Goal: Task Accomplishment & Management: Manage account settings

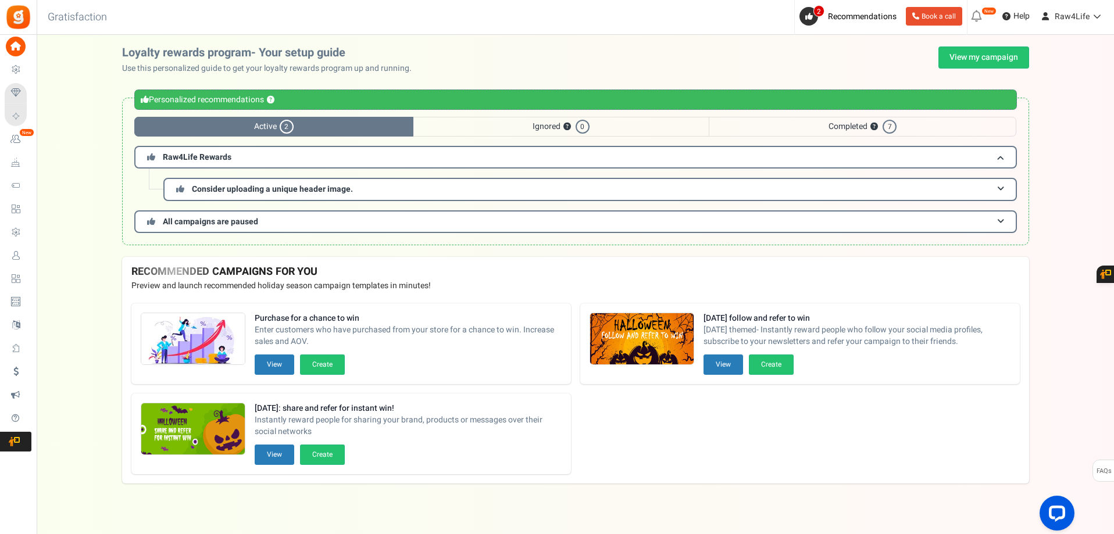
scroll to position [8, 0]
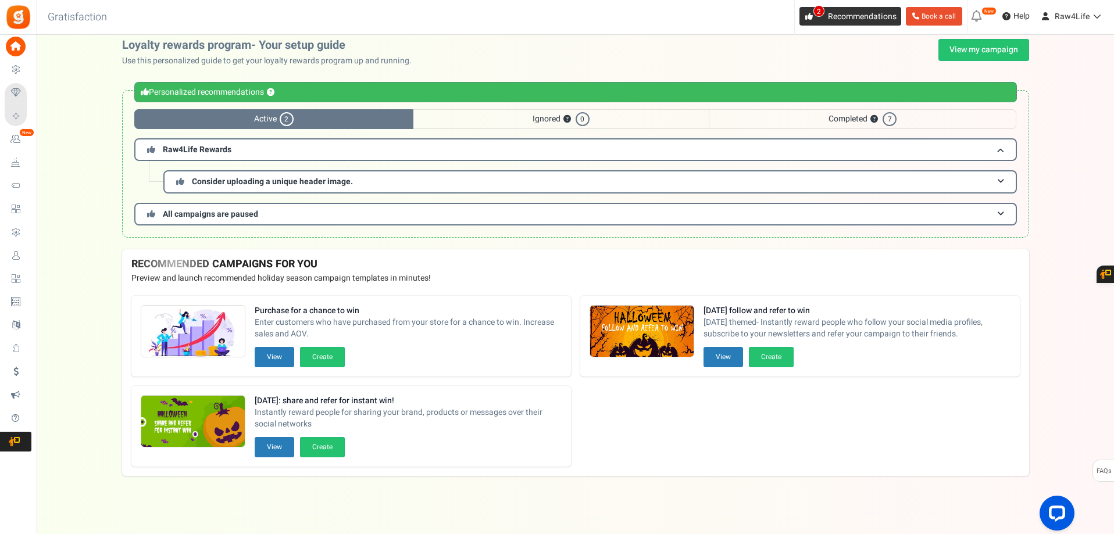
click at [807, 13] on icon at bounding box center [809, 17] width 8 height 8
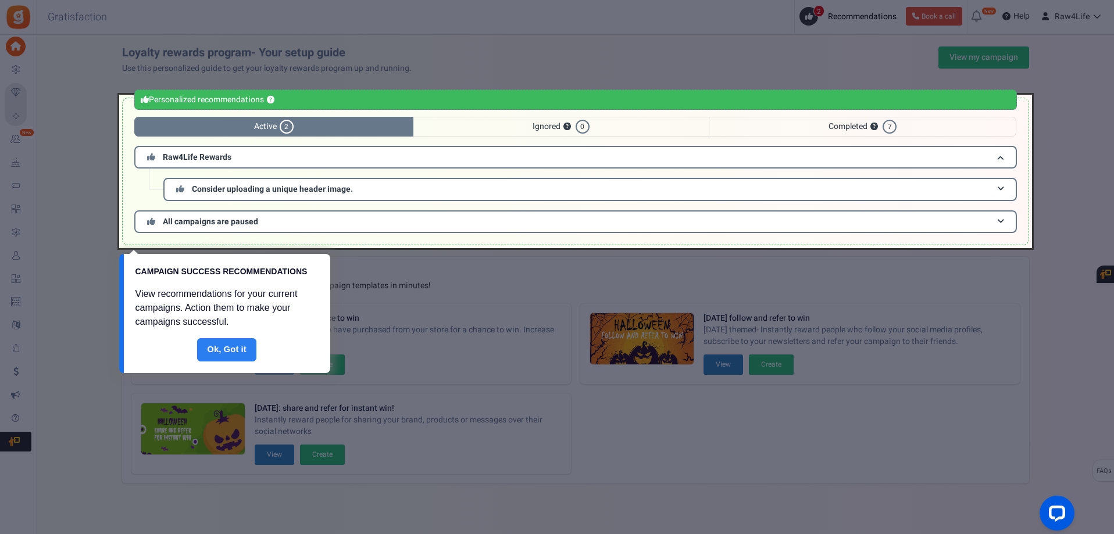
click at [239, 347] on link "Done" at bounding box center [226, 349] width 59 height 23
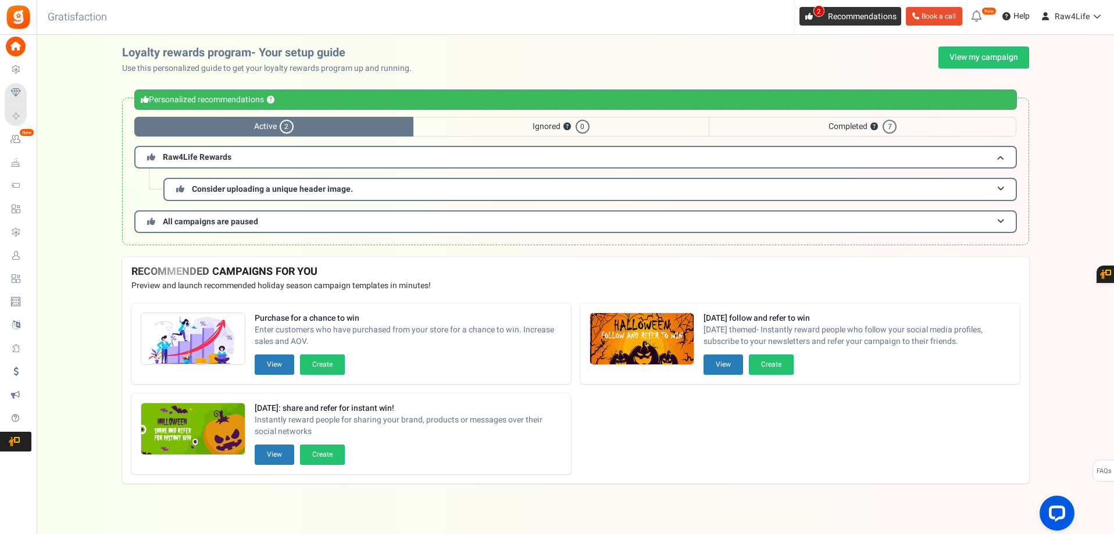
click at [806, 17] on icon at bounding box center [809, 17] width 8 height 8
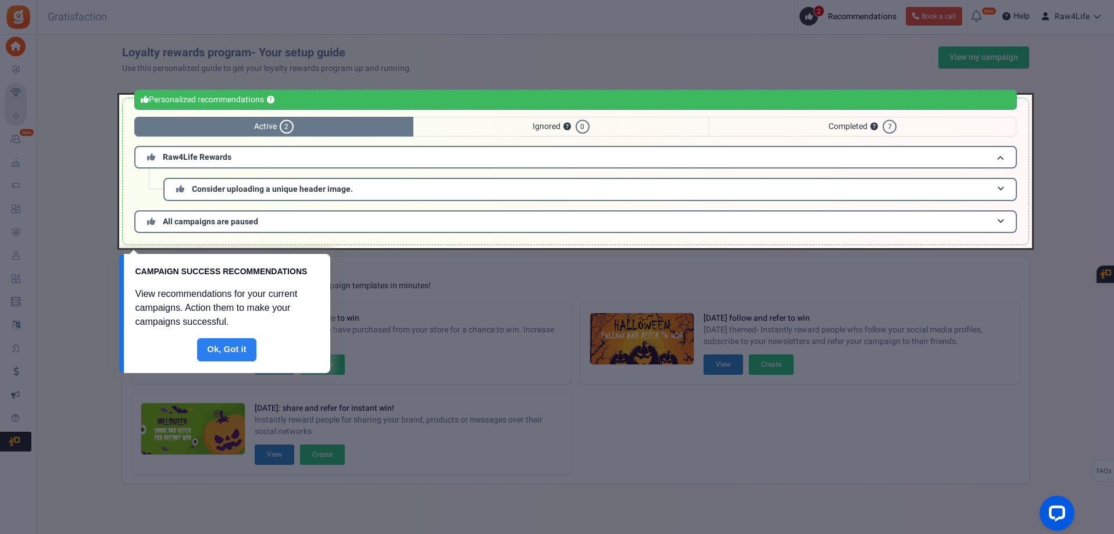
click at [220, 348] on link "Done" at bounding box center [226, 349] width 59 height 23
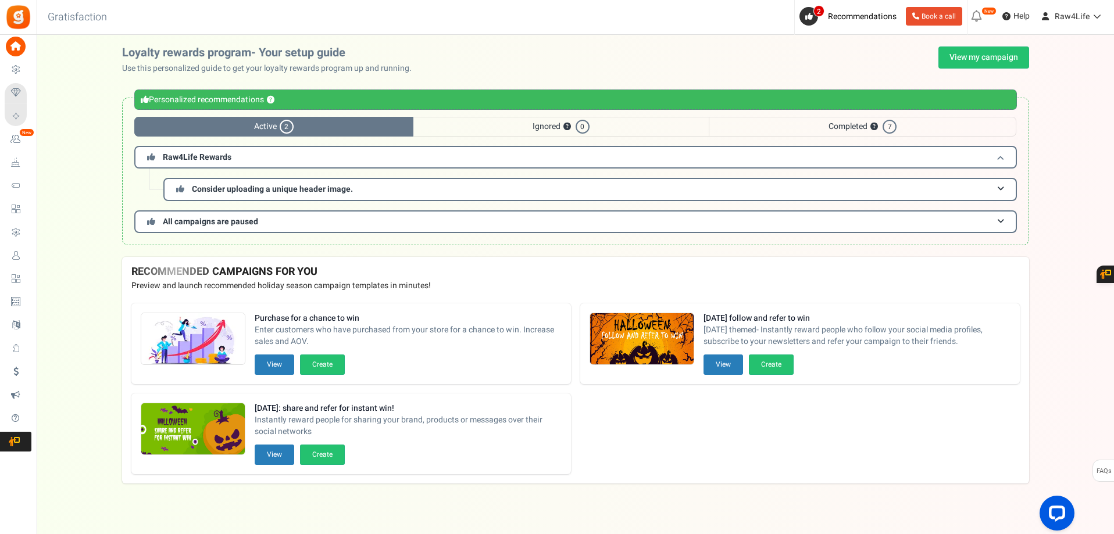
click at [1003, 160] on span at bounding box center [1000, 157] width 7 height 9
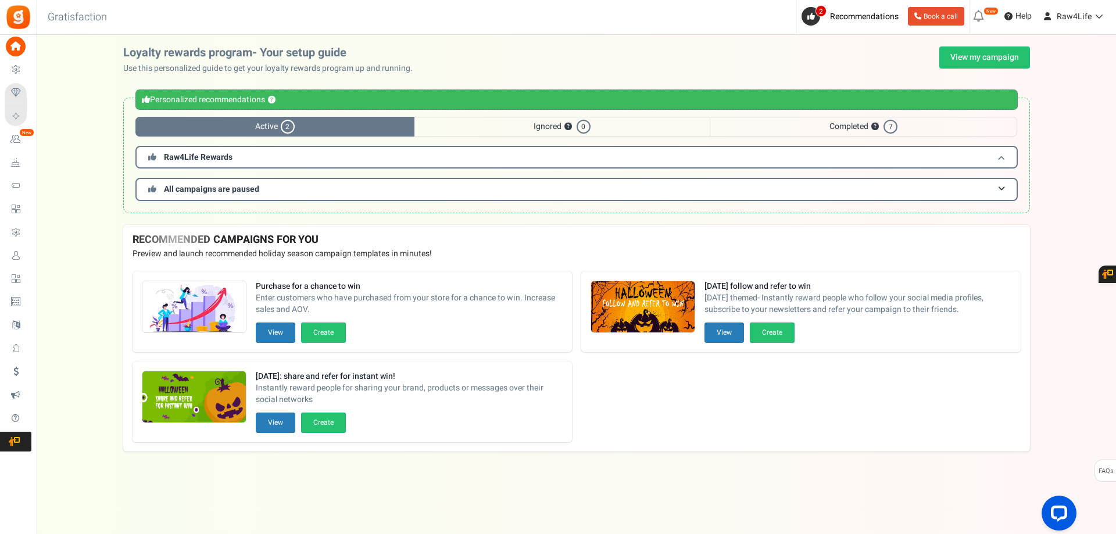
click at [1003, 160] on span at bounding box center [1001, 157] width 7 height 9
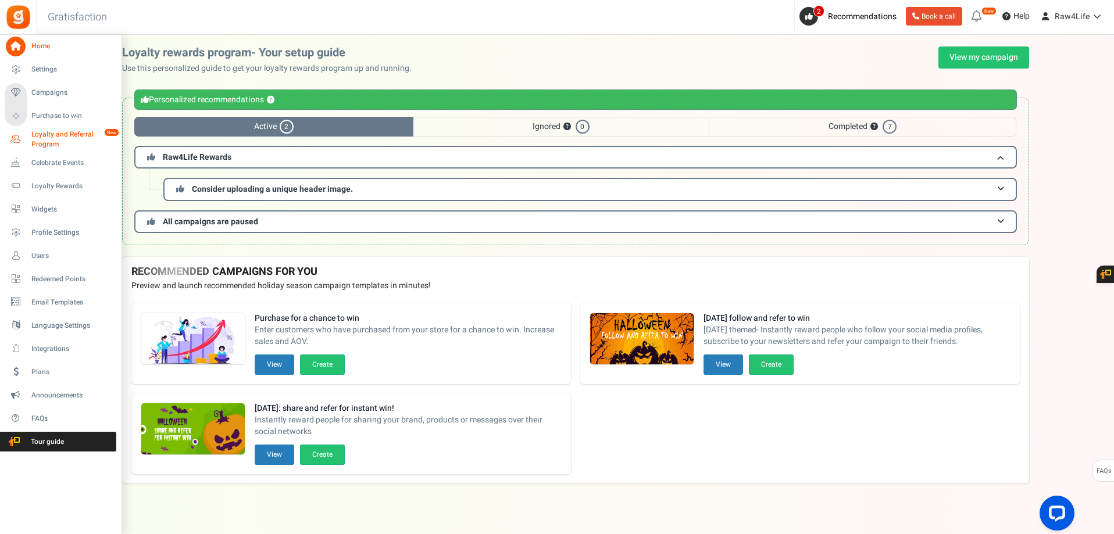
click at [40, 137] on span "Loyalty and Referral Program" at bounding box center [73, 140] width 85 height 20
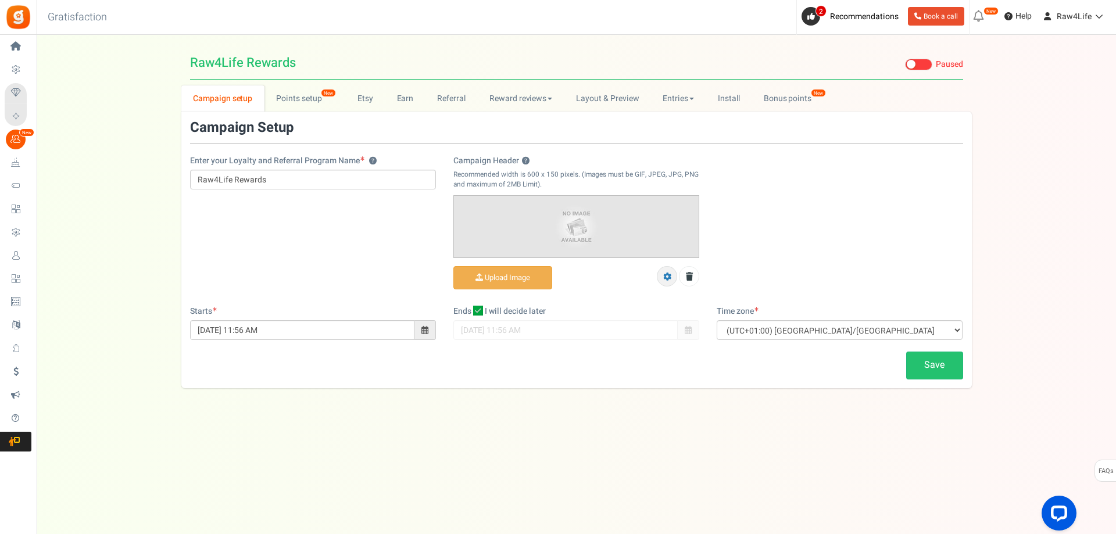
click at [664, 274] on icon at bounding box center [667, 277] width 8 height 8
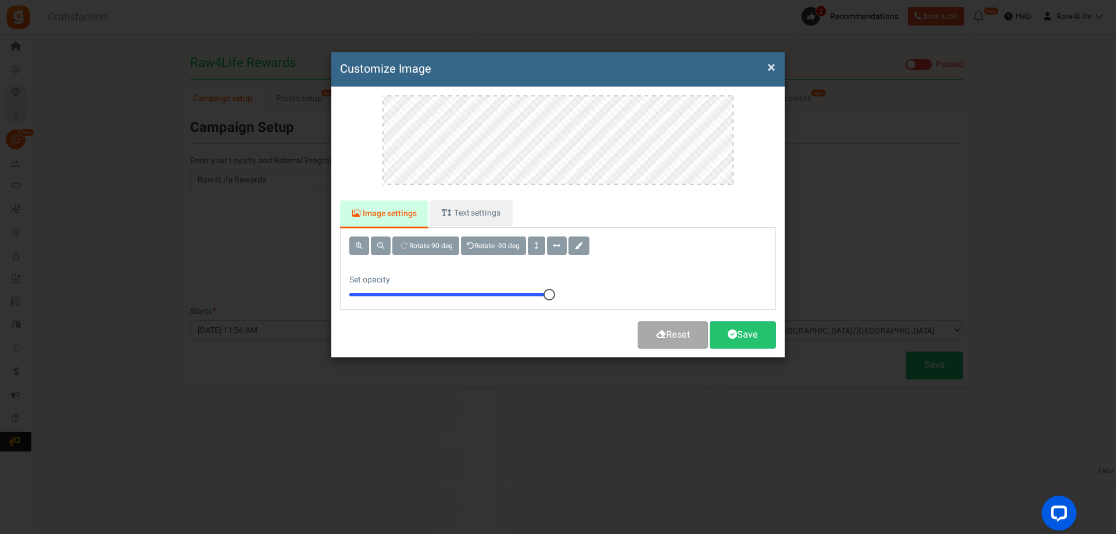
click at [772, 66] on button "×" at bounding box center [771, 68] width 8 height 12
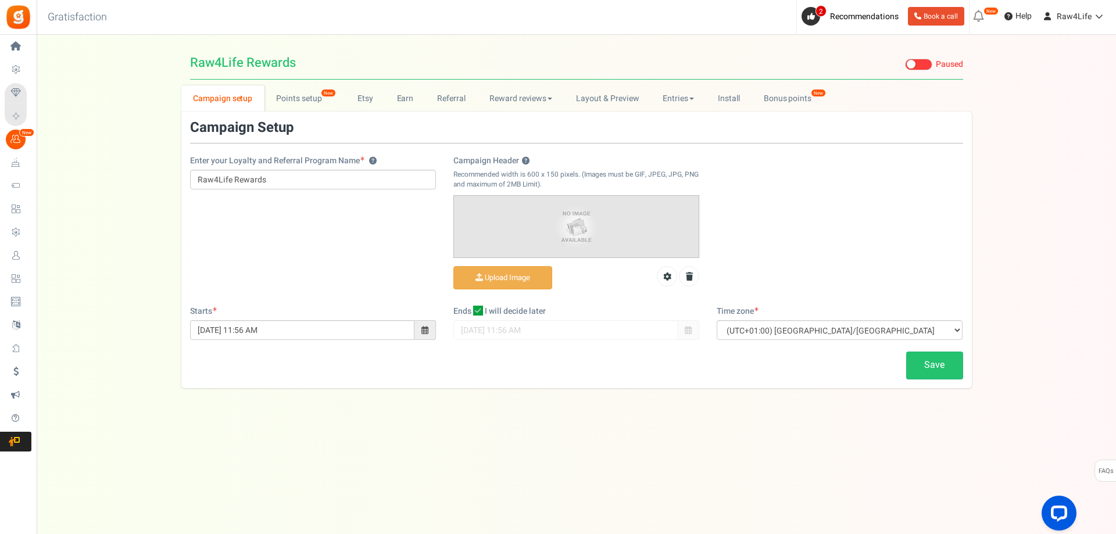
click at [360, 485] on div "View less View more × [NEW!] Include taxes and shipping when rewarding points f…" at bounding box center [558, 273] width 1116 height 476
click at [510, 273] on input "Campaign Header ?" at bounding box center [503, 278] width 98 height 23
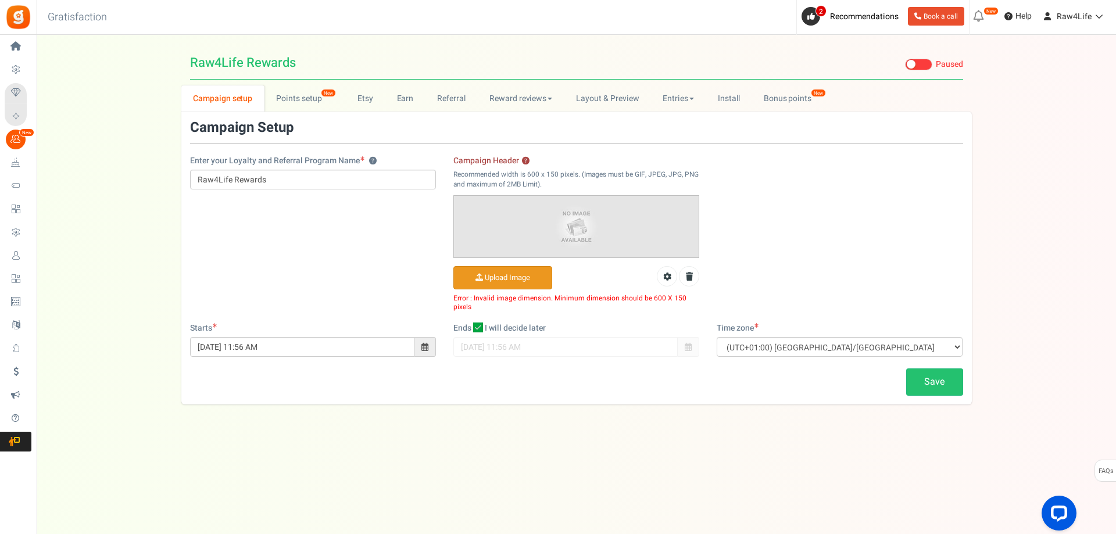
click at [517, 283] on input "Campaign Header ?" at bounding box center [503, 278] width 98 height 23
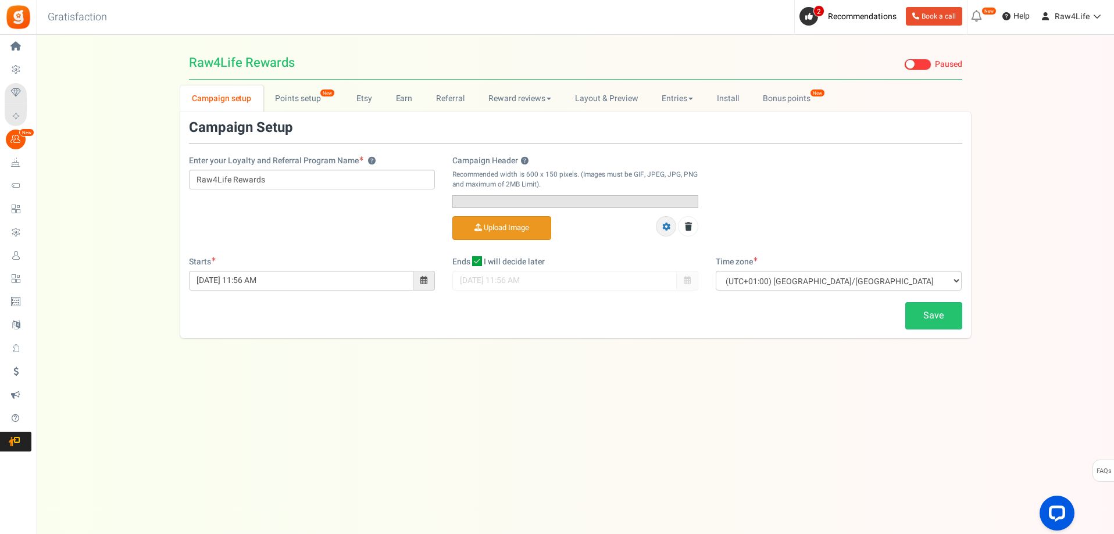
click at [661, 237] on link at bounding box center [666, 226] width 20 height 20
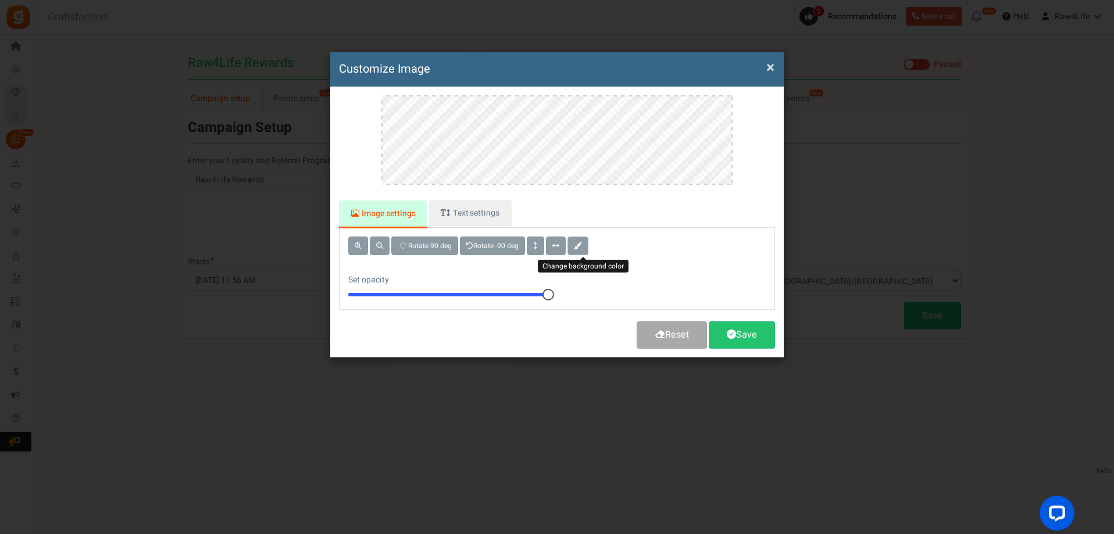
click at [582, 249] on span at bounding box center [578, 245] width 8 height 7
click at [678, 258] on div "Rotate 90 deg Rotate -90 deg Set opacity 10" at bounding box center [557, 268] width 452 height 81
click at [478, 219] on link "Text settings" at bounding box center [469, 213] width 83 height 26
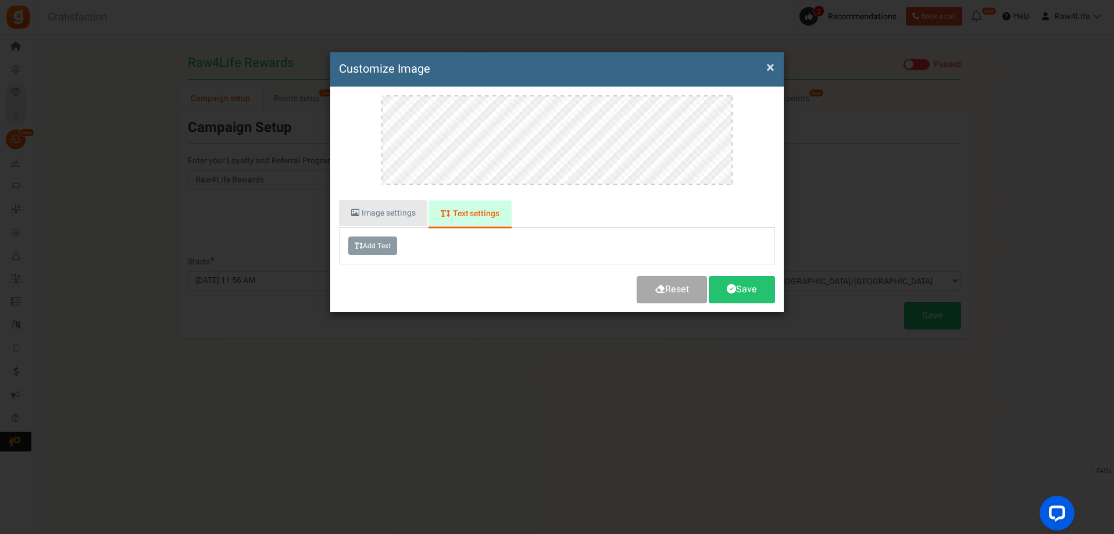
click at [392, 213] on link "Image settings" at bounding box center [383, 213] width 88 height 26
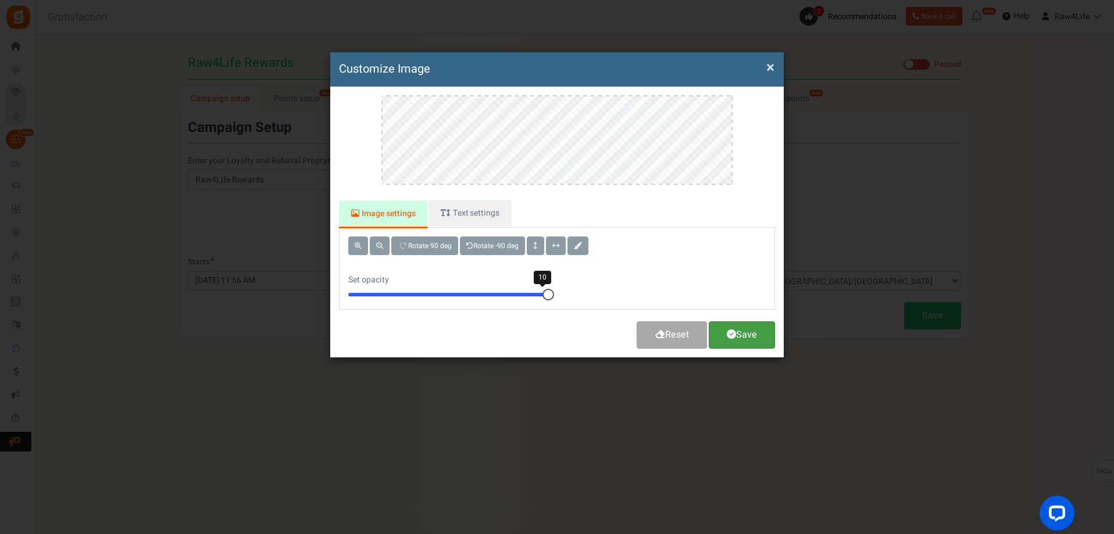
click at [746, 339] on link "Save" at bounding box center [741, 334] width 66 height 27
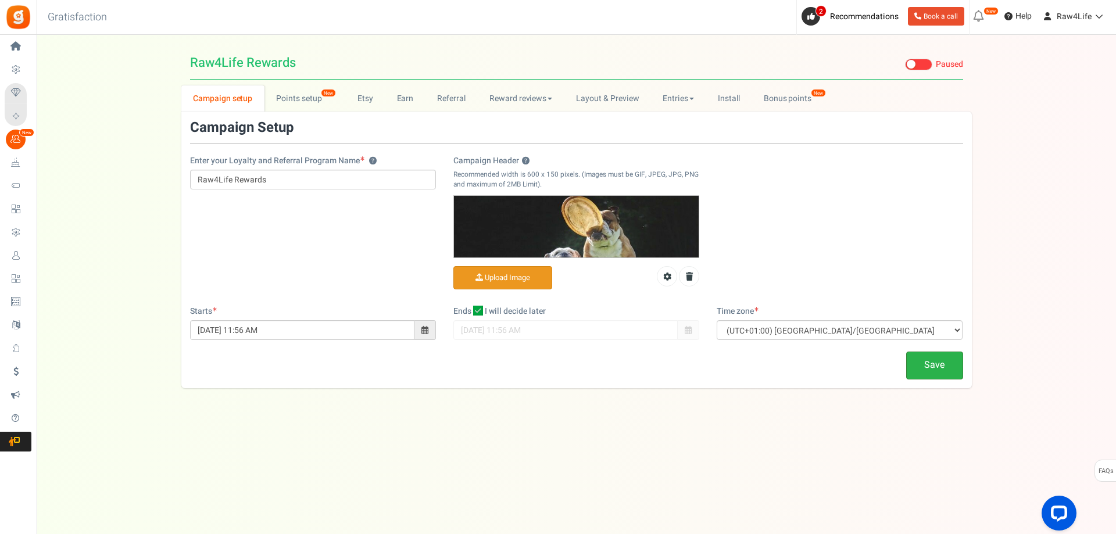
click at [937, 368] on link "Save" at bounding box center [934, 365] width 57 height 27
click at [297, 96] on link "Points setup New" at bounding box center [304, 98] width 81 height 26
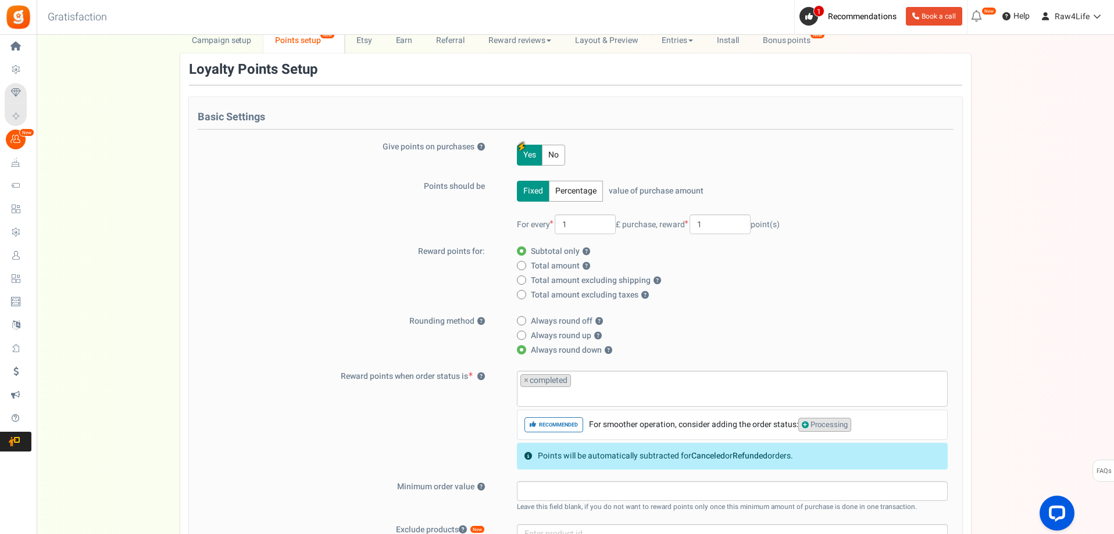
scroll to position [116, 0]
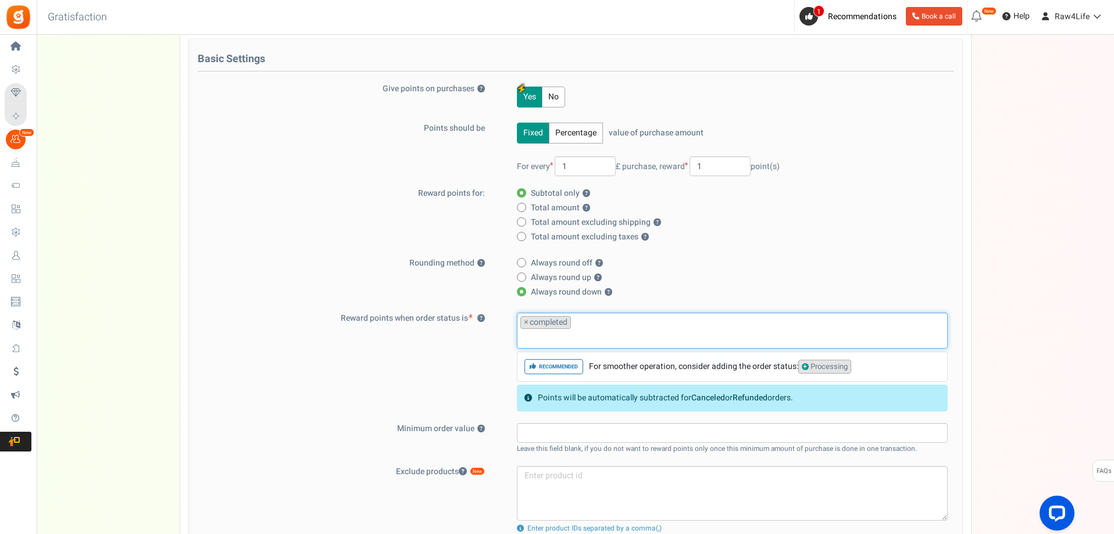
click at [610, 319] on ul "× completed" at bounding box center [732, 328] width 430 height 31
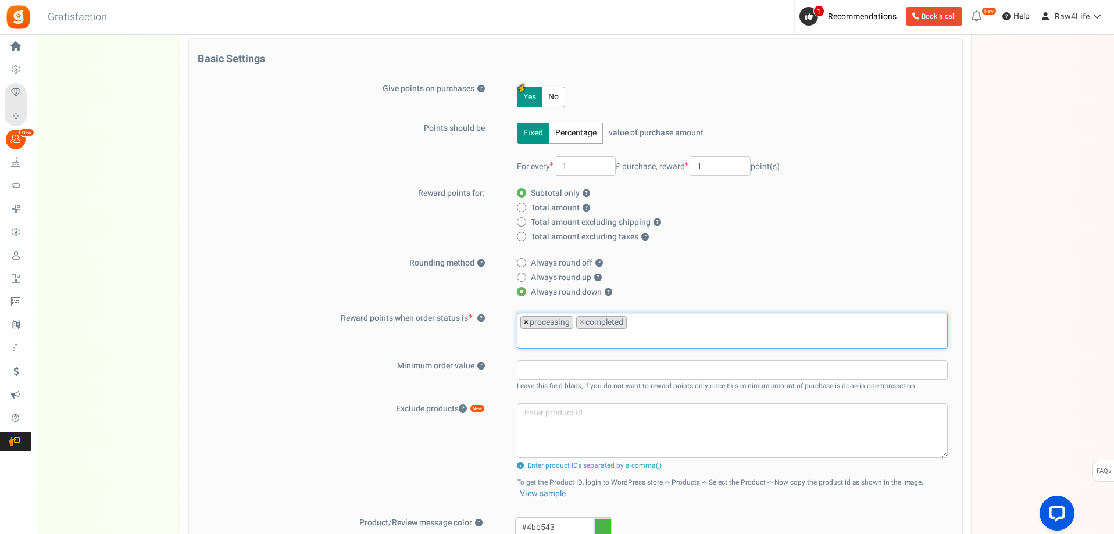
click at [526, 324] on span "×" at bounding box center [526, 323] width 5 height 12
select select "completed"
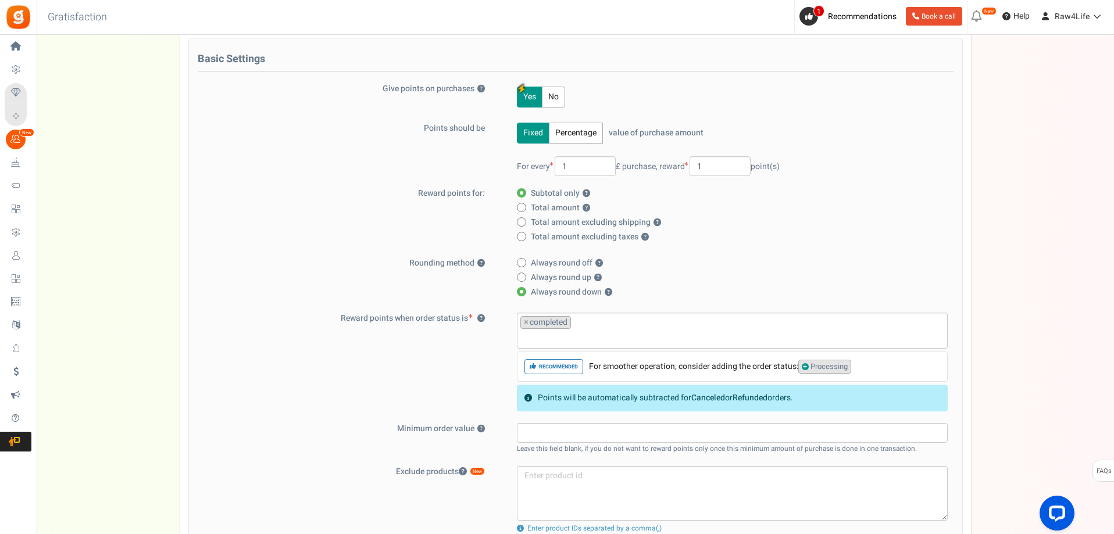
click at [461, 341] on div "Reward points when order status is ? processing completed delivered shipped × c…" at bounding box center [576, 362] width 756 height 99
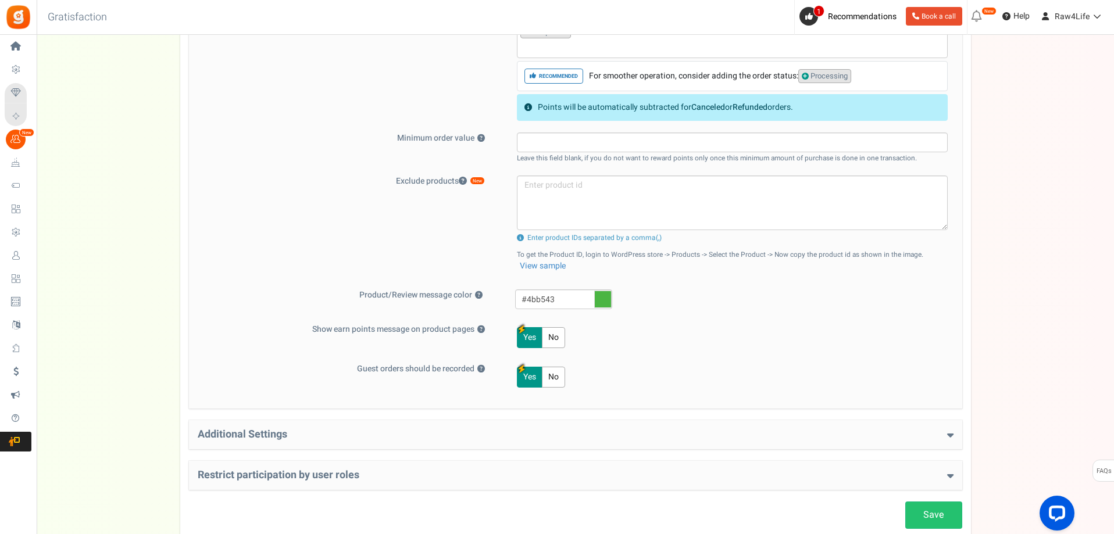
scroll to position [481, 0]
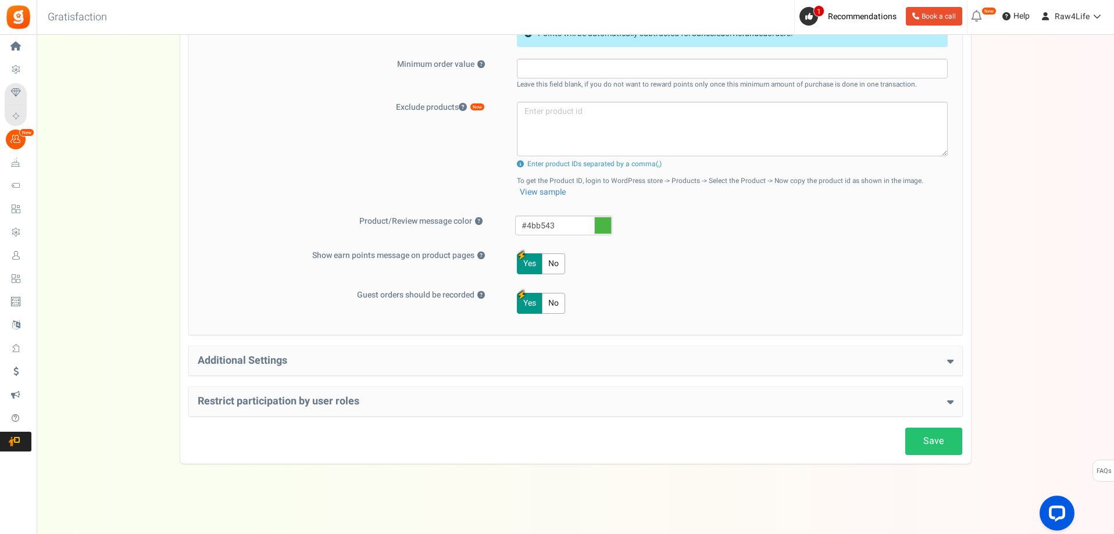
click at [951, 358] on icon at bounding box center [950, 361] width 6 height 10
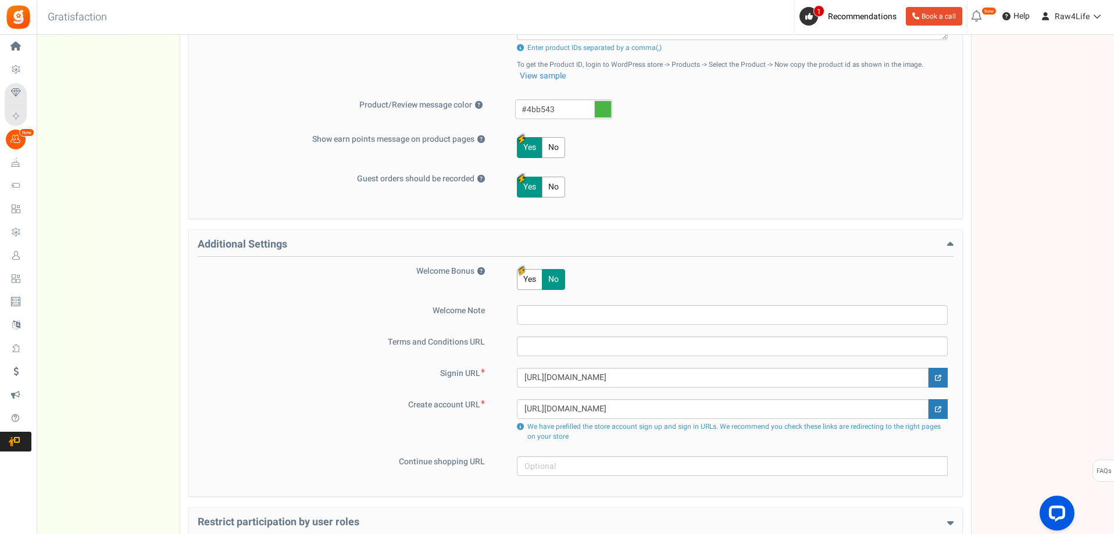
scroll to position [655, 0]
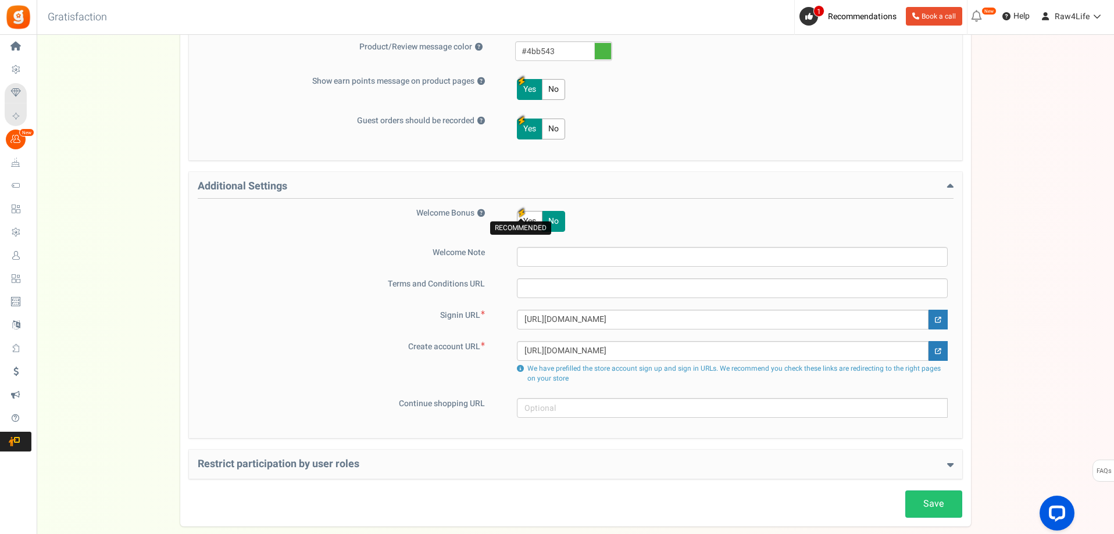
click at [522, 217] on icon "button" at bounding box center [521, 213] width 8 height 9
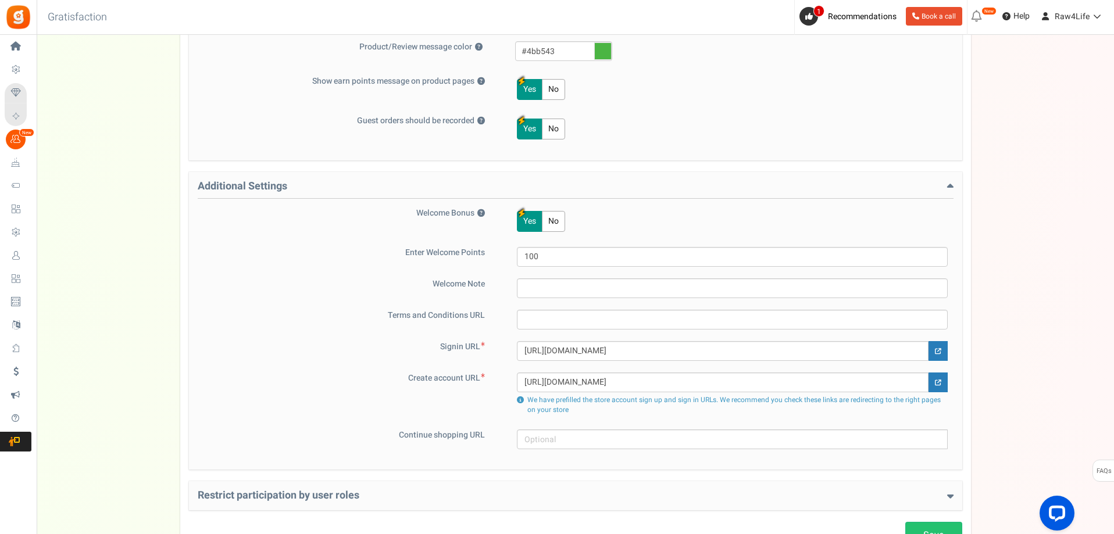
click at [551, 226] on button "No" at bounding box center [553, 221] width 23 height 21
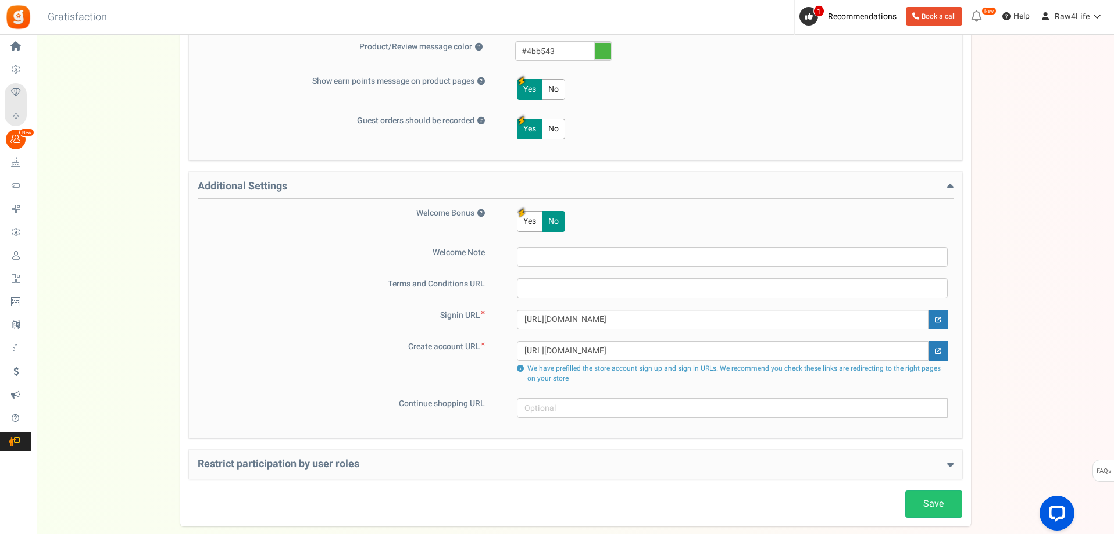
click at [535, 223] on button "Yes" at bounding box center [530, 221] width 26 height 21
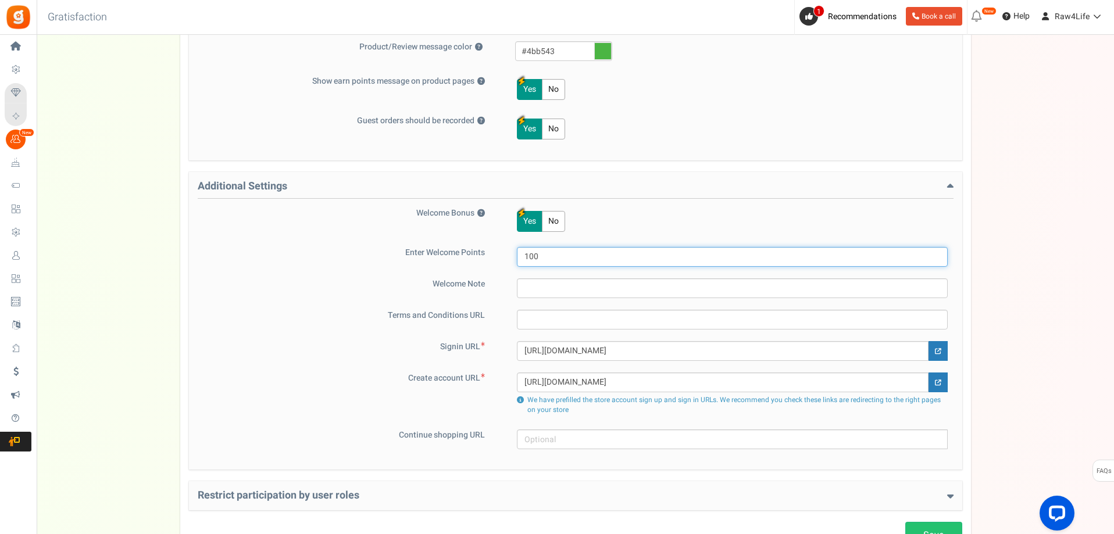
click at [554, 253] on input "100" at bounding box center [732, 257] width 431 height 20
type input "50"
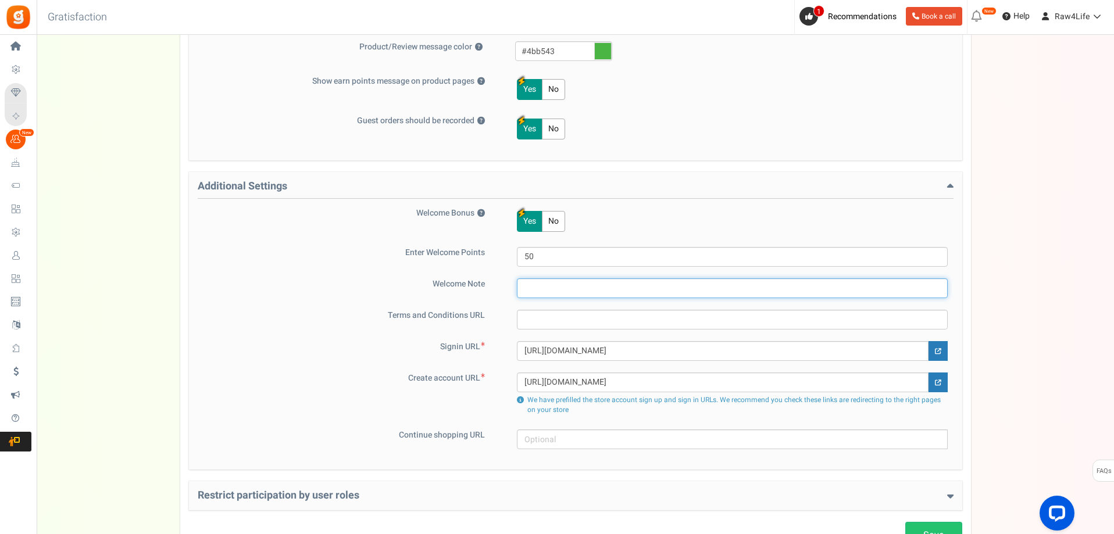
click at [556, 285] on input "text" at bounding box center [732, 288] width 431 height 20
type input "w"
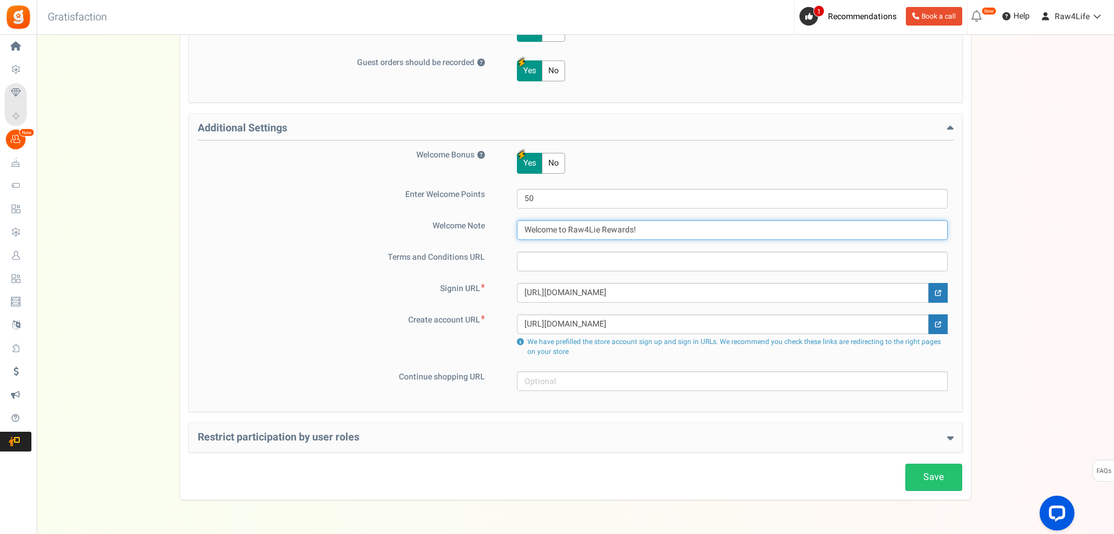
scroll to position [749, 0]
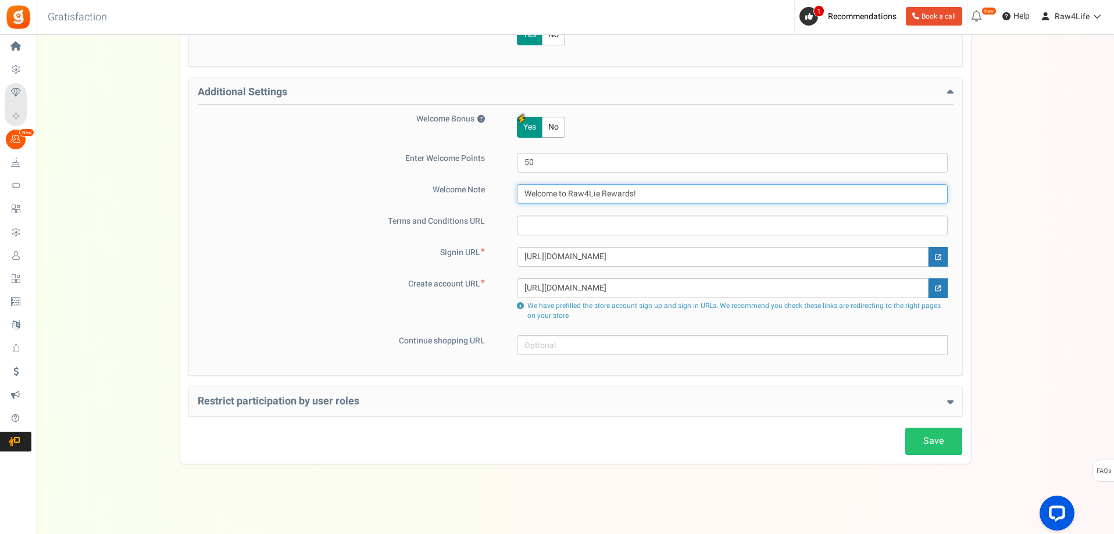
type input "Welcome to Raw4Lie Rewards!"
click at [952, 402] on icon at bounding box center [950, 401] width 6 height 10
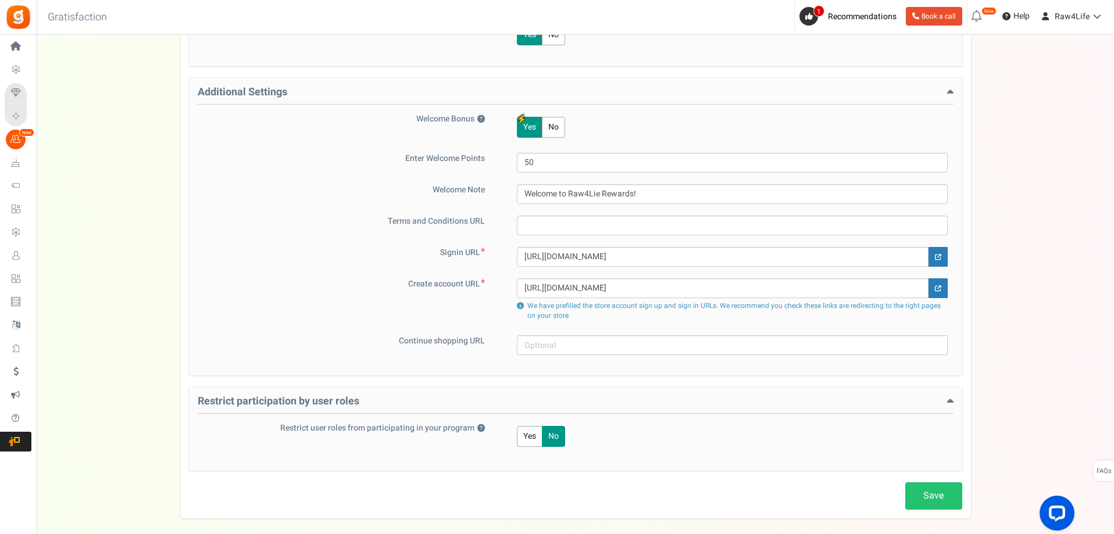
scroll to position [804, 0]
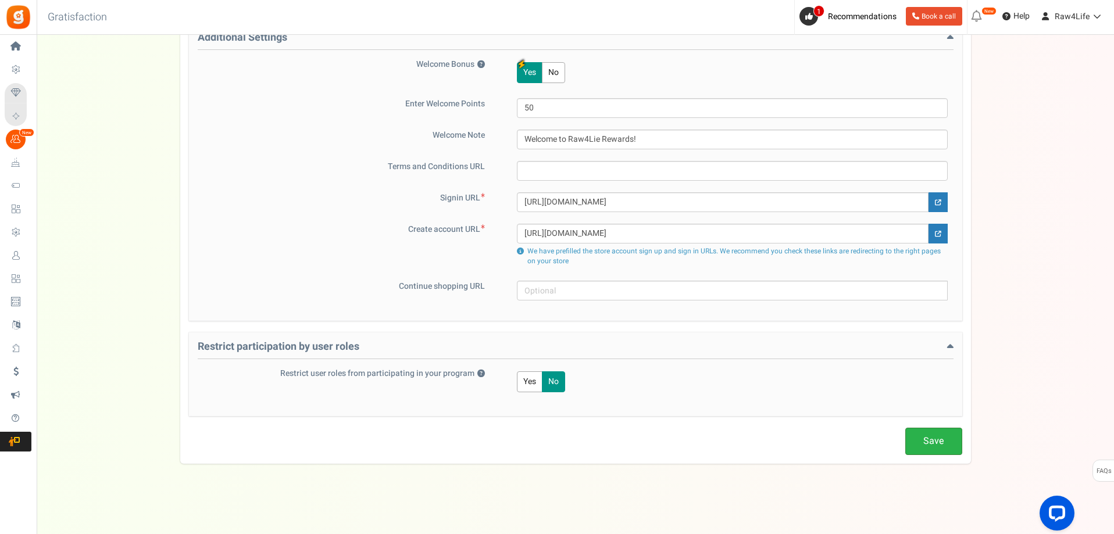
click at [940, 432] on link "Save" at bounding box center [933, 441] width 57 height 27
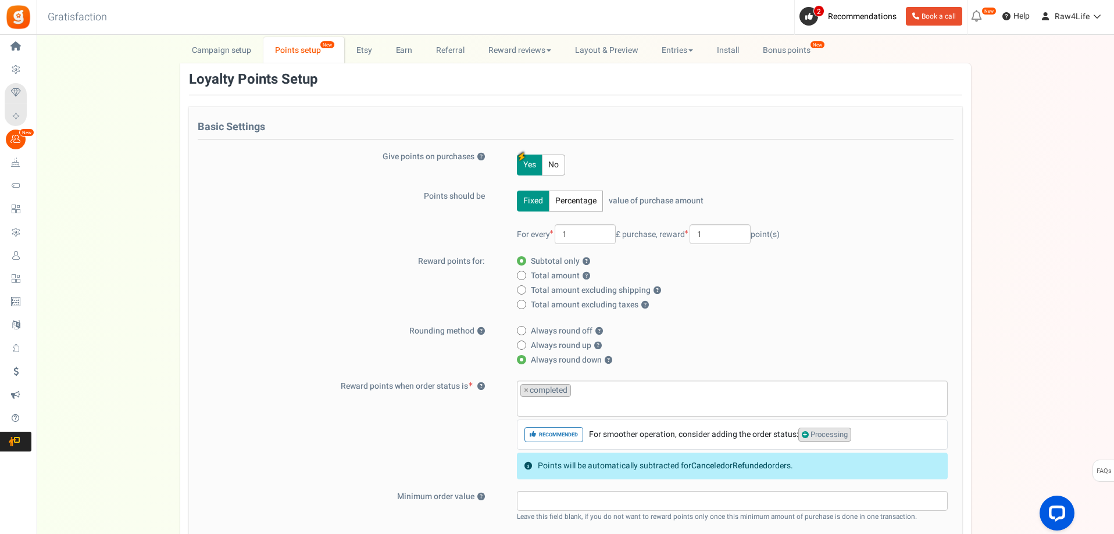
scroll to position [0, 0]
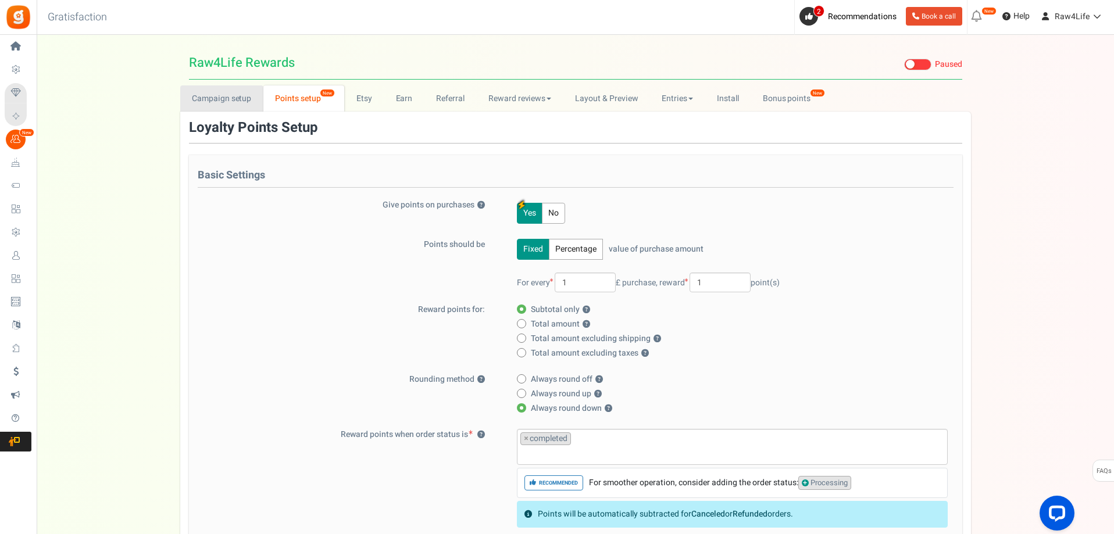
click at [235, 98] on link "Campaign setup" at bounding box center [221, 98] width 83 height 26
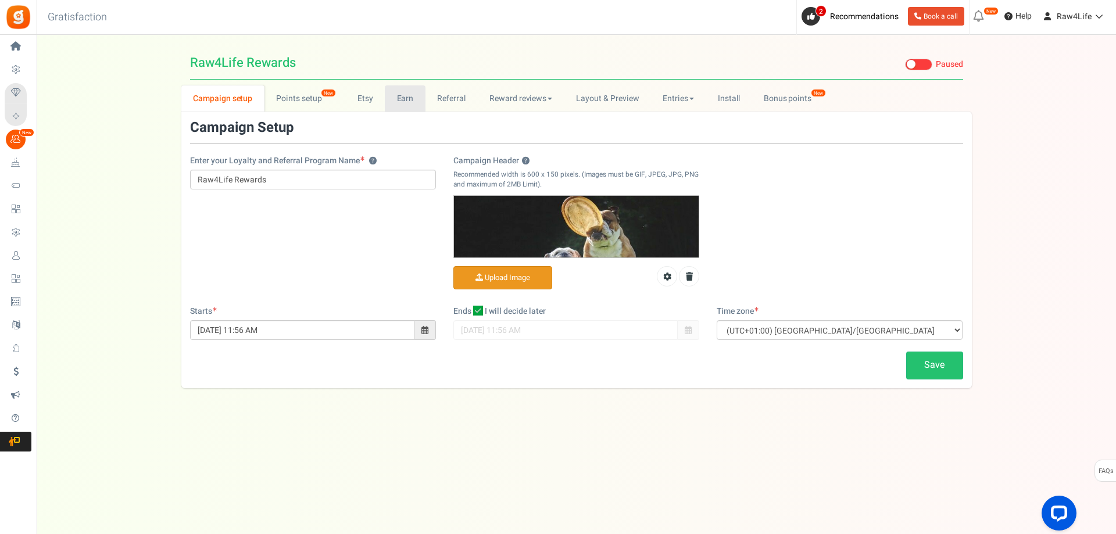
click at [403, 101] on link "Earn" at bounding box center [405, 98] width 41 height 26
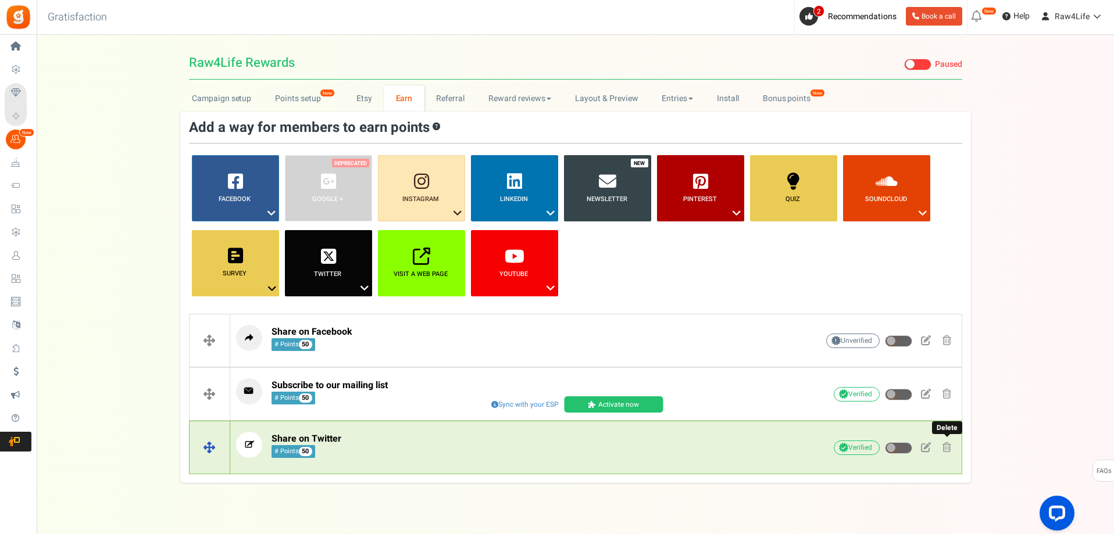
click at [949, 445] on span at bounding box center [946, 447] width 9 height 10
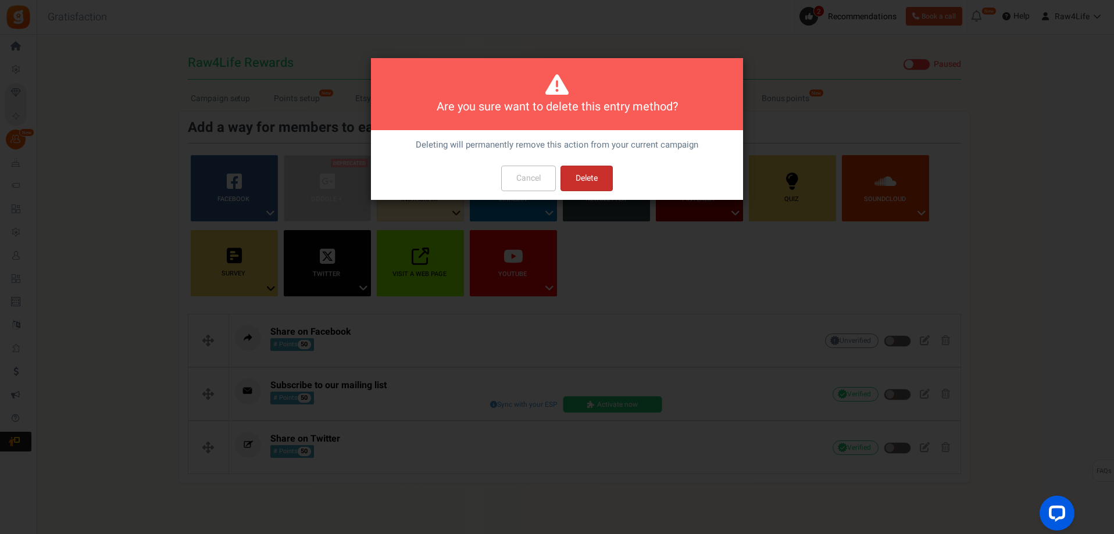
click at [597, 178] on button "Delete" at bounding box center [586, 179] width 52 height 26
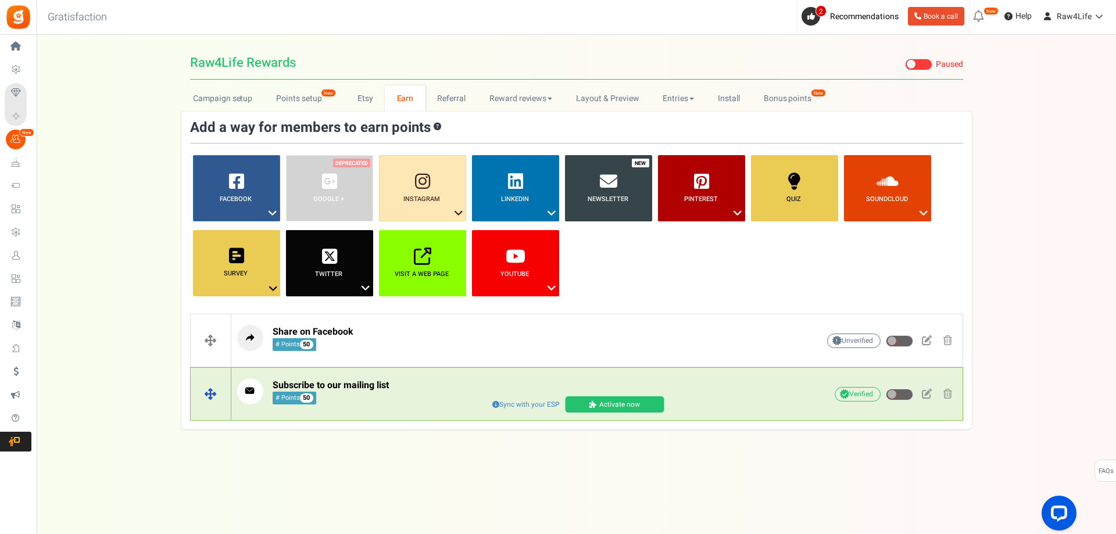
click at [628, 407] on link "Activate now" at bounding box center [614, 404] width 99 height 16
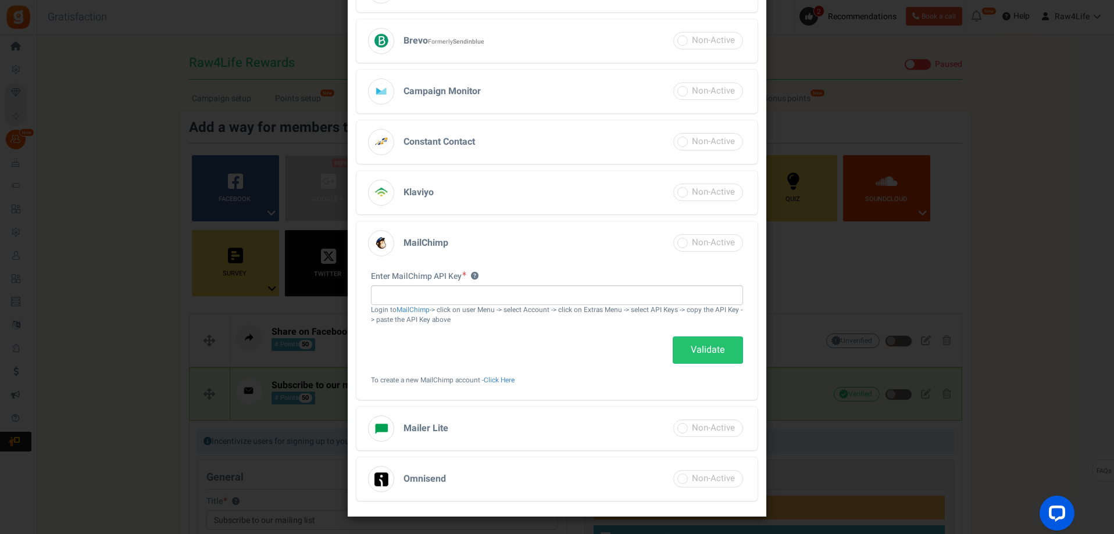
scroll to position [148, 0]
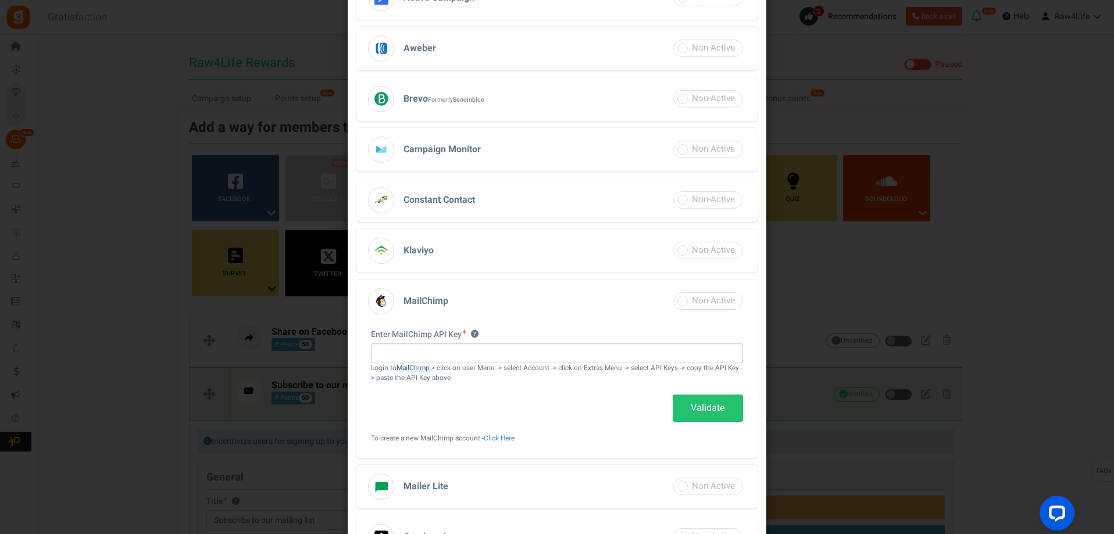
click at [409, 370] on link "MailChimp" at bounding box center [412, 368] width 33 height 10
paste input "30b30f6ca40d8742e516a049df5e227b-us22"
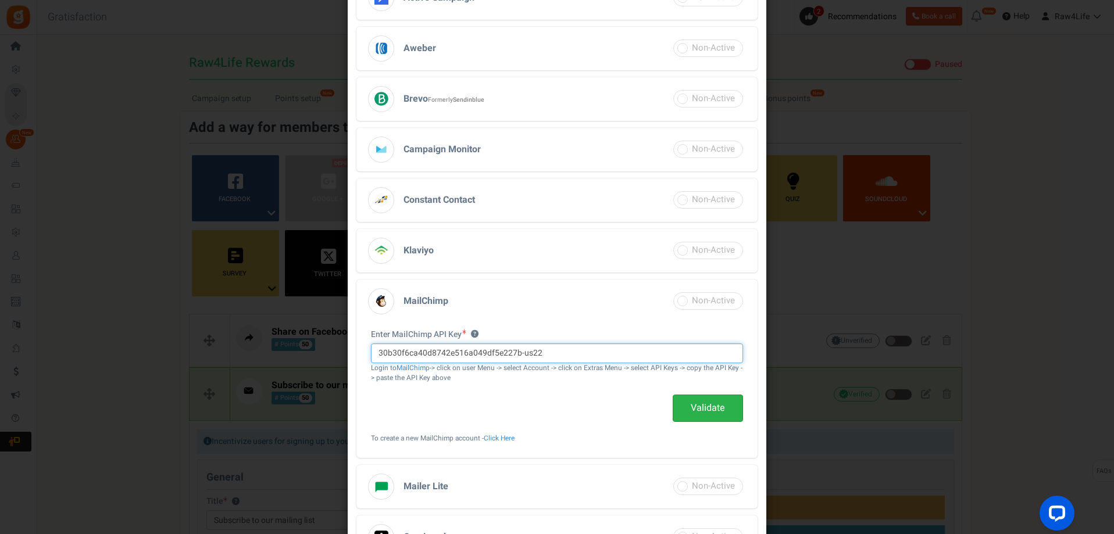
type input "30b30f6ca40d8742e516a049df5e227b-us22"
click at [703, 402] on link "Validate" at bounding box center [707, 408] width 70 height 27
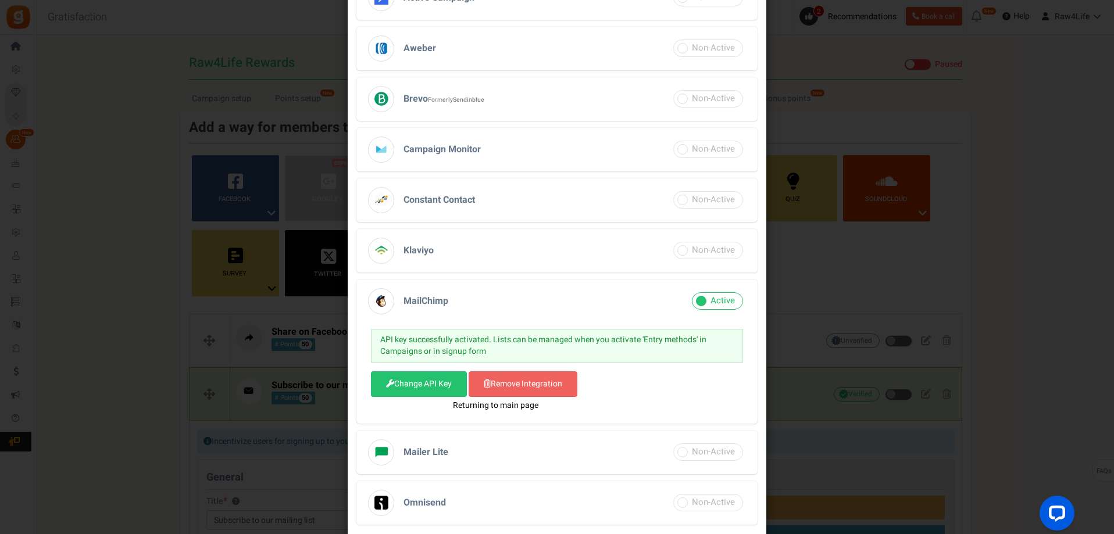
select select "3"
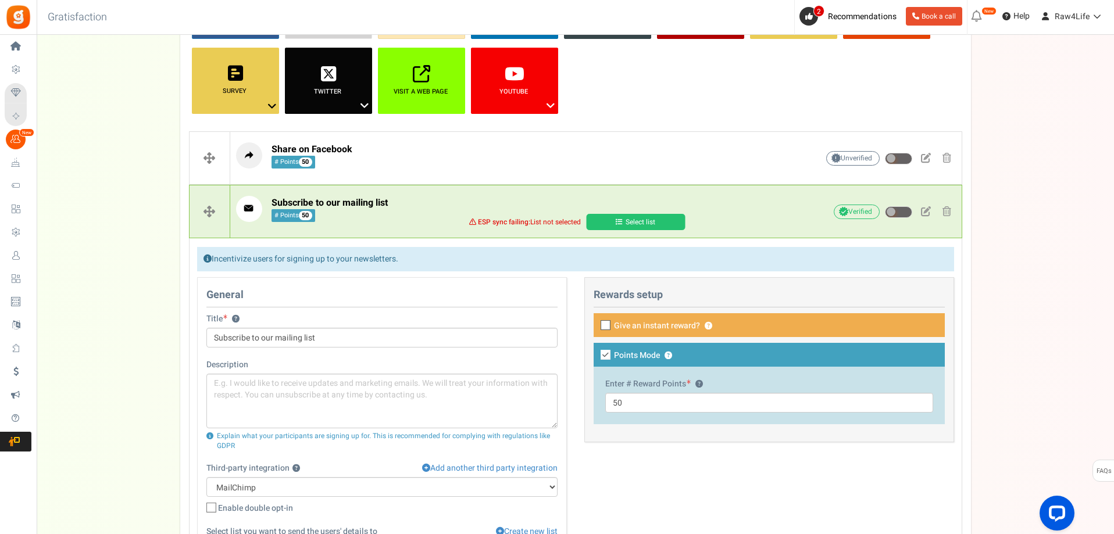
scroll to position [66, 0]
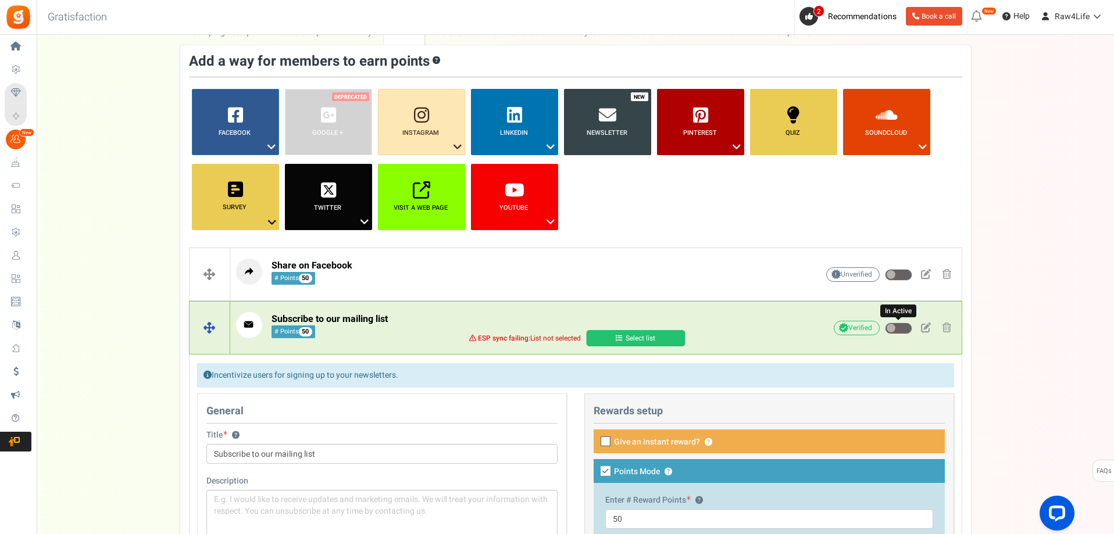
click at [887, 330] on span at bounding box center [890, 328] width 9 height 9
click at [885, 330] on input "In Active" at bounding box center [885, 329] width 0 height 8
click at [887, 329] on span at bounding box center [898, 329] width 27 height 12
click at [885, 329] on input "Active" at bounding box center [885, 329] width 0 height 8
click at [927, 327] on span at bounding box center [926, 328] width 10 height 10
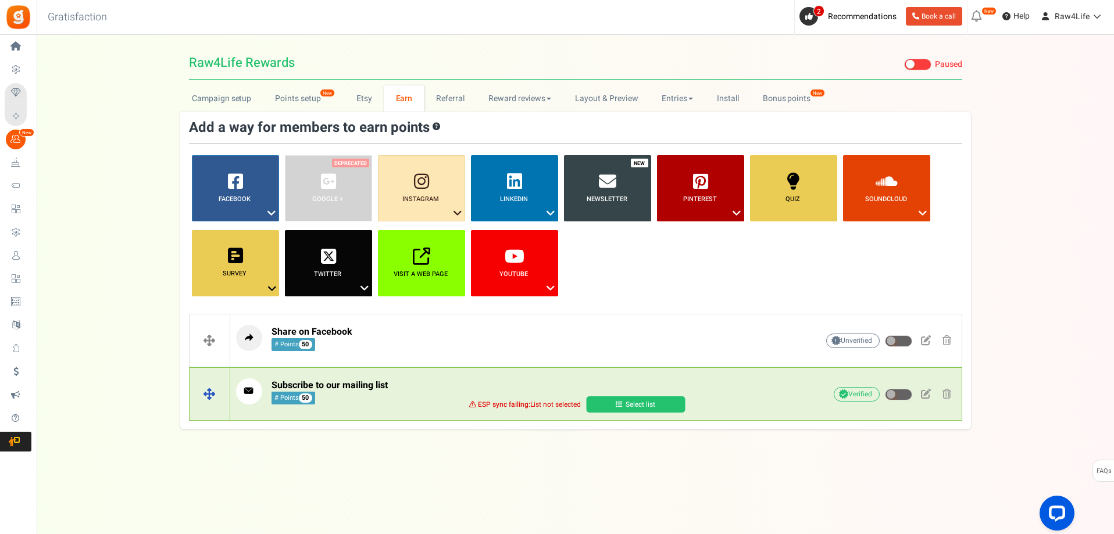
scroll to position [0, 0]
click at [925, 391] on span at bounding box center [927, 394] width 10 height 10
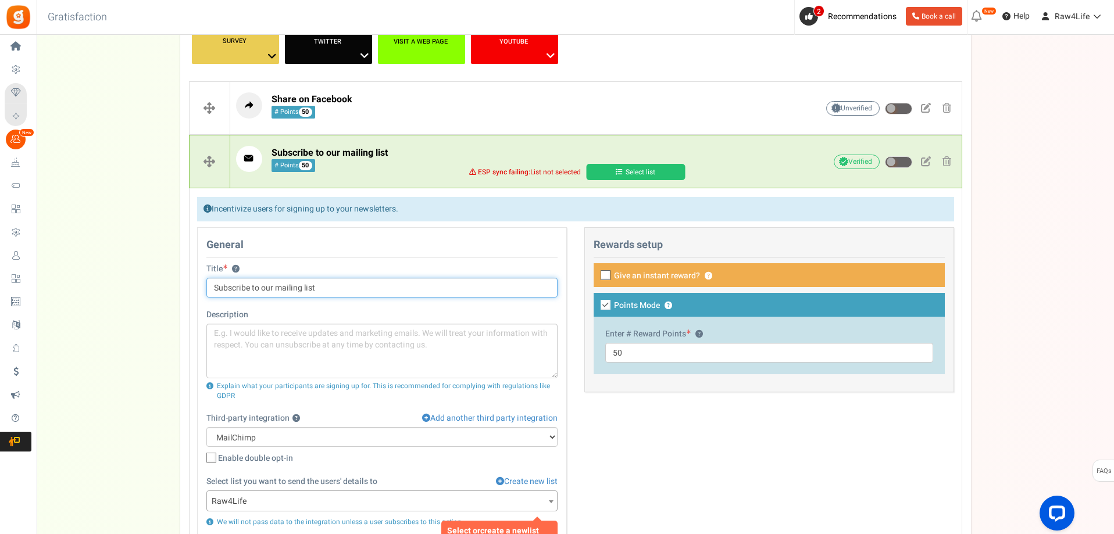
scroll to position [58, 0]
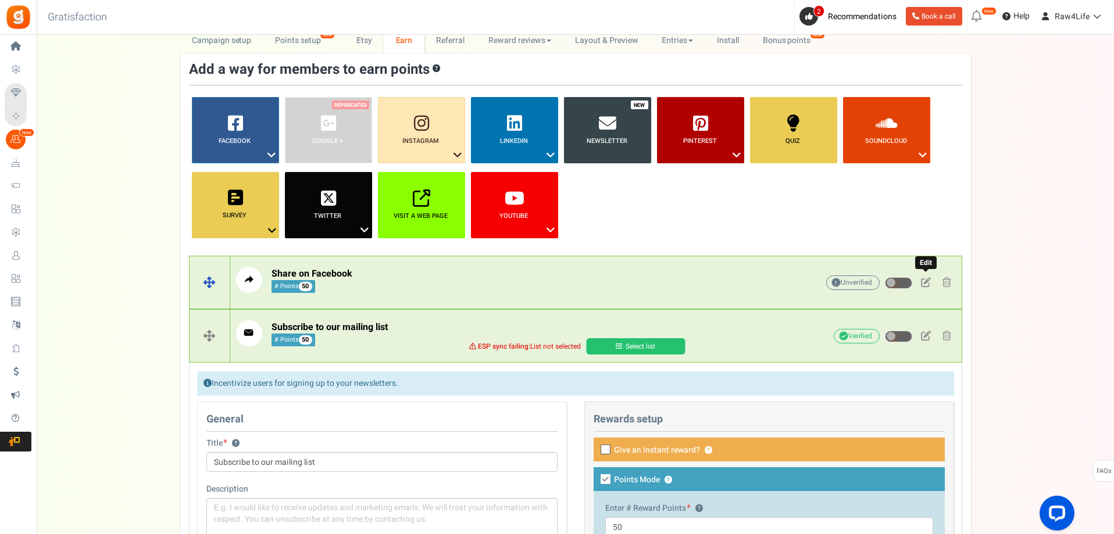
click at [925, 286] on span at bounding box center [926, 282] width 10 height 10
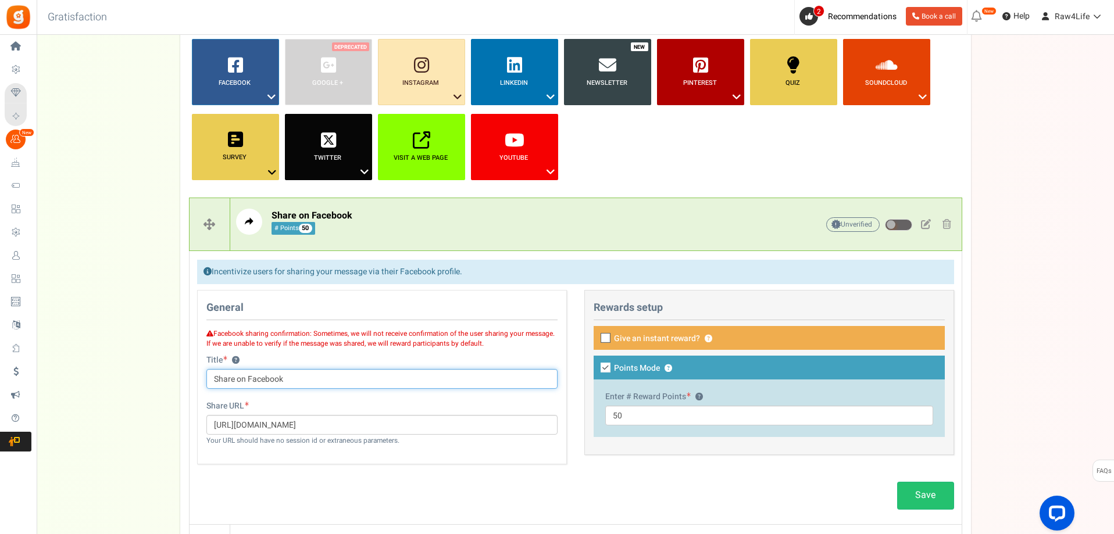
scroll to position [174, 0]
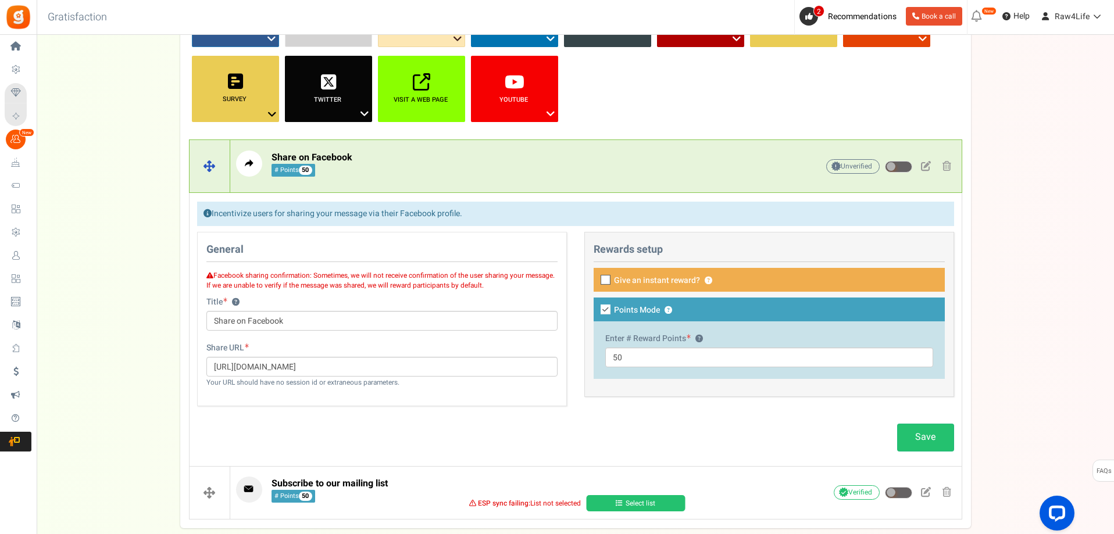
click at [439, 171] on p "Share on Facebook # Points 50" at bounding box center [508, 164] width 545 height 26
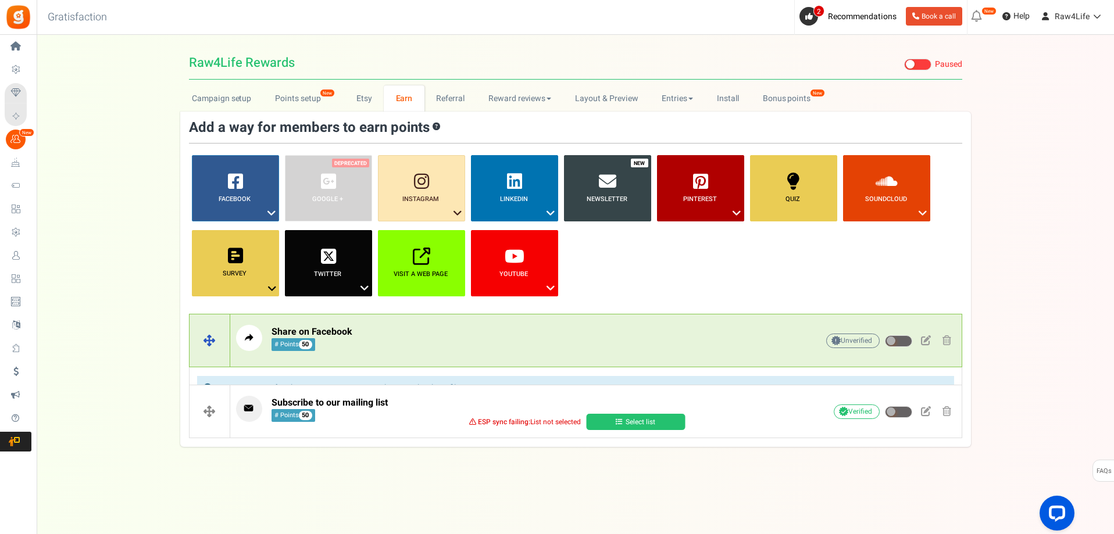
scroll to position [0, 0]
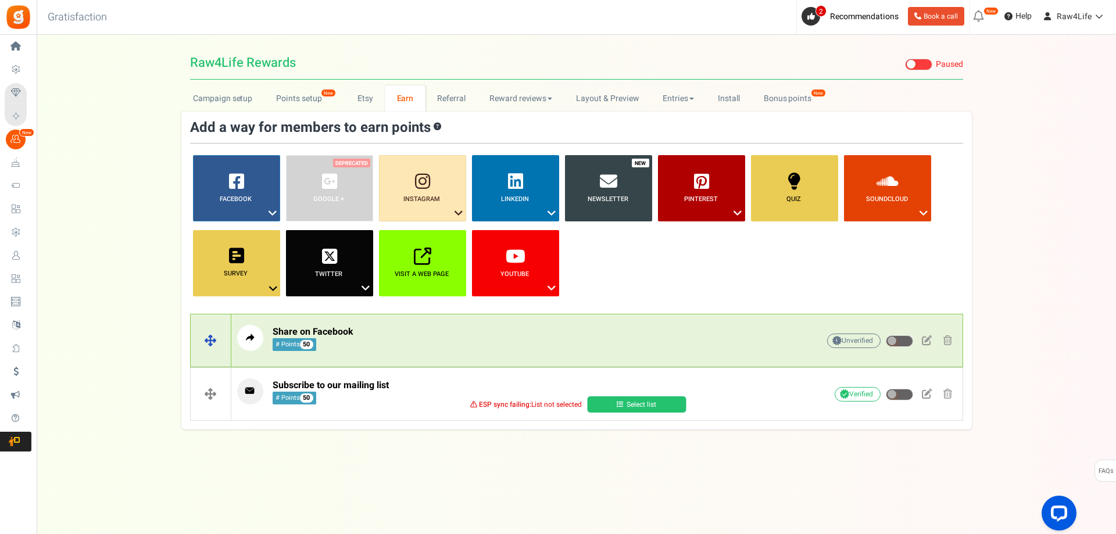
click at [521, 343] on p "Share on Facebook # Points 50" at bounding box center [509, 338] width 545 height 26
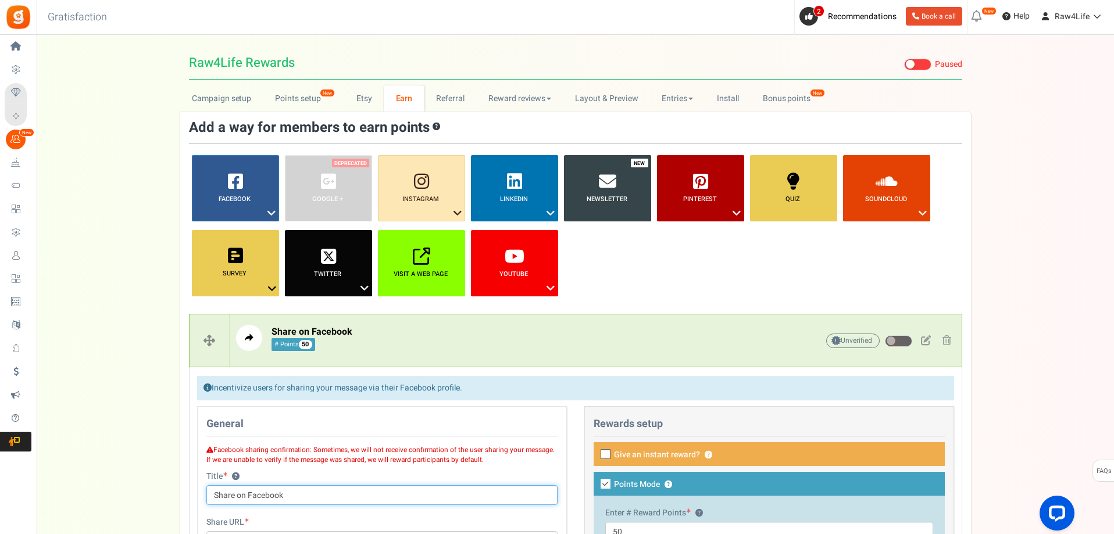
scroll to position [58, 0]
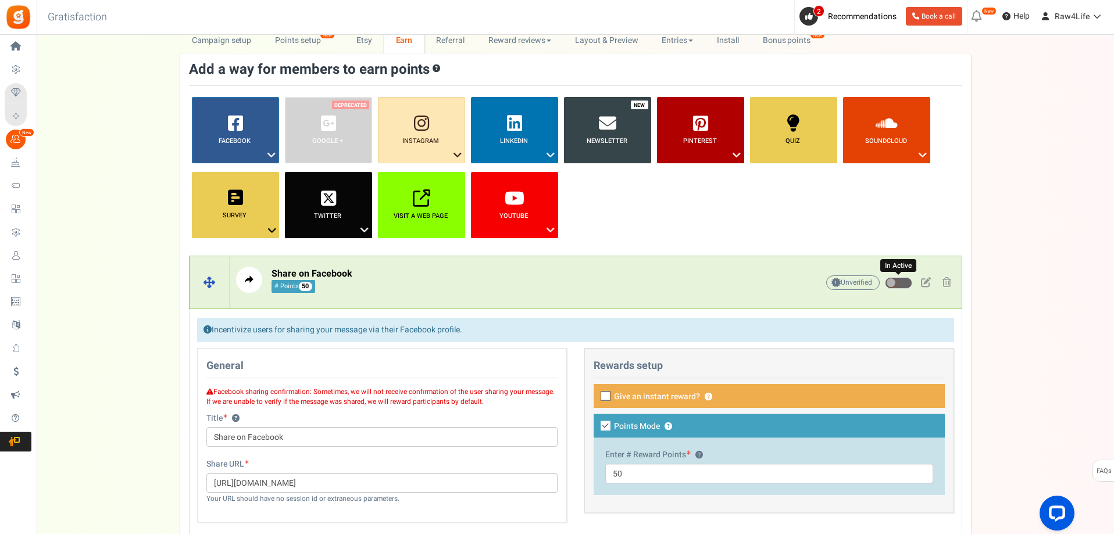
click at [886, 281] on span at bounding box center [890, 282] width 9 height 9
click at [885, 281] on input "In Active" at bounding box center [885, 284] width 0 height 8
click at [903, 281] on span at bounding box center [906, 282] width 9 height 9
click at [885, 281] on input "Active" at bounding box center [885, 284] width 0 height 8
click at [1006, 317] on div "Campaign setup Points setup New Etsy Earn Referral Reward reviews WOO LOOX [DOM…" at bounding box center [575, 335] width 1077 height 617
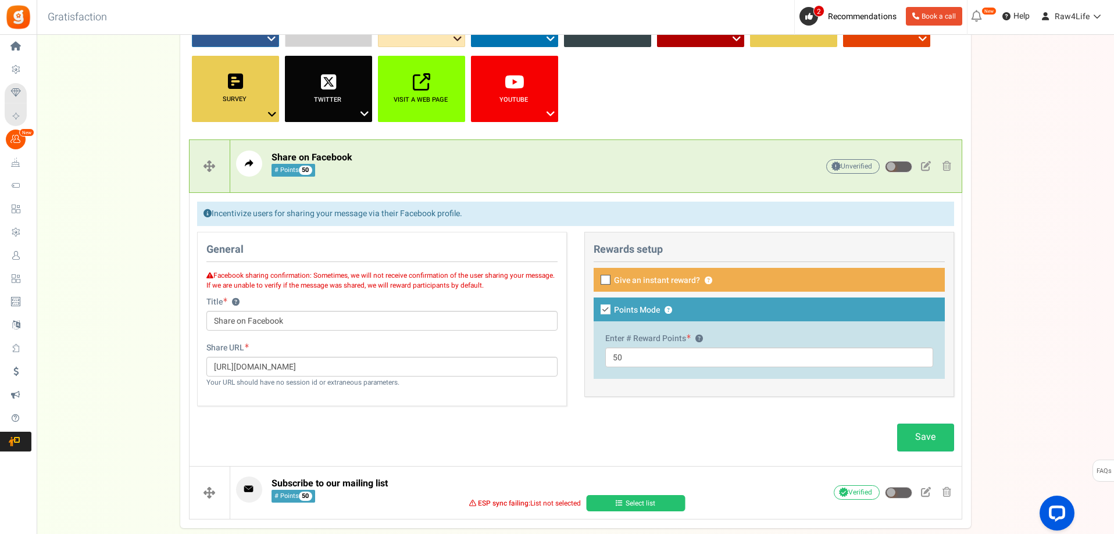
scroll to position [239, 0]
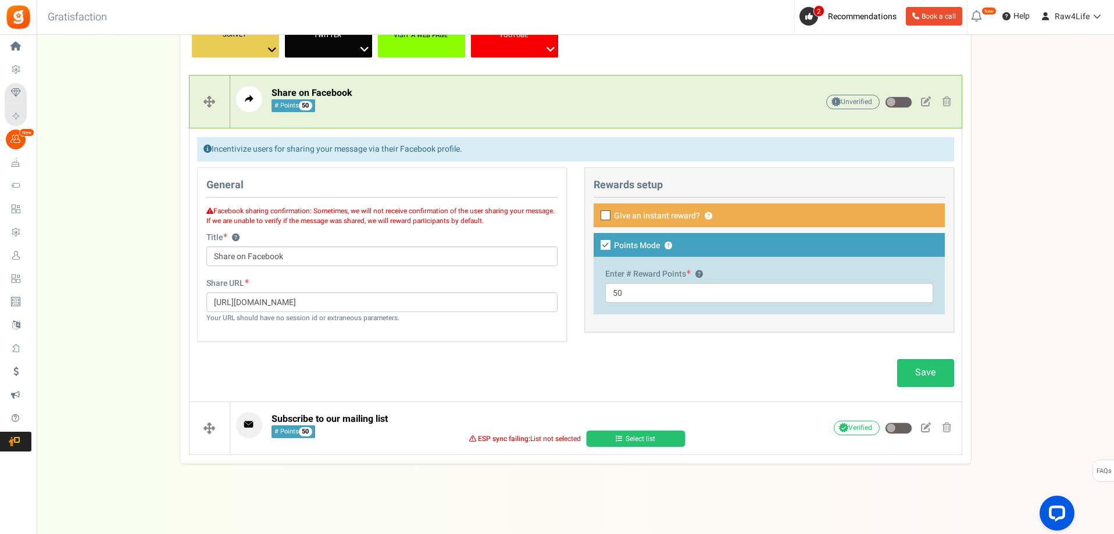
click at [636, 434] on link "Select list" at bounding box center [635, 439] width 99 height 16
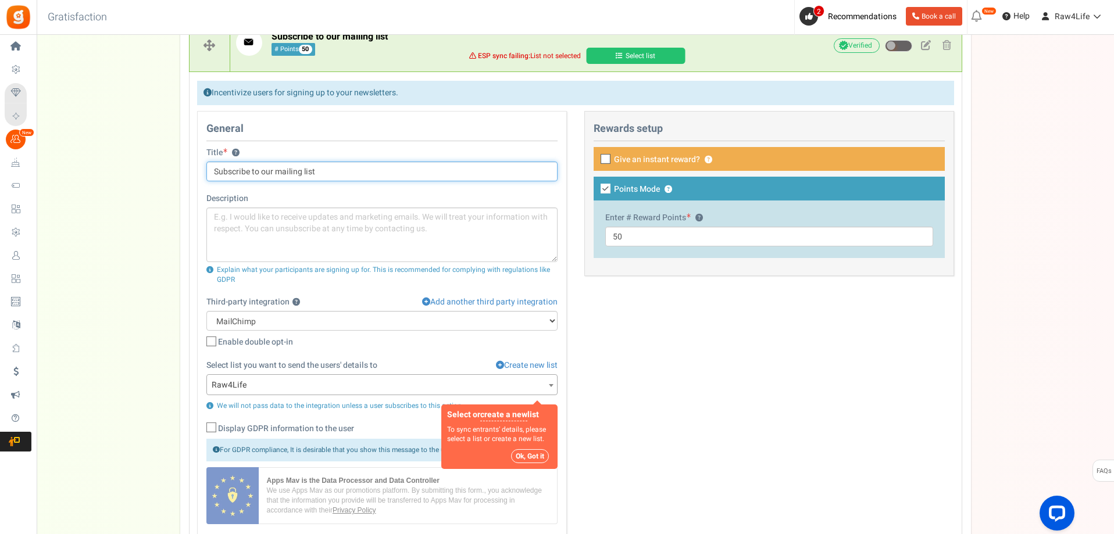
scroll to position [407, 0]
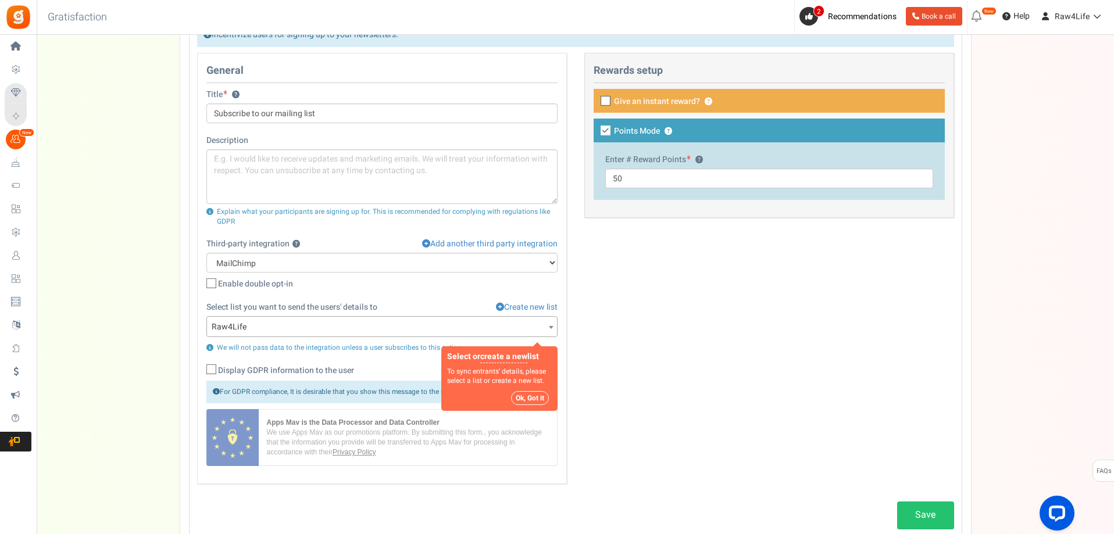
click at [209, 347] on icon at bounding box center [209, 347] width 7 height 7
click at [846, 343] on div "General Title ? Subscribe to our mailing list Description Explain what your par…" at bounding box center [575, 274] width 774 height 443
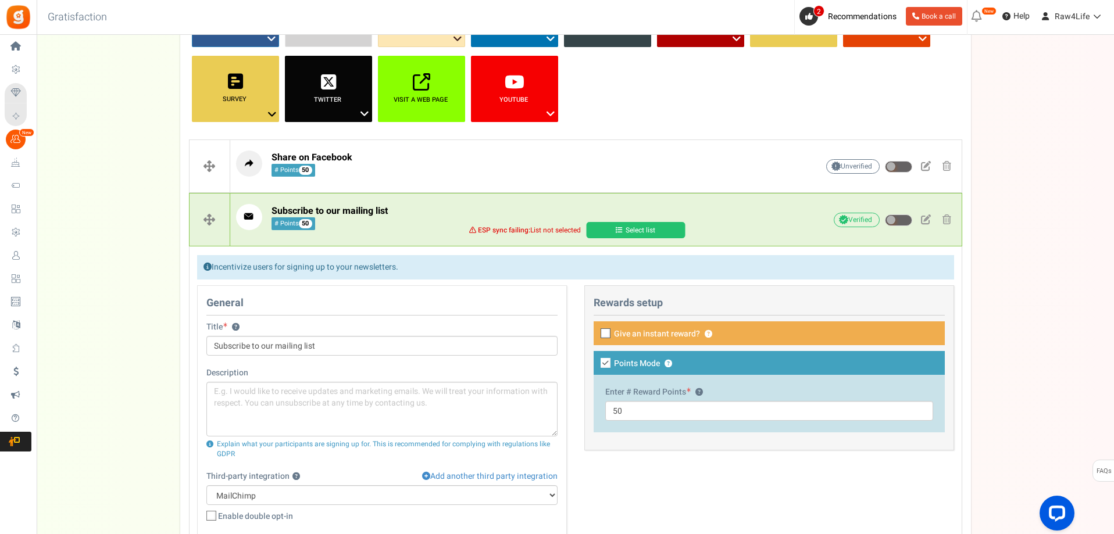
scroll to position [0, 0]
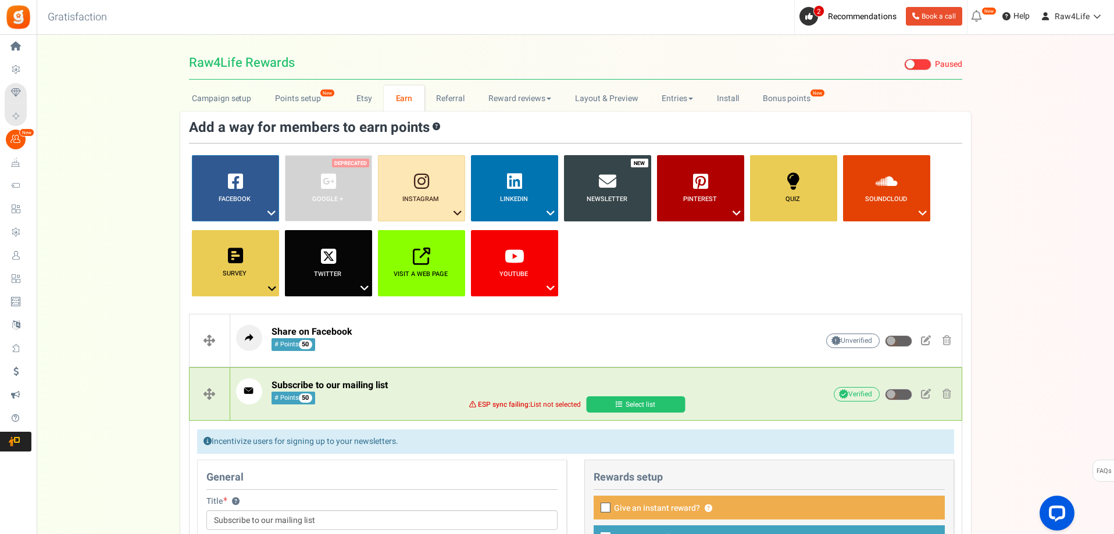
click at [1018, 392] on div "Campaign setup Points setup New Etsy Earn Referral Reward reviews WOO LOOX [DOM…" at bounding box center [575, 522] width 1077 height 874
click at [443, 97] on link "Referral" at bounding box center [450, 98] width 52 height 26
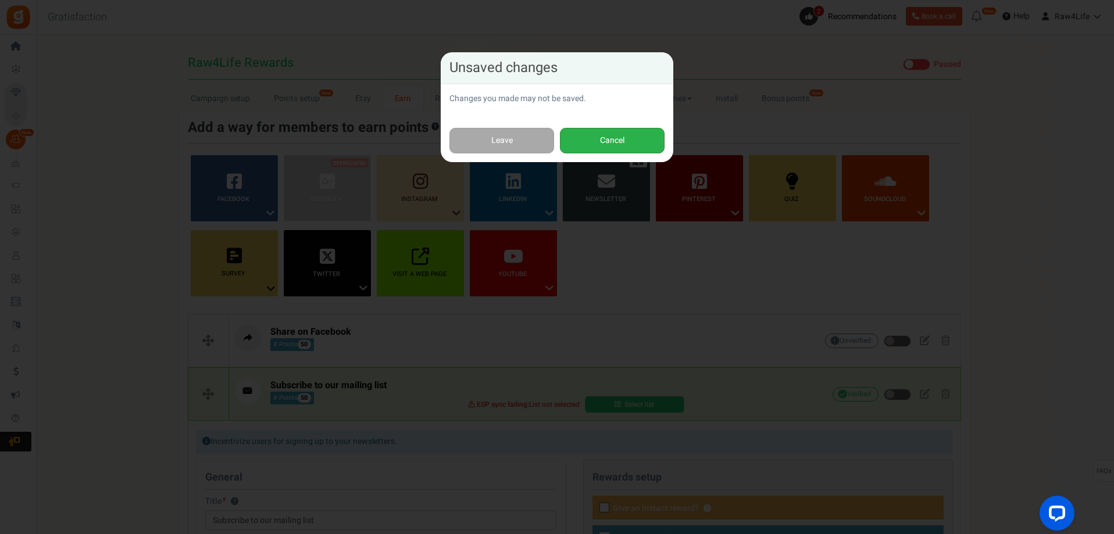
click at [579, 137] on button "Cancel" at bounding box center [612, 141] width 105 height 26
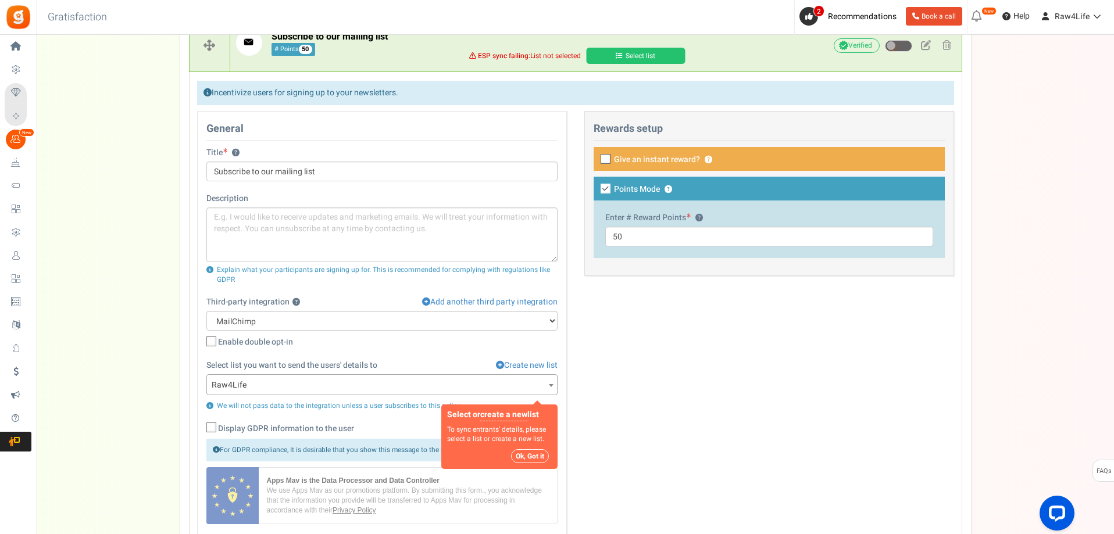
scroll to position [496, 0]
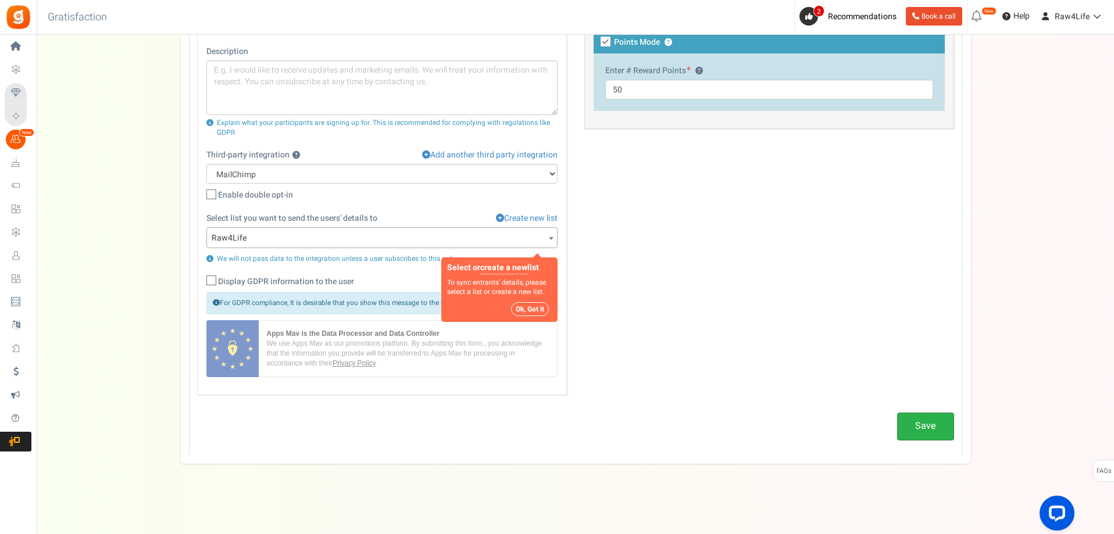
click at [936, 428] on link "Save" at bounding box center [925, 426] width 57 height 27
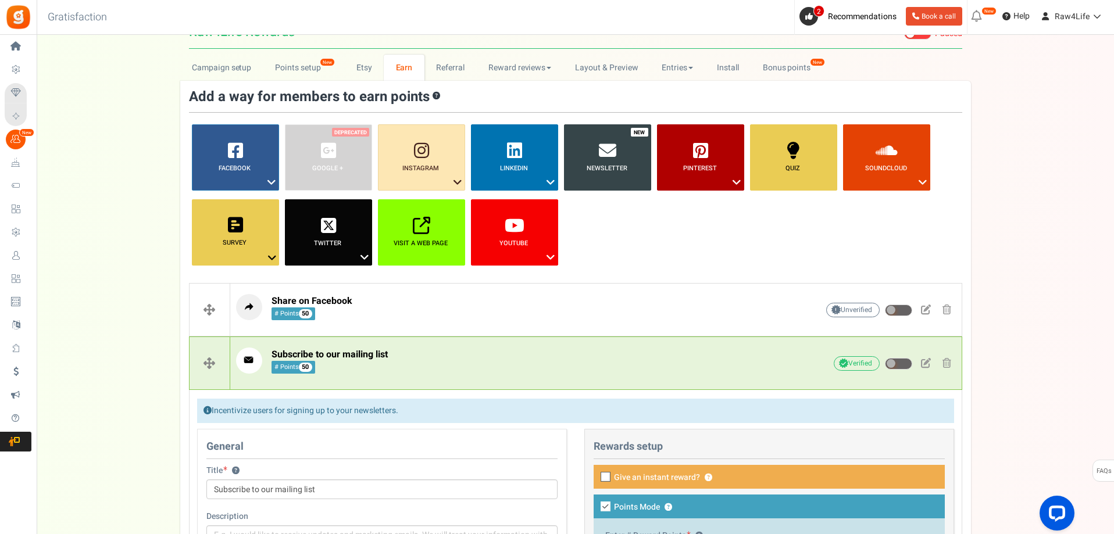
scroll to position [0, 0]
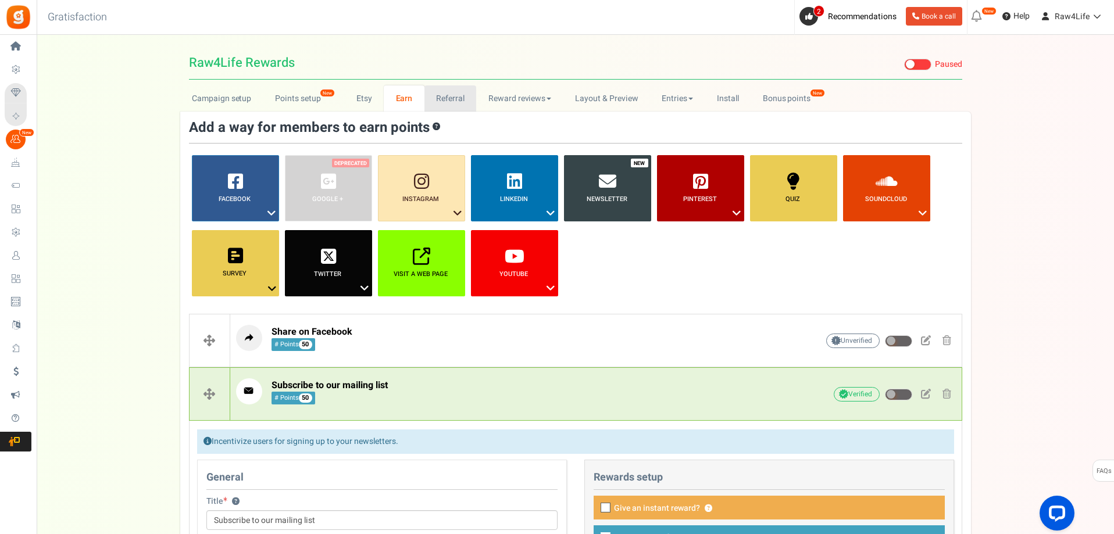
click at [439, 99] on link "Referral" at bounding box center [450, 98] width 52 height 26
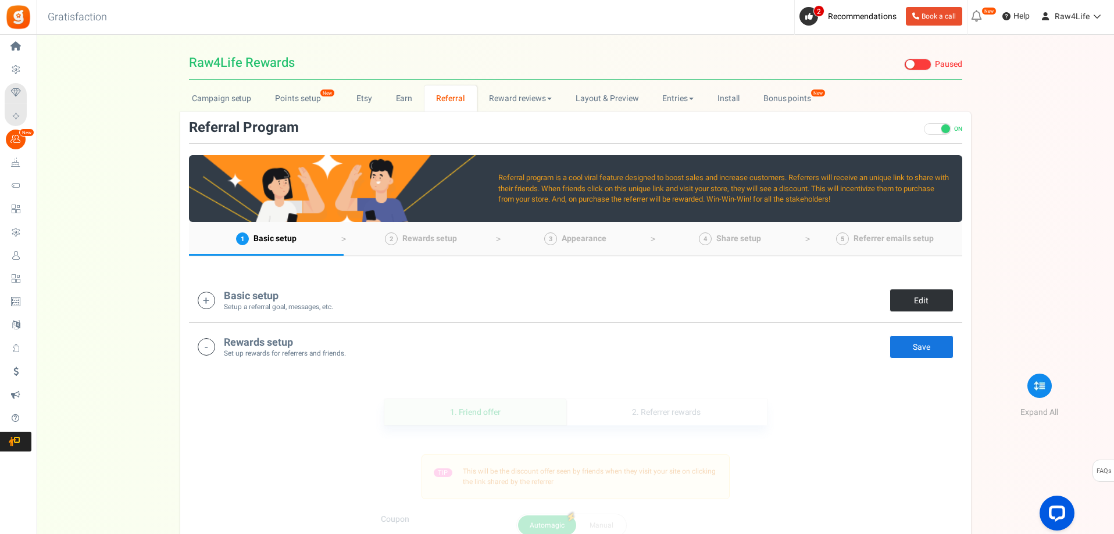
click at [903, 303] on link "Edit" at bounding box center [921, 300] width 64 height 23
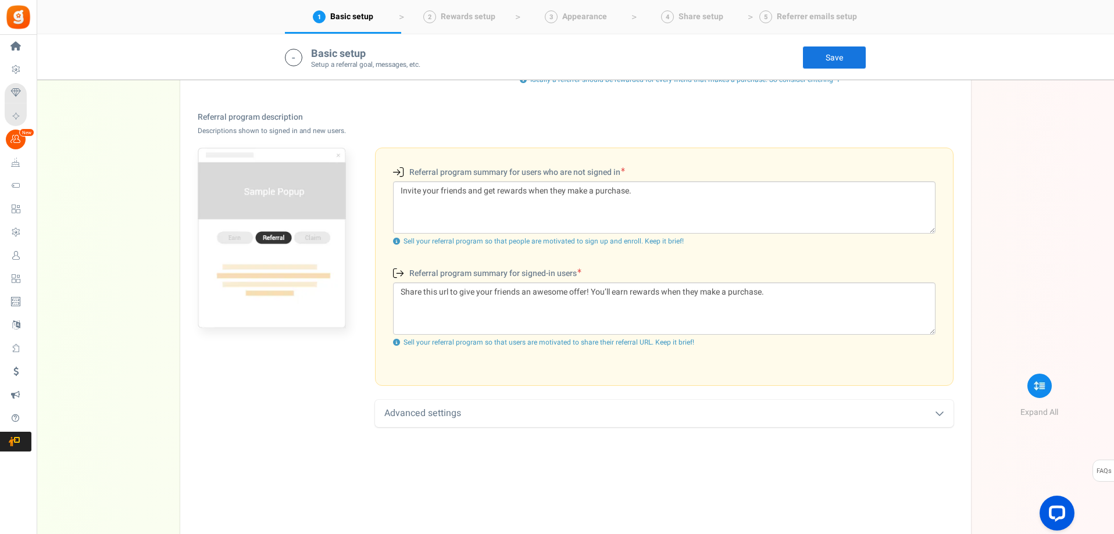
scroll to position [359, 0]
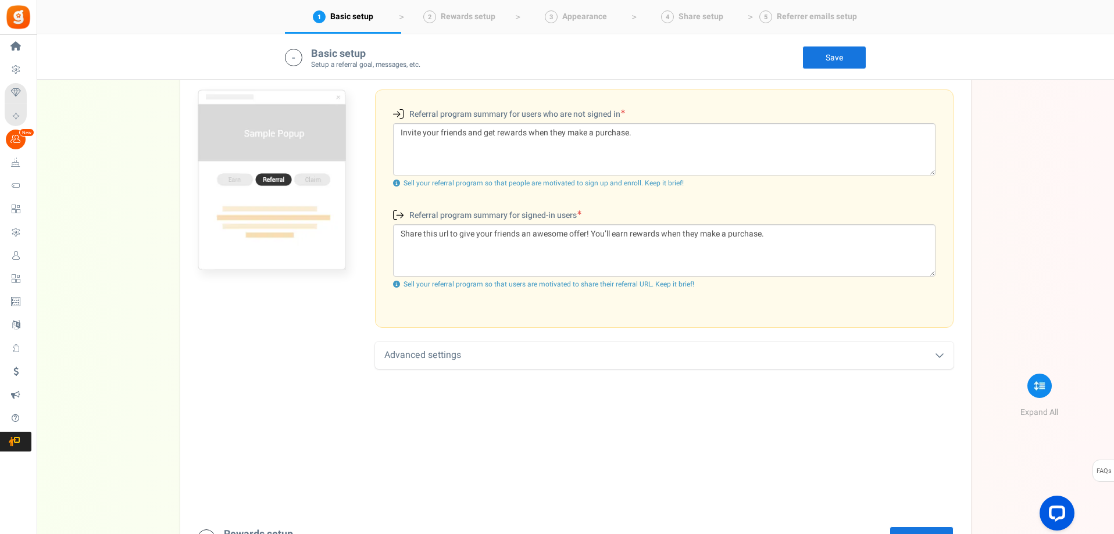
click at [940, 357] on icon at bounding box center [939, 354] width 9 height 9
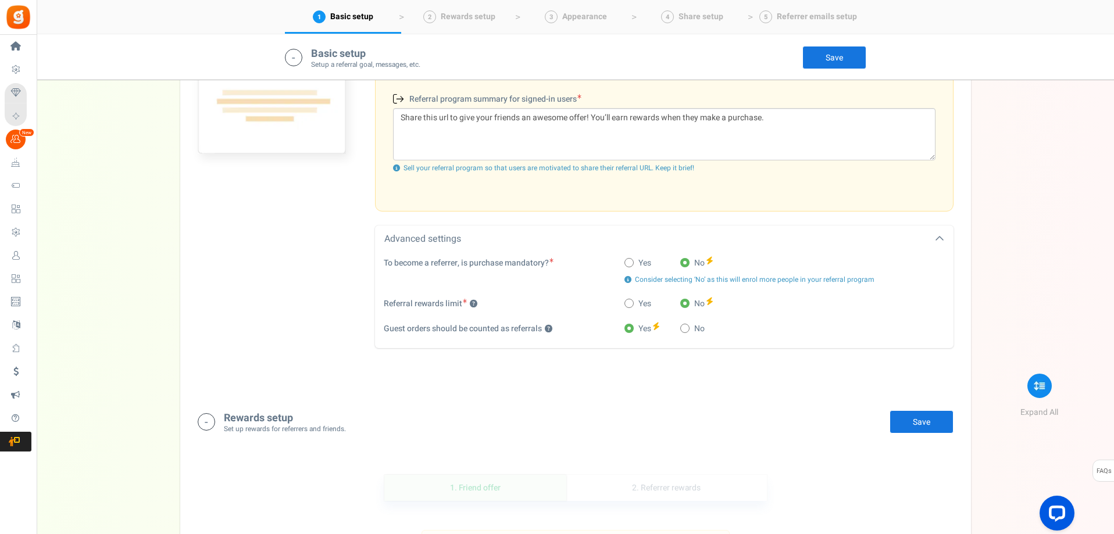
scroll to position [417, 0]
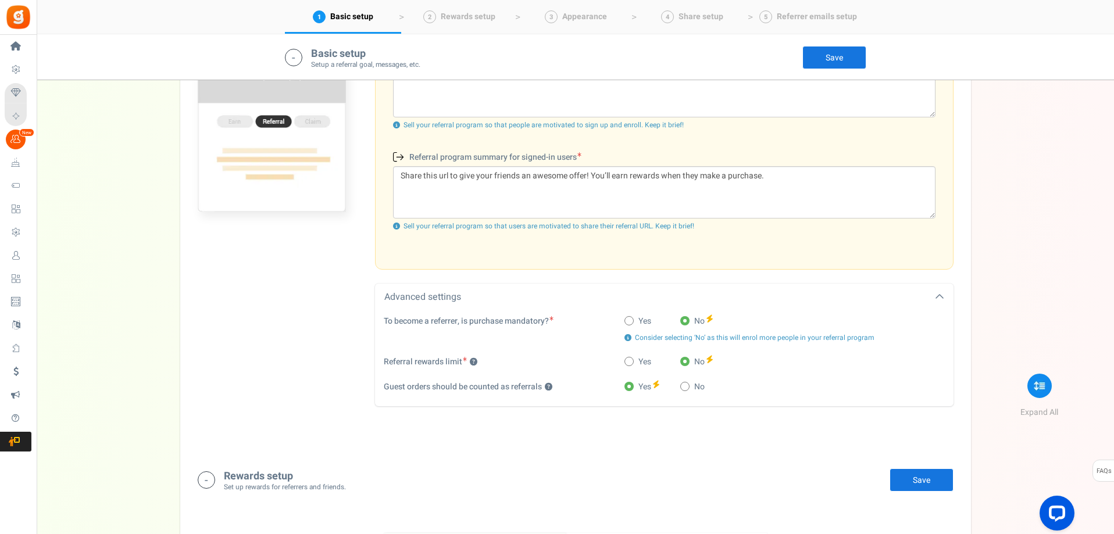
click at [627, 320] on span at bounding box center [628, 320] width 9 height 9
click at [627, 320] on input "Yes" at bounding box center [628, 322] width 8 height 8
radio input "true"
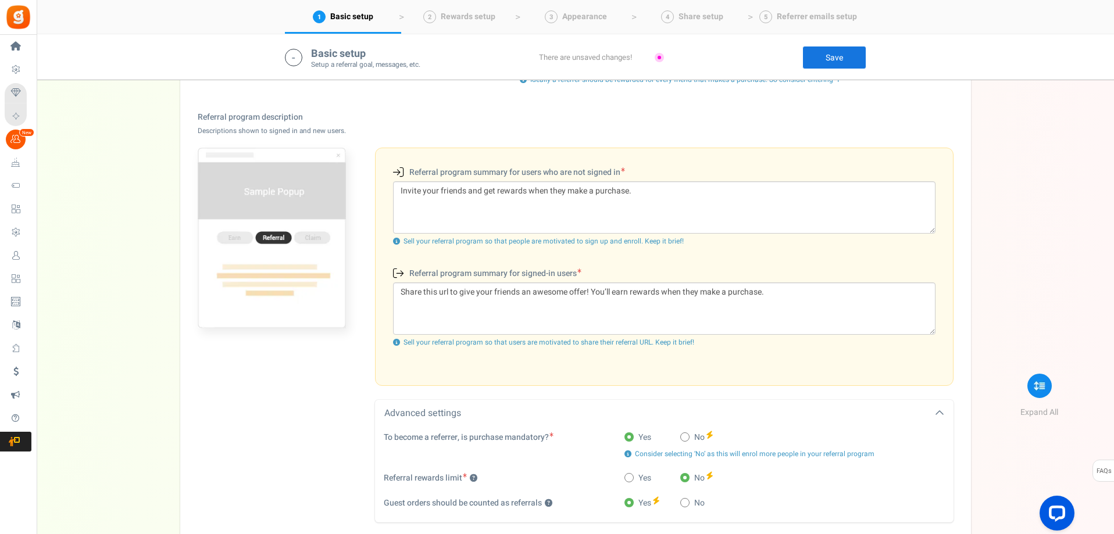
scroll to position [359, 0]
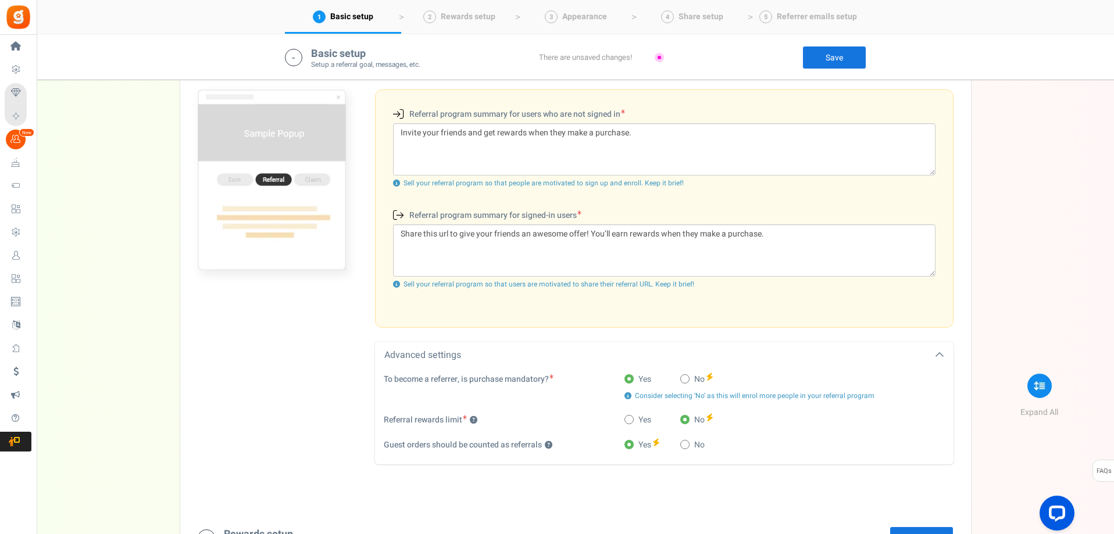
click at [689, 380] on span at bounding box center [684, 378] width 9 height 9
click at [688, 380] on input "No" at bounding box center [684, 380] width 8 height 8
radio input "true"
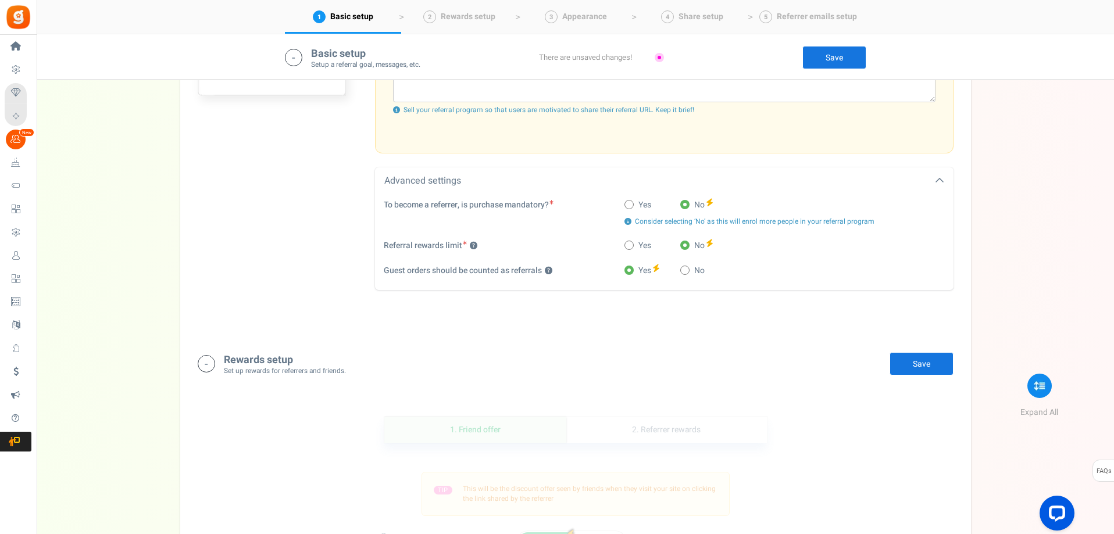
click at [937, 366] on link "Save" at bounding box center [921, 363] width 64 height 23
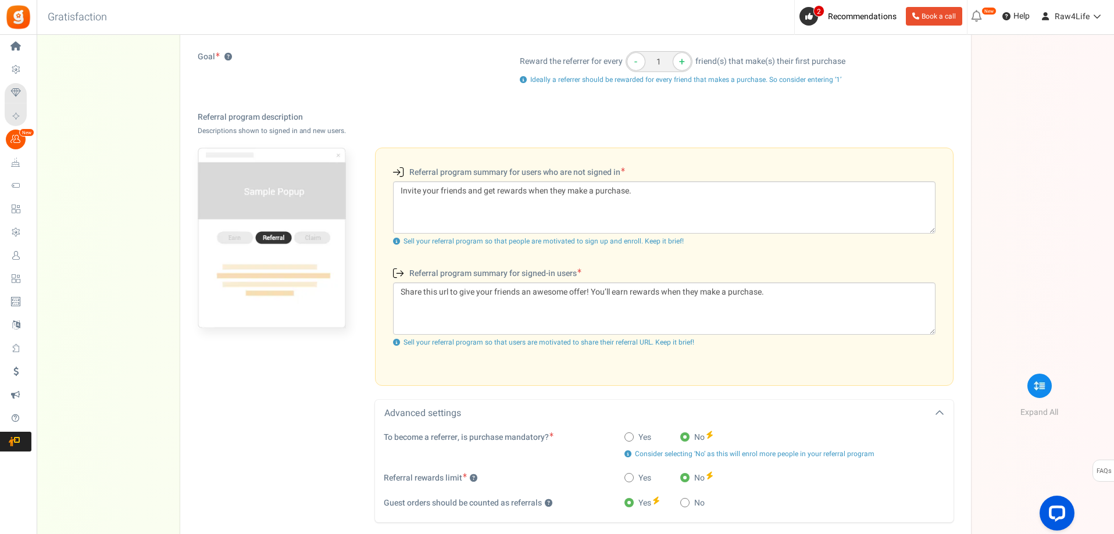
scroll to position [69, 0]
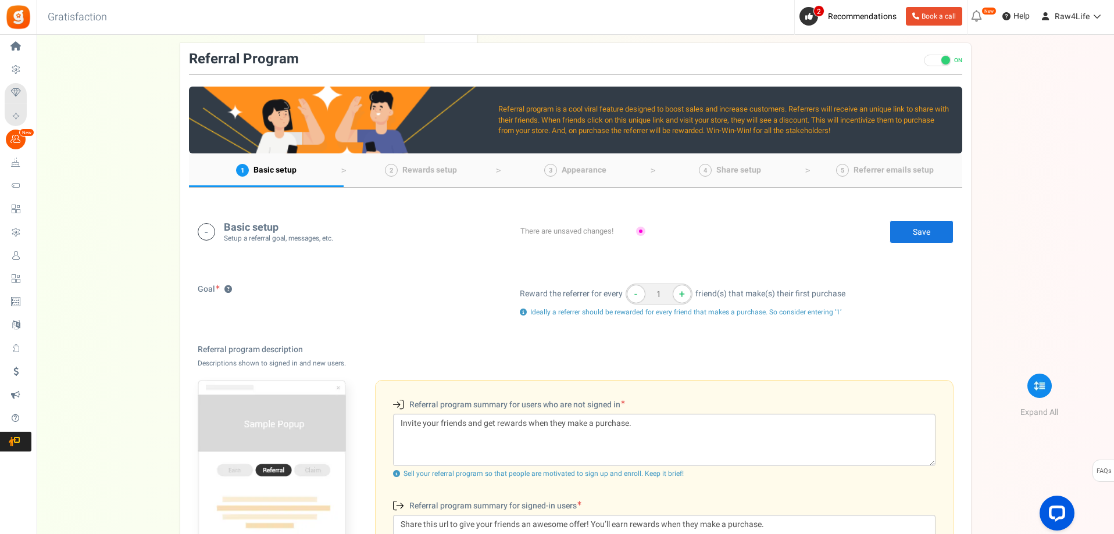
click at [911, 234] on link "Save" at bounding box center [921, 231] width 64 height 23
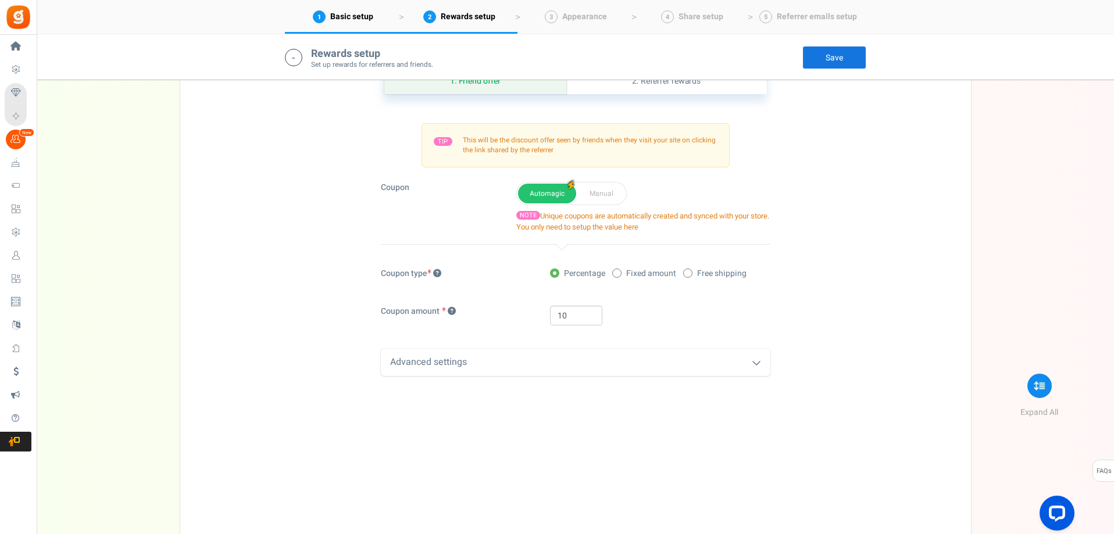
scroll to position [824, 0]
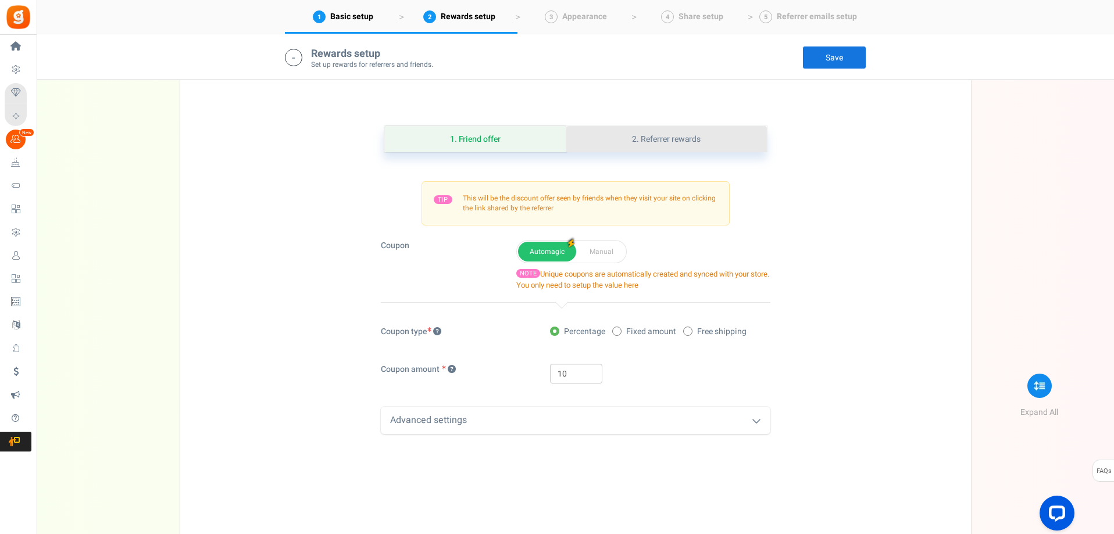
click at [675, 140] on link "2. Referrer rewards" at bounding box center [666, 139] width 200 height 26
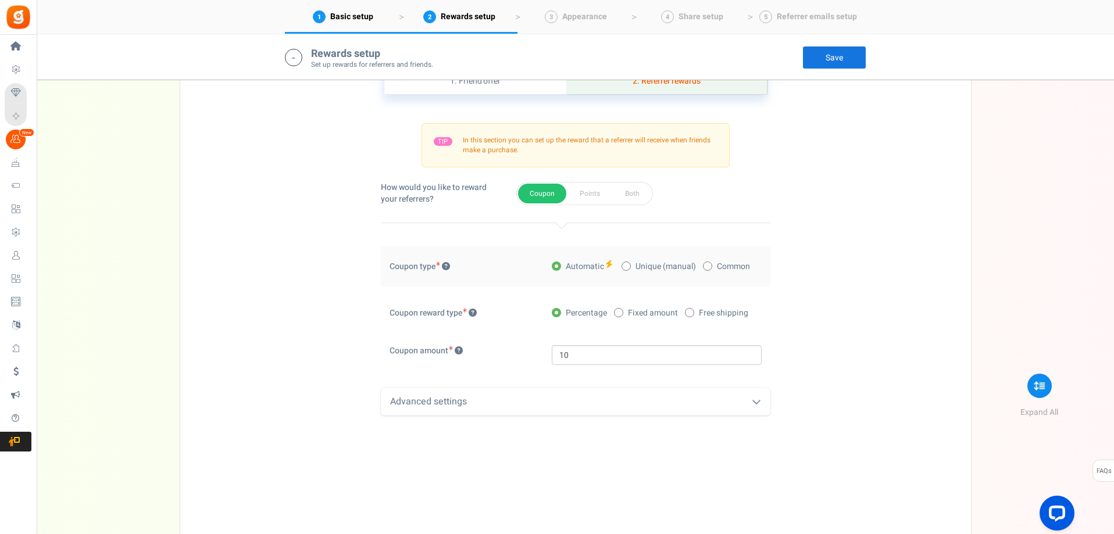
scroll to position [940, 0]
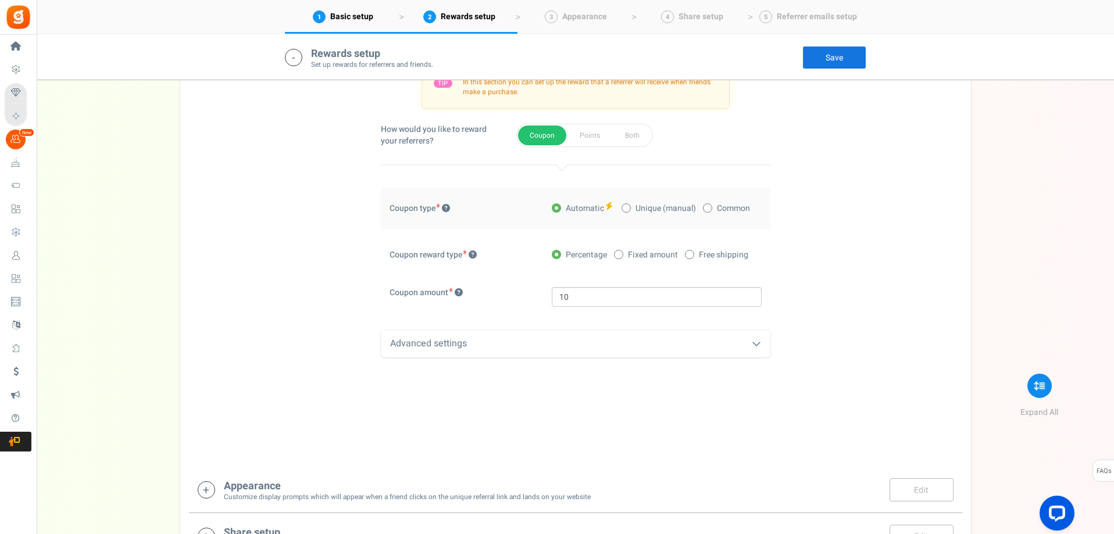
click at [754, 340] on icon at bounding box center [755, 343] width 9 height 9
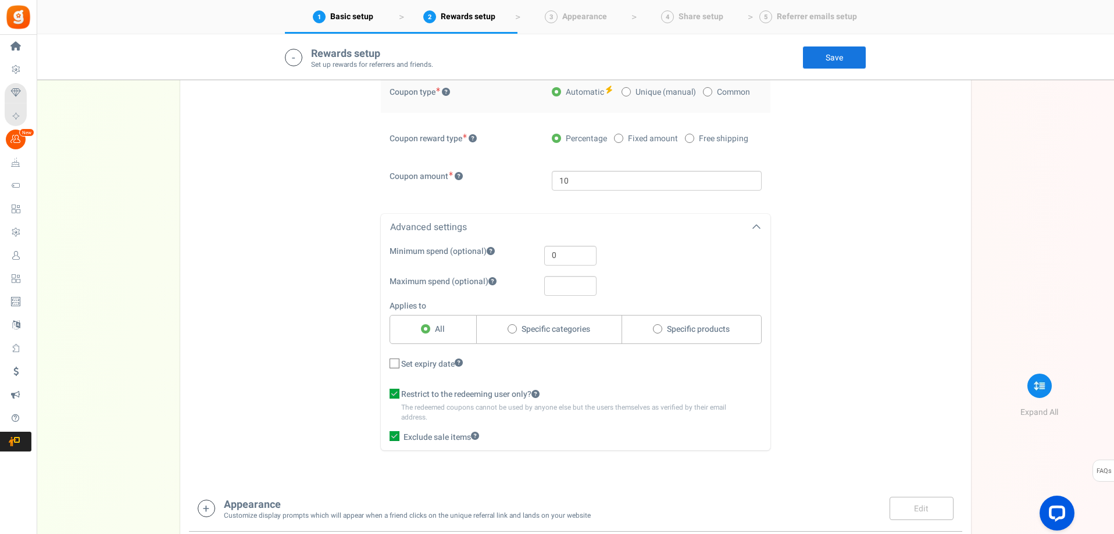
scroll to position [1115, 0]
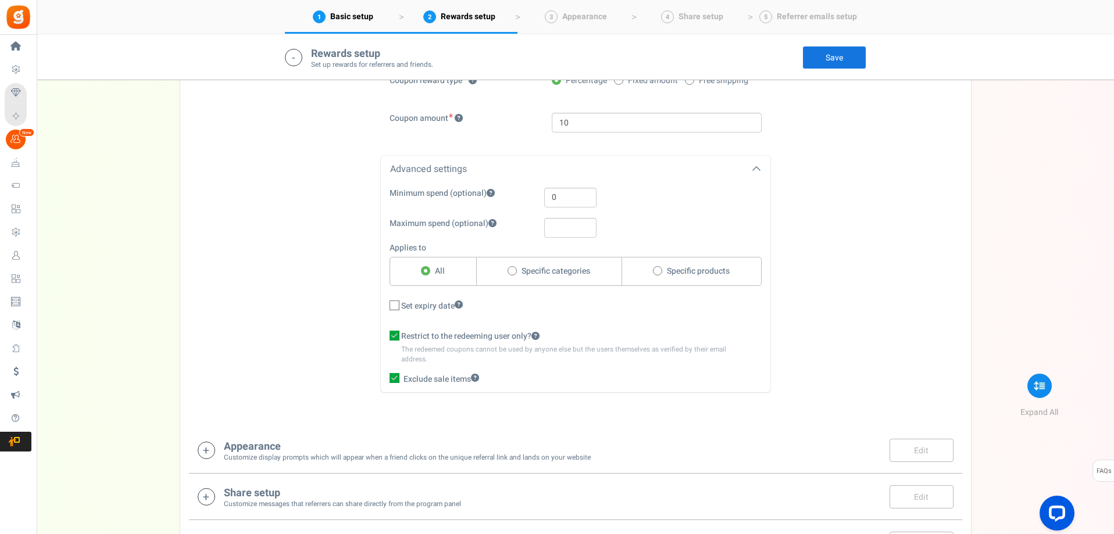
click at [395, 304] on icon at bounding box center [395, 306] width 8 height 8
click at [385, 304] on input "Set expiry date" at bounding box center [382, 307] width 8 height 8
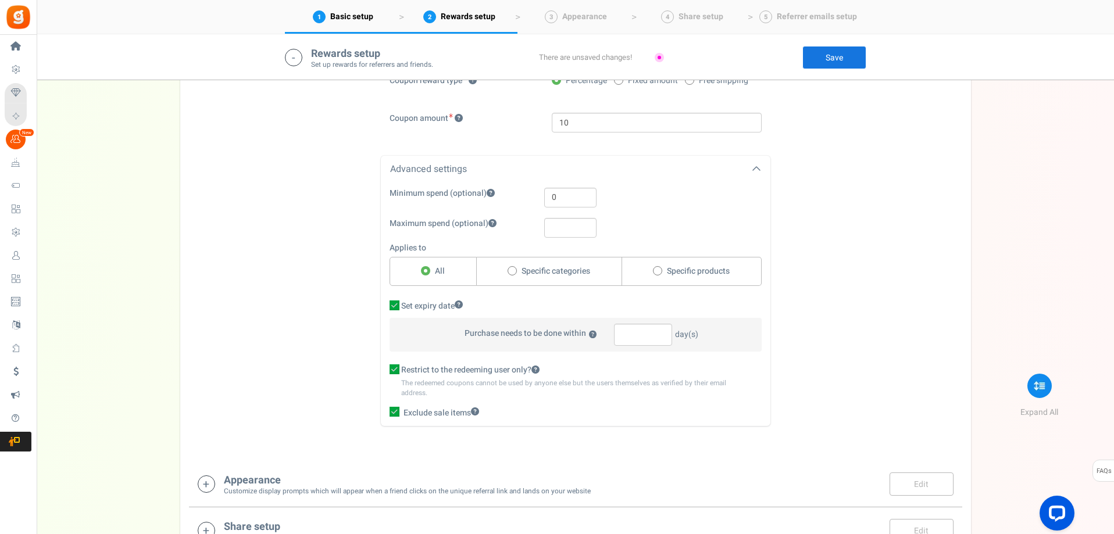
click at [395, 305] on icon at bounding box center [394, 305] width 10 height 10
click at [385, 305] on input "Set expiry date" at bounding box center [382, 307] width 8 height 8
checkbox input "false"
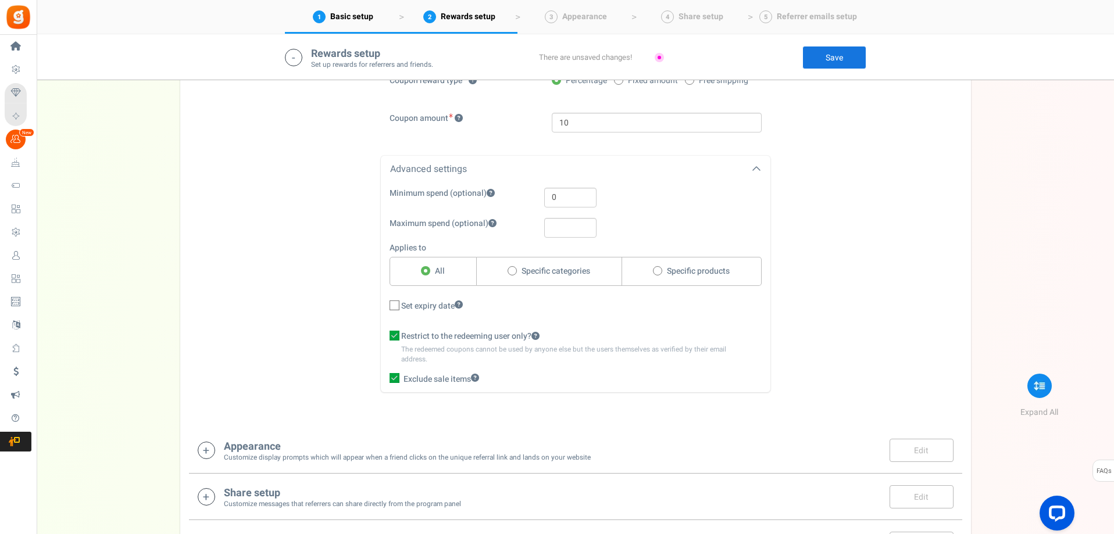
scroll to position [1226, 0]
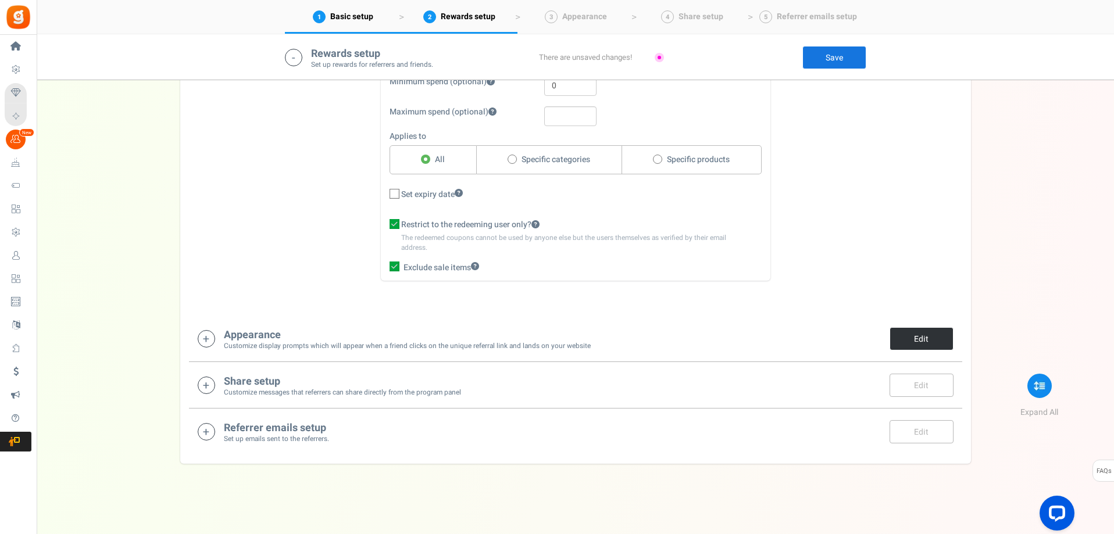
click at [914, 338] on link "Edit" at bounding box center [921, 338] width 64 height 23
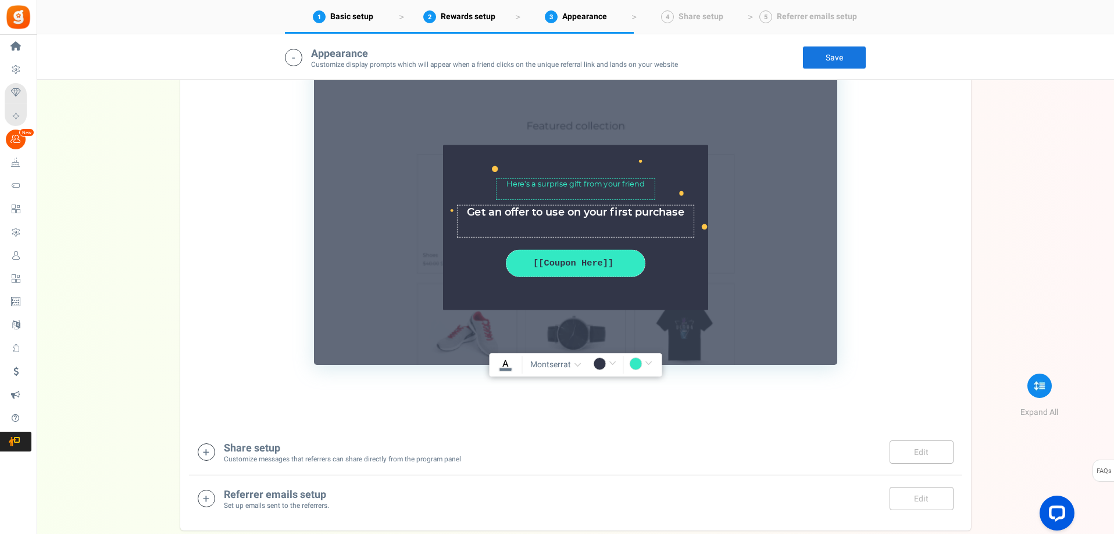
scroll to position [1740, 0]
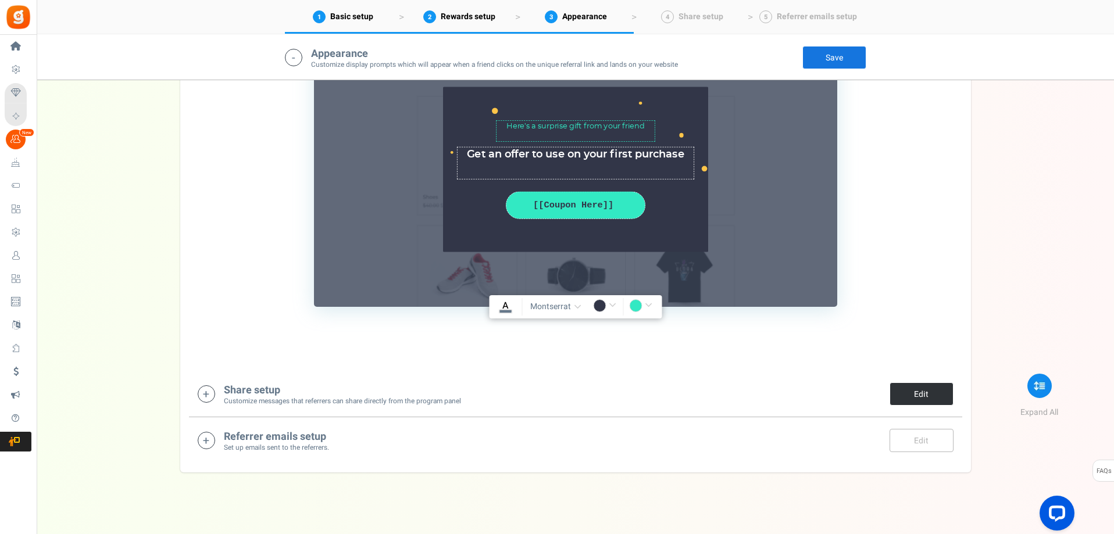
click at [917, 397] on link "Edit" at bounding box center [921, 393] width 64 height 23
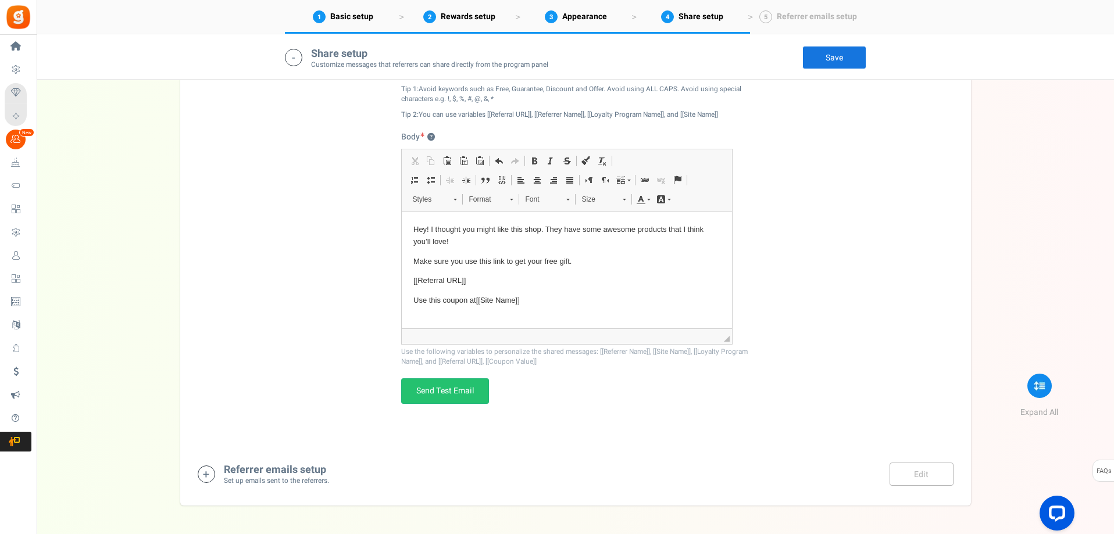
scroll to position [2293, 0]
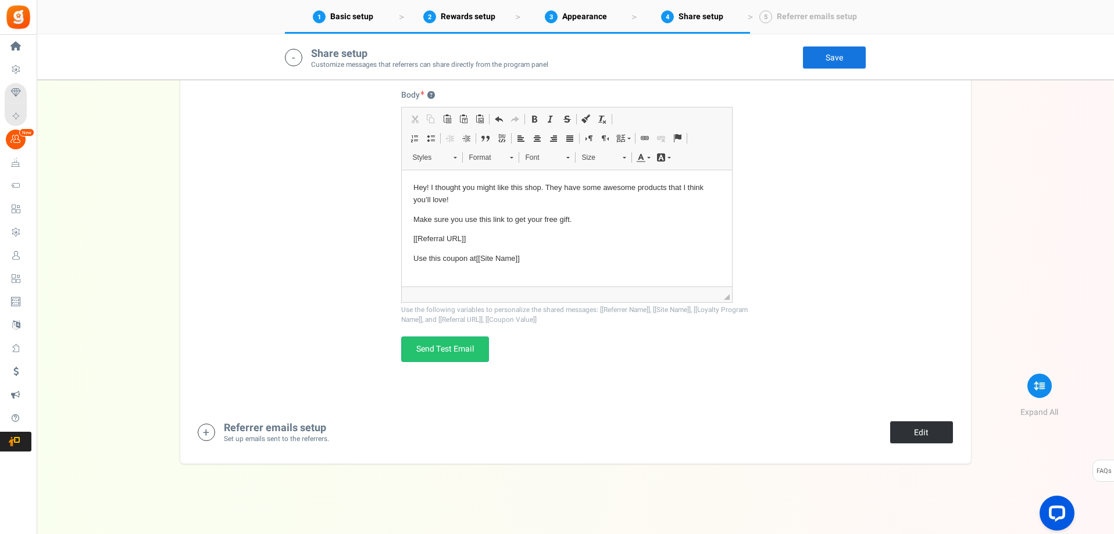
click at [914, 421] on link "Edit" at bounding box center [921, 432] width 64 height 23
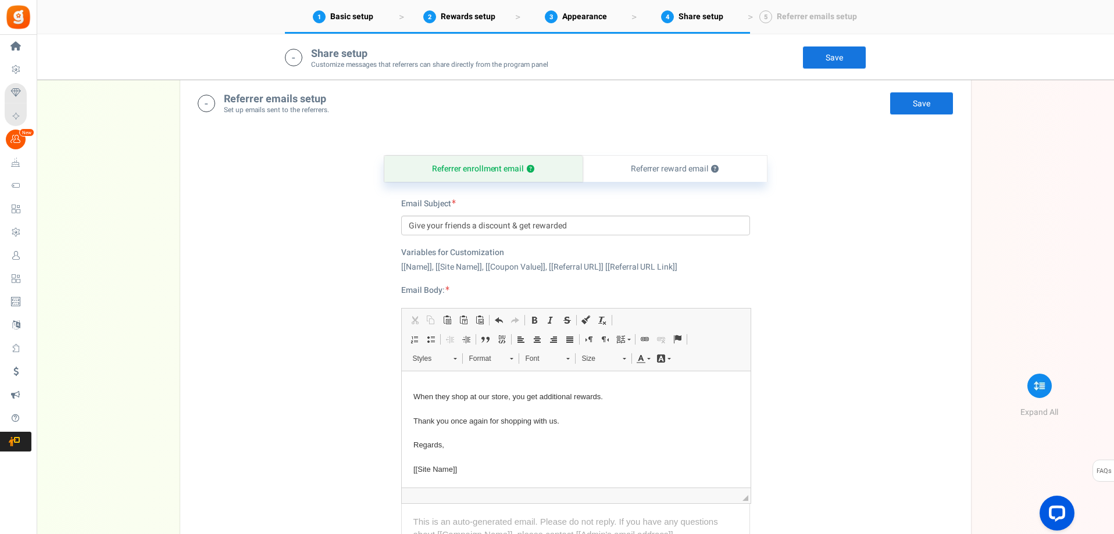
scroll to position [2331, 0]
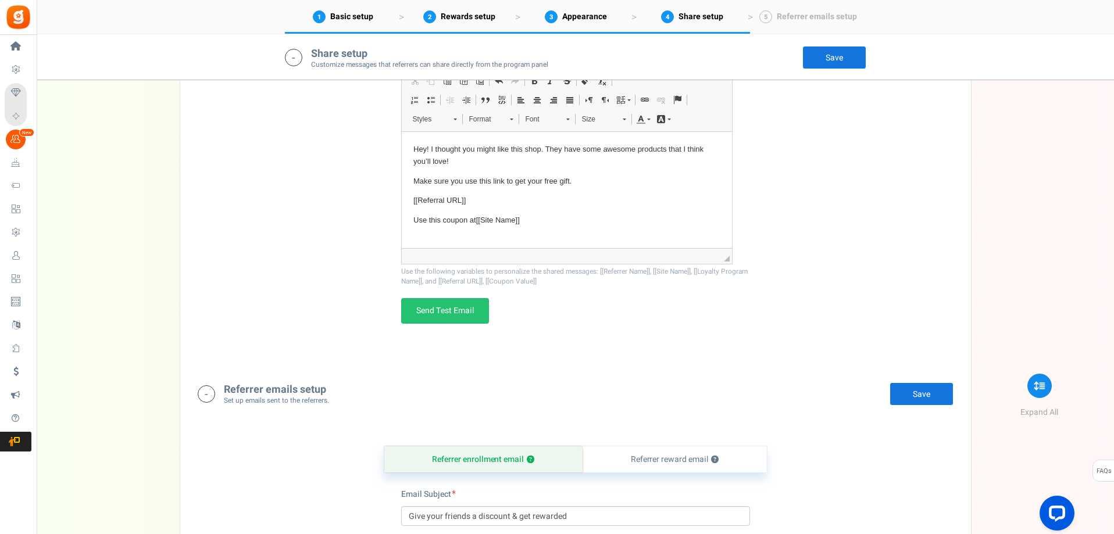
click at [920, 395] on link "Save" at bounding box center [921, 393] width 64 height 23
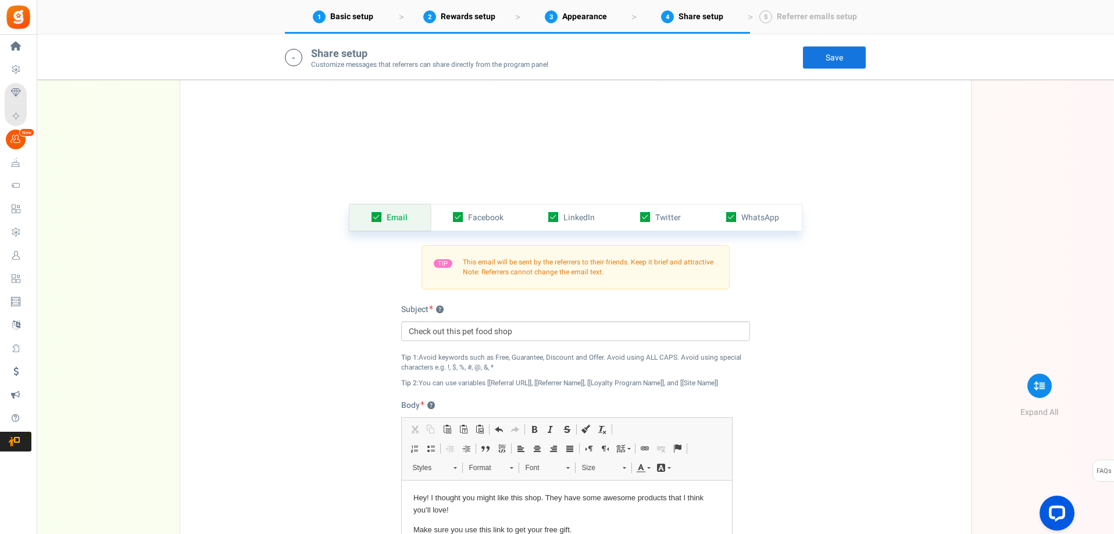
scroll to position [2099, 0]
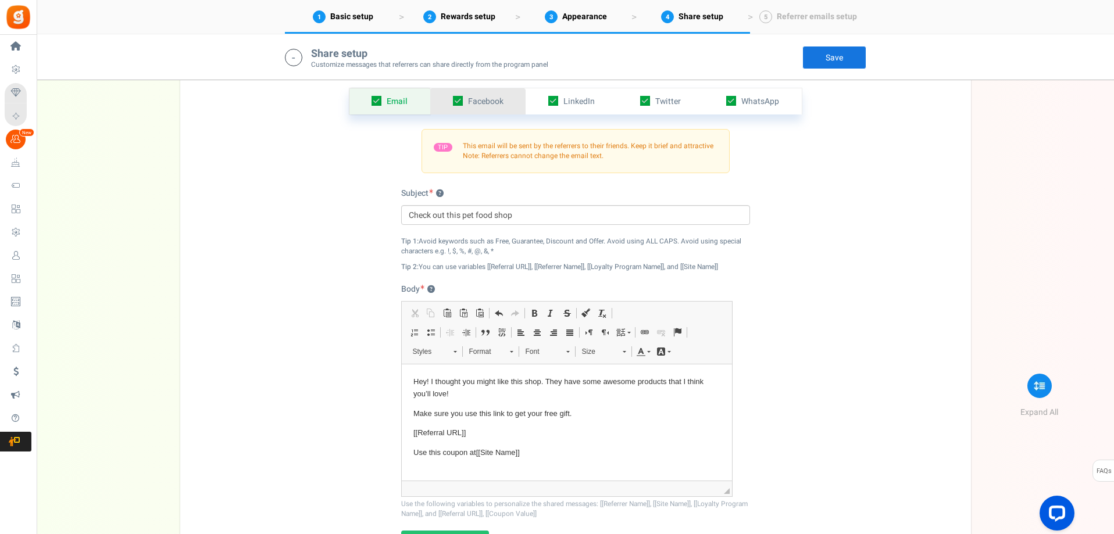
click at [491, 108] on link "Facebook" at bounding box center [477, 101] width 95 height 26
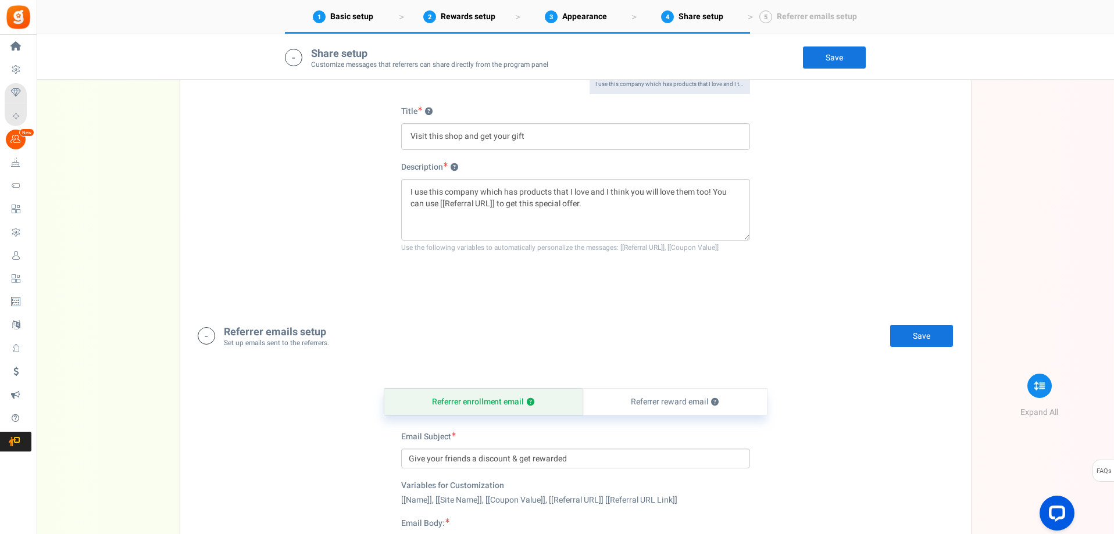
scroll to position [2389, 0]
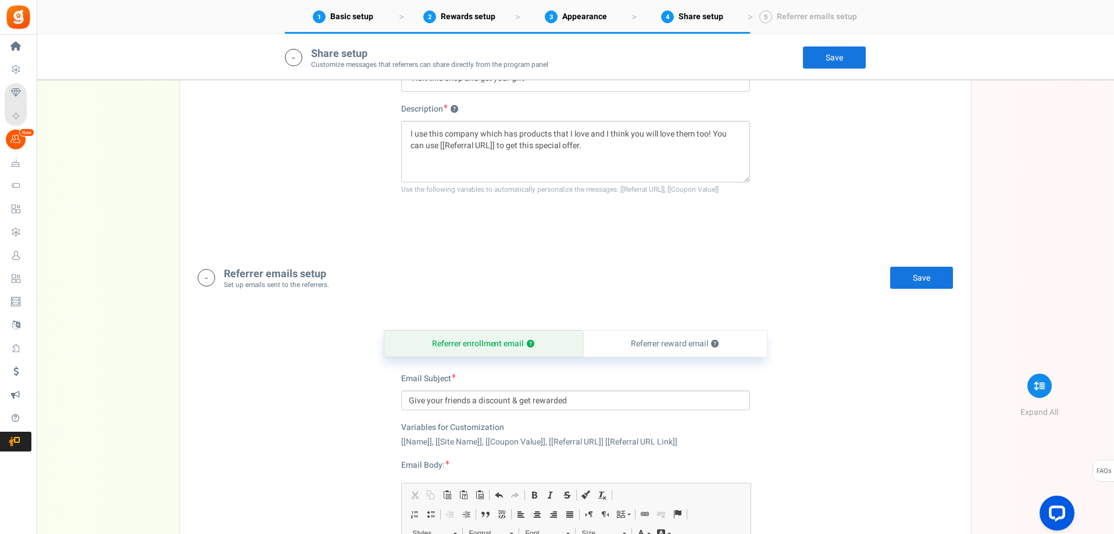
click at [821, 65] on link "Save" at bounding box center [834, 57] width 64 height 23
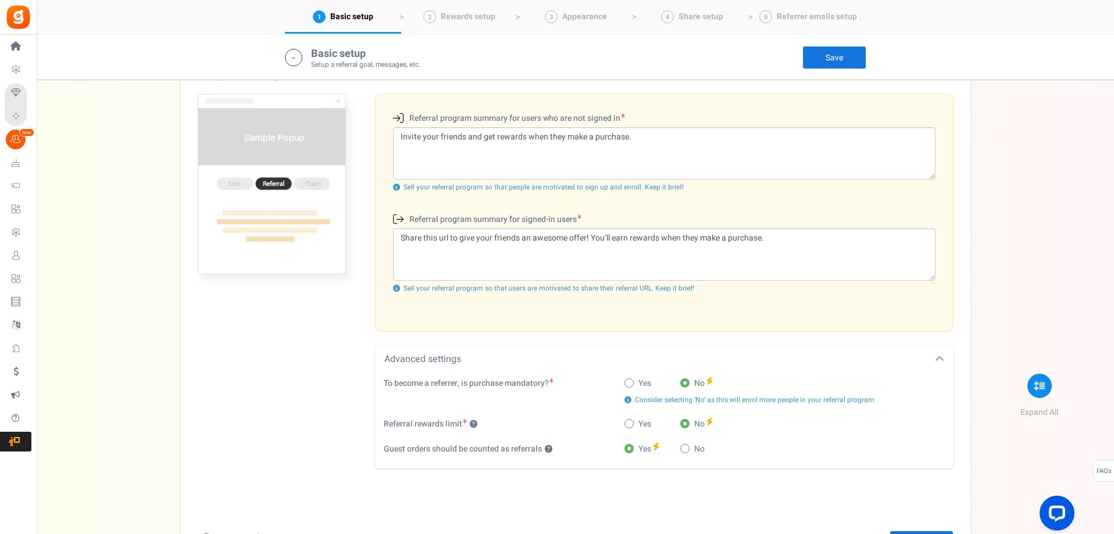
scroll to position [123, 0]
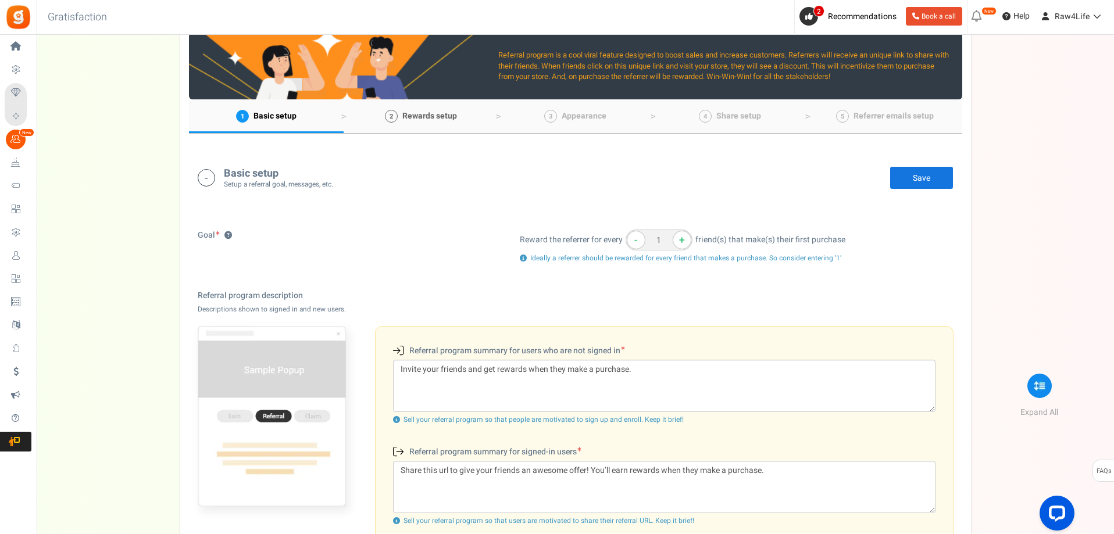
click at [422, 117] on span "Rewards setup" at bounding box center [429, 116] width 55 height 12
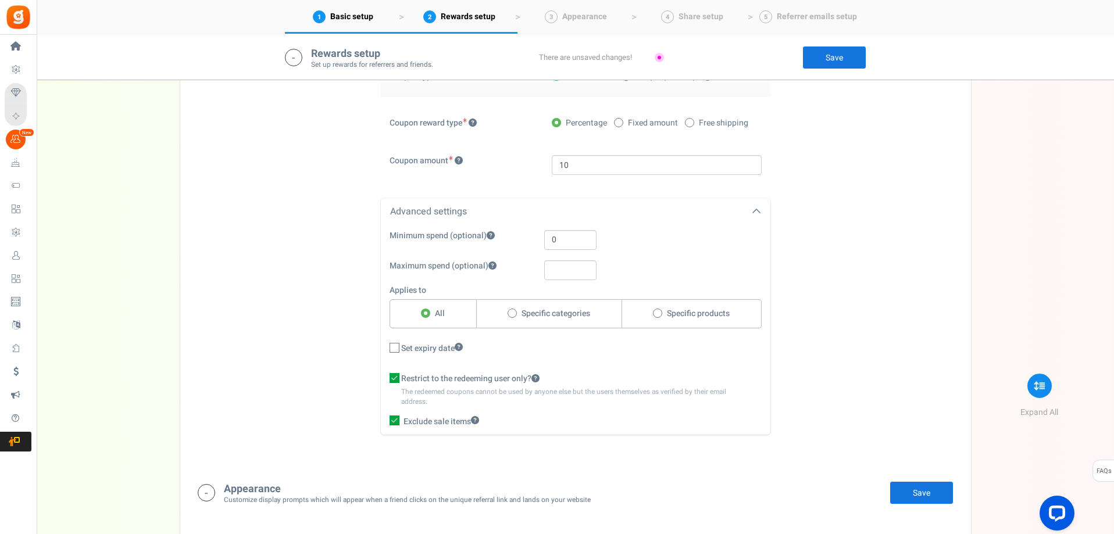
scroll to position [1247, 0]
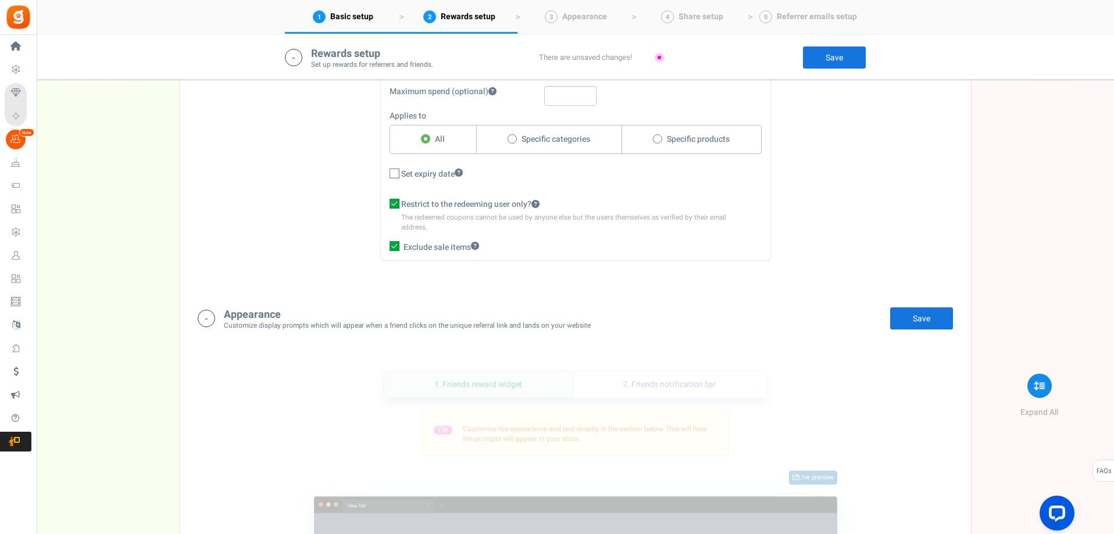
click at [908, 312] on link "Save" at bounding box center [921, 318] width 64 height 23
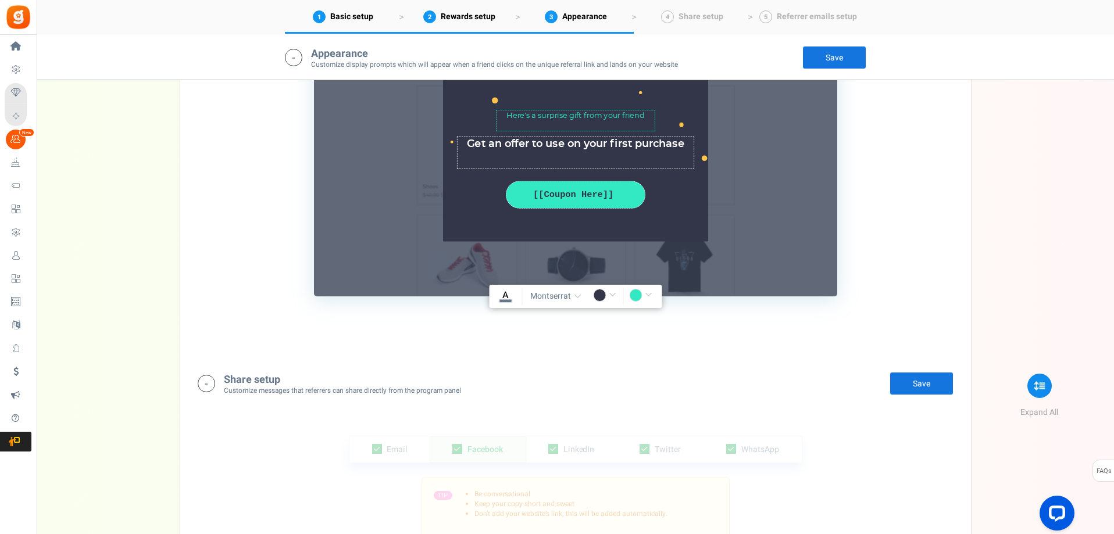
scroll to position [1692, 0]
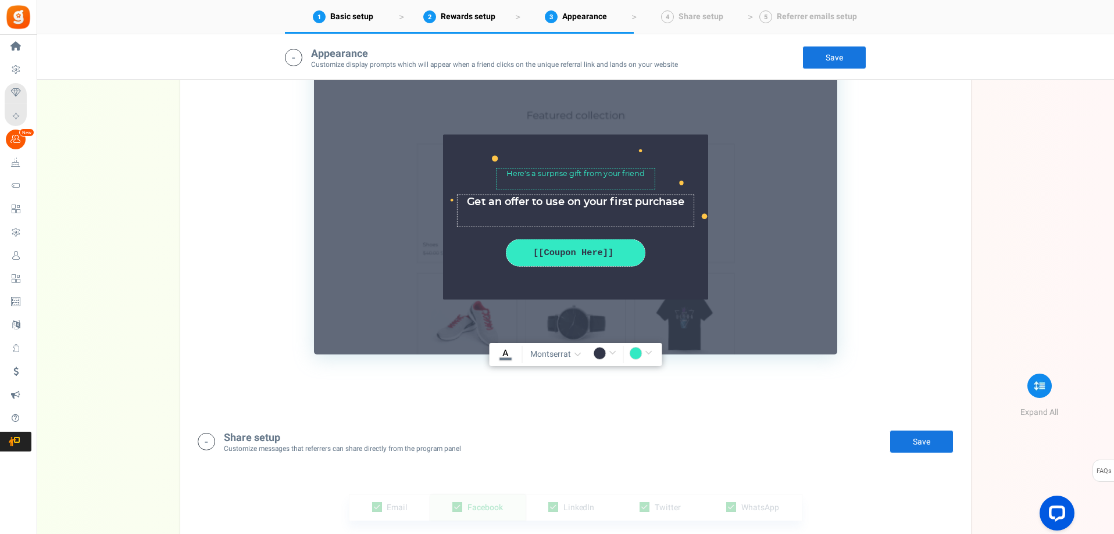
click at [848, 58] on link "Save" at bounding box center [834, 57] width 64 height 23
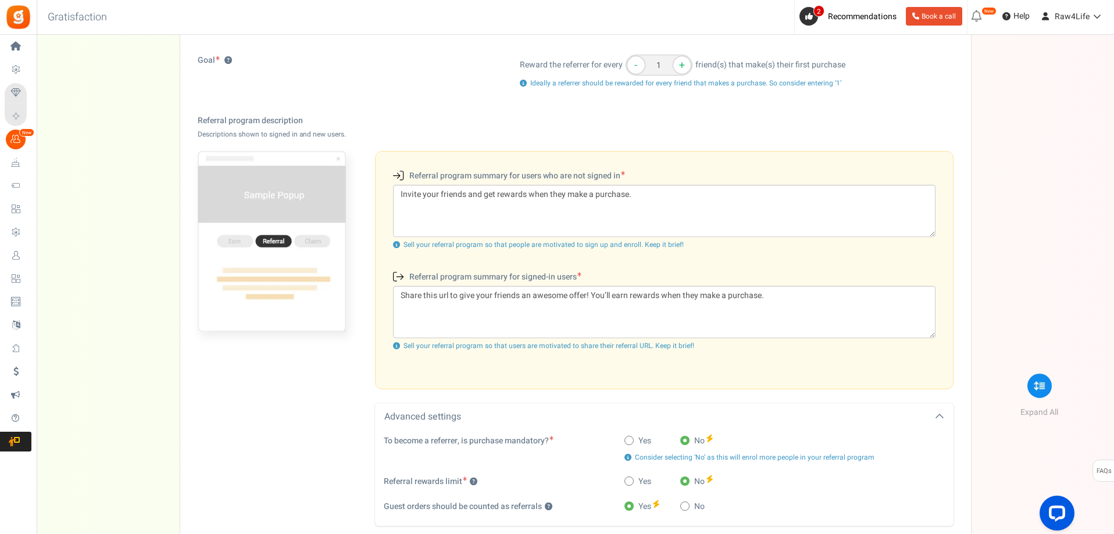
scroll to position [0, 0]
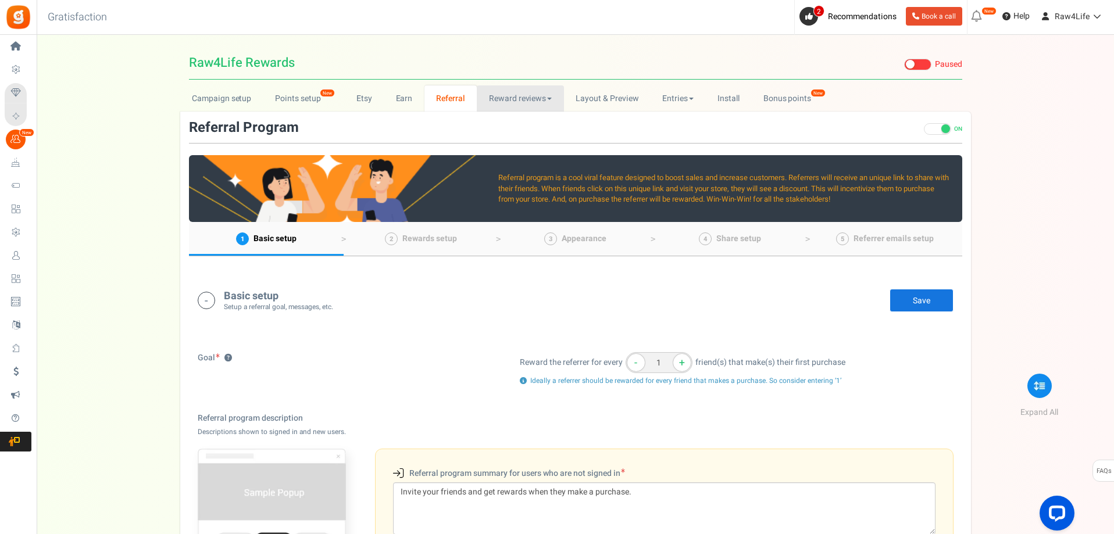
click at [509, 101] on link "Reward reviews" at bounding box center [520, 98] width 87 height 26
click at [497, 121] on link "WOO" at bounding box center [523, 124] width 93 height 17
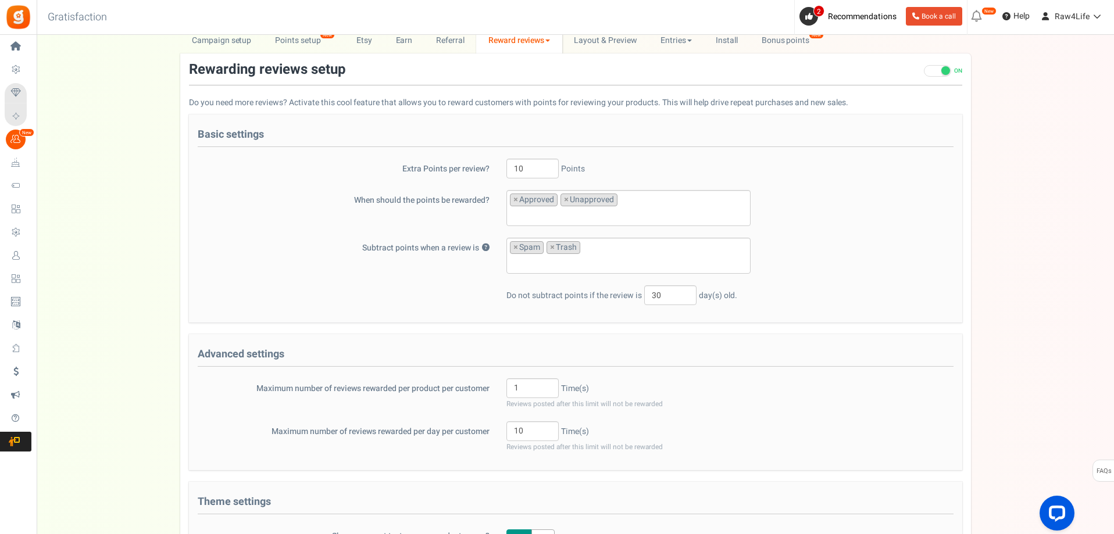
scroll to position [116, 0]
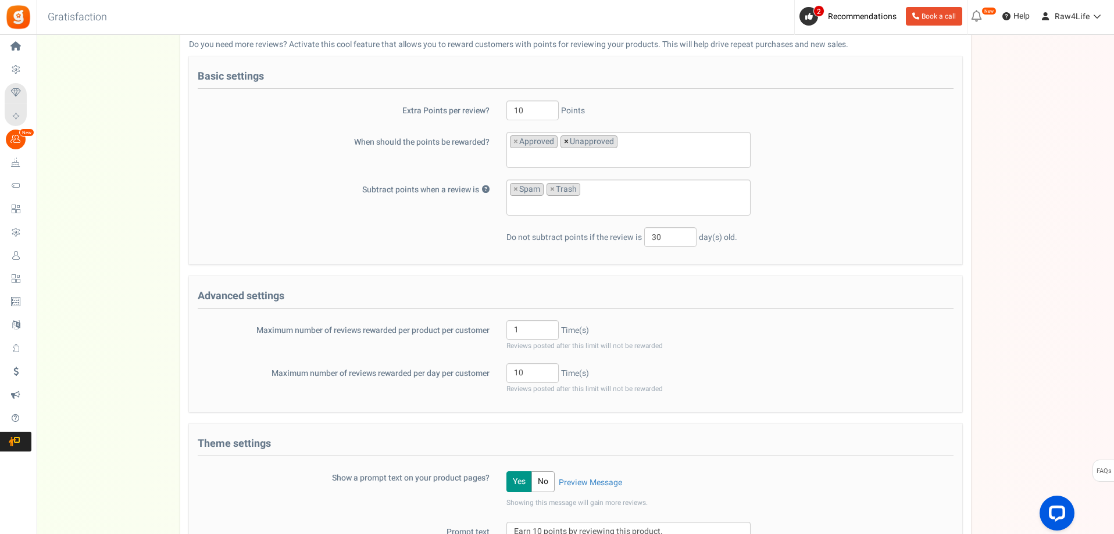
click at [565, 143] on span "×" at bounding box center [566, 142] width 5 height 12
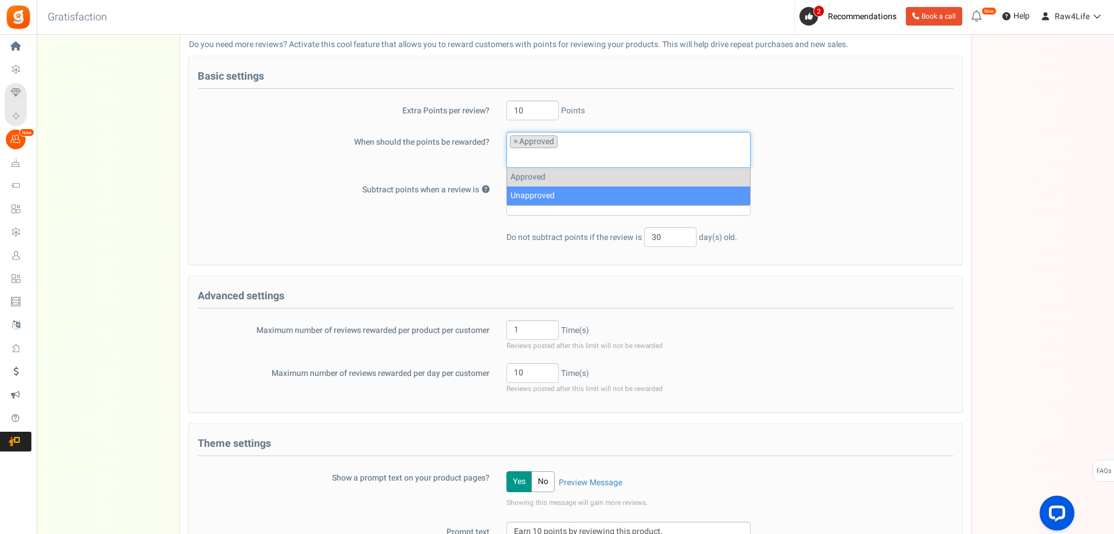
click at [868, 195] on div "Subtract points when a review is ? Unapproved Spam Trash × Spam × Trash" at bounding box center [575, 198] width 773 height 36
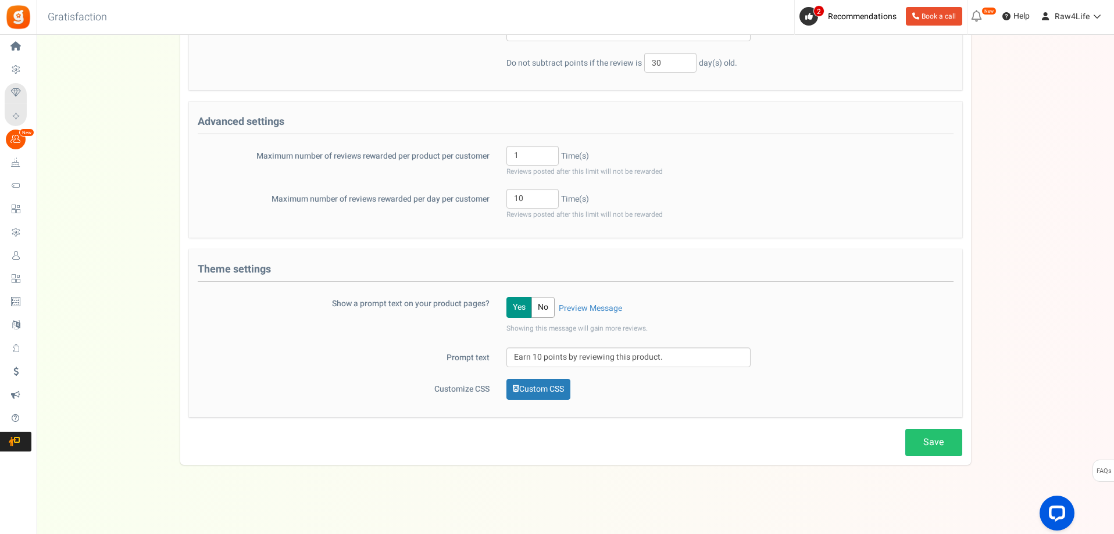
scroll to position [292, 0]
click at [592, 307] on link "Preview Message" at bounding box center [590, 308] width 63 height 12
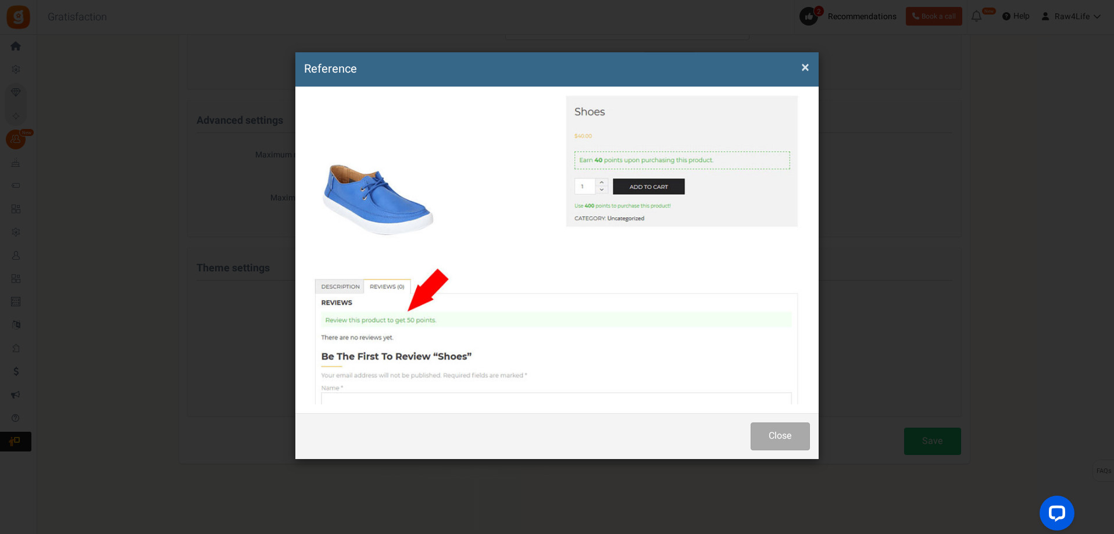
click at [805, 65] on span "×" at bounding box center [805, 67] width 8 height 22
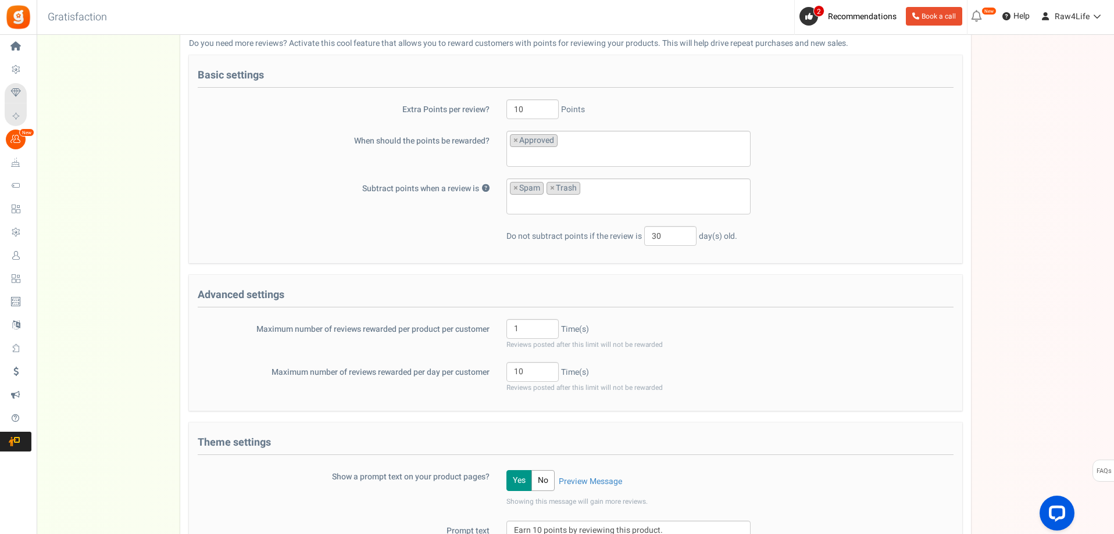
scroll to position [59, 0]
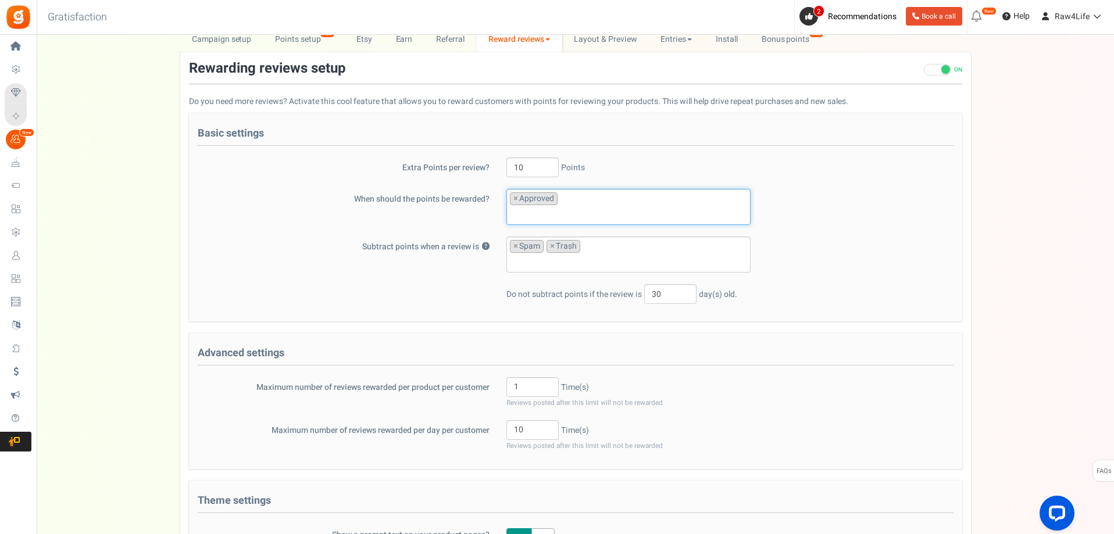
click at [650, 206] on li at bounding box center [628, 213] width 237 height 16
click at [901, 251] on div "Subtract points when a review is ? Unapproved Spam Trash × Spam × Trash" at bounding box center [575, 255] width 773 height 36
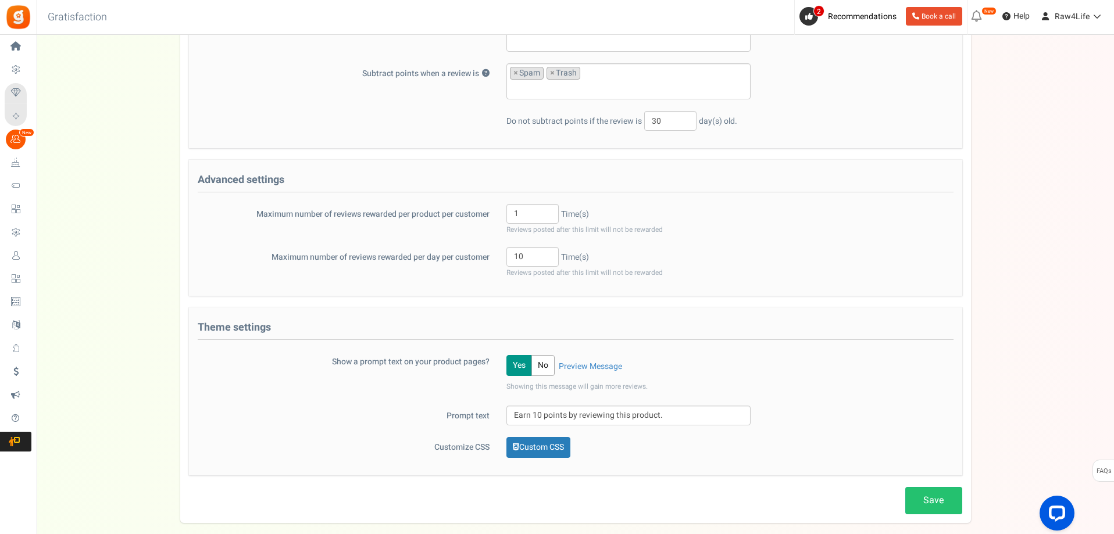
scroll to position [292, 0]
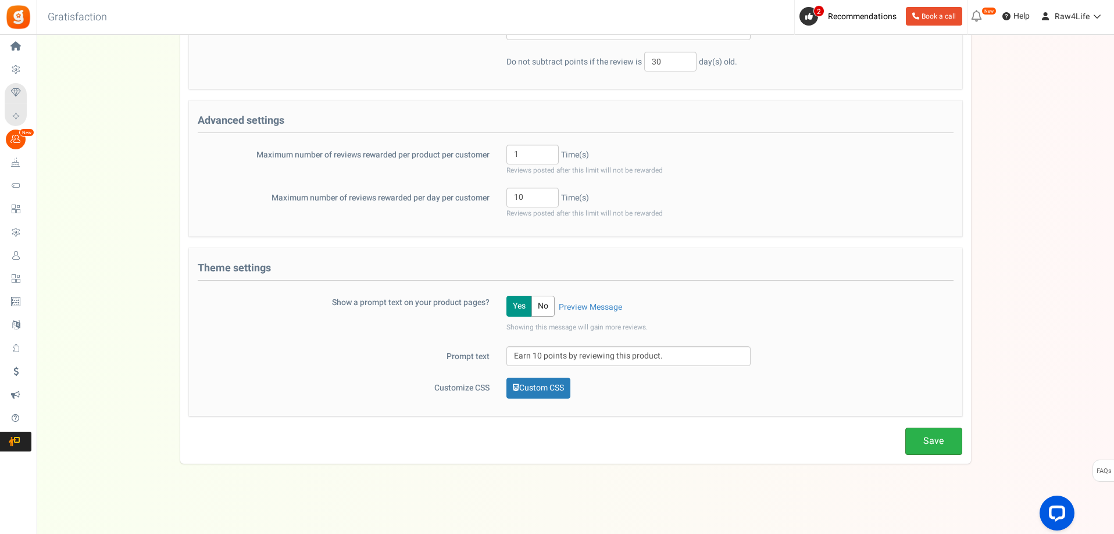
click at [923, 449] on link "Save" at bounding box center [933, 441] width 57 height 27
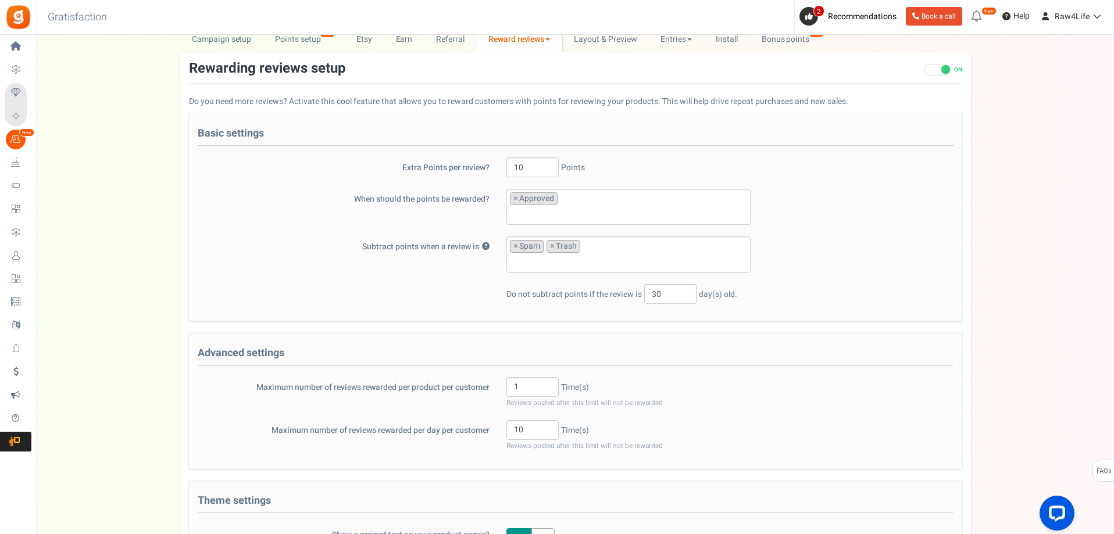
scroll to position [0, 0]
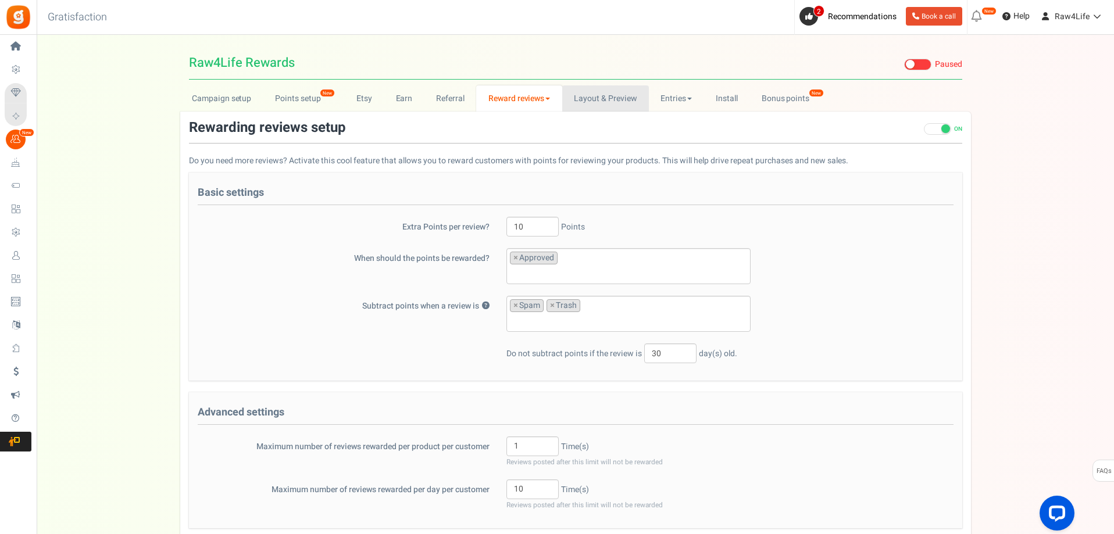
click at [616, 96] on link "Layout & Preview" at bounding box center [605, 98] width 87 height 26
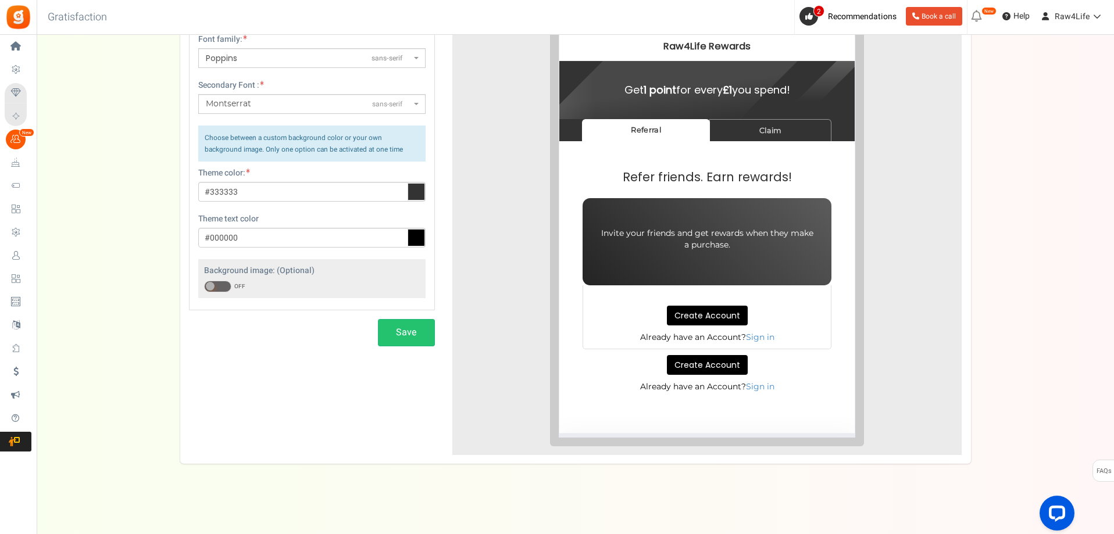
scroll to position [102, 0]
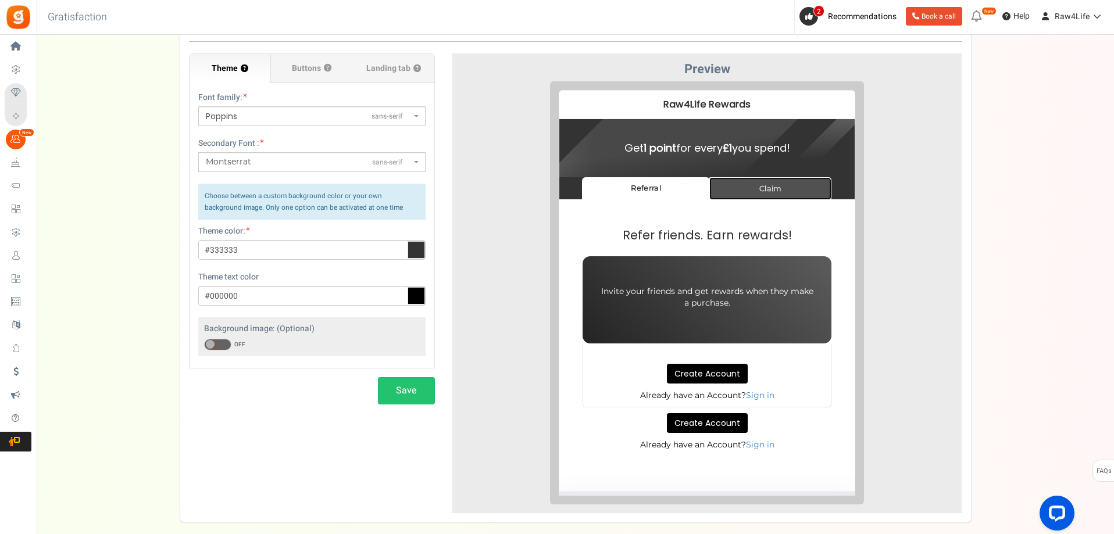
click at [744, 181] on link "Claim" at bounding box center [761, 179] width 122 height 23
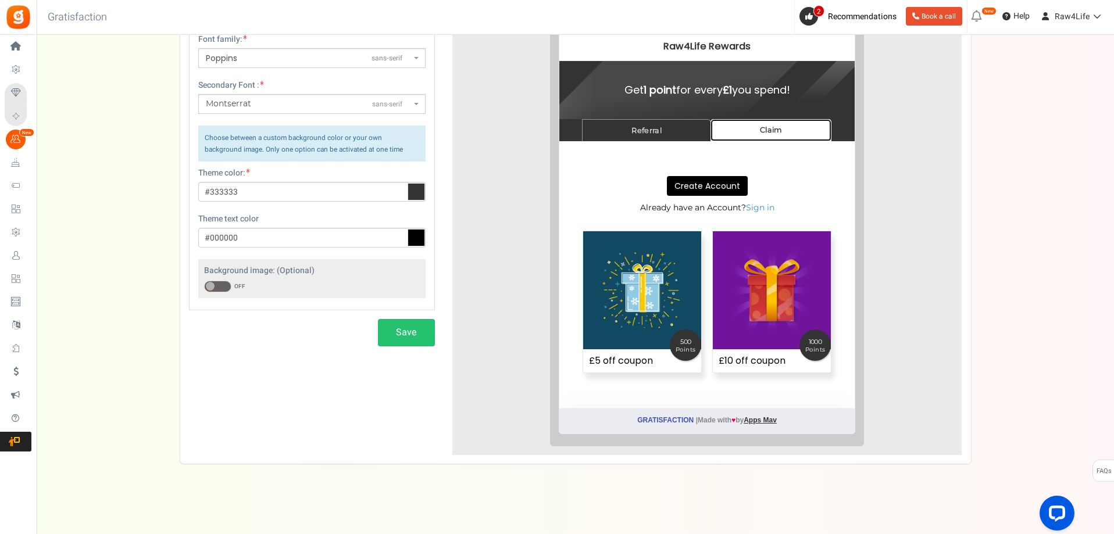
scroll to position [0, 0]
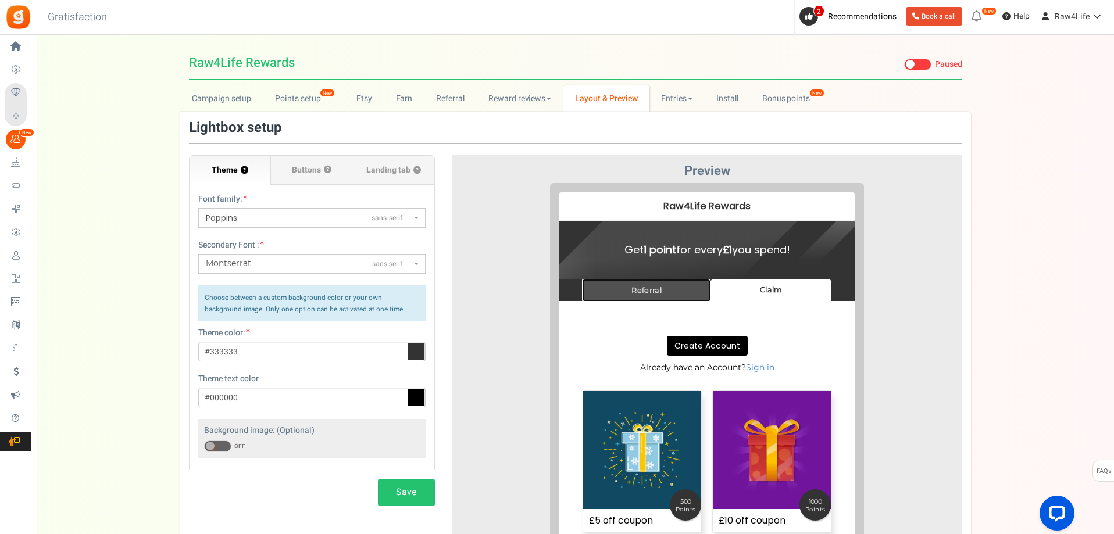
click at [667, 282] on link "Referral" at bounding box center [637, 281] width 129 height 23
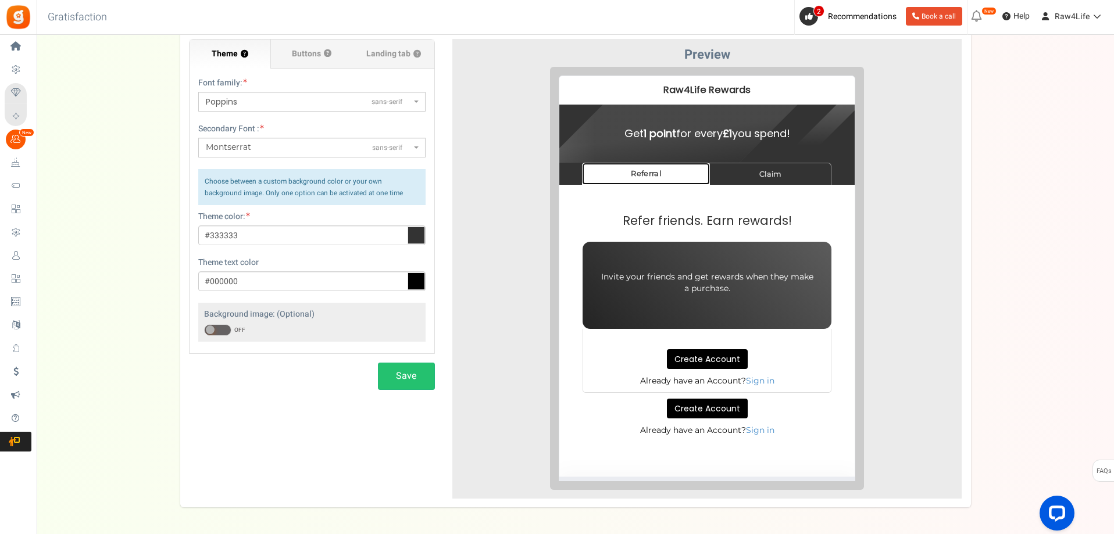
scroll to position [58, 0]
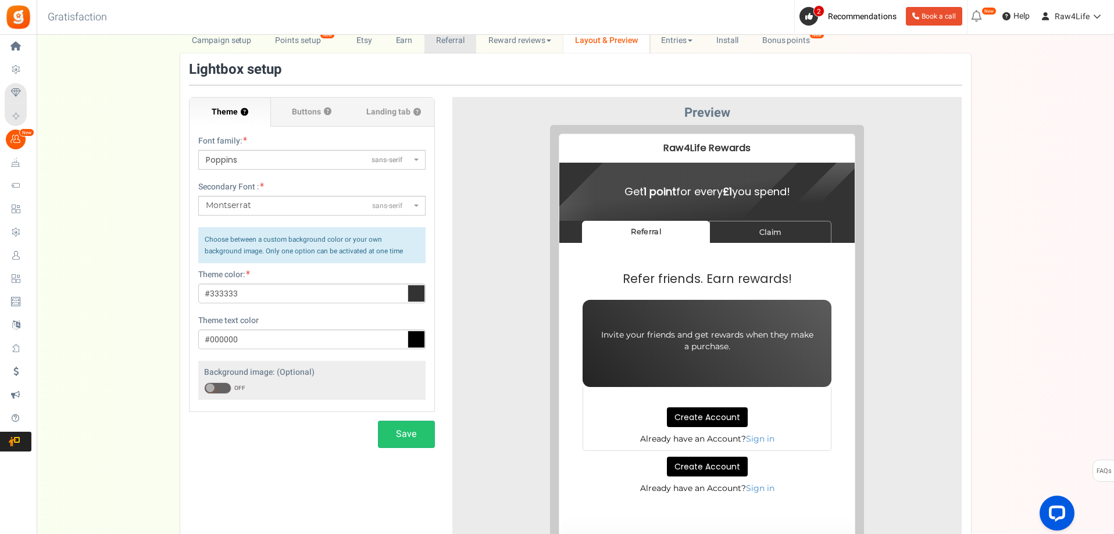
click at [447, 43] on link "Referral" at bounding box center [450, 40] width 52 height 26
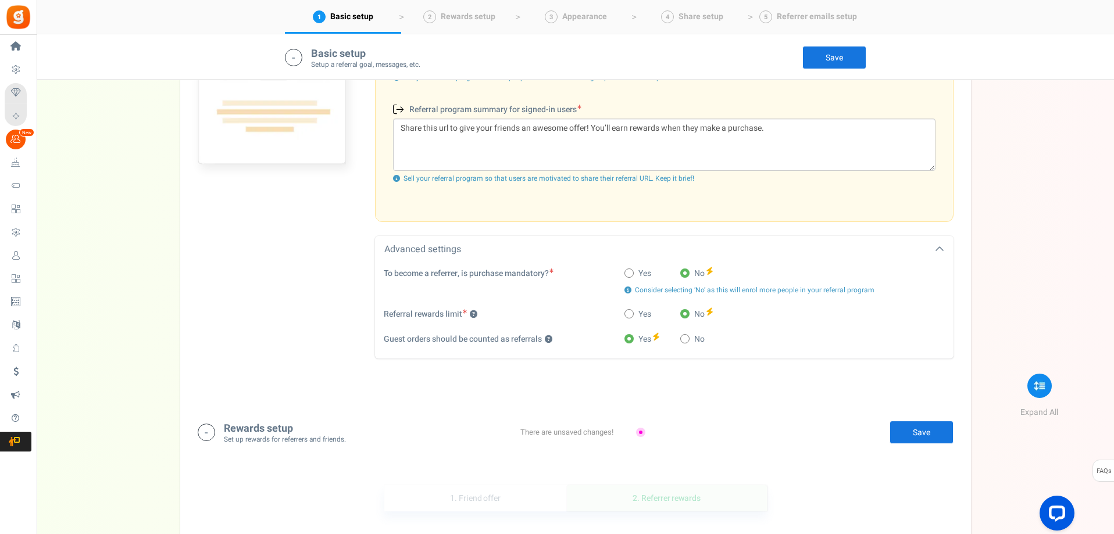
scroll to position [639, 0]
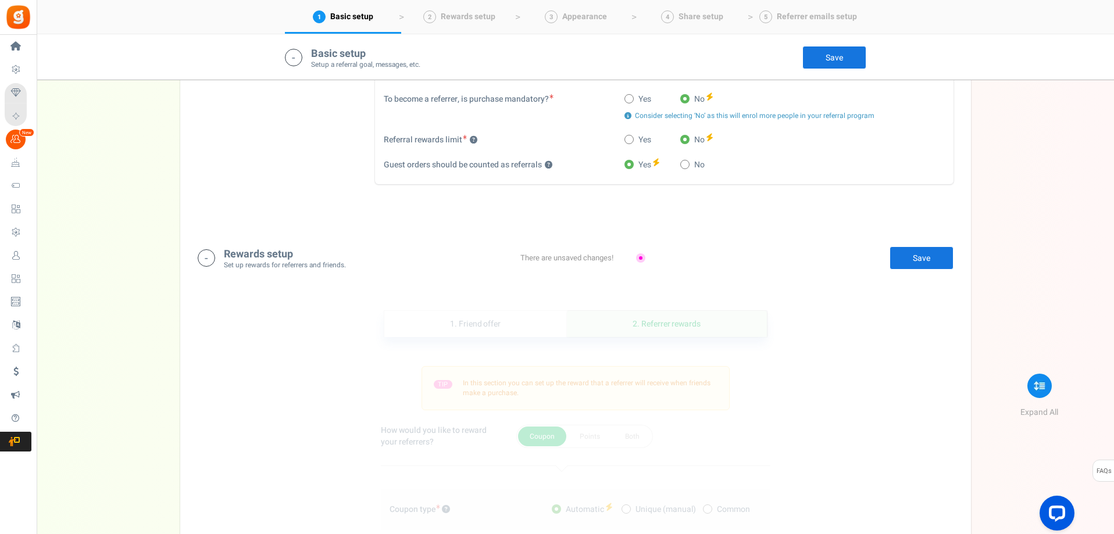
click at [641, 256] on div "There are unsaved changes!" at bounding box center [575, 258] width 145 height 11
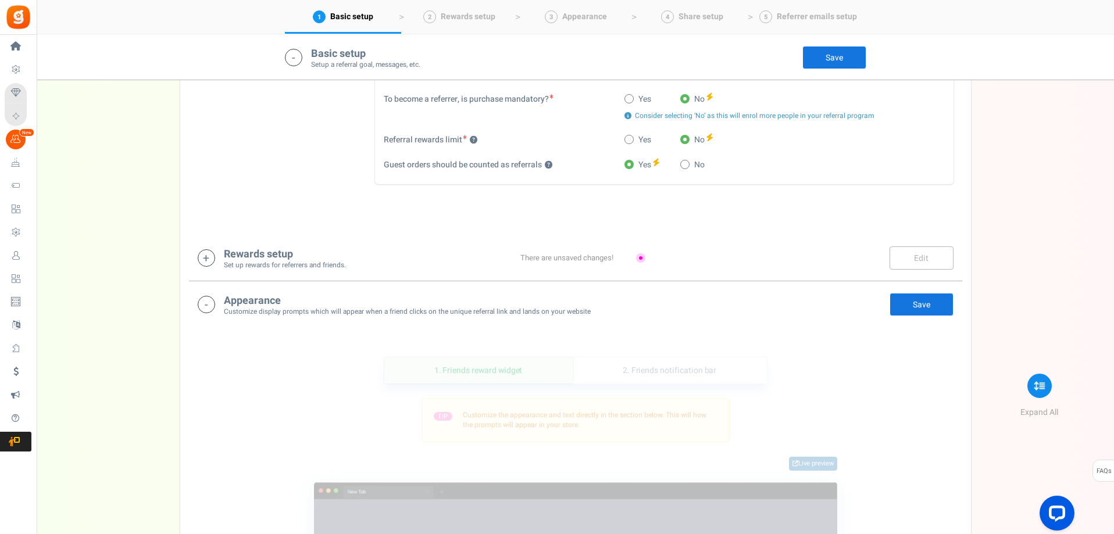
click at [714, 250] on div "Rewards setup Set up rewards for referrers and friends. Edit Save Save" at bounding box center [576, 258] width 756 height 24
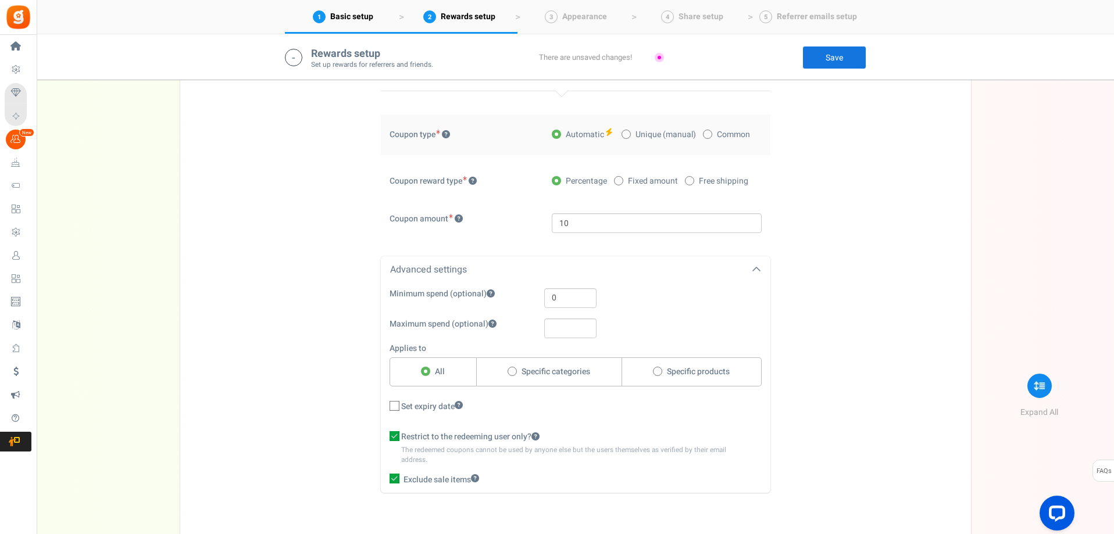
scroll to position [1130, 0]
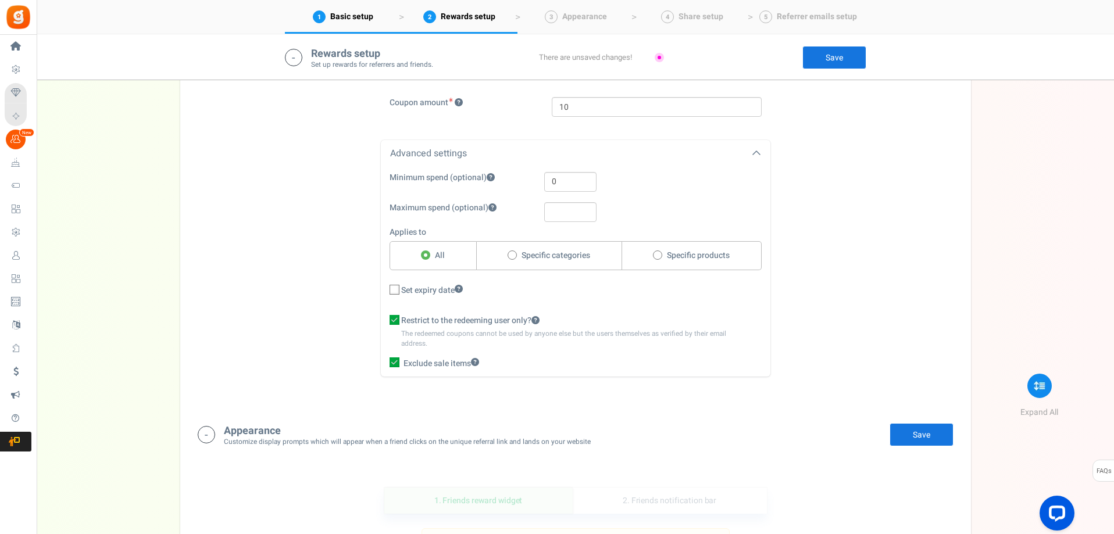
click at [940, 427] on link "Save" at bounding box center [921, 434] width 64 height 23
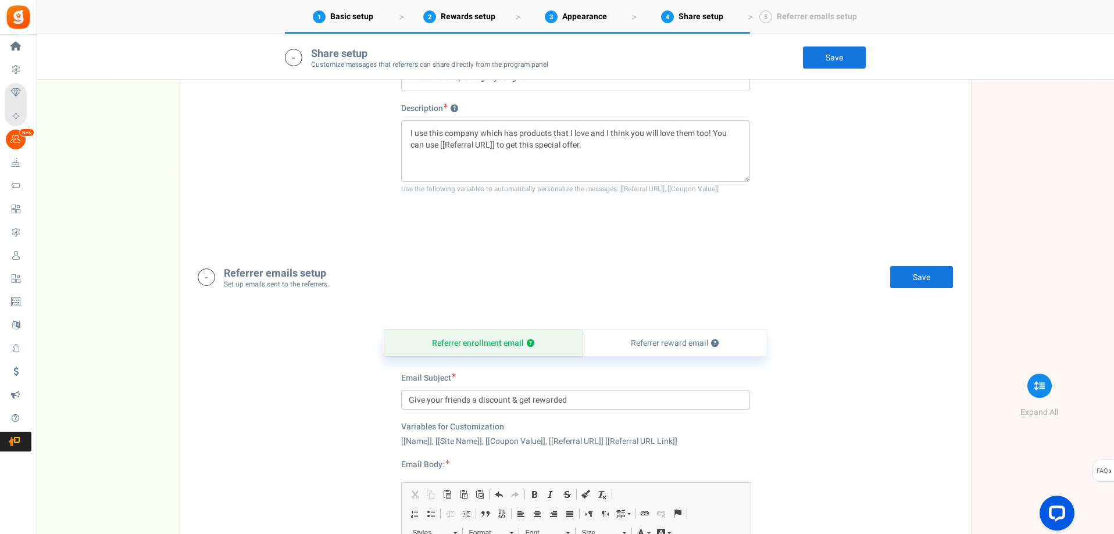
scroll to position [2622, 0]
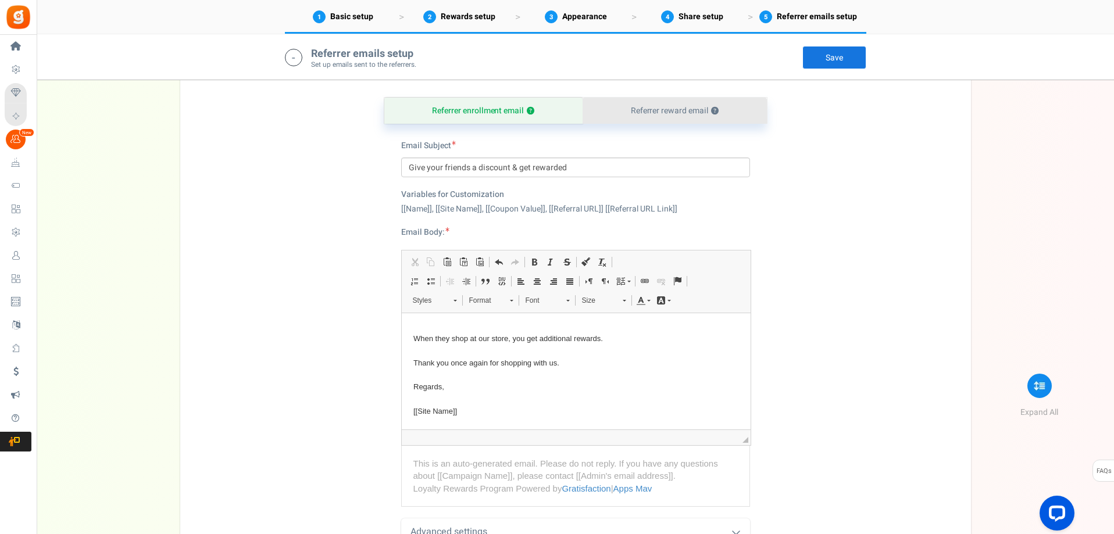
click at [663, 113] on link "Referrer reward email ?" at bounding box center [674, 111] width 184 height 26
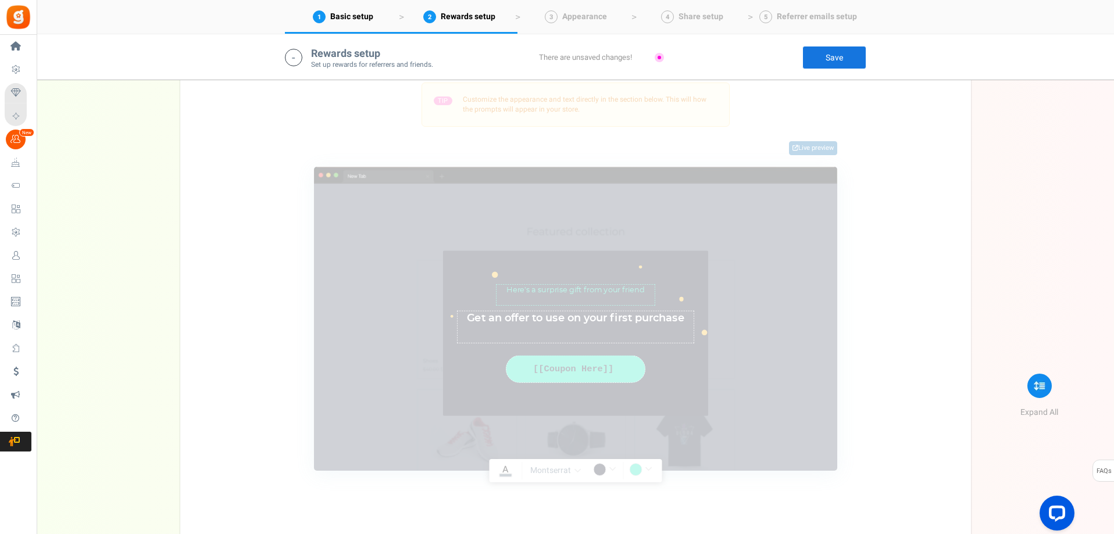
scroll to position [1402, 0]
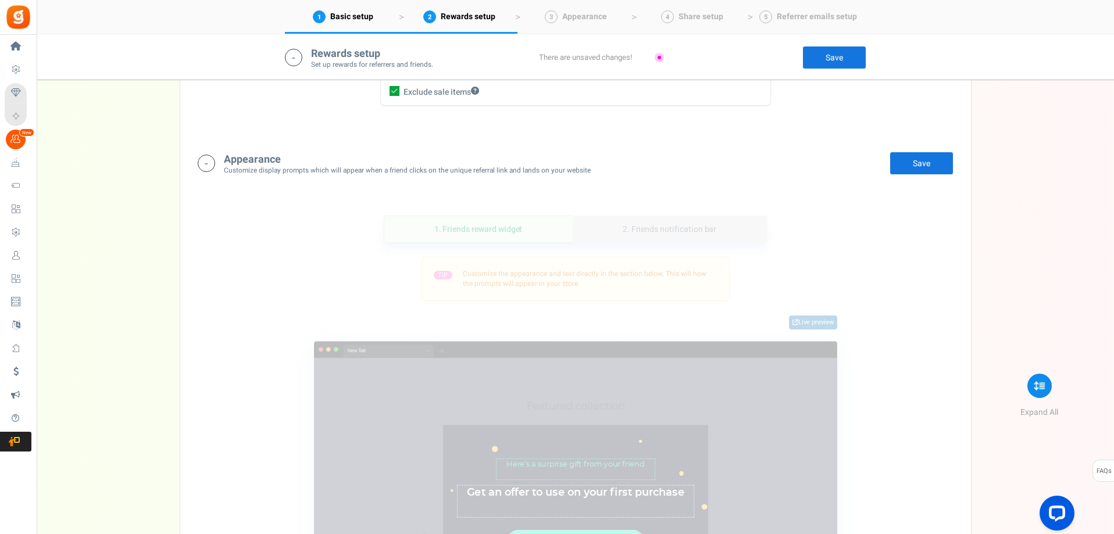
click at [697, 224] on link "2. Friends notification bar" at bounding box center [669, 229] width 194 height 26
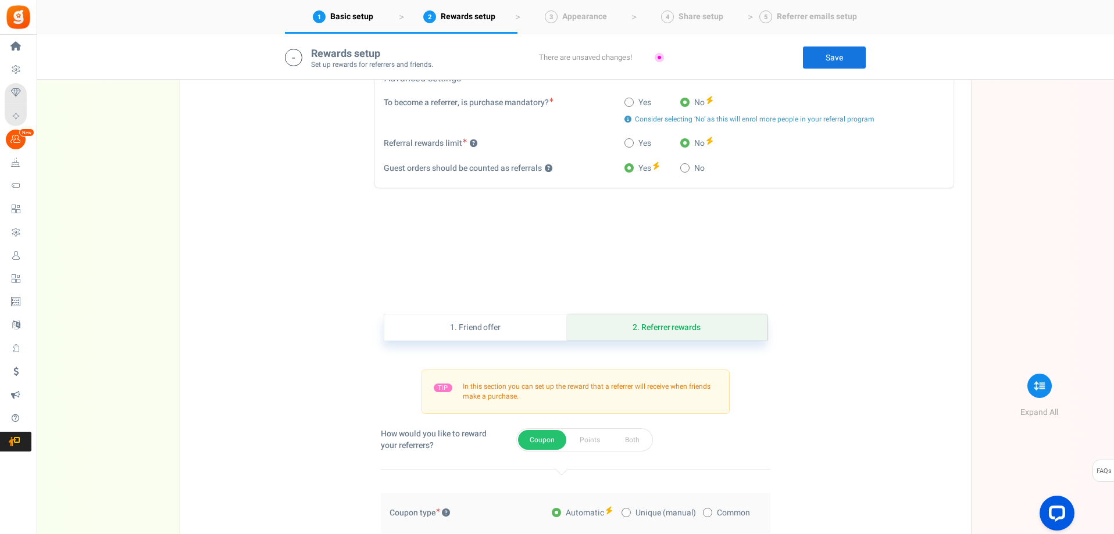
scroll to position [868, 0]
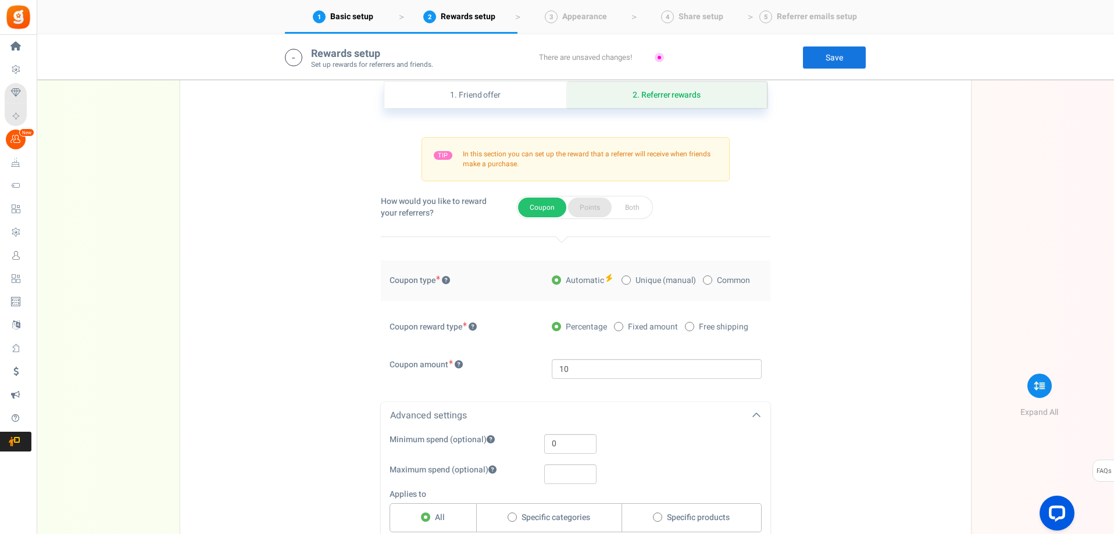
click at [586, 203] on button "Points" at bounding box center [590, 208] width 44 height 20
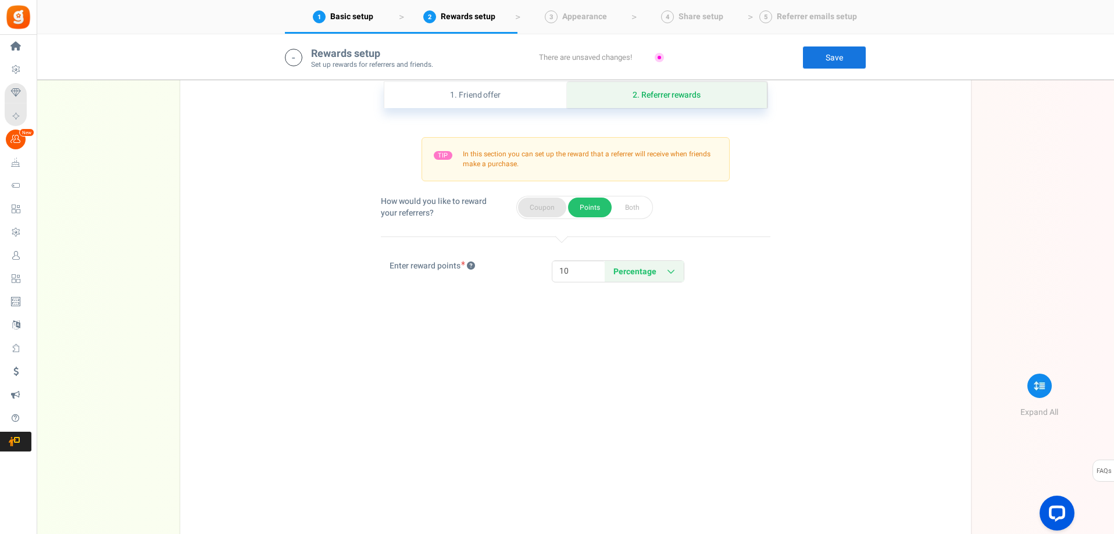
click at [546, 203] on button "Coupon" at bounding box center [542, 208] width 48 height 20
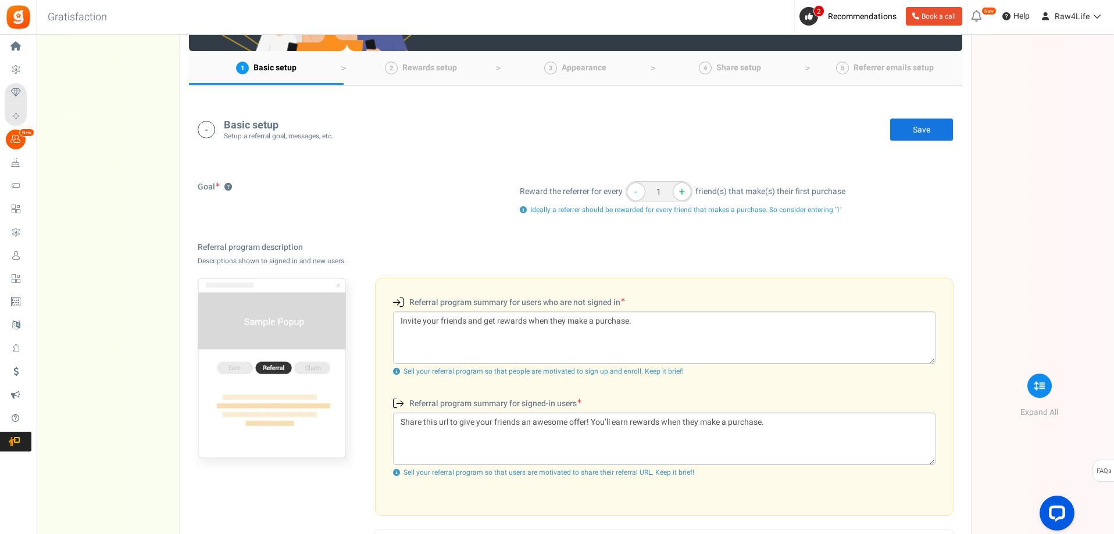
scroll to position [0, 0]
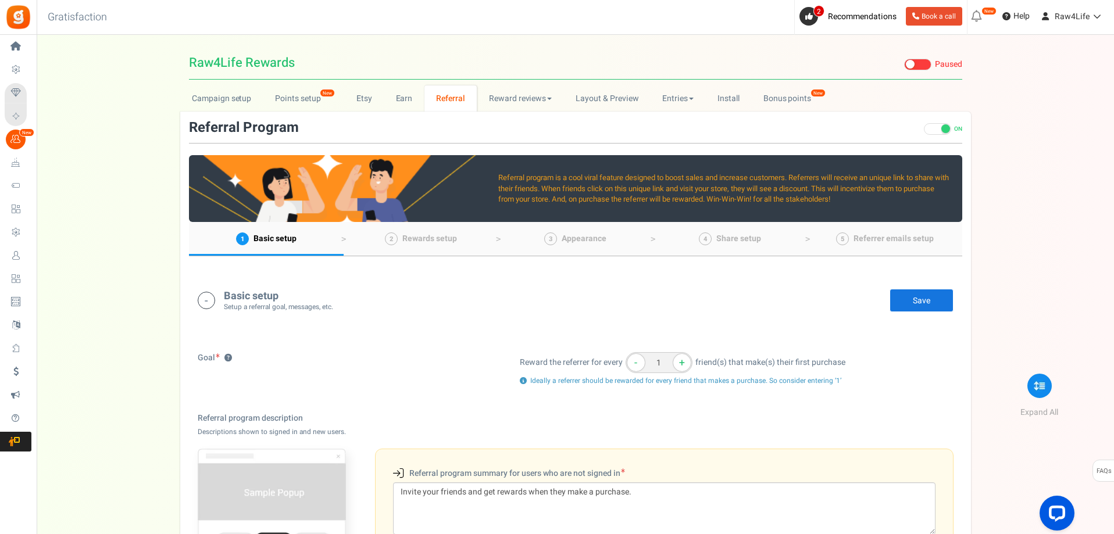
click at [901, 295] on link "Save" at bounding box center [921, 300] width 64 height 23
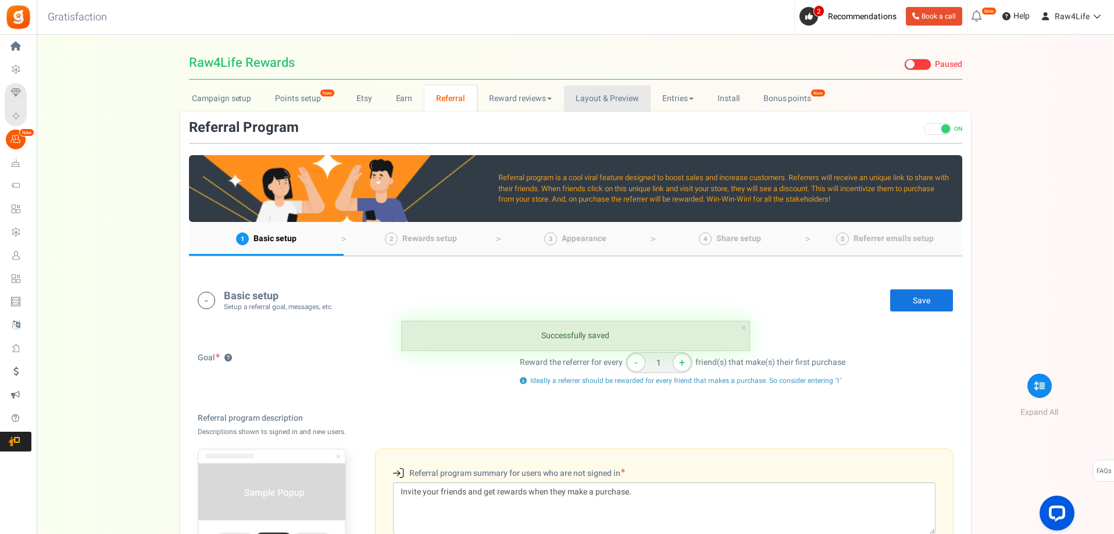
click at [611, 102] on link "Layout & Preview" at bounding box center [607, 98] width 87 height 26
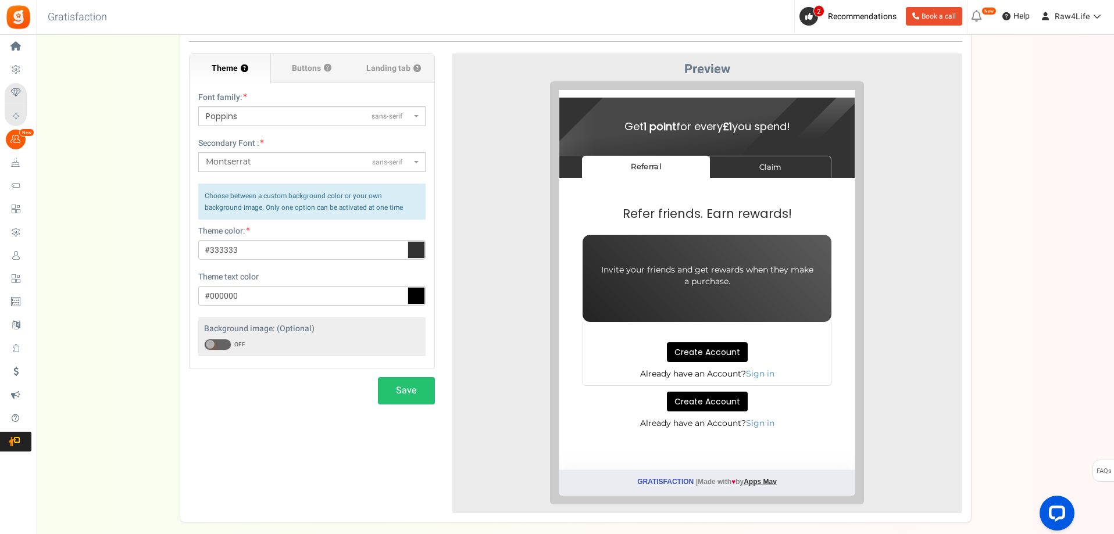
scroll to position [44, 0]
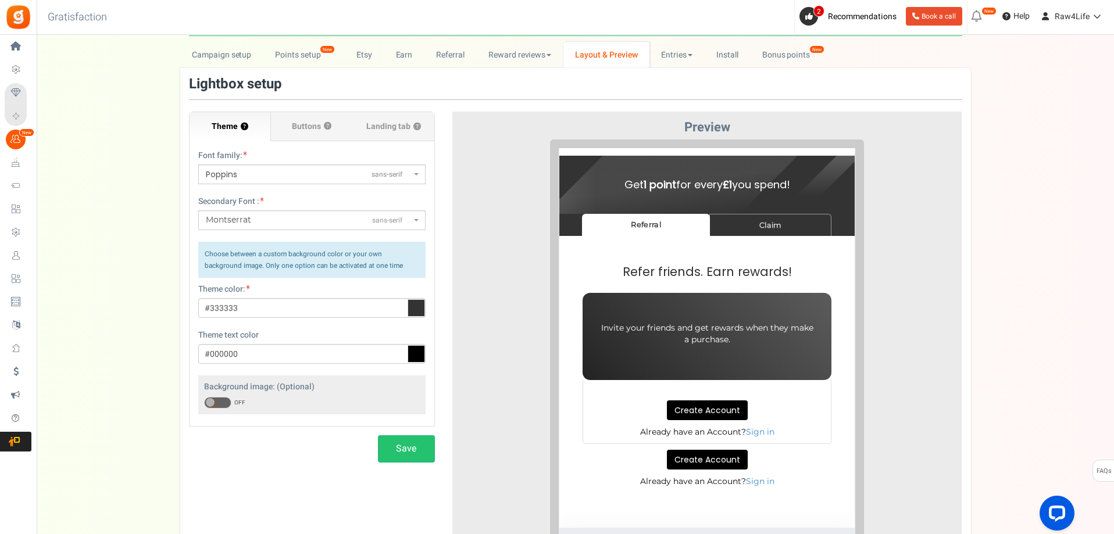
click at [213, 404] on span at bounding box center [210, 402] width 9 height 9
click at [204, 404] on input "ON OFF" at bounding box center [204, 403] width 0 height 8
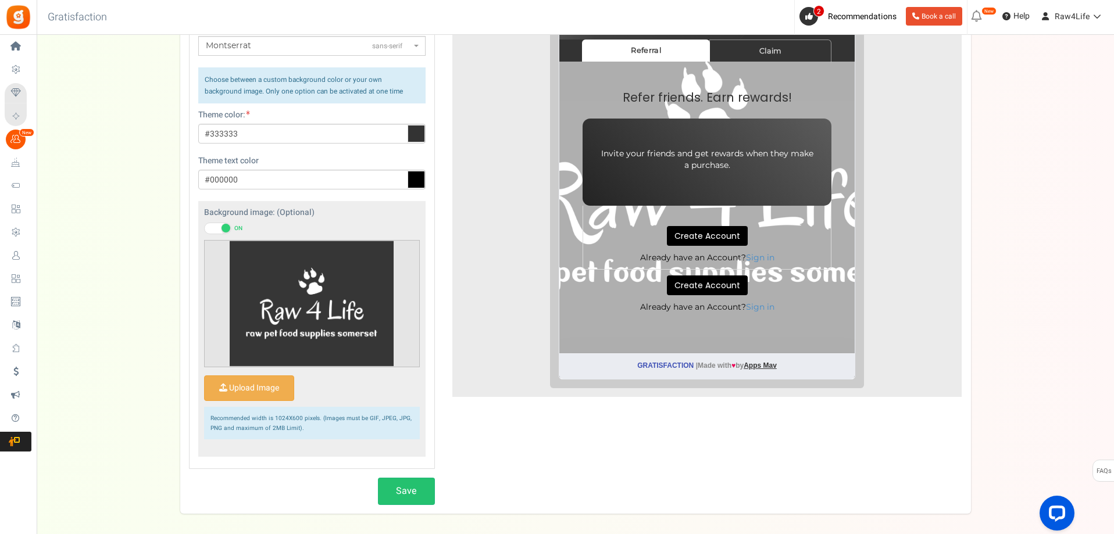
scroll to position [102, 0]
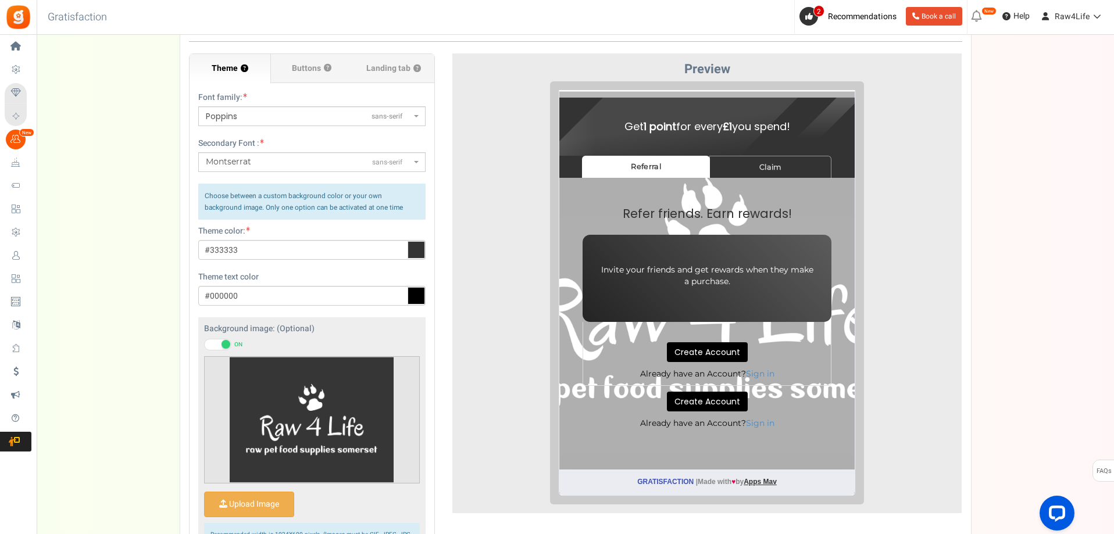
click at [226, 345] on span at bounding box center [225, 344] width 9 height 9
click at [204, 345] on input "ON OFF" at bounding box center [204, 345] width 0 height 8
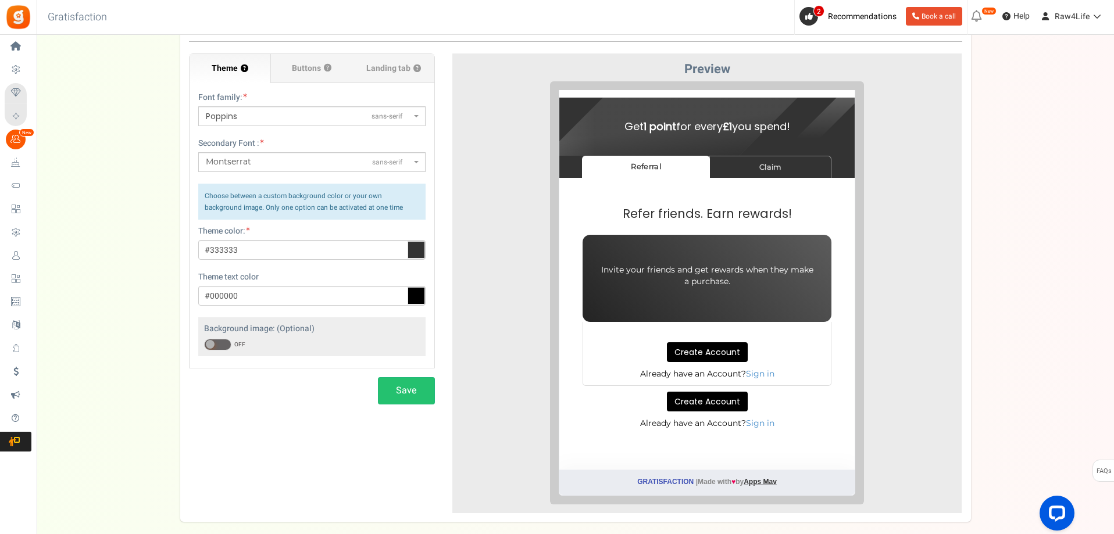
click at [492, 369] on div at bounding box center [707, 292] width 492 height 423
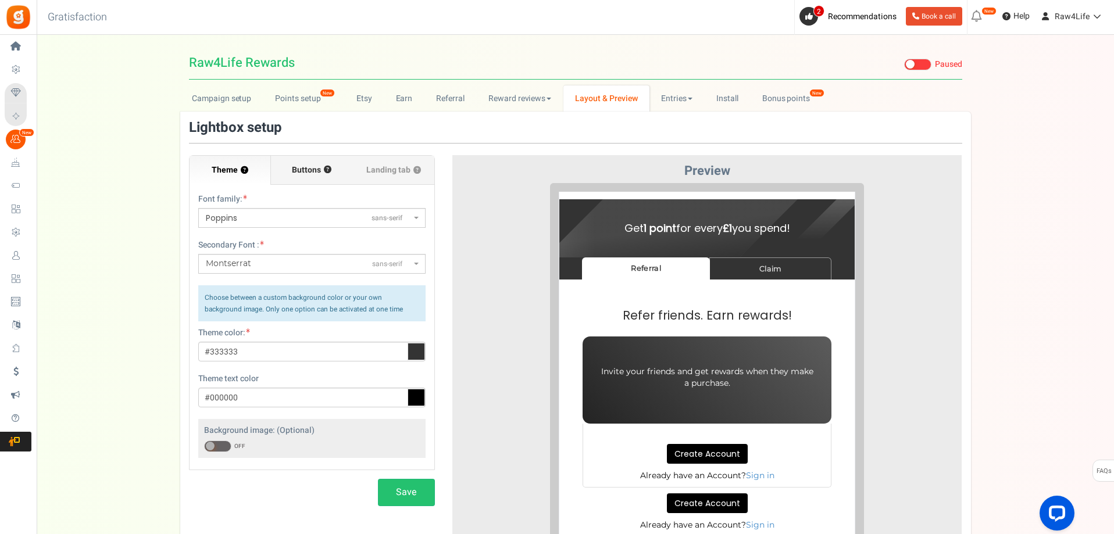
click at [284, 169] on label "Buttons ?" at bounding box center [311, 170] width 81 height 29
click at [0, 0] on input "Buttons ?" at bounding box center [0, 0] width 0 height 0
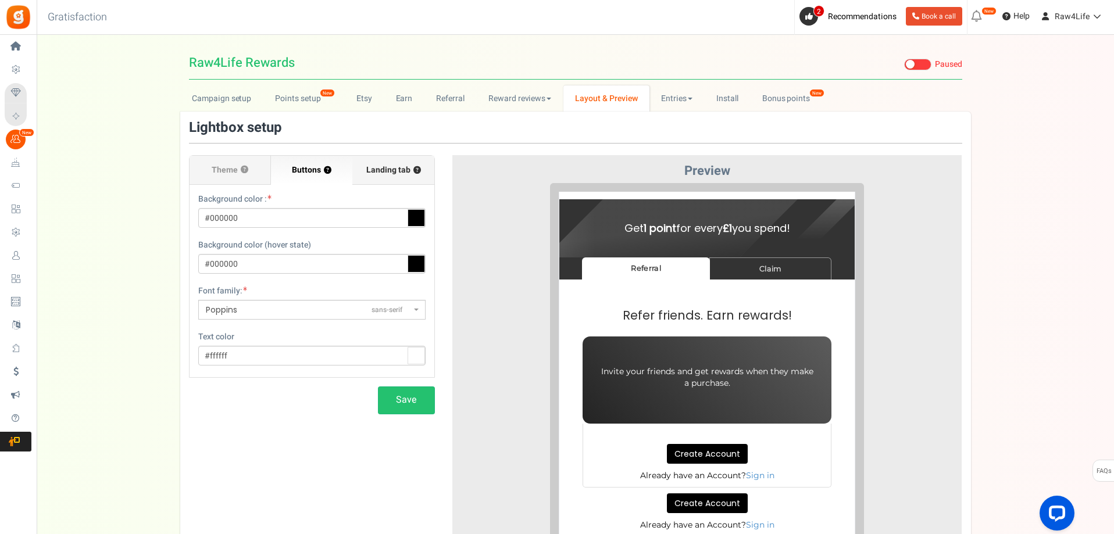
click at [363, 166] on label "Landing tab ?" at bounding box center [392, 170] width 81 height 29
click at [0, 0] on input "Landing tab ?" at bounding box center [0, 0] width 0 height 0
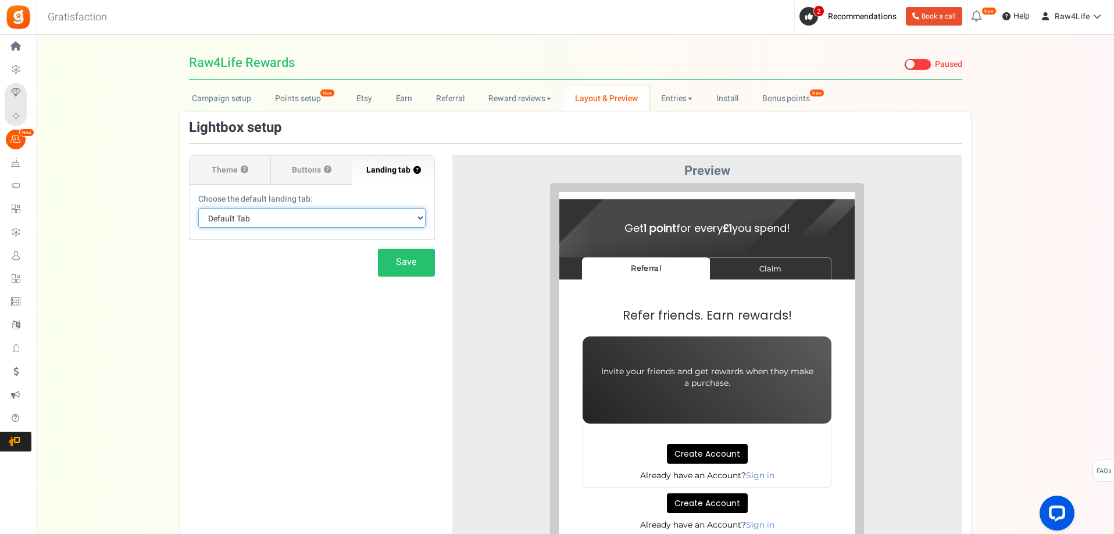
click at [416, 219] on select "Default Tab Referral Claim" at bounding box center [311, 218] width 227 height 20
click at [419, 219] on select "Default Tab Referral Claim" at bounding box center [311, 218] width 227 height 20
click at [412, 275] on button "Save" at bounding box center [406, 262] width 57 height 27
click at [693, 97] on link "Entries" at bounding box center [676, 98] width 55 height 26
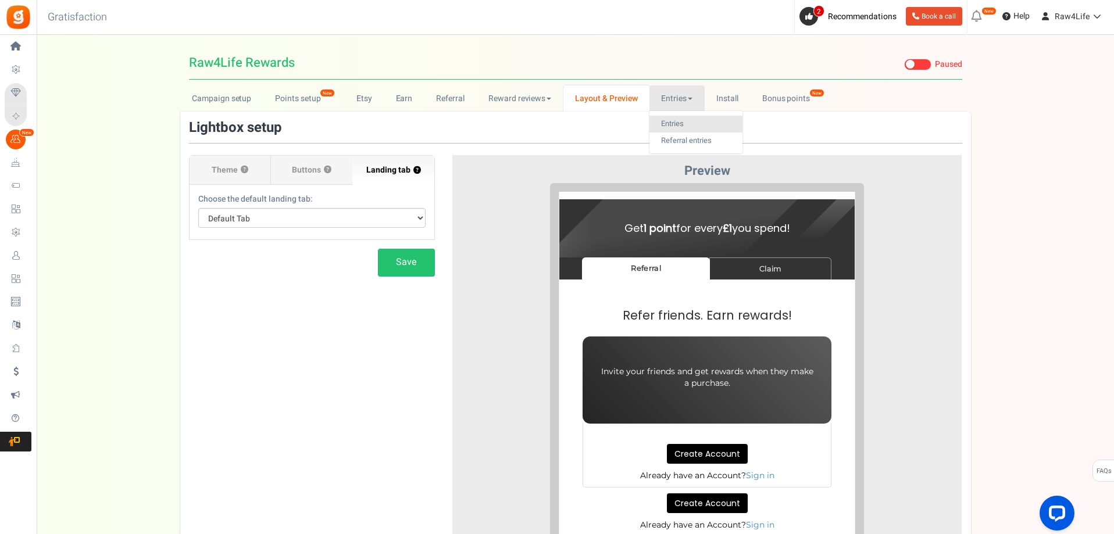
click at [670, 117] on link "Entries" at bounding box center [695, 124] width 93 height 17
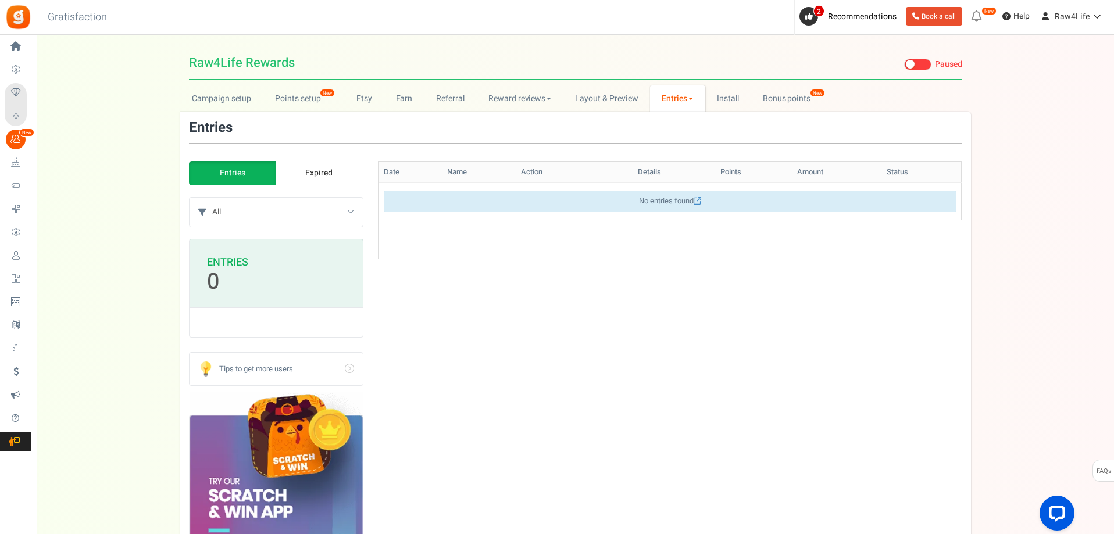
click at [355, 212] on select "All Manual entry Share on Facebook Subscribe to our mailing list Share on Twitt…" at bounding box center [287, 212] width 151 height 29
click at [688, 100] on span at bounding box center [690, 99] width 5 height 2
click at [670, 146] on link "Referral entries" at bounding box center [696, 141] width 93 height 17
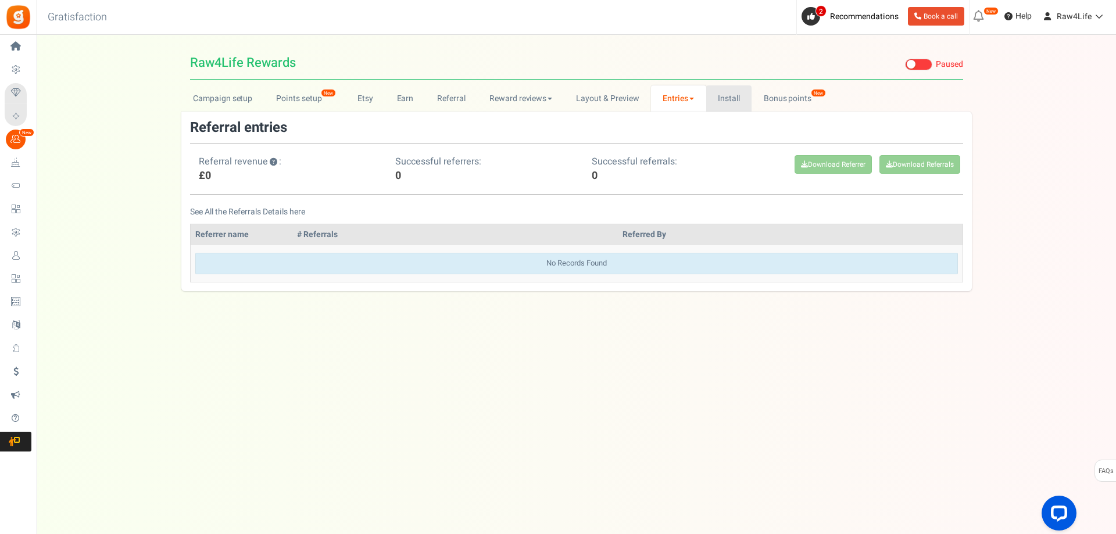
click at [736, 87] on link "Install" at bounding box center [729, 98] width 46 height 26
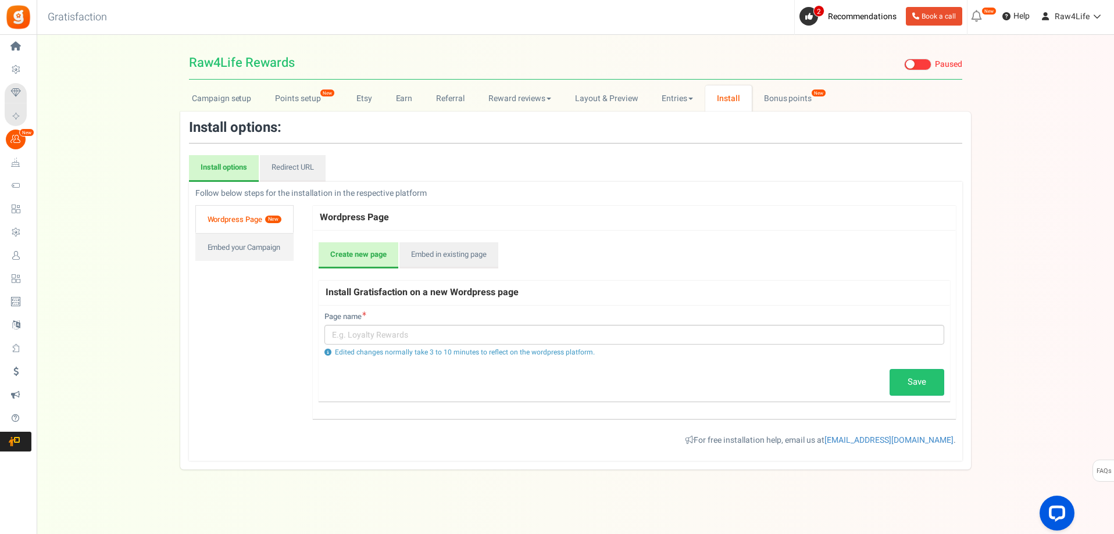
scroll to position [6, 0]
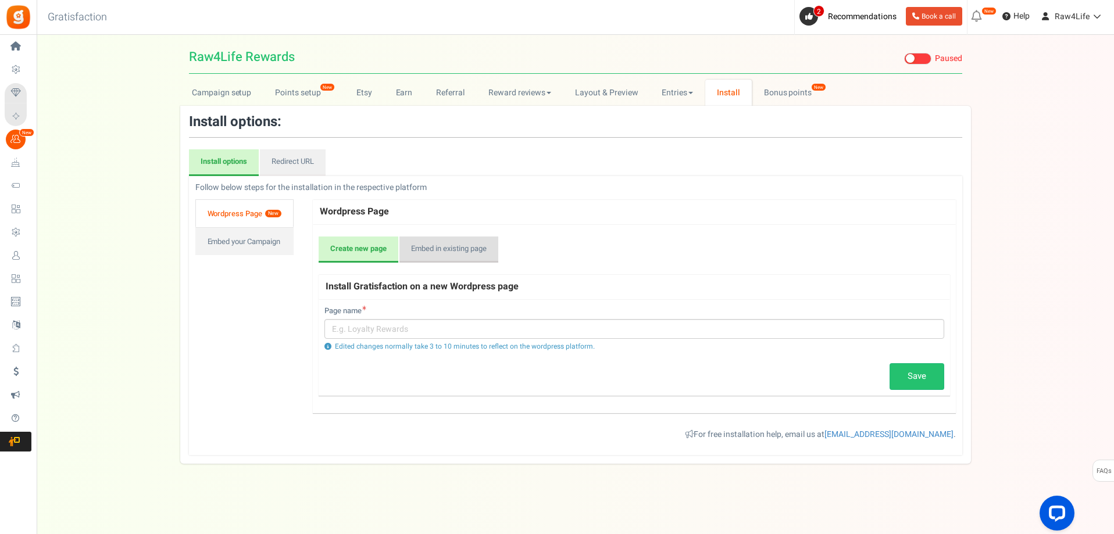
click at [479, 249] on link "Embed in existing page" at bounding box center [448, 250] width 99 height 27
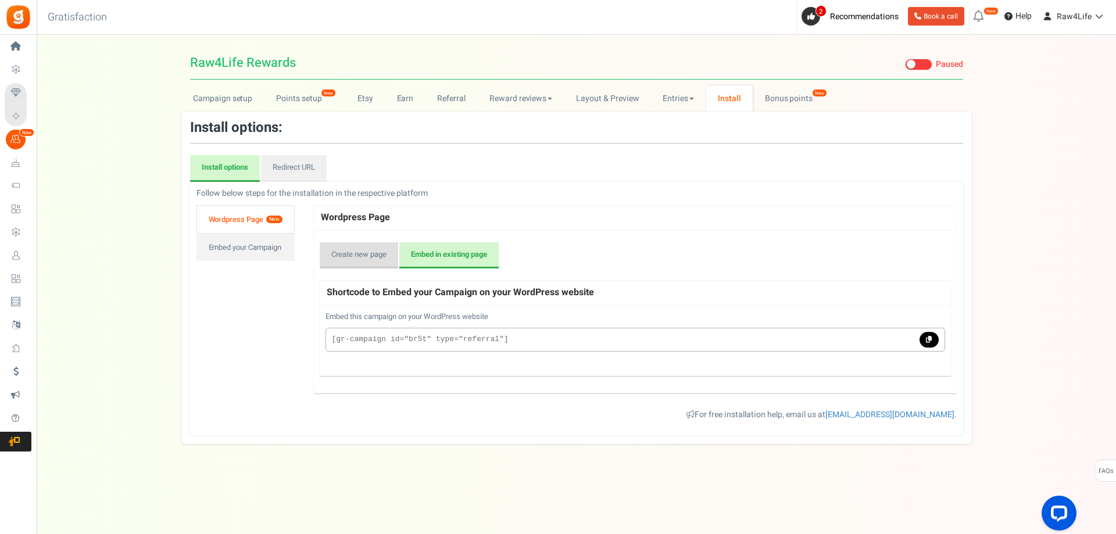
click at [352, 256] on link "Create new page" at bounding box center [359, 255] width 78 height 27
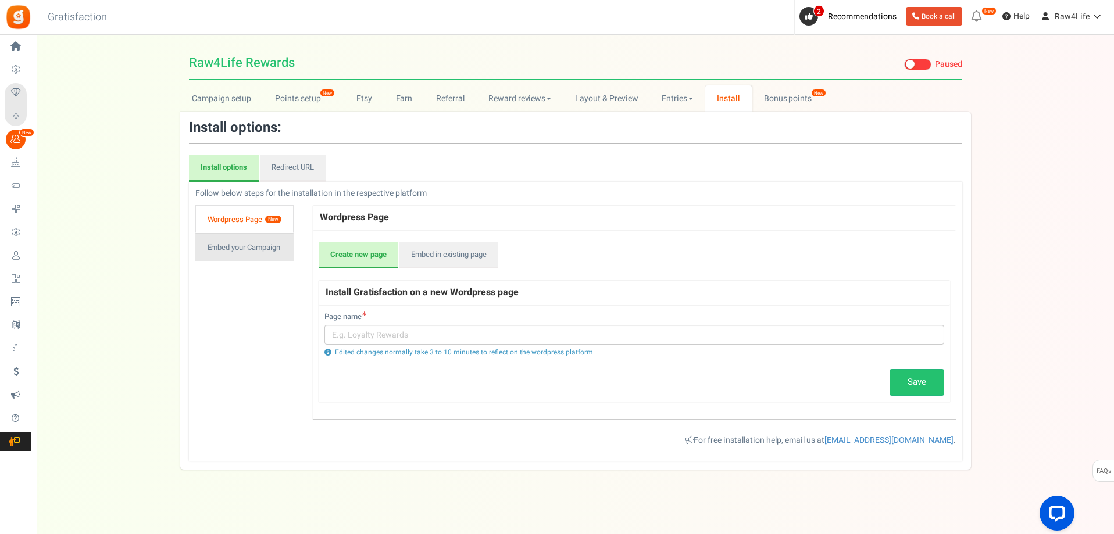
click at [264, 251] on link "Embed your Campaign" at bounding box center [244, 247] width 98 height 28
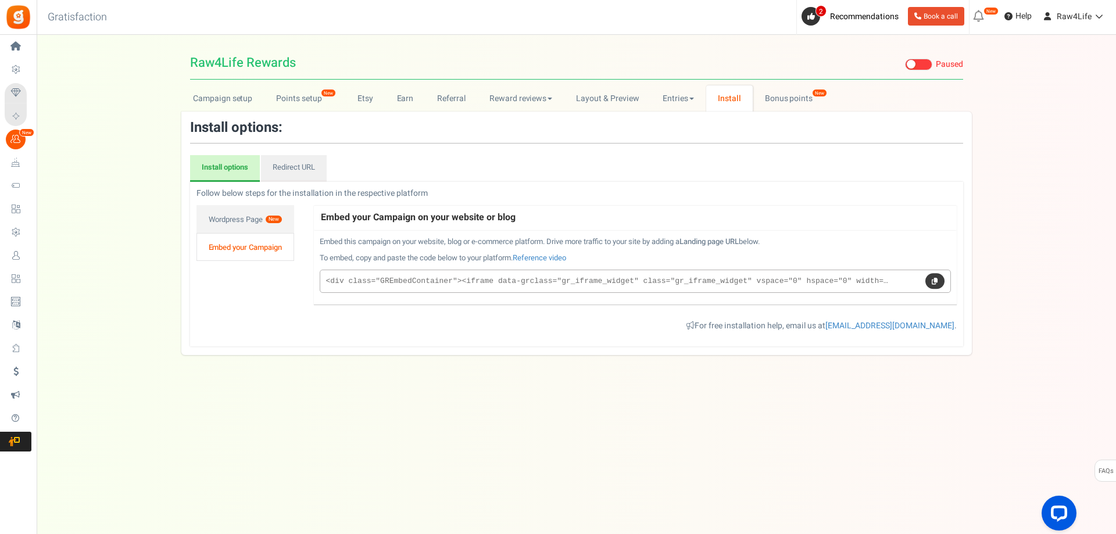
click at [936, 280] on icon at bounding box center [935, 281] width 6 height 6
click at [558, 259] on link "Reference video" at bounding box center [539, 257] width 53 height 11
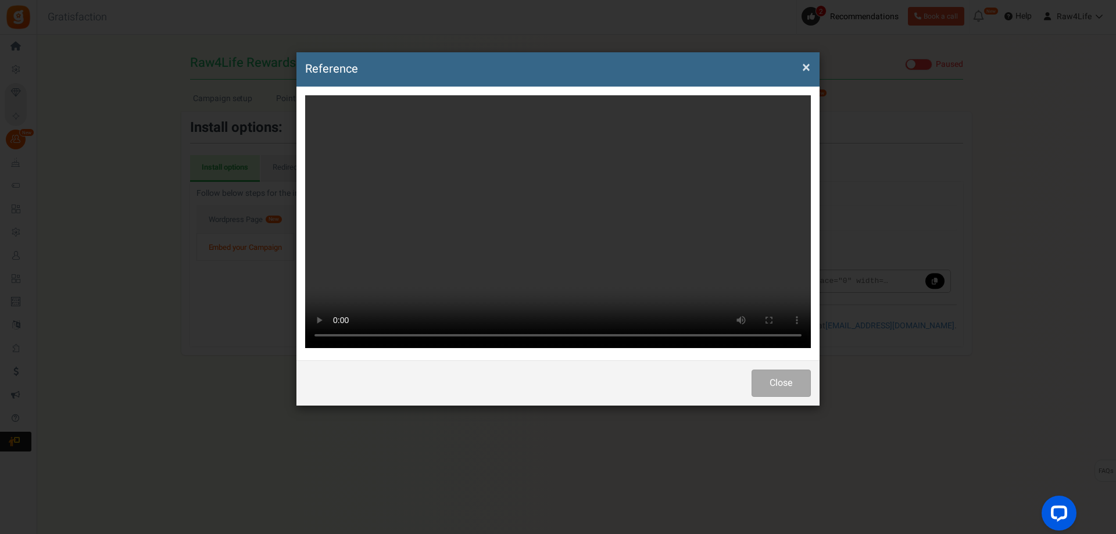
click at [467, 292] on video at bounding box center [558, 221] width 506 height 253
click at [481, 194] on video at bounding box center [558, 221] width 506 height 253
click at [590, 291] on video at bounding box center [558, 221] width 506 height 253
click at [133, 239] on div "× Close Reference Close" at bounding box center [558, 267] width 1116 height 534
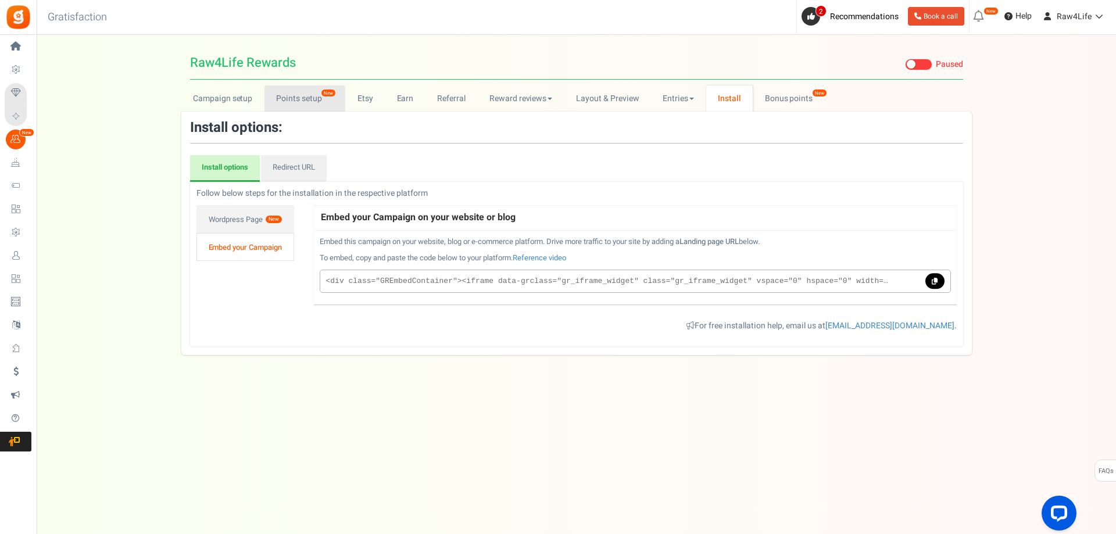
click at [281, 107] on link "Points setup New" at bounding box center [304, 98] width 81 height 26
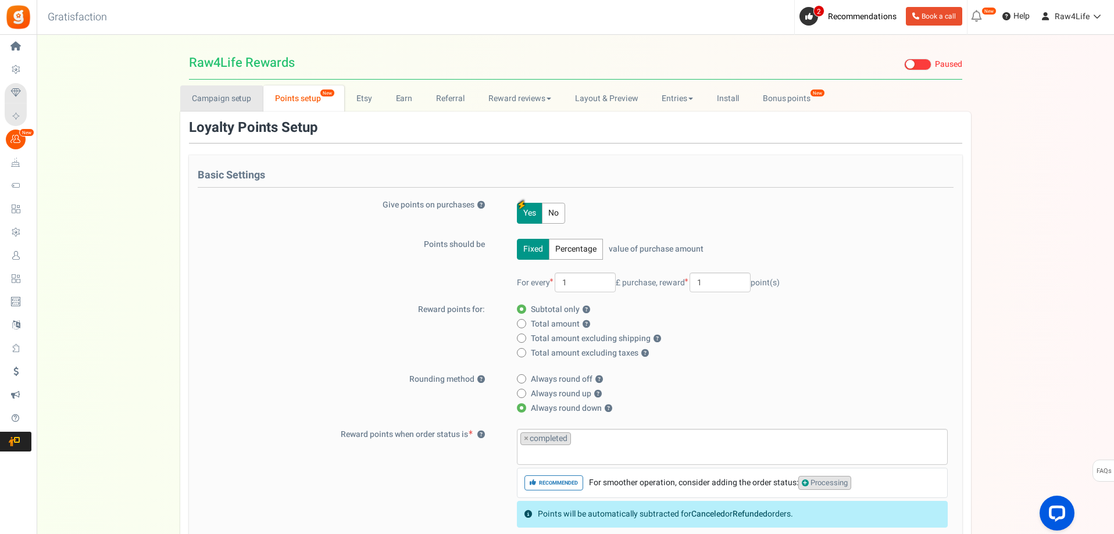
click at [235, 109] on link "Campaign setup" at bounding box center [221, 98] width 83 height 26
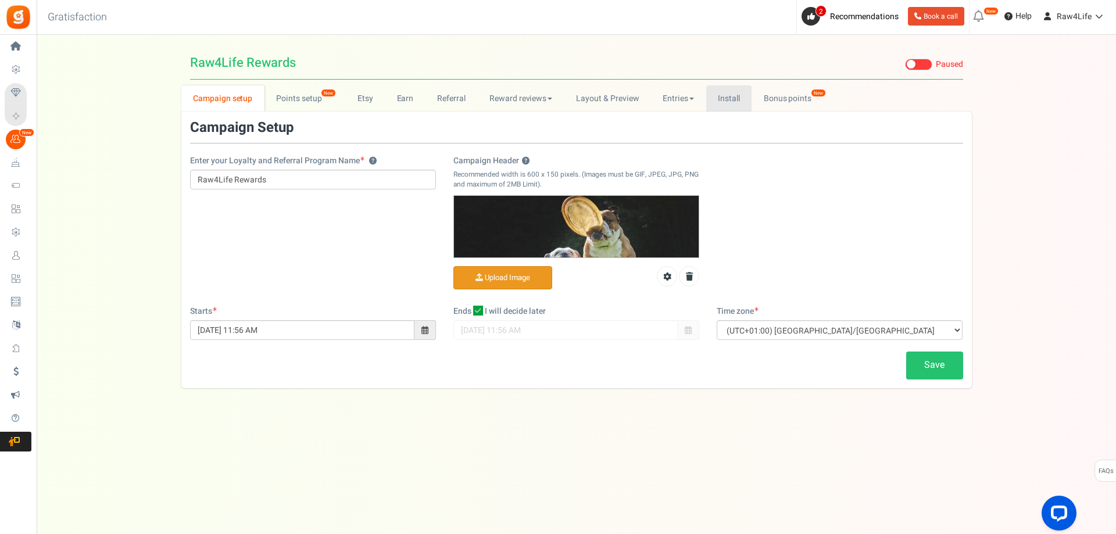
click at [713, 99] on link "Install" at bounding box center [729, 98] width 46 height 26
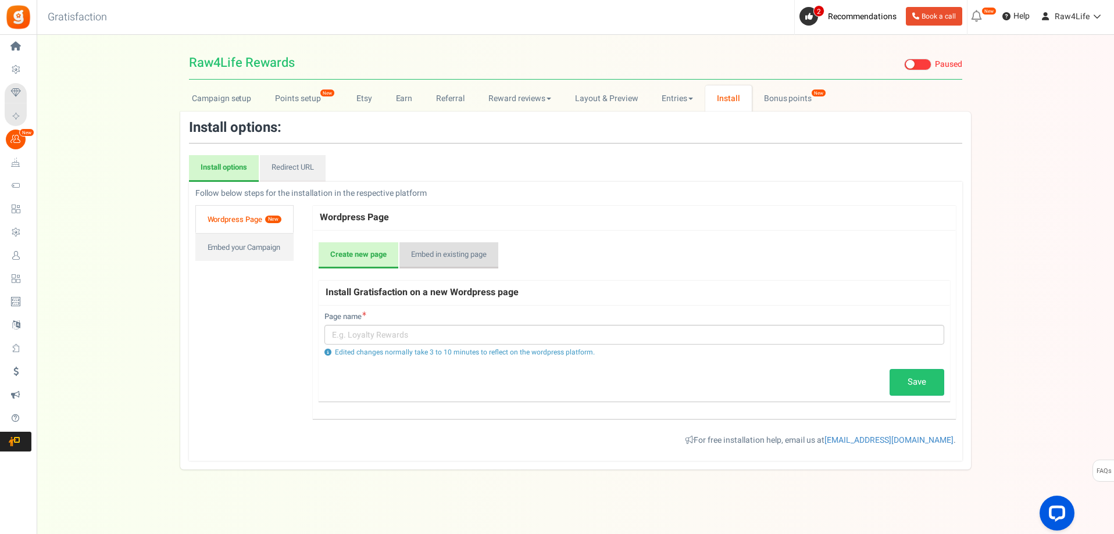
click at [454, 266] on link "Embed in existing page" at bounding box center [448, 255] width 99 height 27
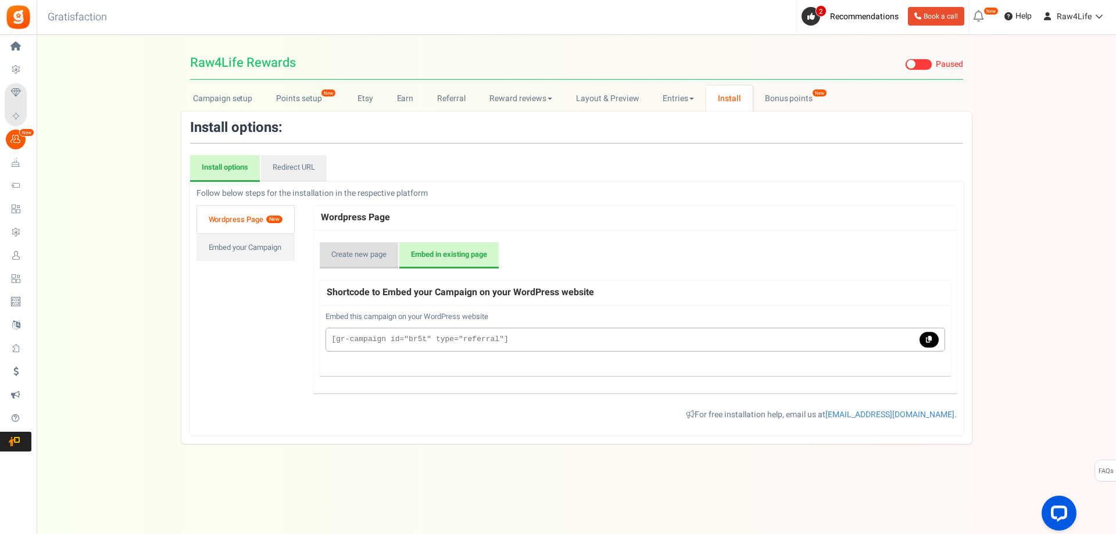
click at [360, 256] on link "Create new page" at bounding box center [359, 255] width 78 height 27
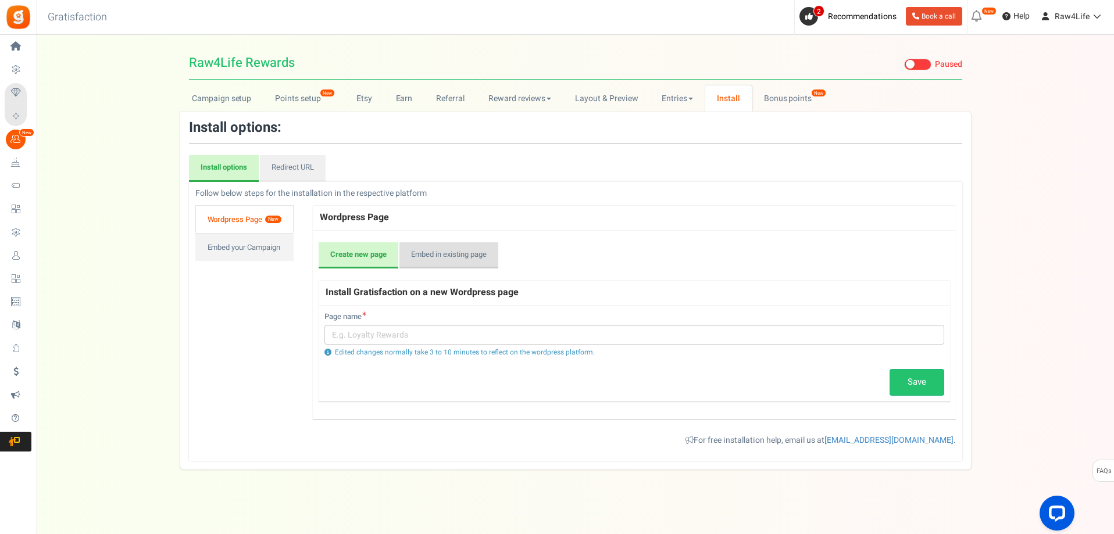
click at [443, 254] on link "Embed in existing page" at bounding box center [448, 255] width 99 height 27
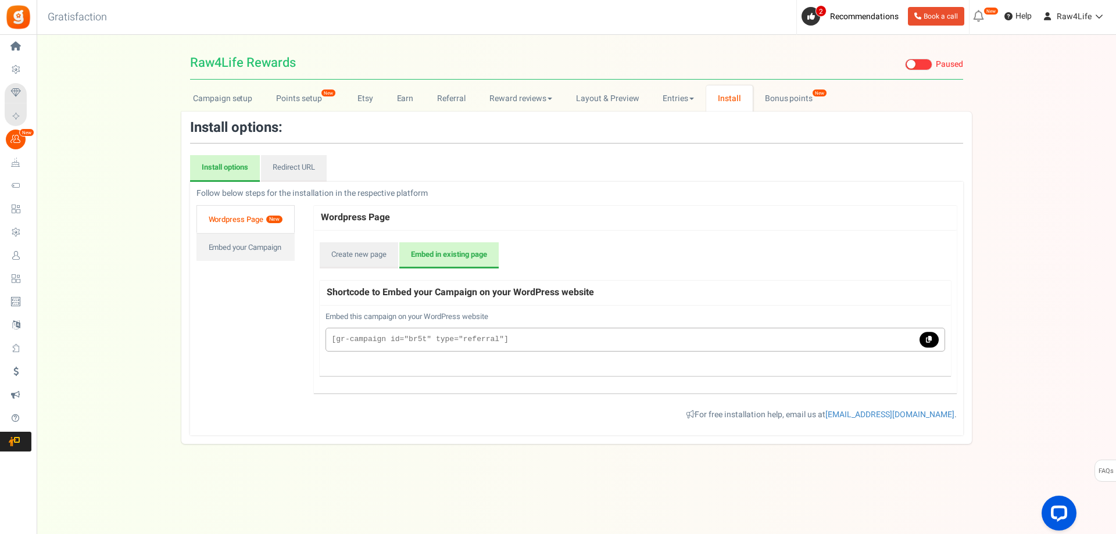
click at [241, 220] on link "Wordpress Page New" at bounding box center [245, 219] width 98 height 28
click at [244, 246] on link "Embed your Campaign" at bounding box center [245, 247] width 98 height 28
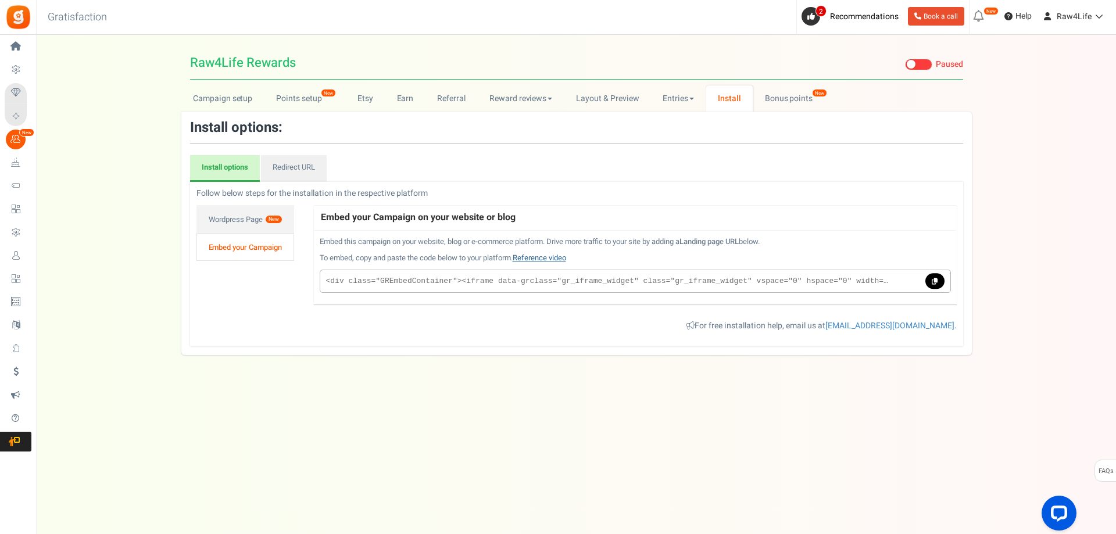
click at [542, 257] on link "Reference video" at bounding box center [539, 257] width 53 height 11
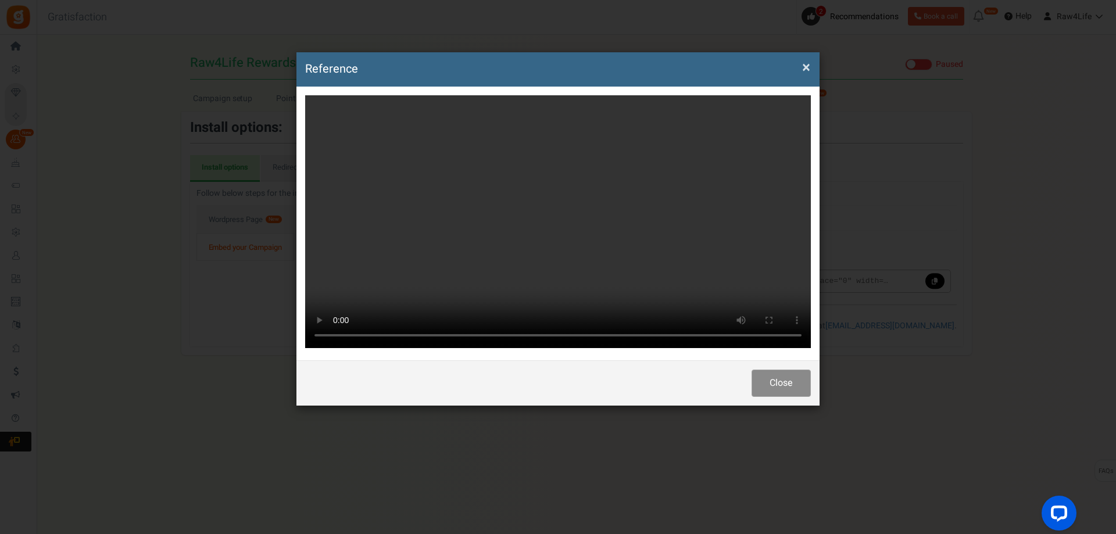
click at [792, 374] on button "Close" at bounding box center [780, 383] width 59 height 27
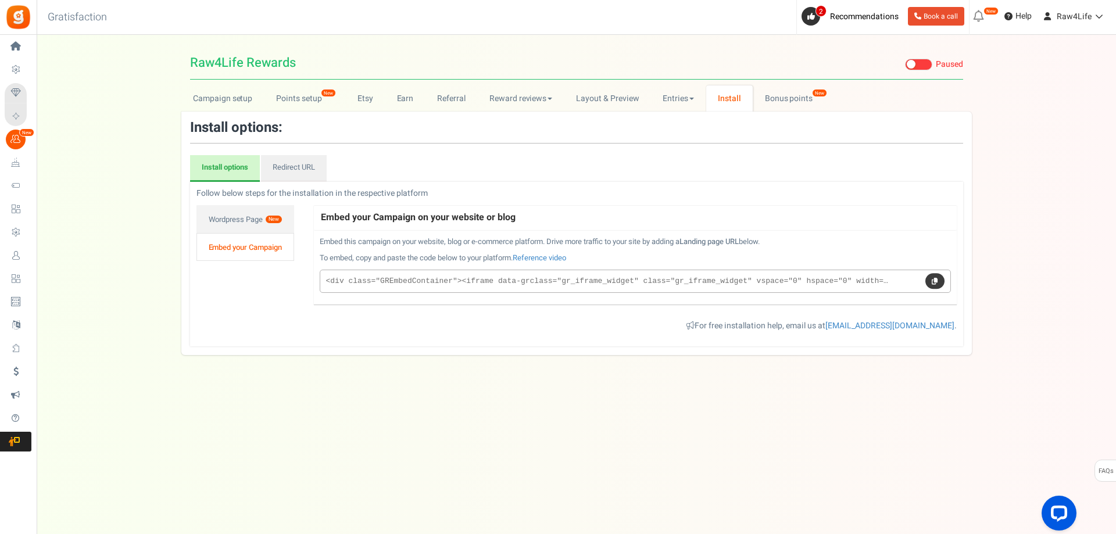
click at [933, 278] on icon at bounding box center [935, 281] width 6 height 6
click at [259, 248] on link "Embed your Campaign" at bounding box center [245, 247] width 98 height 28
click at [305, 167] on link "Redirect URL" at bounding box center [294, 168] width 66 height 27
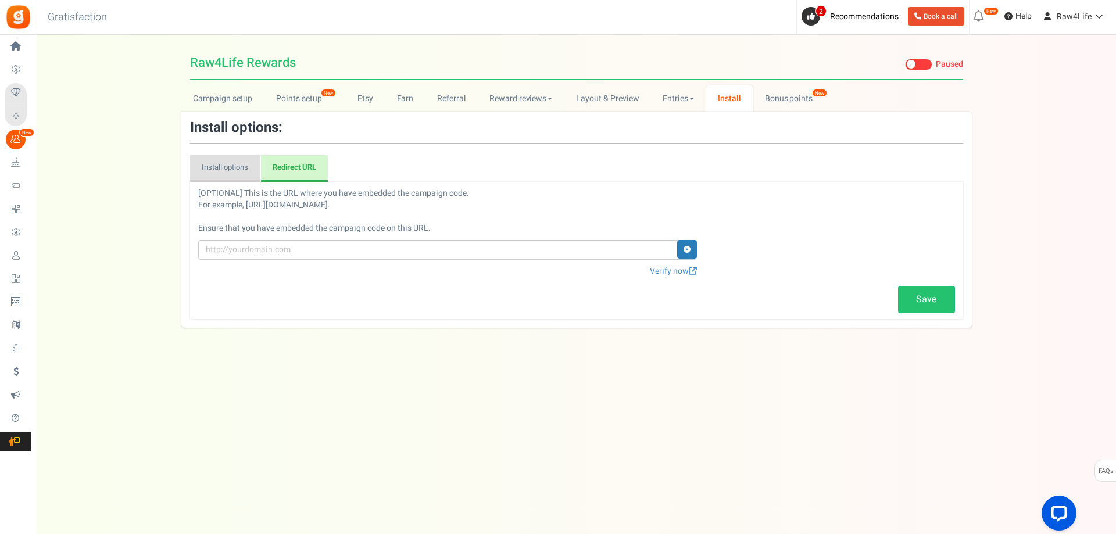
click at [235, 174] on link "Install options" at bounding box center [225, 168] width 70 height 27
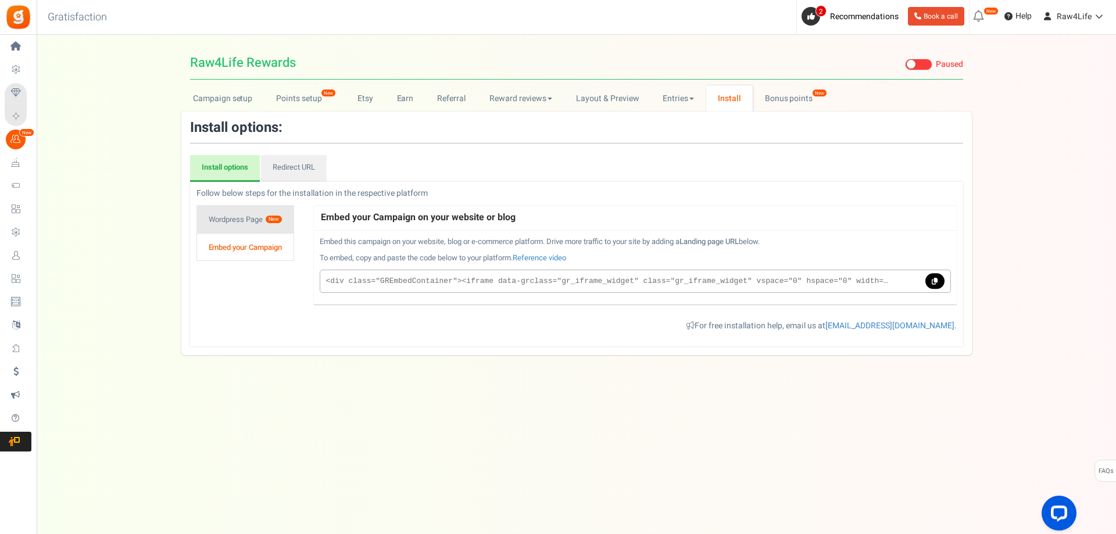
click at [227, 213] on link "Wordpress Page New" at bounding box center [245, 219] width 98 height 28
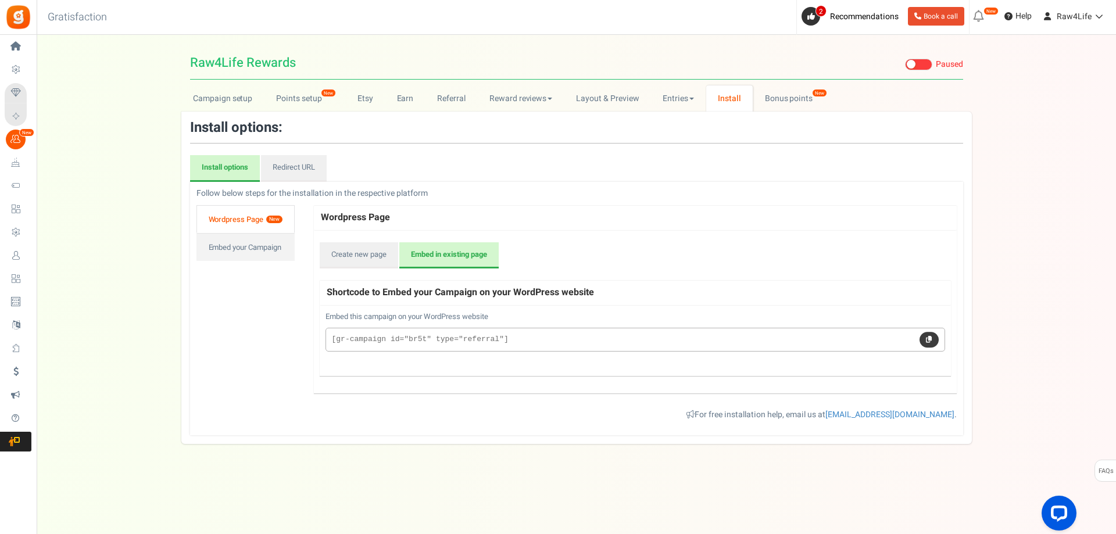
click at [926, 341] on icon at bounding box center [929, 340] width 6 height 6
click at [331, 253] on link "Create new page" at bounding box center [359, 255] width 78 height 27
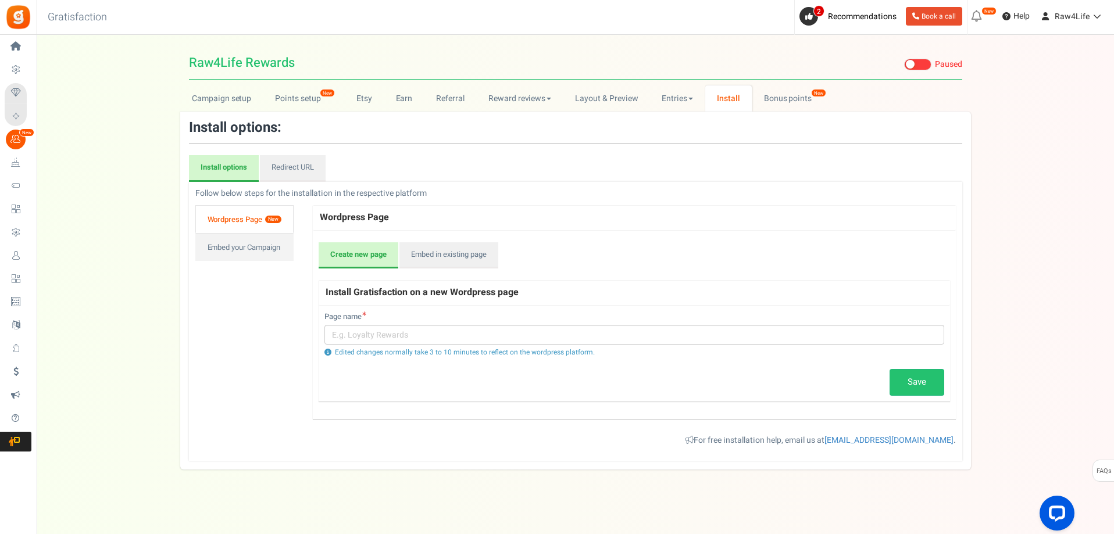
click at [343, 260] on link "Create new page" at bounding box center [358, 255] width 80 height 27
click at [359, 337] on input "text" at bounding box center [634, 335] width 620 height 20
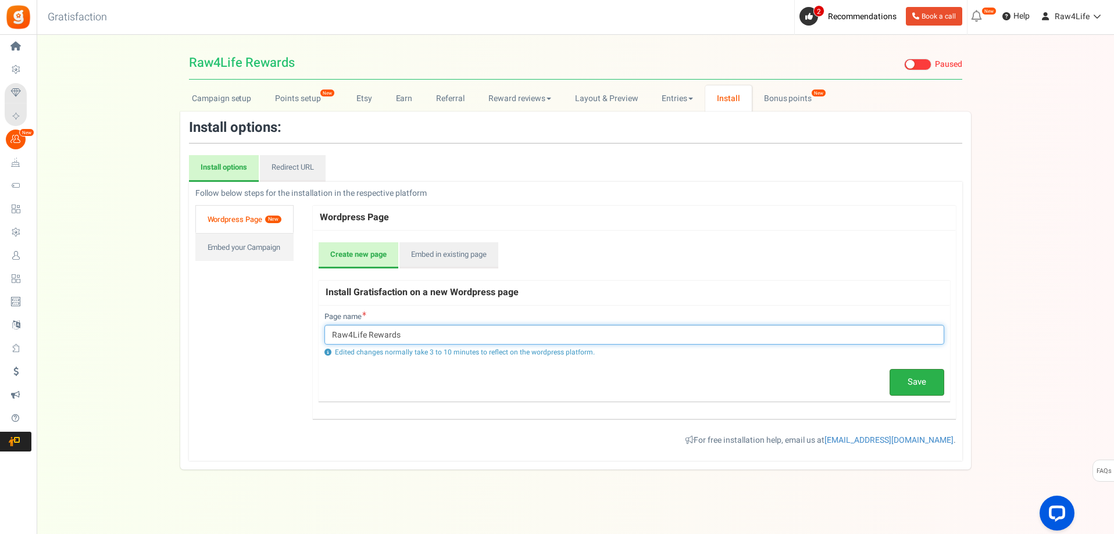
type input "Raw4Life Rewards"
click at [902, 374] on link "Save" at bounding box center [916, 382] width 55 height 27
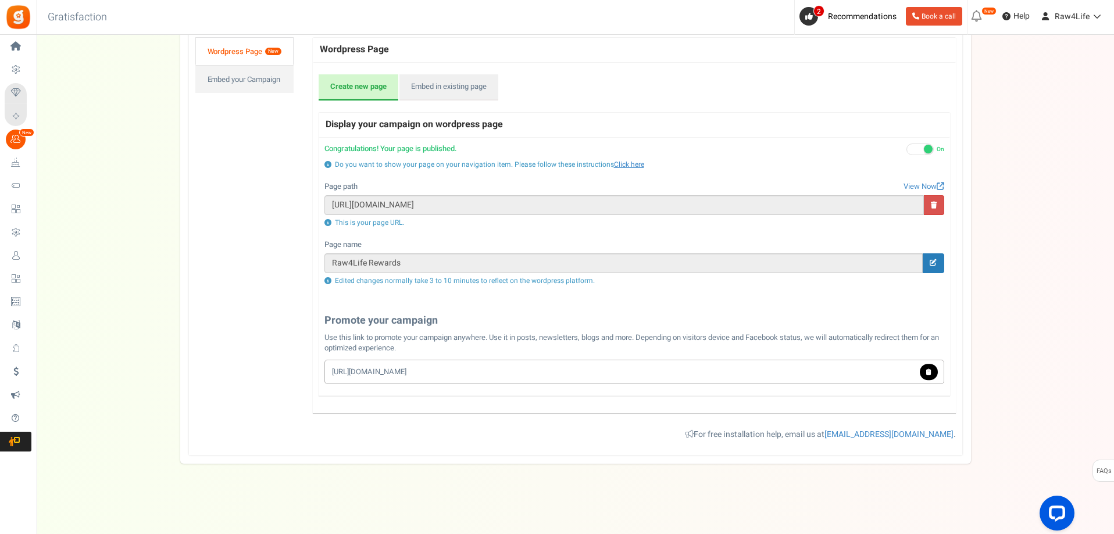
scroll to position [168, 0]
click at [928, 149] on span at bounding box center [928, 149] width 9 height 9
click at [906, 149] on input "On Off" at bounding box center [906, 150] width 0 height 8
type input "[URL][DOMAIN_NAME]"
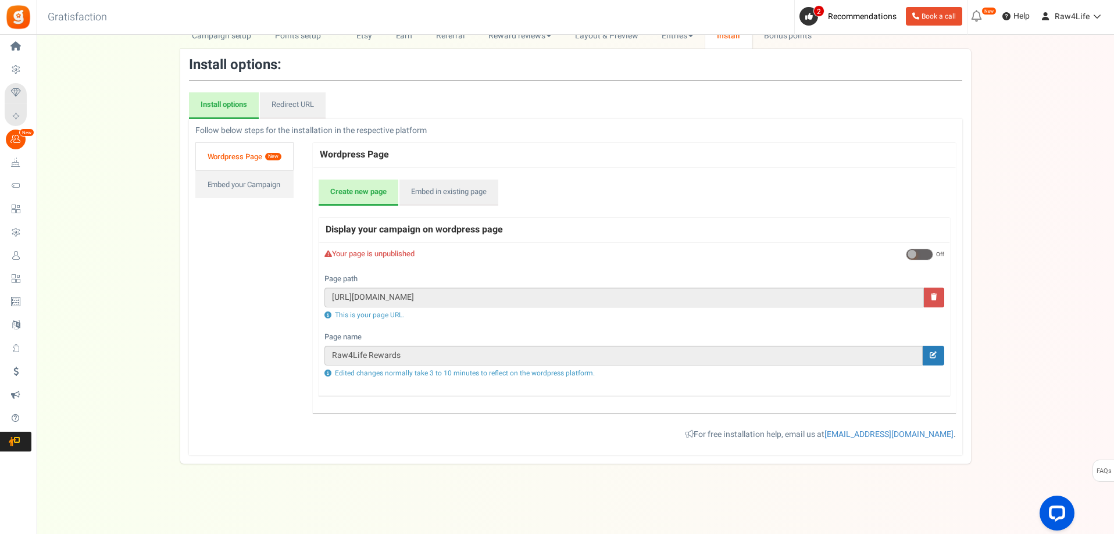
scroll to position [0, 0]
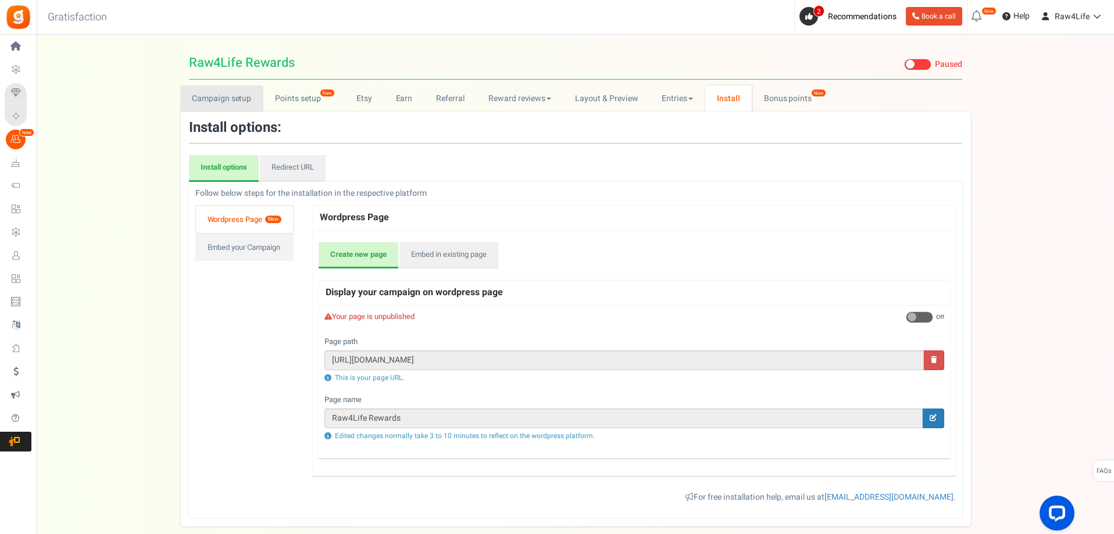
click at [223, 97] on link "Campaign setup" at bounding box center [221, 98] width 83 height 26
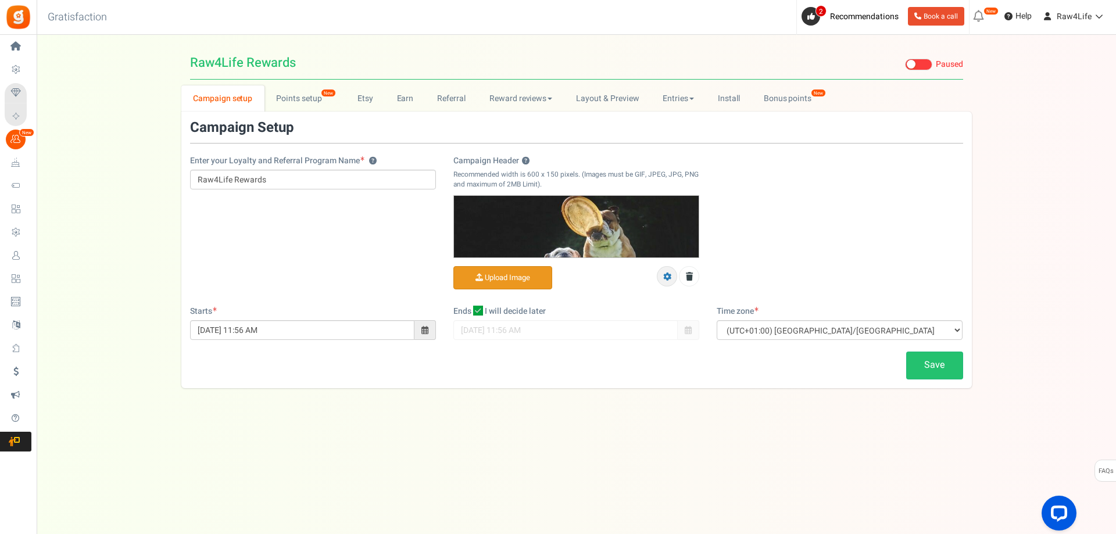
click at [664, 273] on icon at bounding box center [667, 277] width 8 height 8
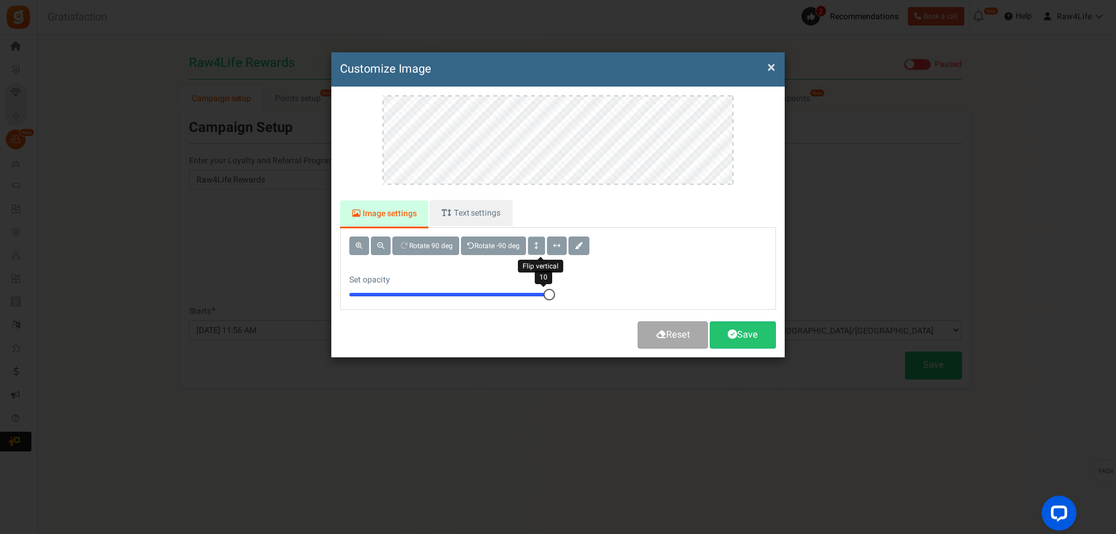
click at [536, 249] on button at bounding box center [536, 246] width 17 height 19
click at [382, 247] on span at bounding box center [380, 245] width 7 height 7
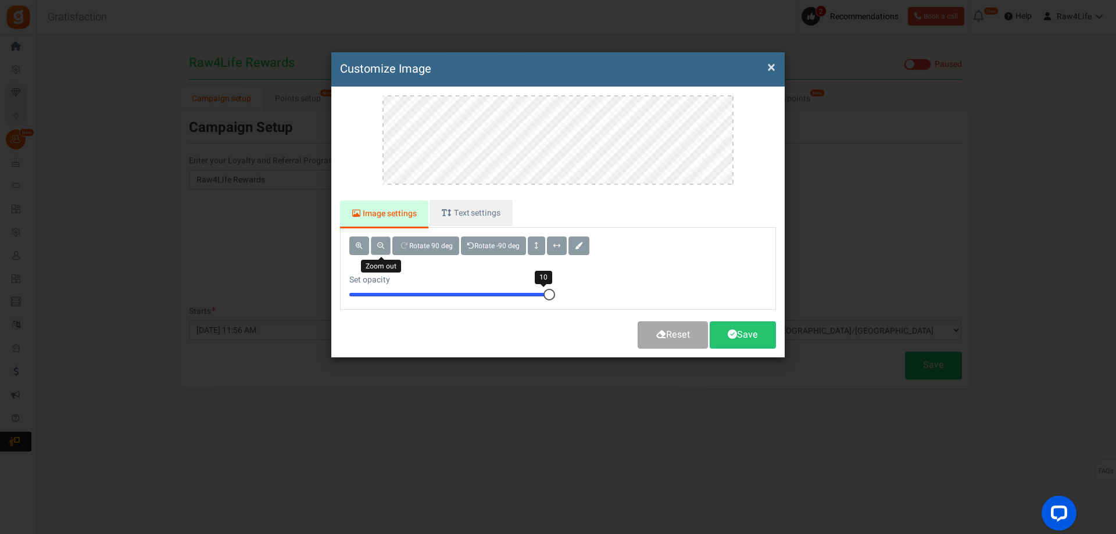
click at [382, 247] on span at bounding box center [380, 245] width 7 height 7
drag, startPoint x: 548, startPoint y: 297, endPoint x: 443, endPoint y: 299, distance: 105.2
click at [443, 299] on div "5" at bounding box center [449, 295] width 200 height 12
drag, startPoint x: 450, startPoint y: 295, endPoint x: 595, endPoint y: 298, distance: 144.2
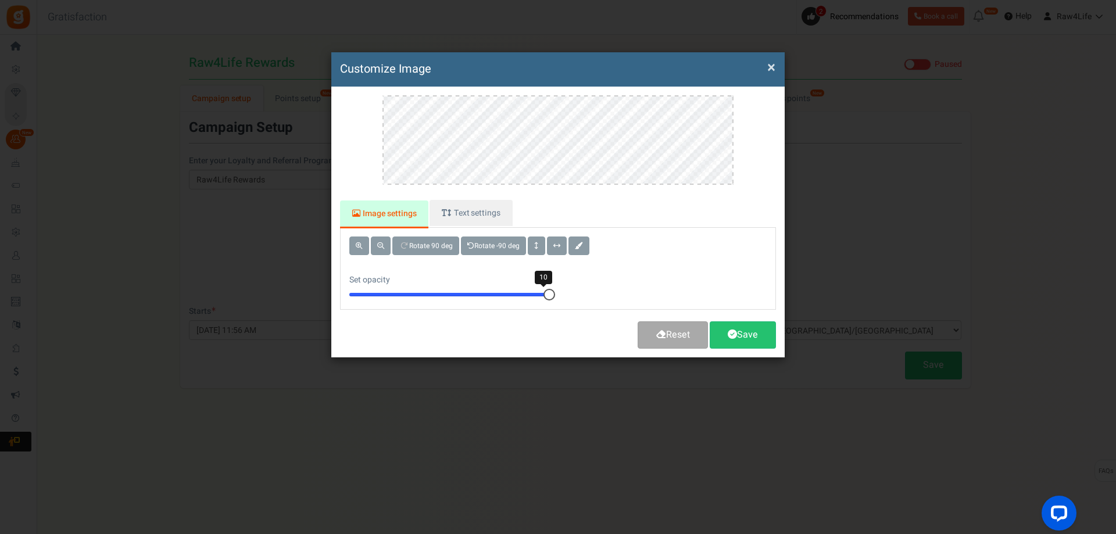
click at [595, 298] on div "Rotate 90 deg Rotate -90 deg Set opacity 10" at bounding box center [558, 268] width 452 height 81
click at [656, 333] on span at bounding box center [661, 334] width 10 height 9
click at [394, 208] on link "Image settings" at bounding box center [384, 215] width 88 height 28
click at [477, 207] on link "Text settings" at bounding box center [471, 213] width 83 height 26
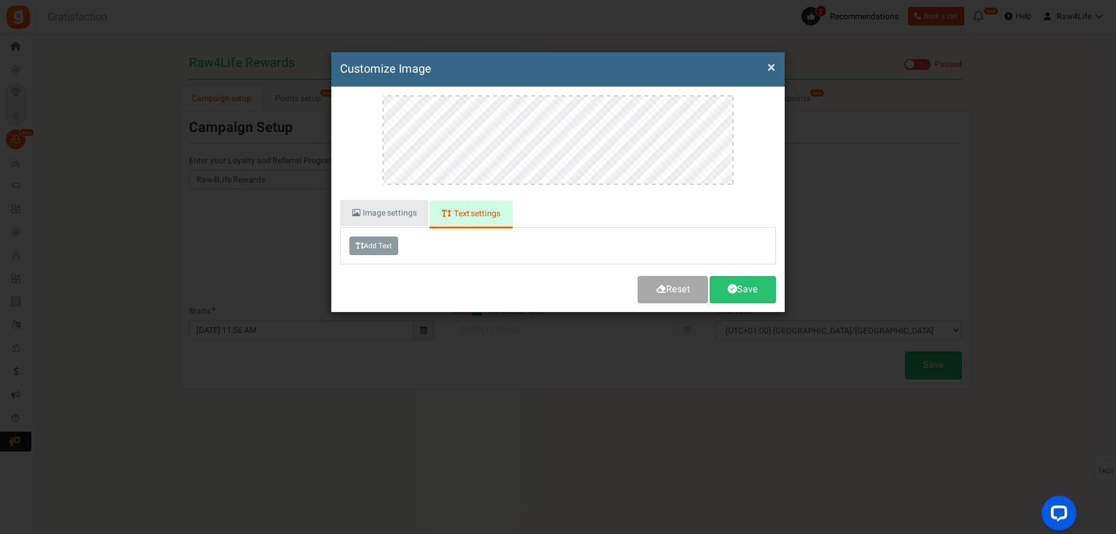
click at [406, 213] on link "Image settings" at bounding box center [384, 213] width 88 height 26
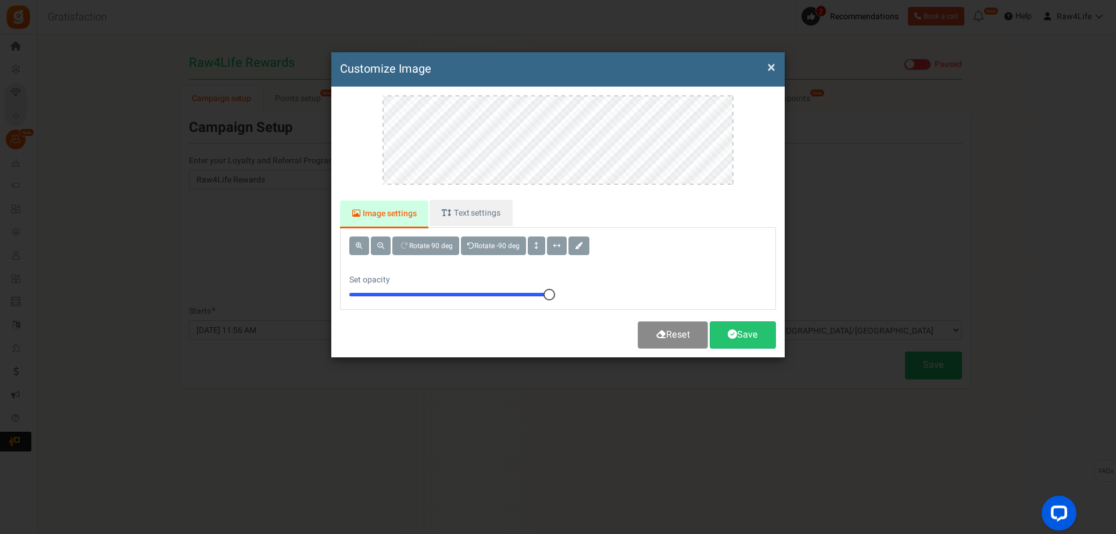
click at [673, 337] on link "Reset" at bounding box center [673, 334] width 70 height 27
drag, startPoint x: 771, startPoint y: 65, endPoint x: 771, endPoint y: 73, distance: 7.6
click at [772, 72] on button "×" at bounding box center [771, 68] width 8 height 12
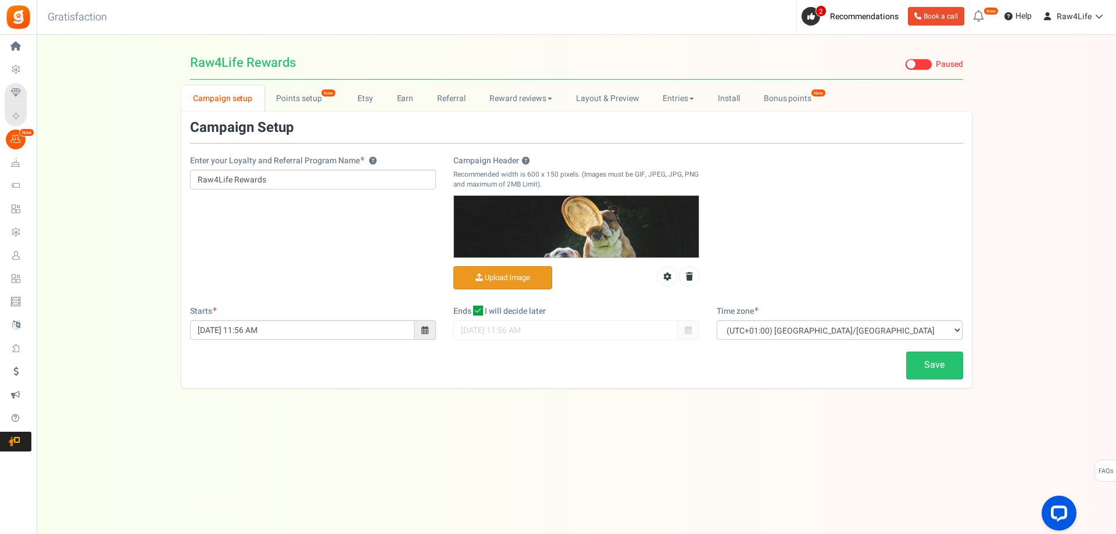
click at [513, 283] on input "Campaign Header ?" at bounding box center [503, 278] width 98 height 23
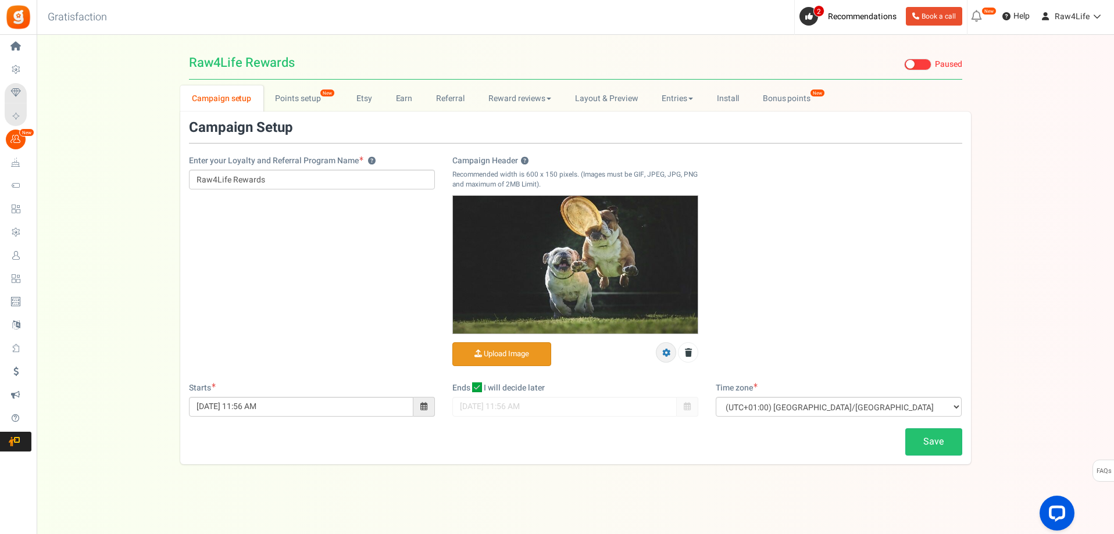
click at [663, 353] on icon at bounding box center [666, 353] width 8 height 8
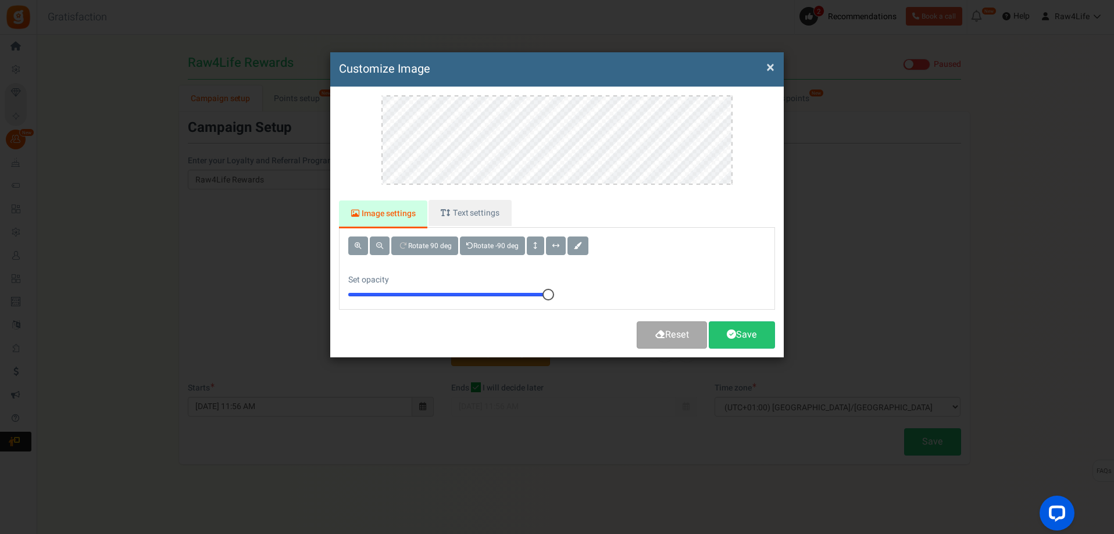
click at [653, 241] on div "Image settings Text settings Rotate 90 deg Rotate -90 deg Set opacity 10 Add Te…" at bounding box center [556, 222] width 453 height 271
click at [768, 66] on button "×" at bounding box center [770, 68] width 8 height 12
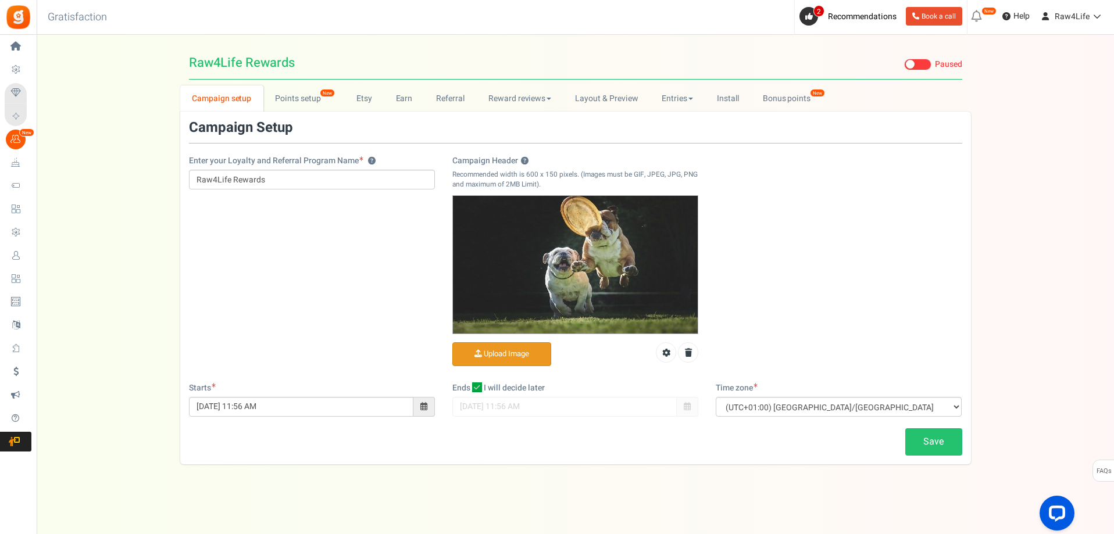
click at [507, 357] on input "Campaign Header ?" at bounding box center [502, 354] width 98 height 23
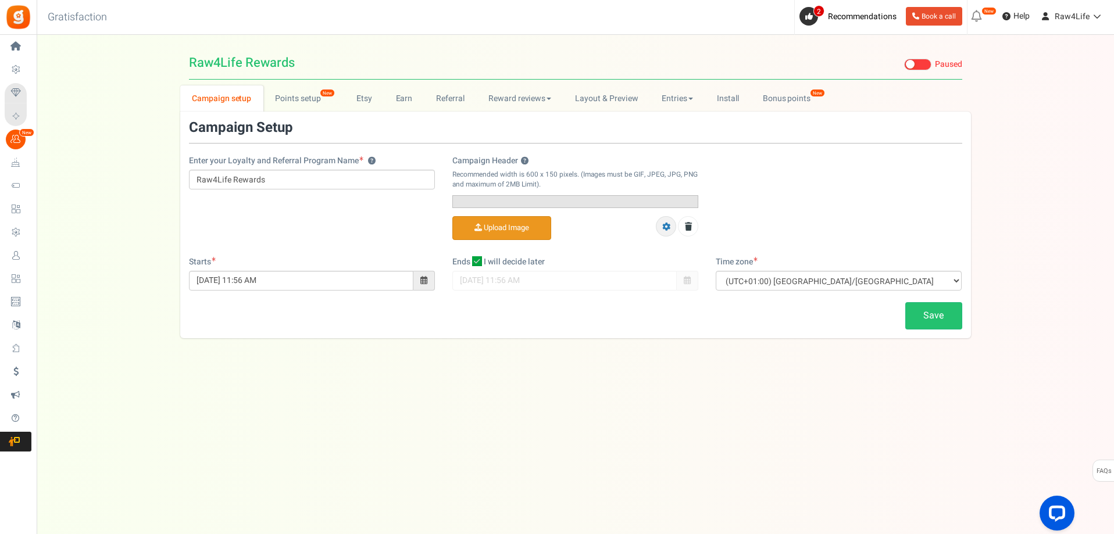
click at [667, 231] on icon at bounding box center [666, 227] width 8 height 8
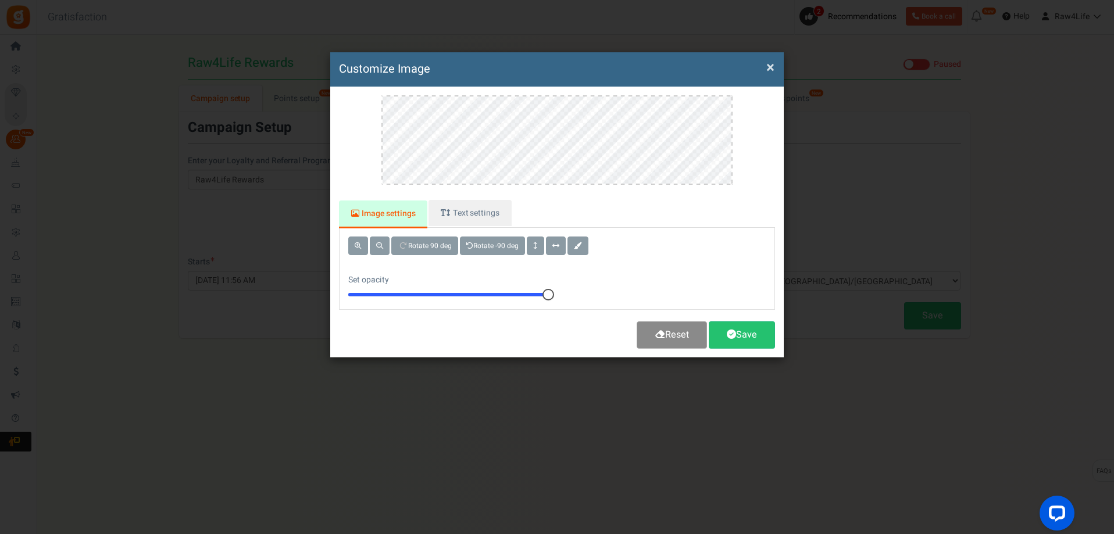
click at [661, 335] on link "Reset" at bounding box center [671, 334] width 70 height 27
click at [595, 87] on div "Image settings Text settings Rotate 90 deg Rotate -90 deg Set opacity 10 Add Te…" at bounding box center [556, 222] width 453 height 271
click at [473, 244] on span at bounding box center [469, 245] width 7 height 7
click at [359, 247] on span at bounding box center [358, 245] width 7 height 7
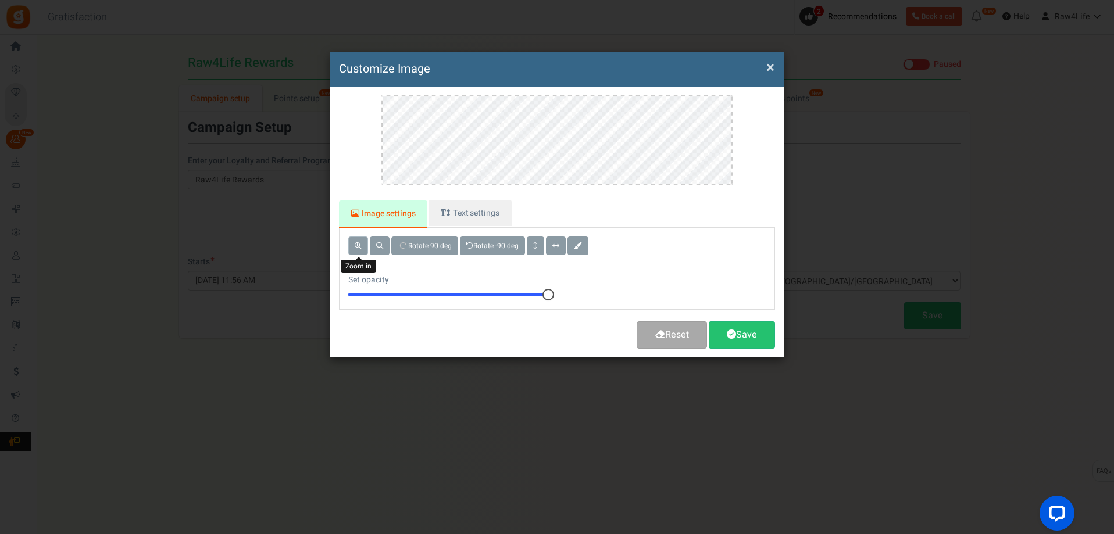
click at [359, 247] on span at bounding box center [358, 245] width 7 height 7
click at [552, 63] on div "× Customize Image For the best experience, view this on a desktop! Image settin…" at bounding box center [556, 204] width 453 height 305
click at [746, 338] on link "Save" at bounding box center [741, 334] width 66 height 27
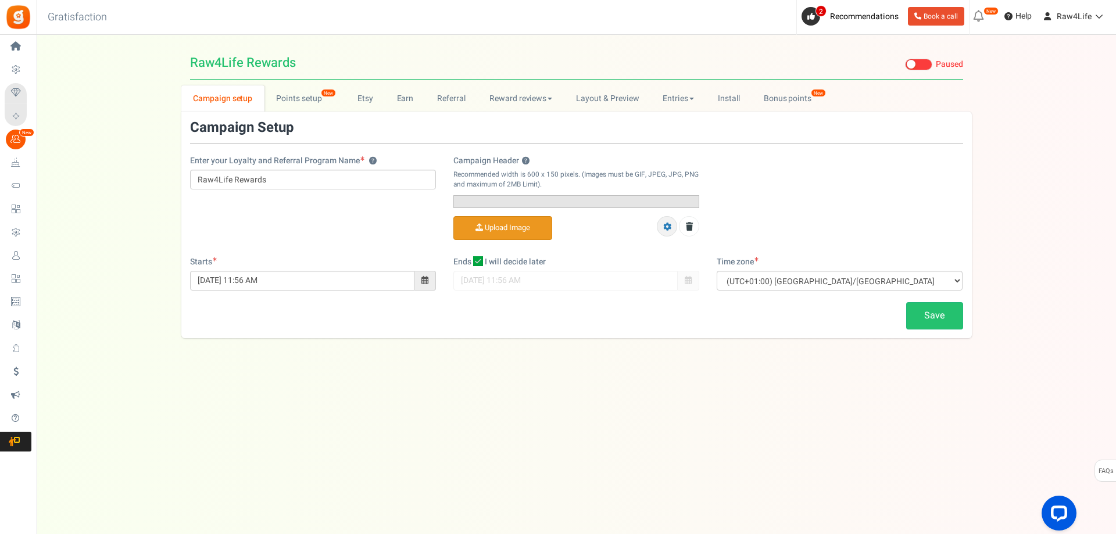
click at [670, 231] on icon at bounding box center [667, 227] width 8 height 8
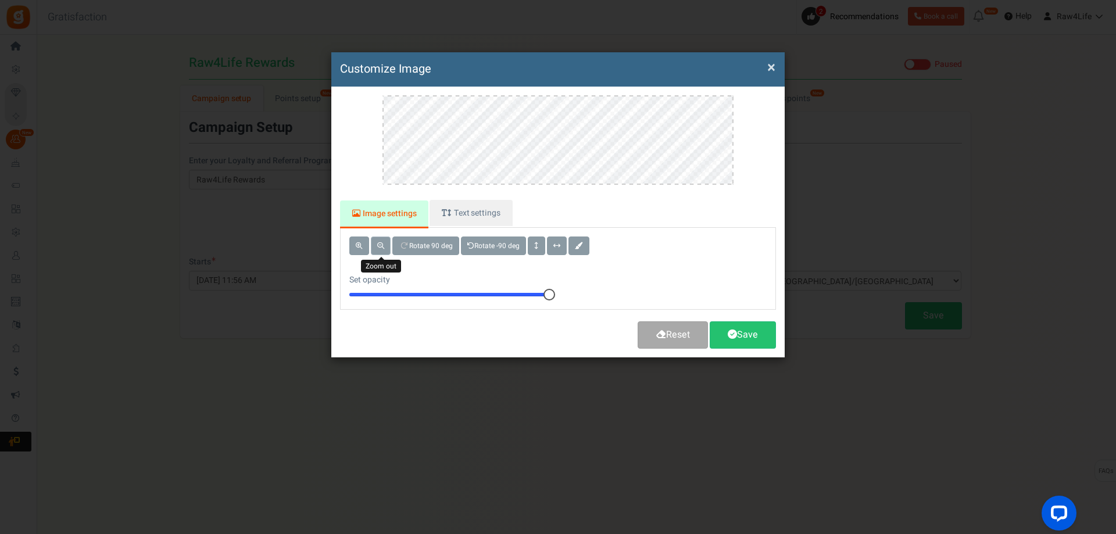
click at [384, 247] on span at bounding box center [380, 245] width 7 height 7
click at [731, 331] on span at bounding box center [732, 334] width 9 height 9
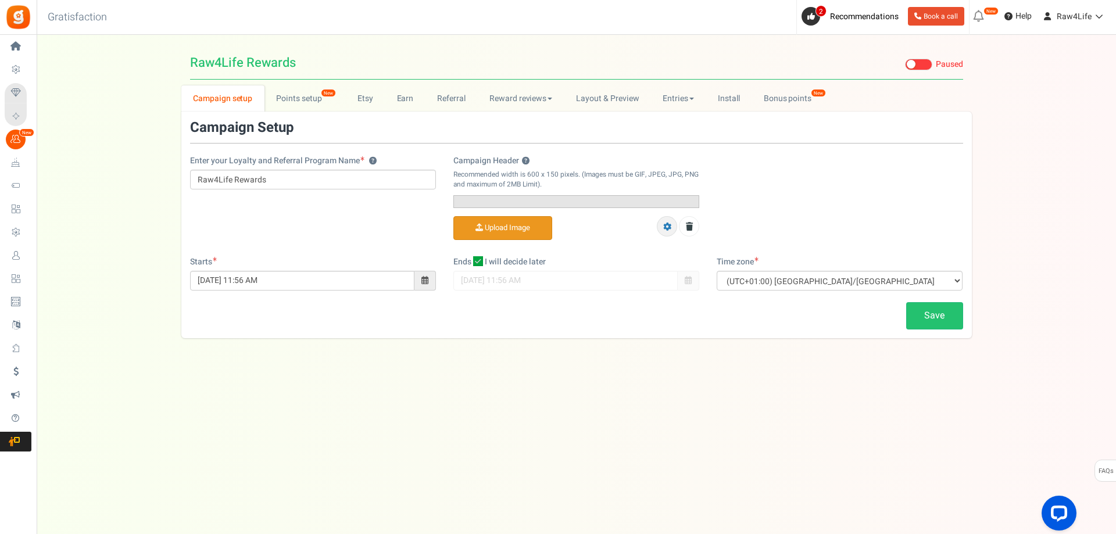
click at [670, 231] on icon at bounding box center [667, 227] width 8 height 8
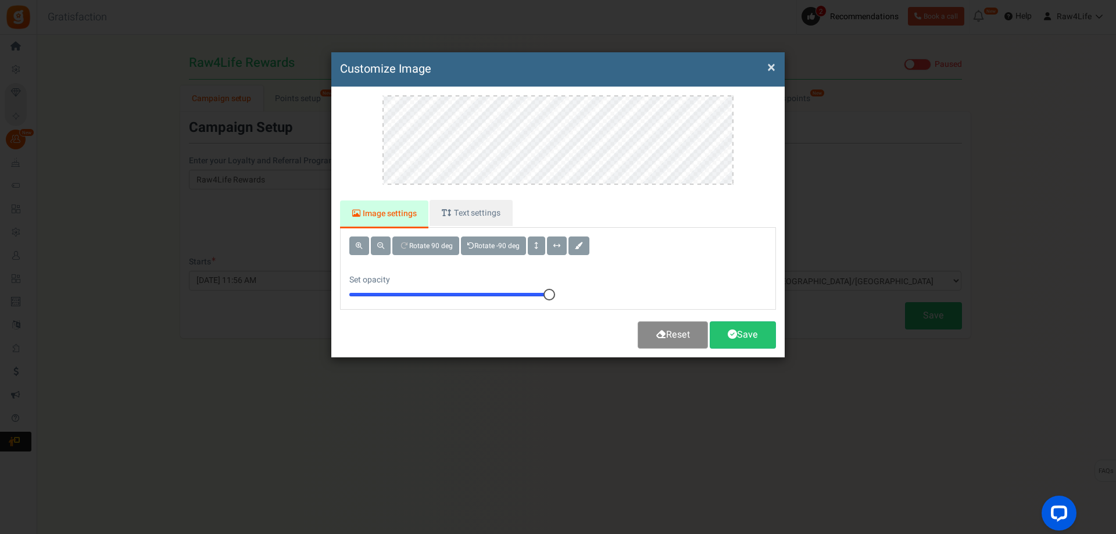
click at [685, 337] on link "Reset" at bounding box center [673, 334] width 70 height 27
click at [770, 69] on button "×" at bounding box center [771, 68] width 8 height 12
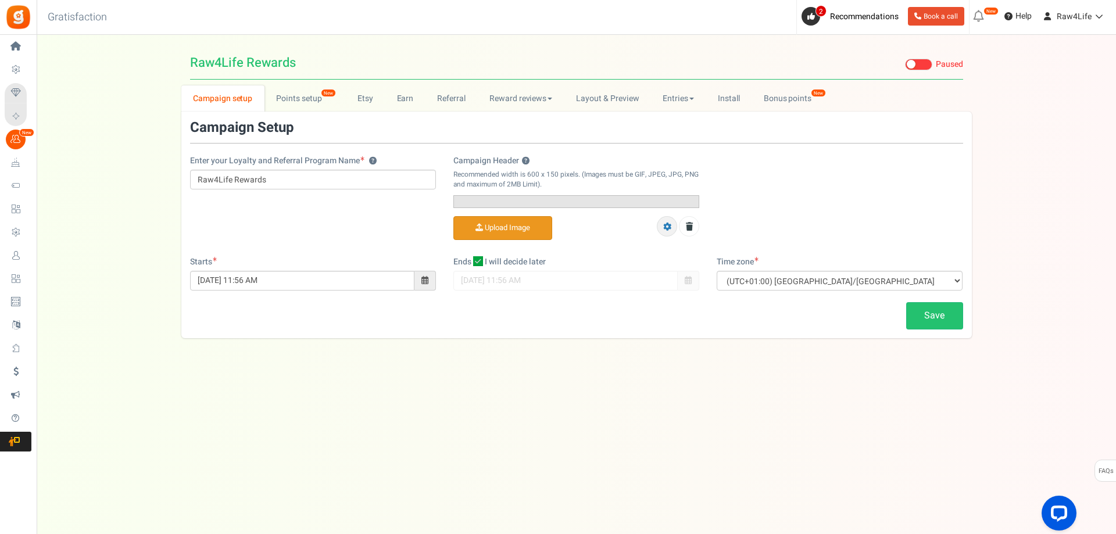
click at [672, 237] on link at bounding box center [667, 226] width 20 height 20
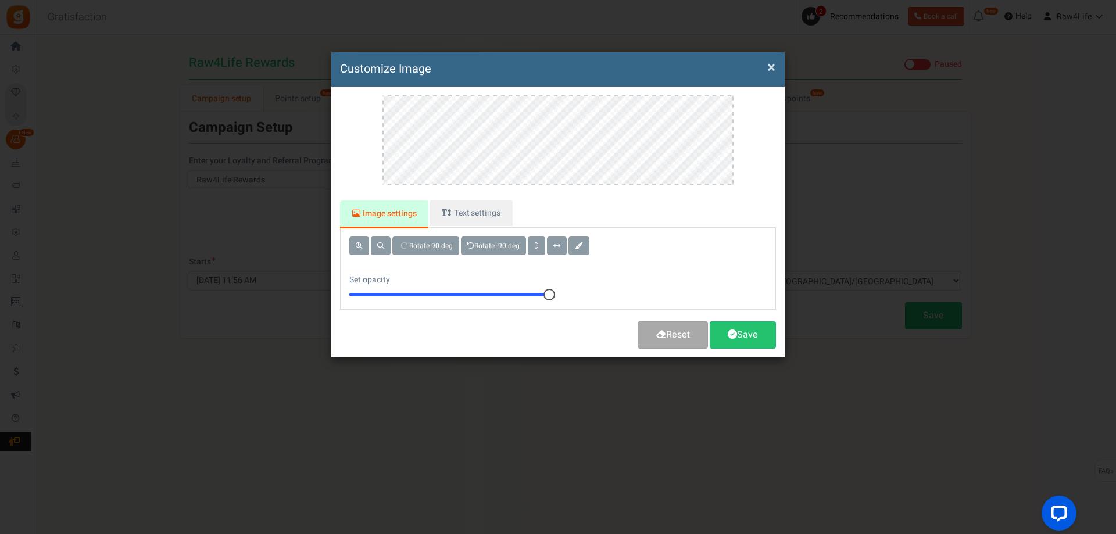
click at [767, 63] on button "×" at bounding box center [771, 68] width 8 height 12
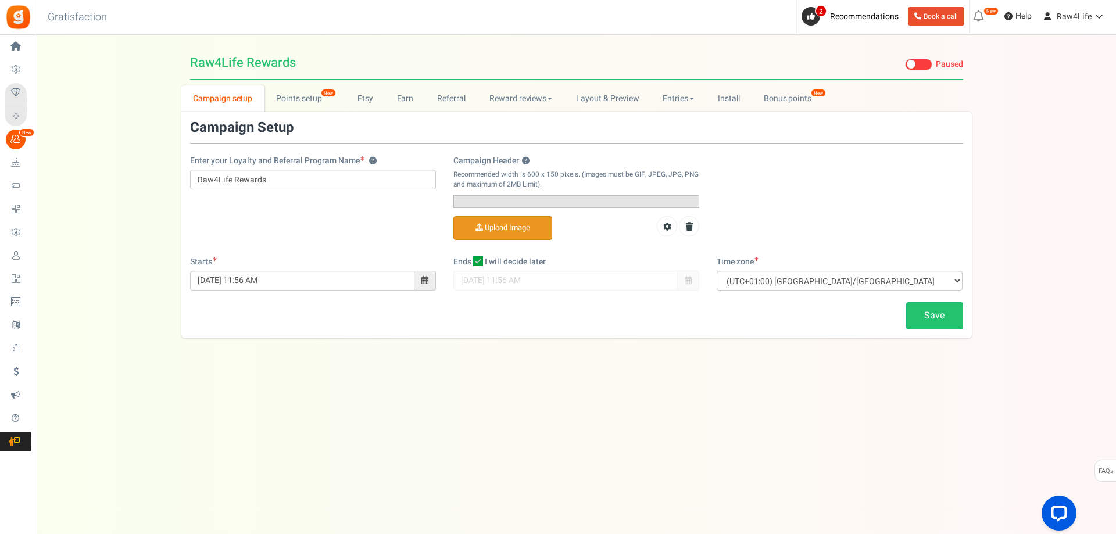
click at [502, 239] on input "Campaign Header ?" at bounding box center [503, 228] width 98 height 23
click at [667, 237] on link at bounding box center [666, 226] width 20 height 20
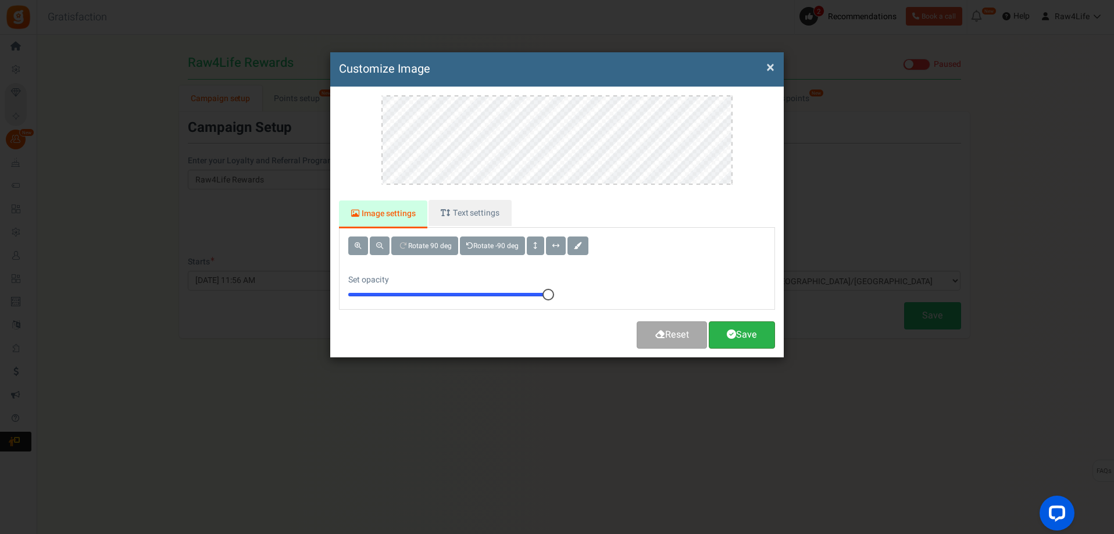
click at [742, 338] on link "Save" at bounding box center [741, 334] width 66 height 27
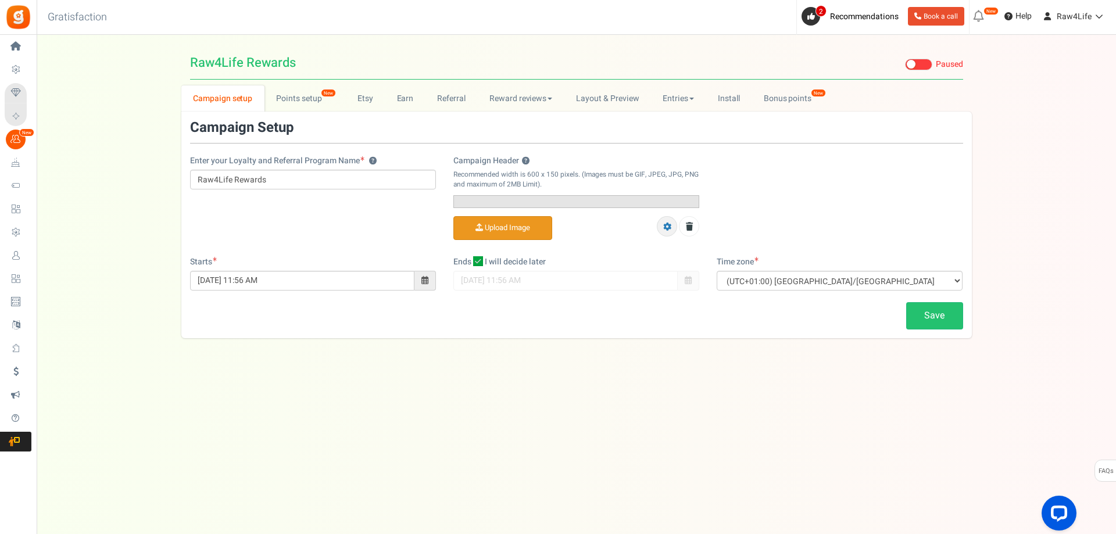
click at [668, 231] on icon at bounding box center [667, 227] width 8 height 8
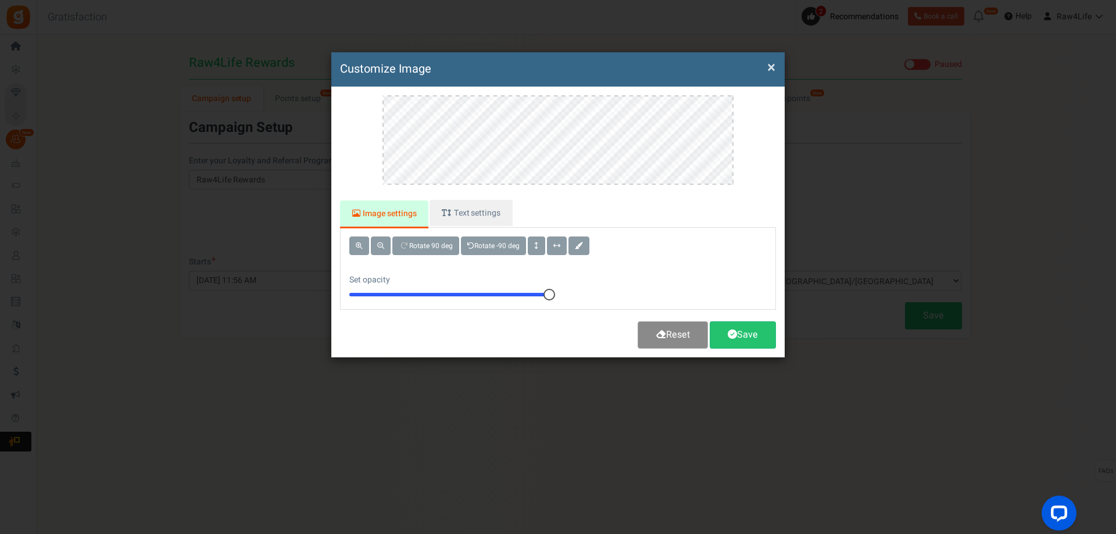
click at [682, 332] on link "Reset" at bounding box center [673, 334] width 70 height 27
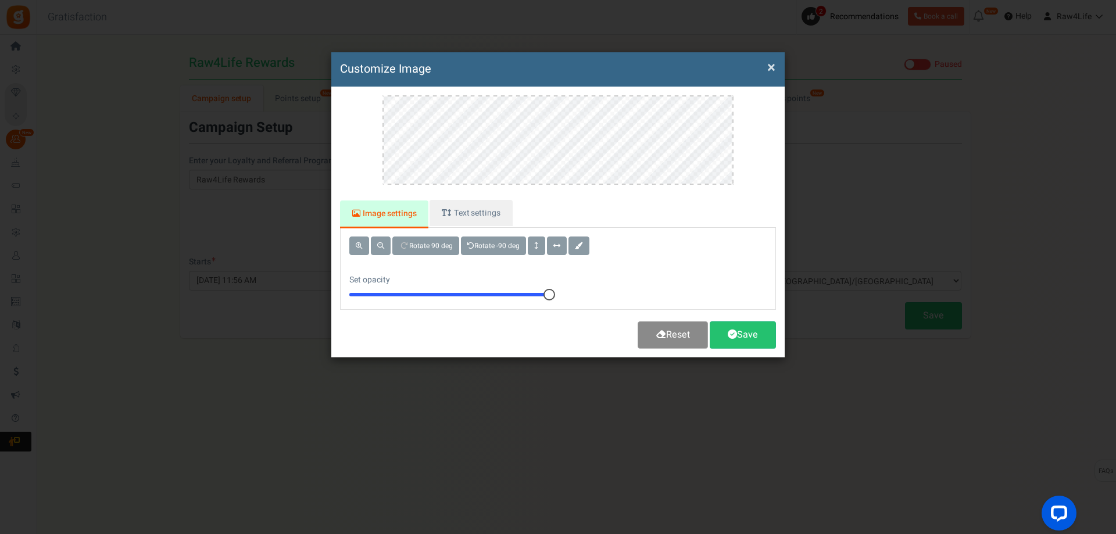
click at [682, 332] on link "Reset" at bounding box center [673, 334] width 70 height 27
click at [771, 66] on button "×" at bounding box center [771, 68] width 8 height 12
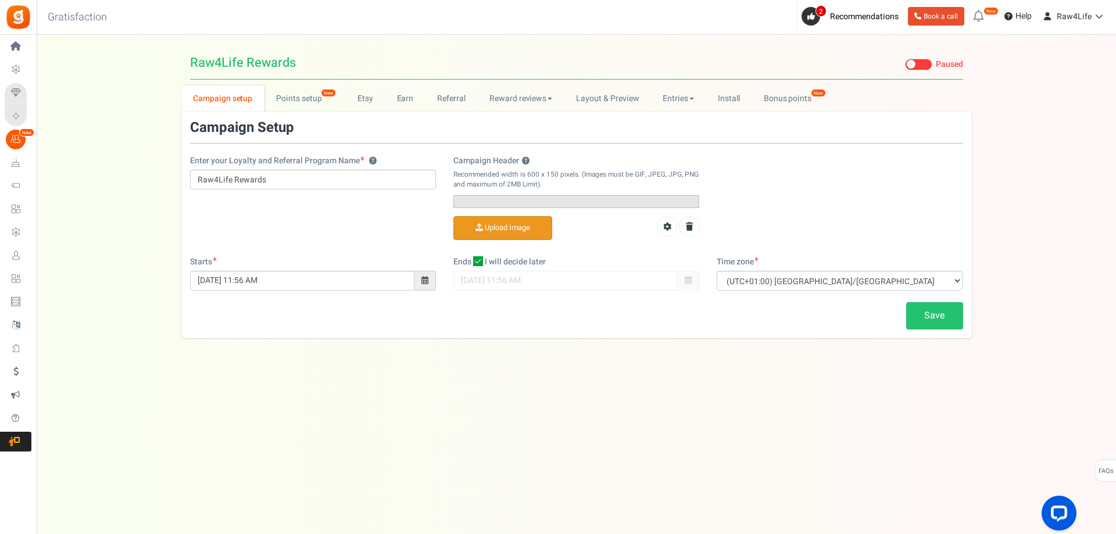
click at [519, 239] on input "Campaign Header ?" at bounding box center [503, 228] width 98 height 23
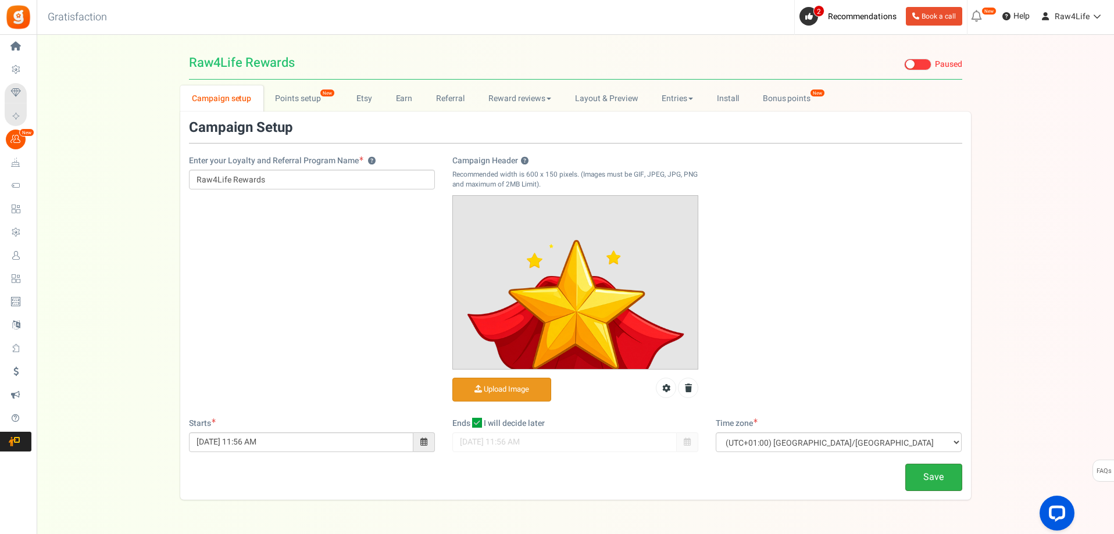
click at [920, 481] on link "Save" at bounding box center [933, 477] width 57 height 27
click at [733, 99] on link "Install" at bounding box center [728, 98] width 46 height 26
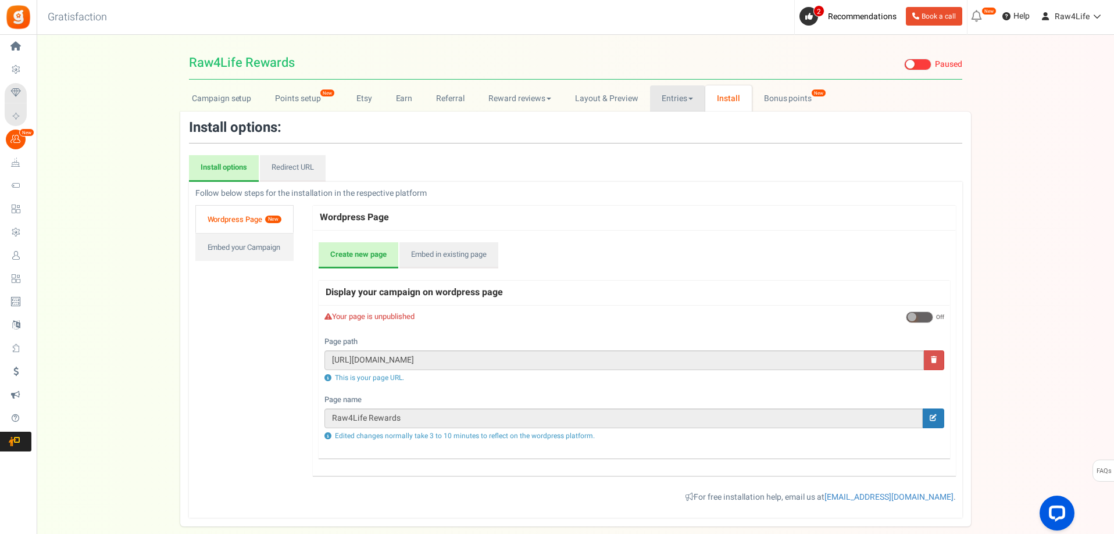
click at [672, 99] on link "Entries" at bounding box center [677, 98] width 55 height 26
click at [595, 99] on link "Layout & Preview" at bounding box center [606, 98] width 87 height 26
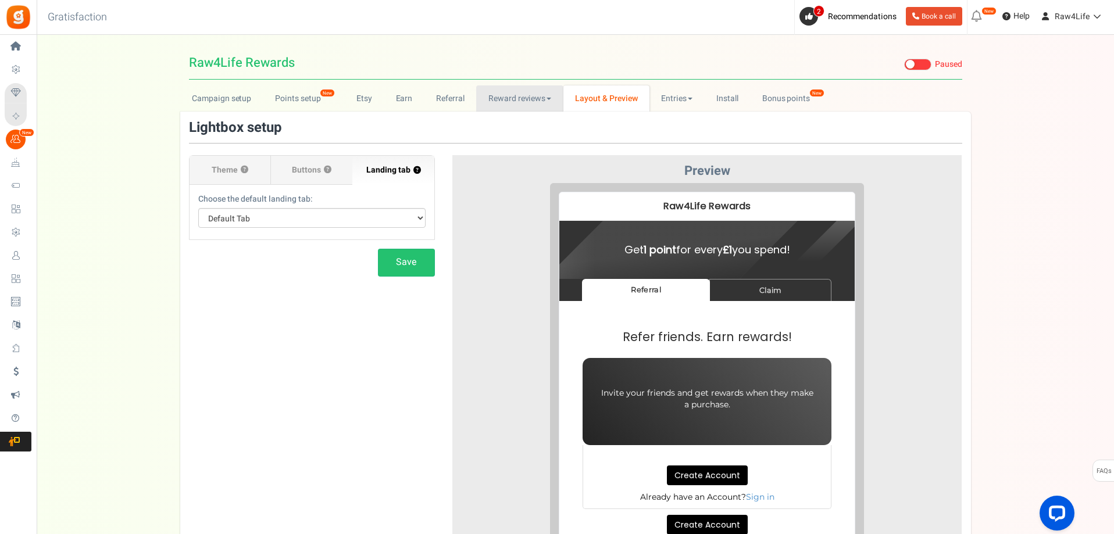
click at [525, 95] on link "Reward reviews" at bounding box center [519, 98] width 87 height 26
click at [297, 94] on link "Points setup New" at bounding box center [303, 98] width 81 height 26
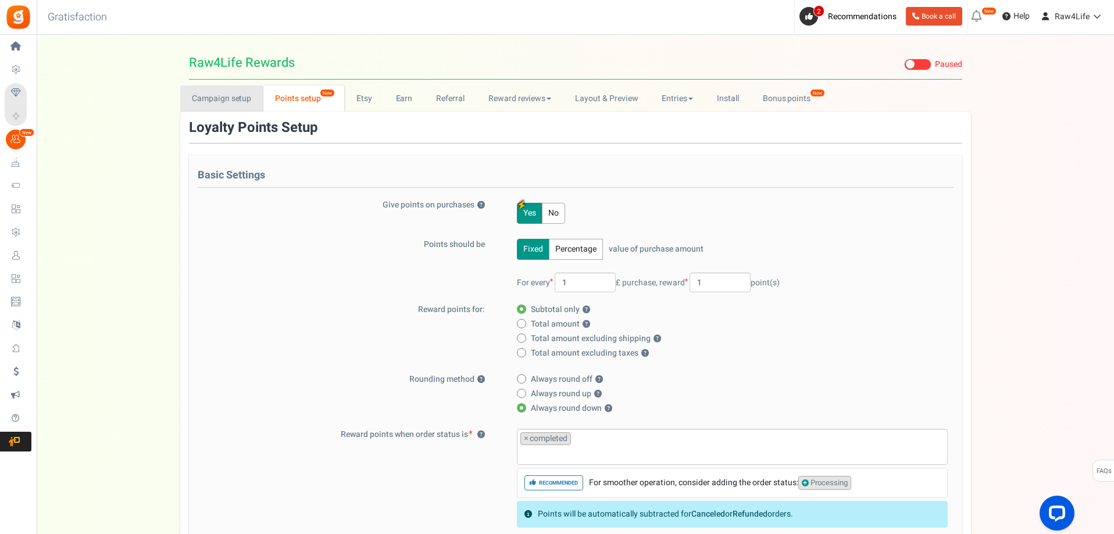
click at [228, 93] on link "Campaign setup" at bounding box center [221, 98] width 83 height 26
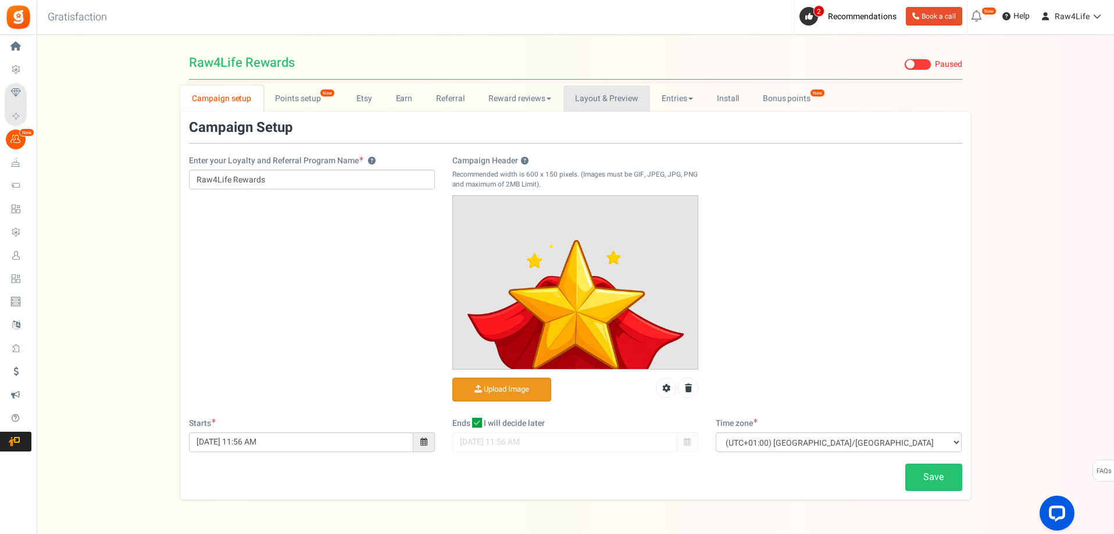
click at [604, 98] on link "Layout & Preview" at bounding box center [606, 98] width 87 height 26
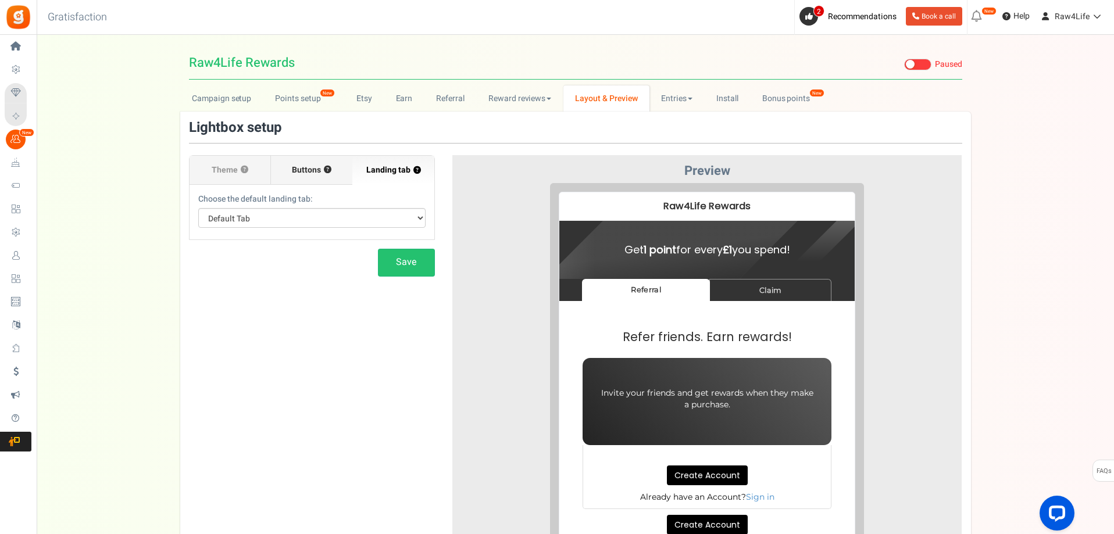
click at [319, 171] on span "Buttons" at bounding box center [306, 170] width 29 height 12
click at [0, 0] on input "Buttons ?" at bounding box center [0, 0] width 0 height 0
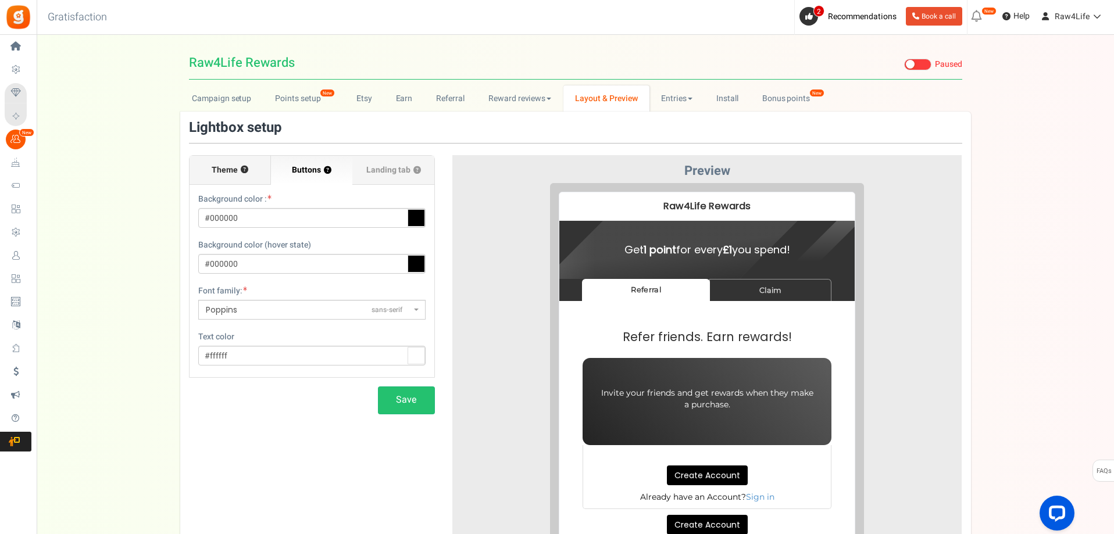
click at [232, 173] on span "Theme" at bounding box center [225, 170] width 26 height 12
click at [0, 0] on input "Theme ?" at bounding box center [0, 0] width 0 height 0
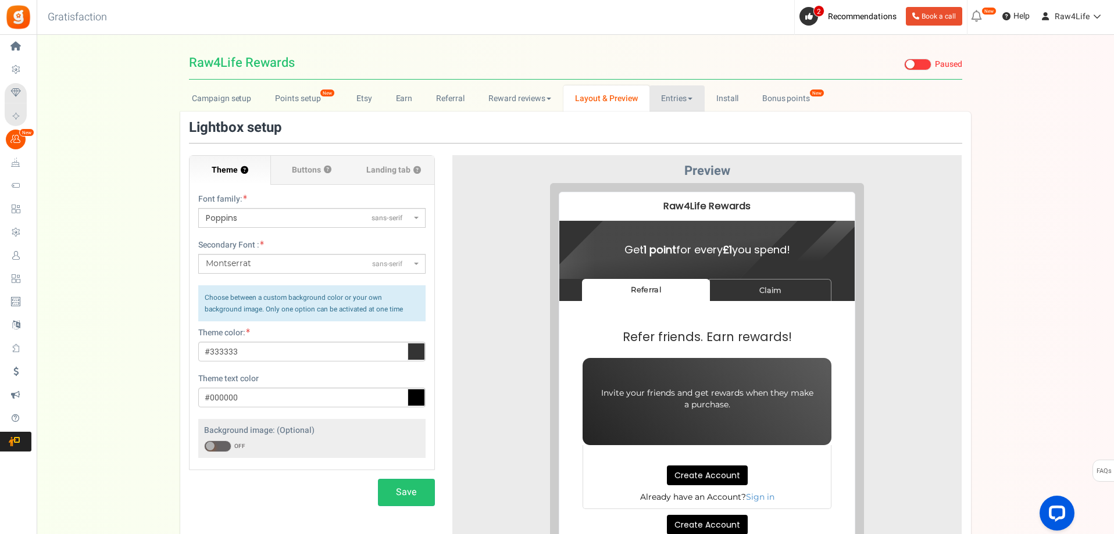
click at [675, 95] on link "Entries" at bounding box center [676, 98] width 55 height 26
click at [678, 122] on link "Entries" at bounding box center [695, 124] width 93 height 17
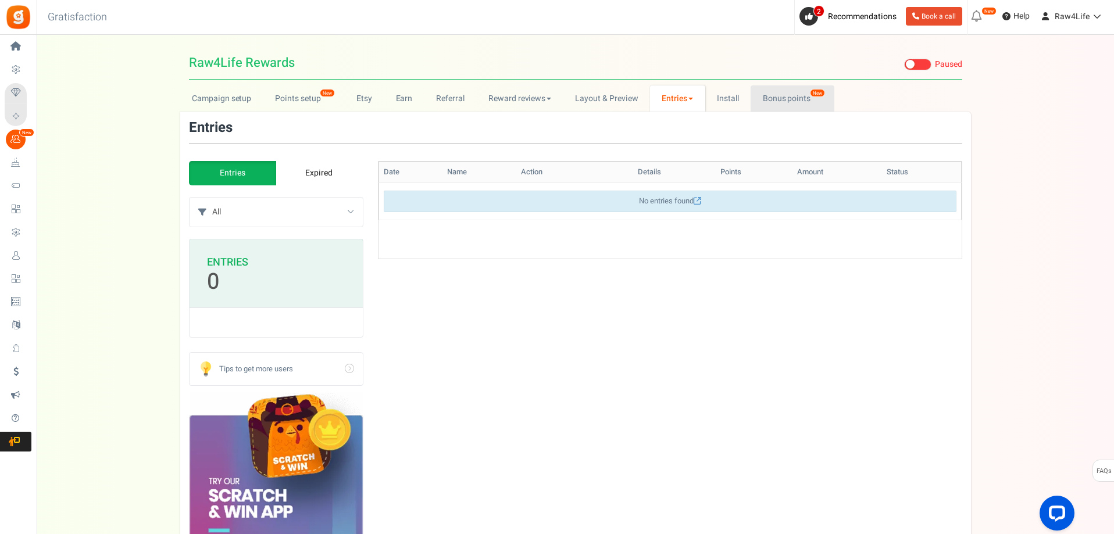
click at [763, 99] on link "Bonus points New" at bounding box center [791, 98] width 83 height 26
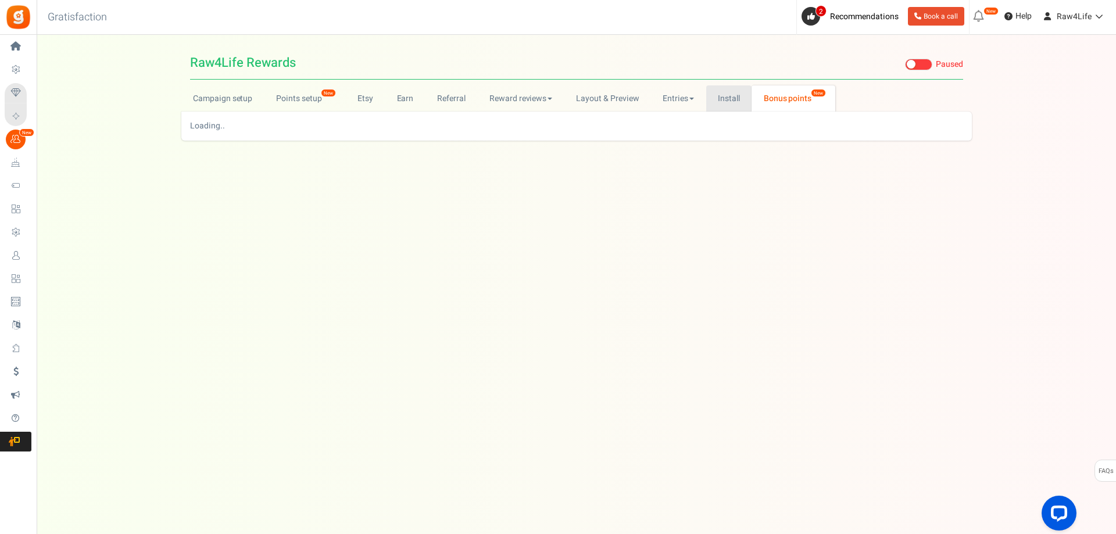
click at [721, 102] on link "Install" at bounding box center [729, 98] width 46 height 26
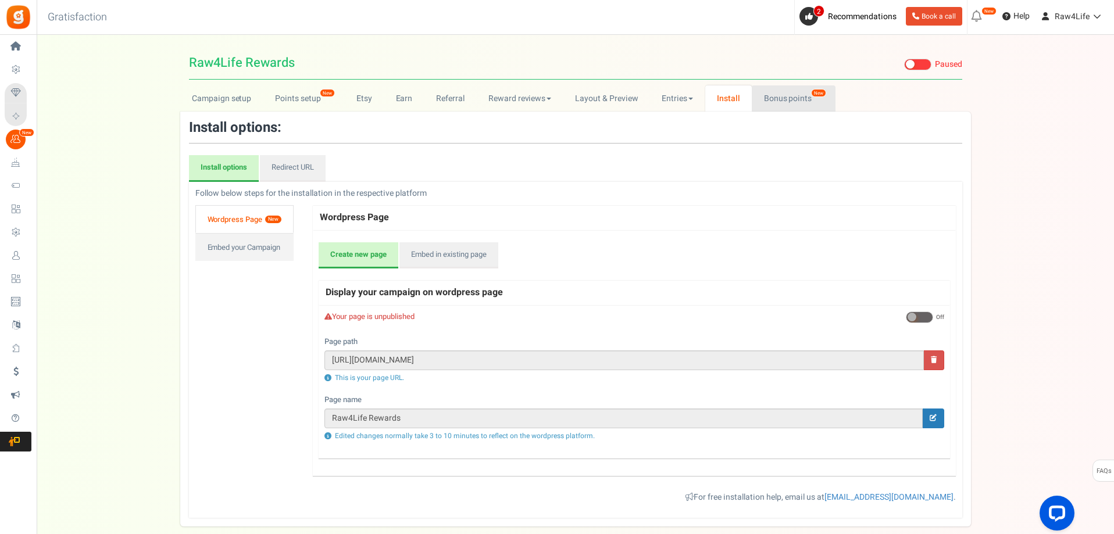
click at [771, 94] on link "Bonus points New" at bounding box center [792, 98] width 83 height 26
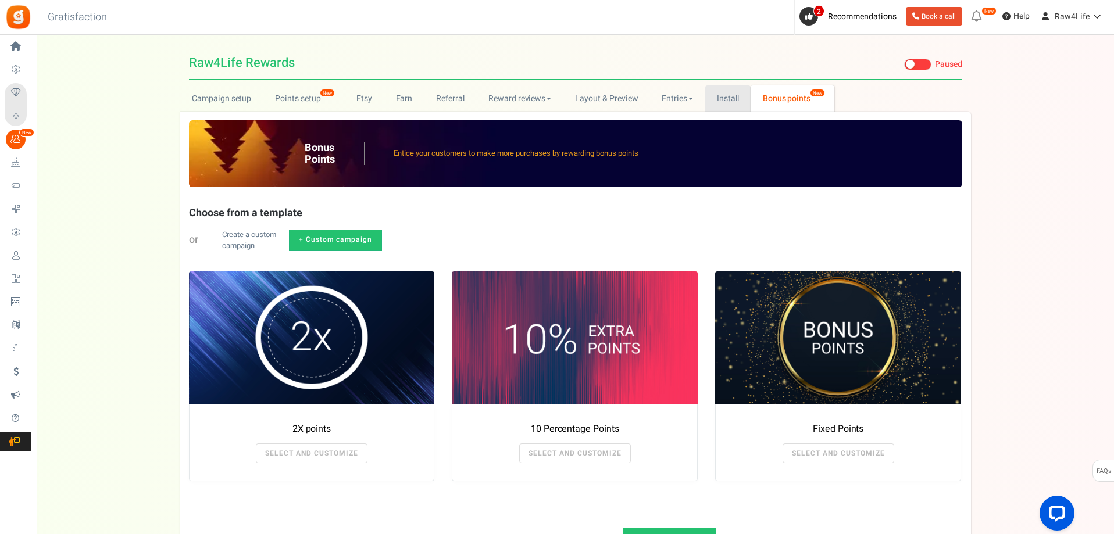
click at [721, 94] on link "Install" at bounding box center [728, 98] width 46 height 26
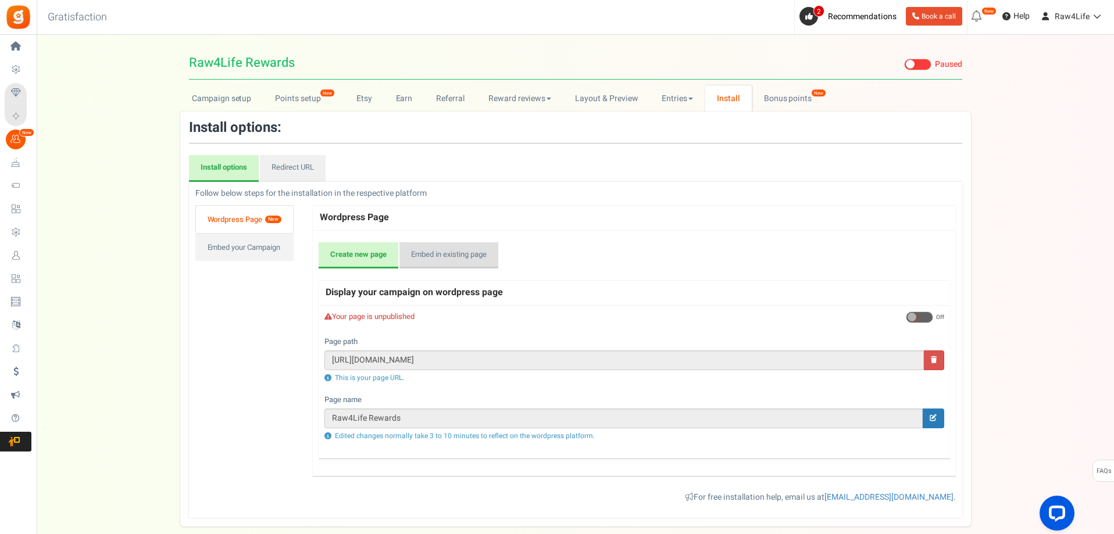
click at [450, 256] on link "Embed in existing page" at bounding box center [448, 255] width 99 height 27
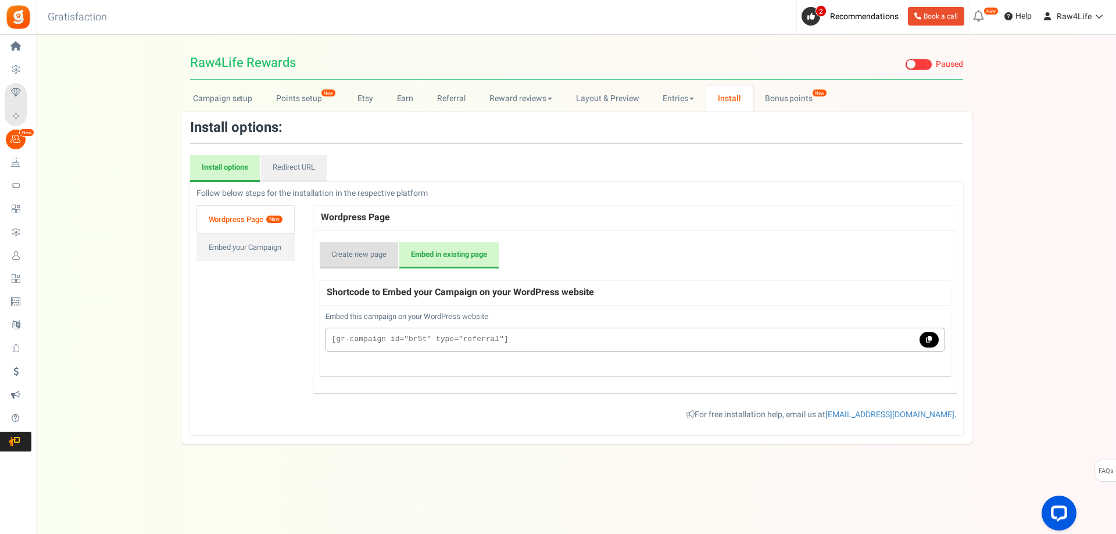
click at [364, 253] on link "Create new page" at bounding box center [359, 255] width 78 height 27
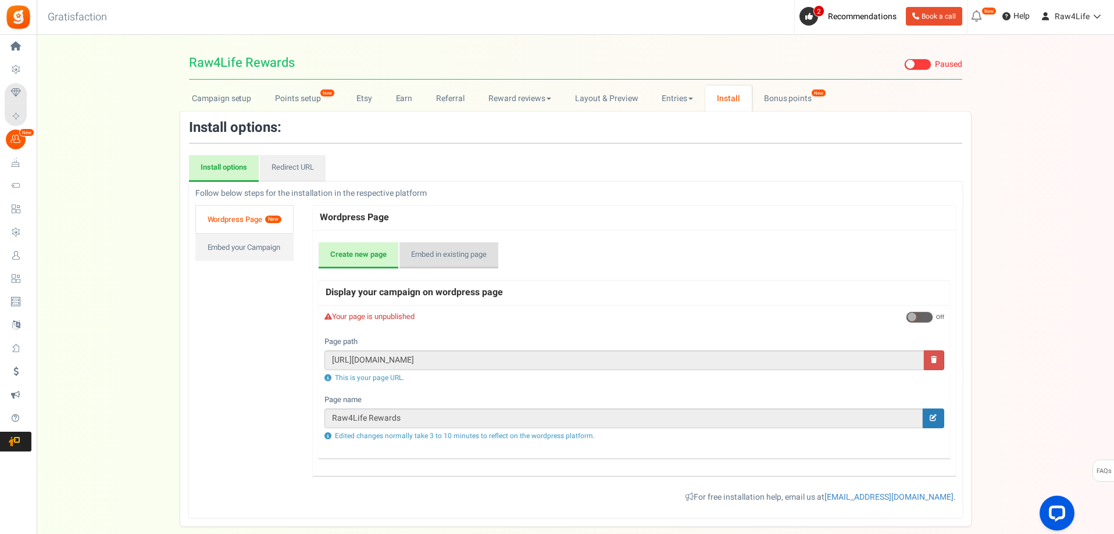
click at [427, 252] on link "Embed in existing page" at bounding box center [448, 255] width 99 height 27
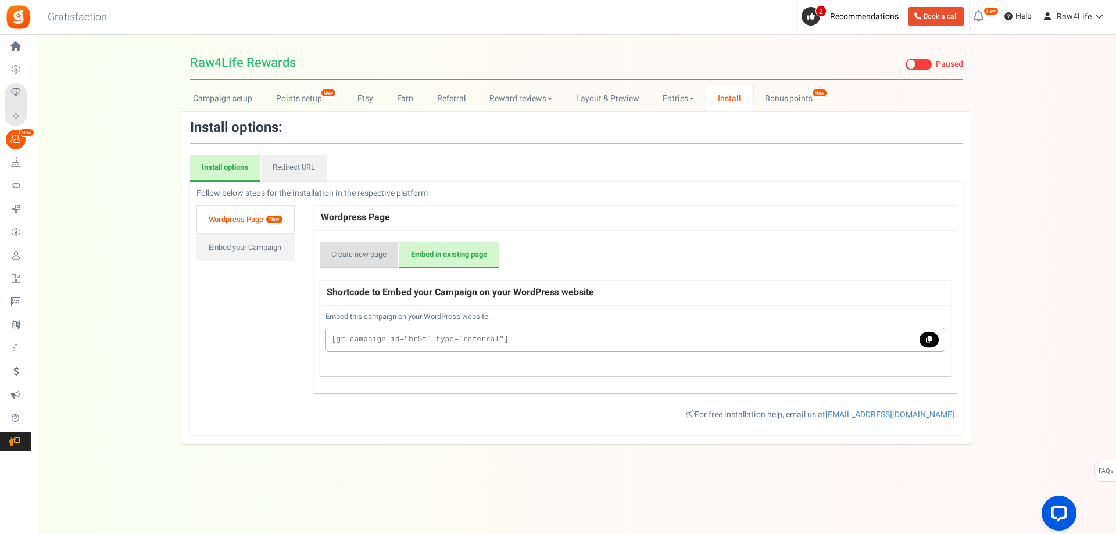
click at [370, 252] on link "Create new page" at bounding box center [359, 255] width 78 height 27
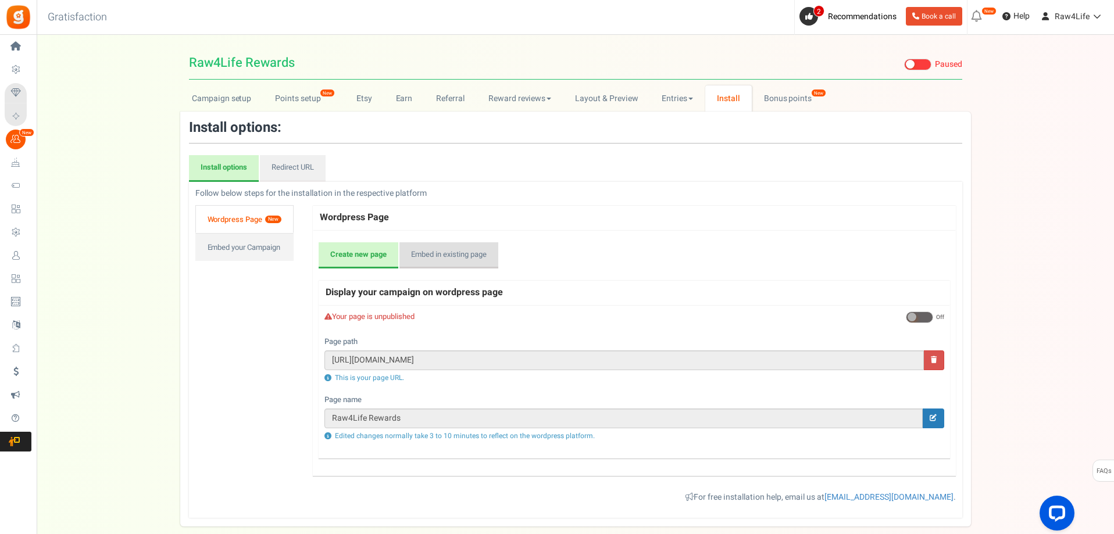
click at [442, 256] on link "Embed in existing page" at bounding box center [448, 255] width 99 height 27
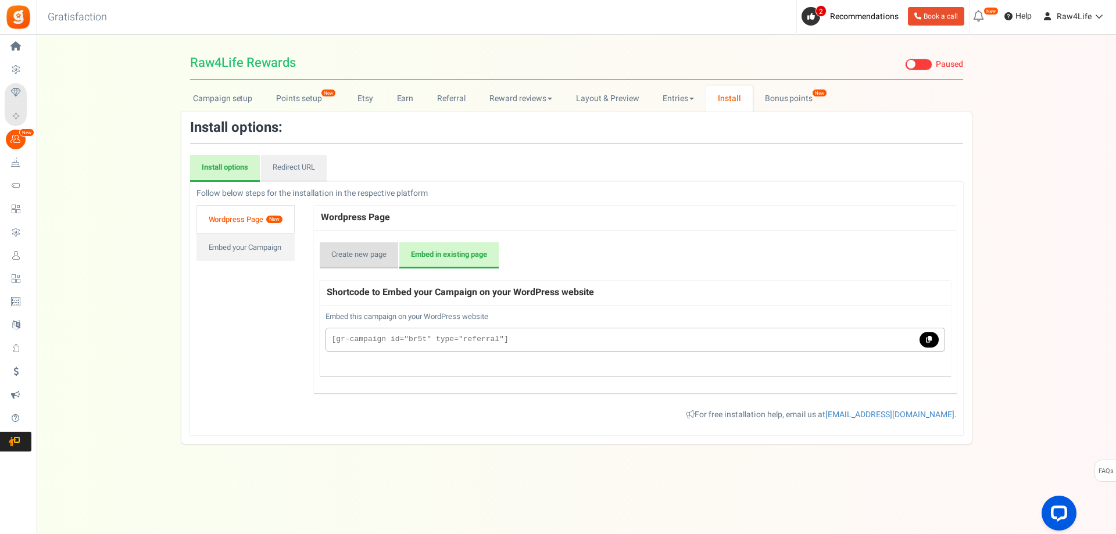
click at [370, 253] on link "Create new page" at bounding box center [359, 255] width 78 height 27
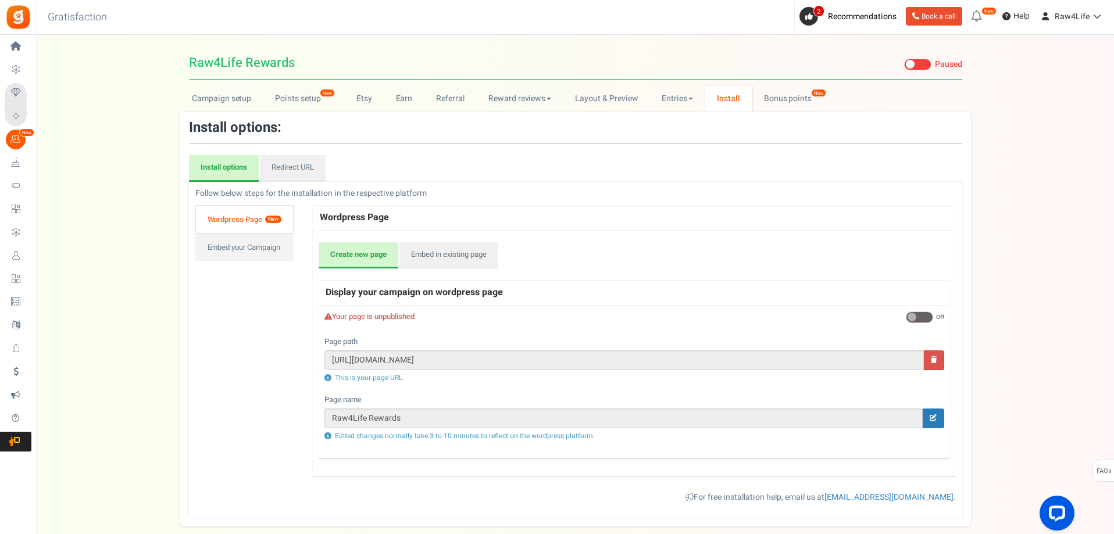
click at [239, 214] on link "Wordpress Page New" at bounding box center [244, 219] width 98 height 28
click at [811, 2] on span "2 Recommendations" at bounding box center [848, 17] width 106 height 35
click at [809, 15] on icon at bounding box center [809, 17] width 8 height 8
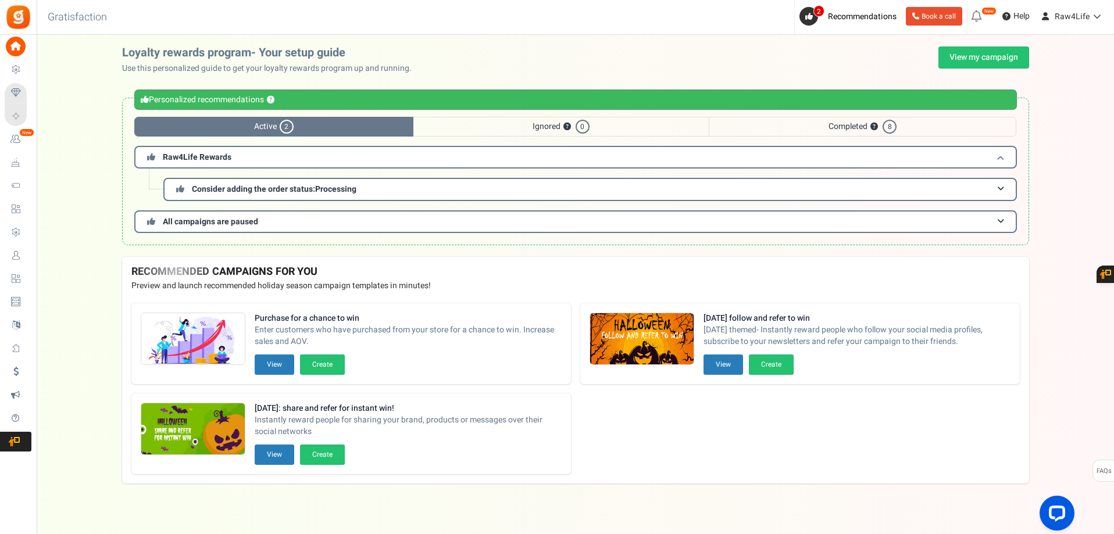
click at [183, 159] on span "Raw4Life Rewards" at bounding box center [197, 157] width 69 height 12
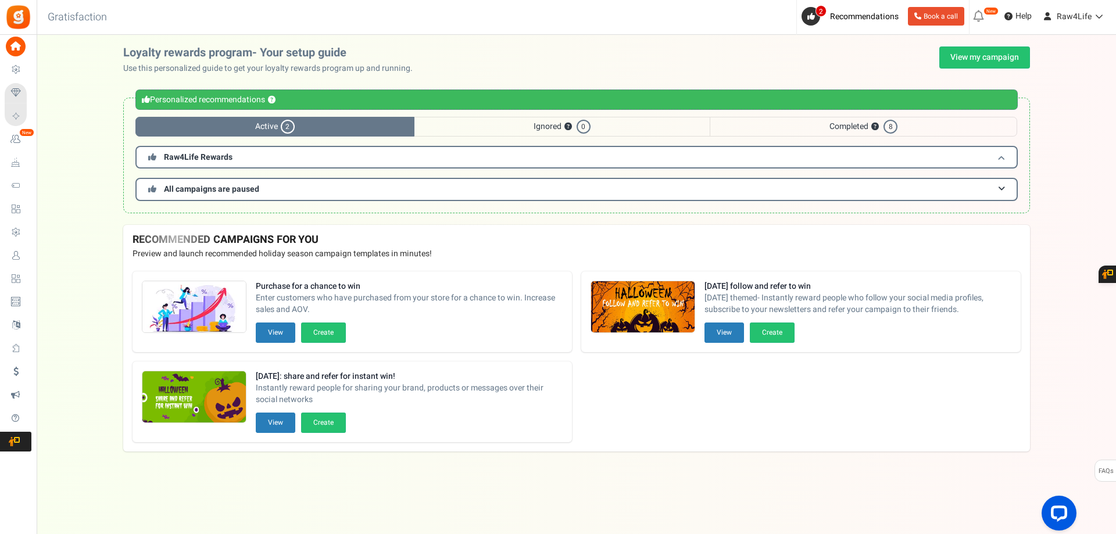
click at [183, 159] on span "Raw4Life Rewards" at bounding box center [198, 157] width 69 height 12
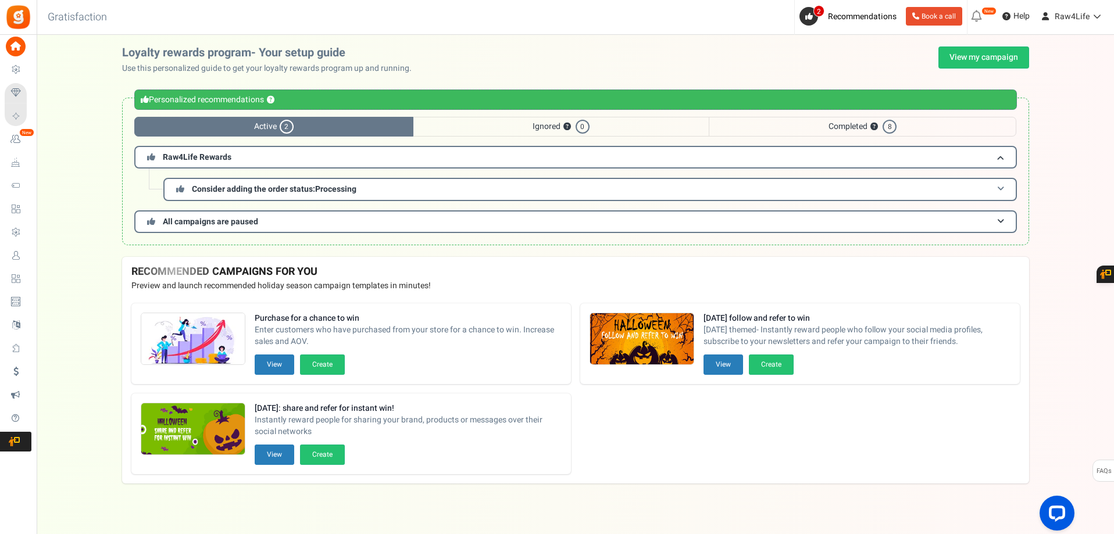
click at [997, 189] on span at bounding box center [1000, 189] width 7 height 9
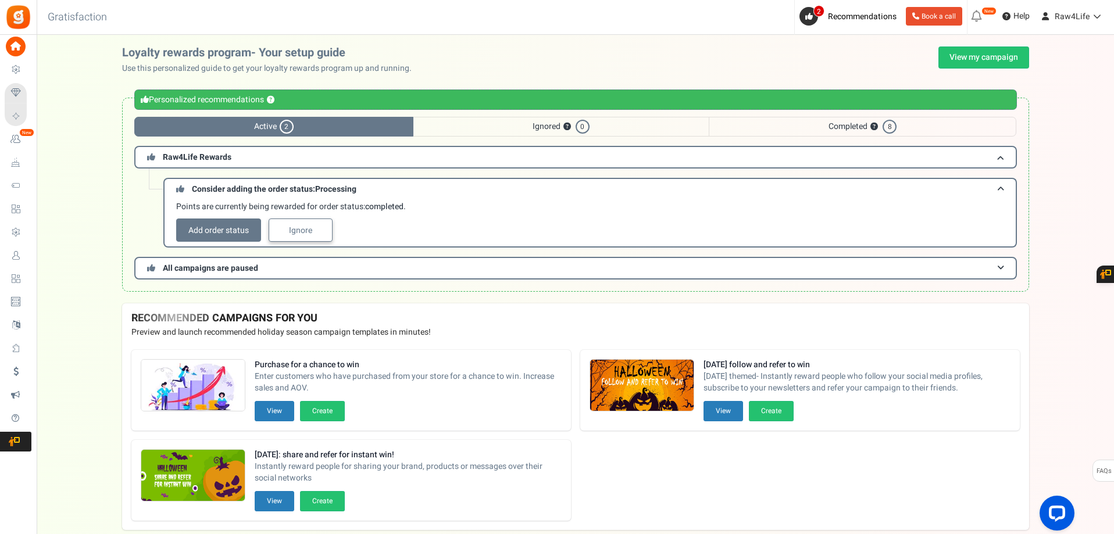
click at [280, 230] on link "Ignore" at bounding box center [301, 230] width 64 height 23
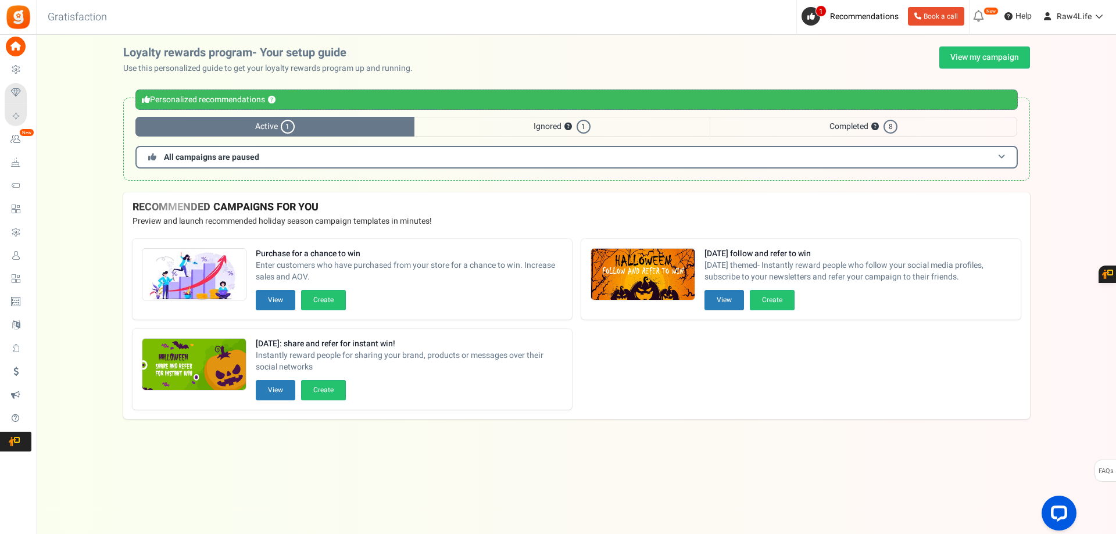
click at [1001, 156] on span at bounding box center [1001, 157] width 7 height 9
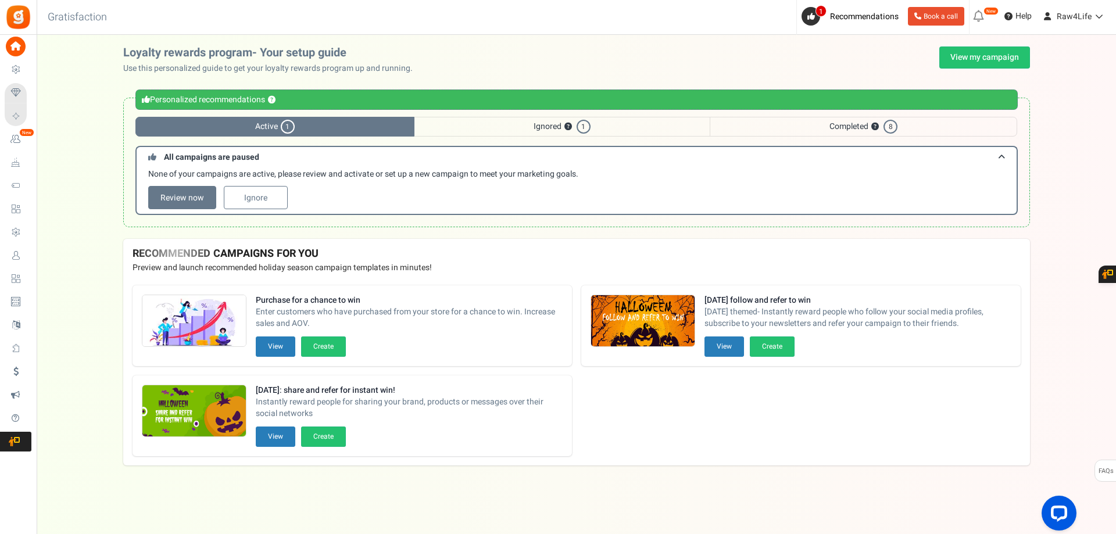
click at [289, 128] on span "1" at bounding box center [288, 127] width 14 height 14
click at [178, 195] on link "Review now" at bounding box center [182, 197] width 68 height 23
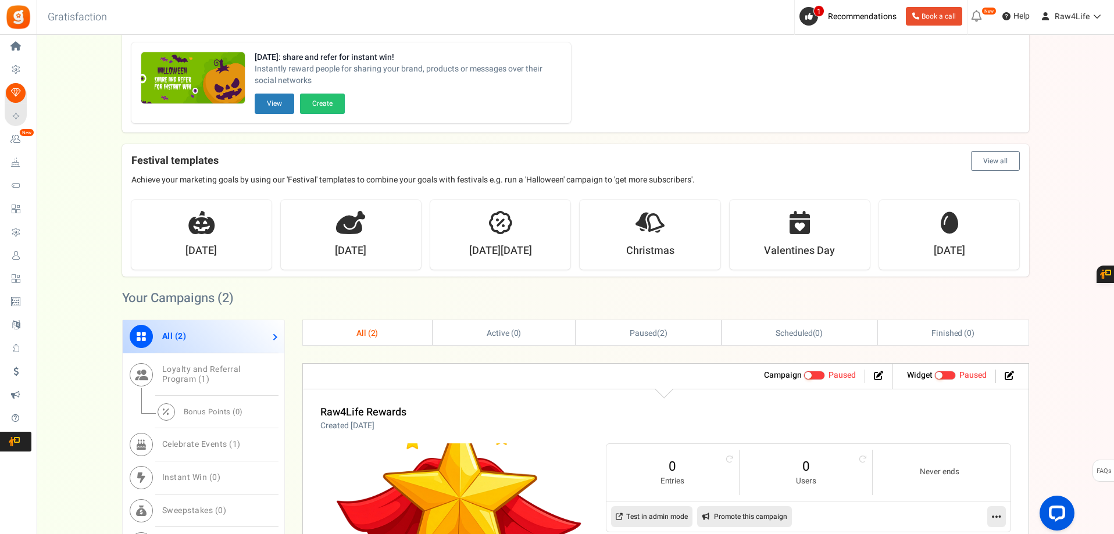
scroll to position [349, 0]
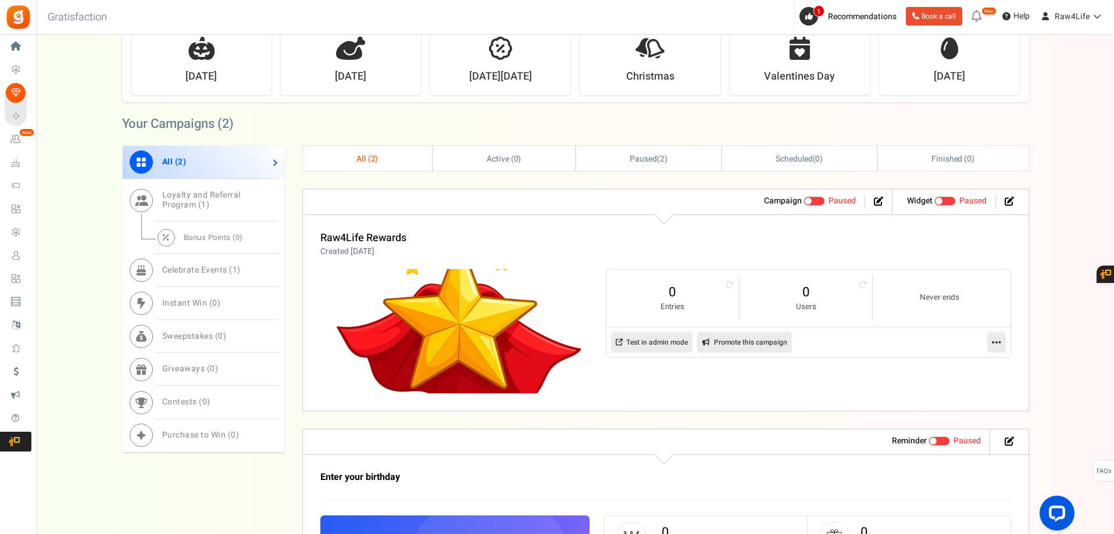
click at [654, 342] on link "Test in admin mode" at bounding box center [651, 342] width 81 height 21
click at [191, 193] on span "Loyalty and Referral Program ( 1 )" at bounding box center [201, 200] width 78 height 22
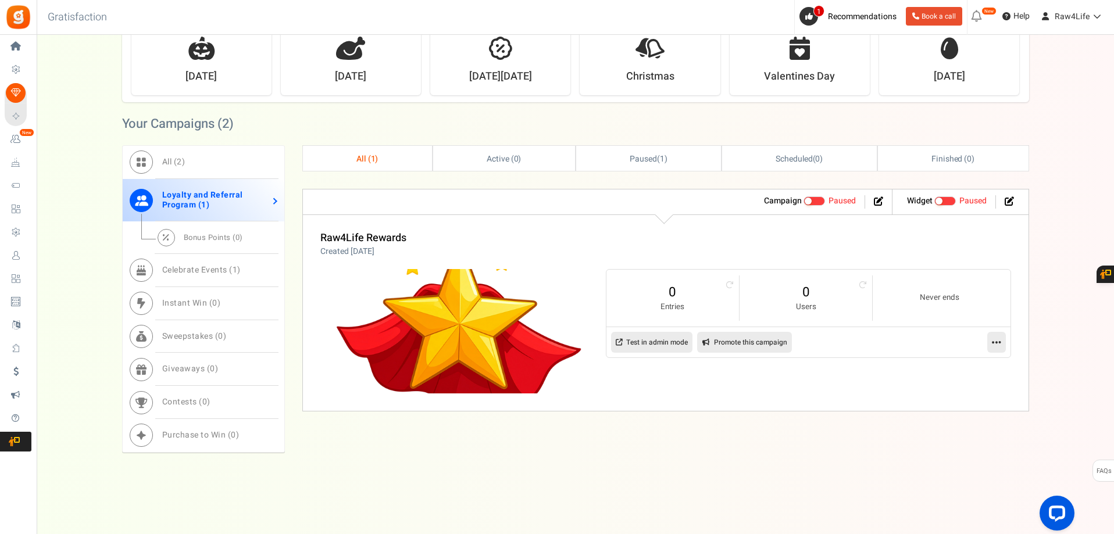
click at [273, 203] on link "Loyalty and Referral Program ( 1 )" at bounding box center [204, 200] width 162 height 43
click at [201, 192] on span "Loyalty and Referral Program ( 1 )" at bounding box center [202, 200] width 81 height 22
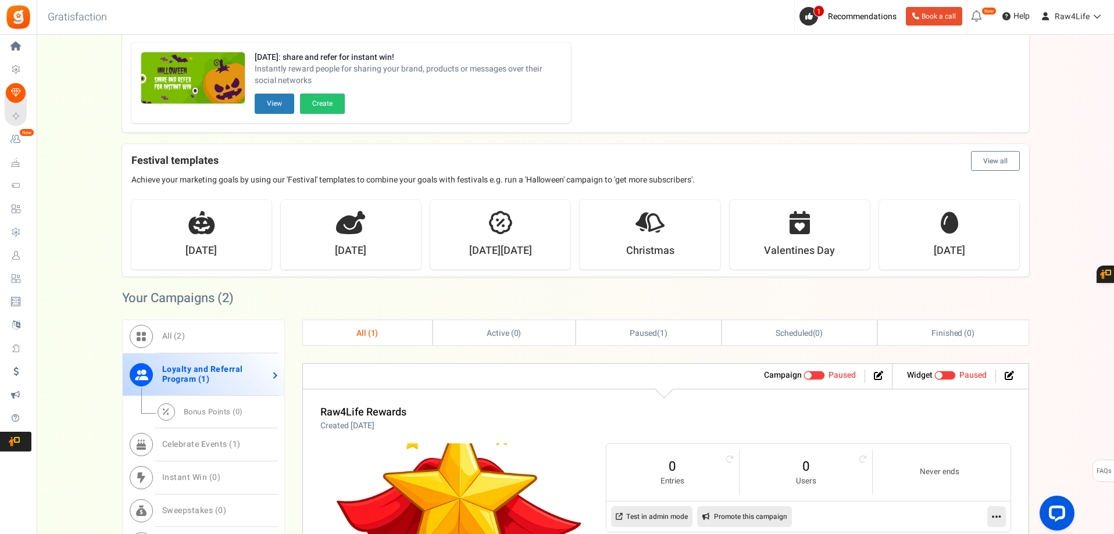
scroll to position [0, 0]
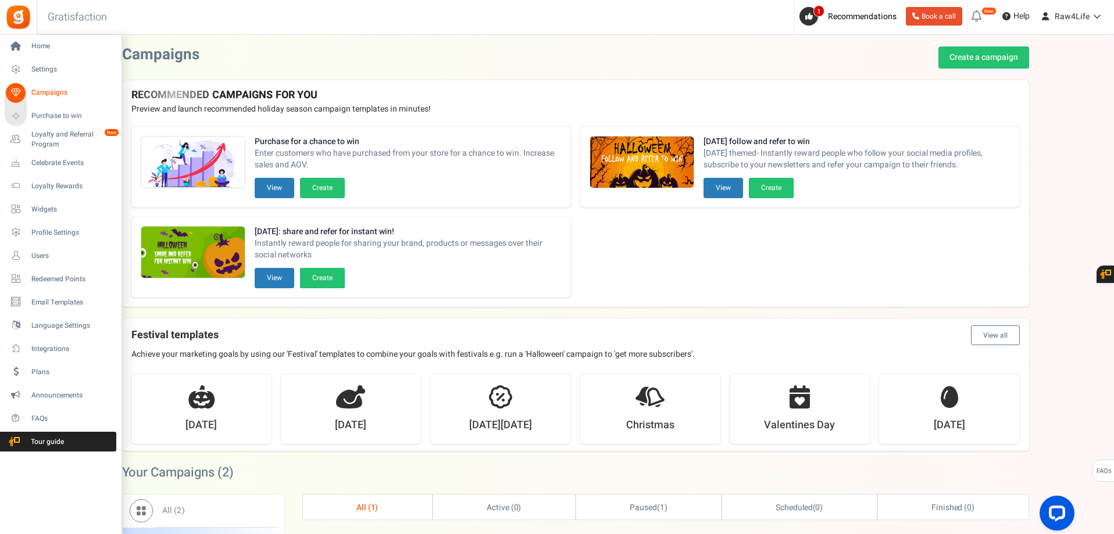
click at [42, 87] on link "Campaigns" at bounding box center [61, 93] width 112 height 20
click at [55, 132] on span "Loyalty and Referral Program" at bounding box center [73, 140] width 85 height 20
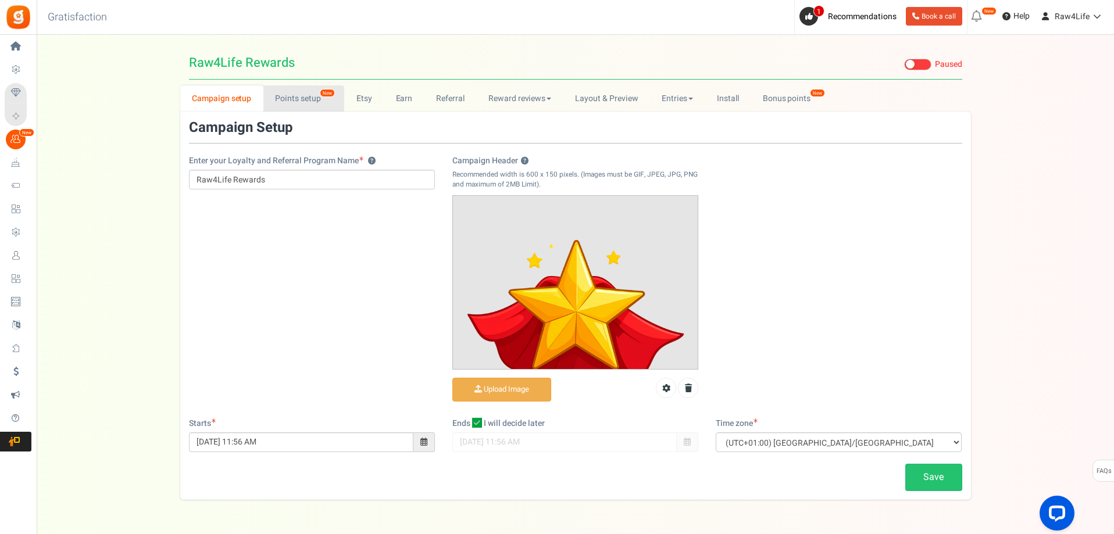
click at [294, 101] on link "Points setup New" at bounding box center [303, 98] width 81 height 26
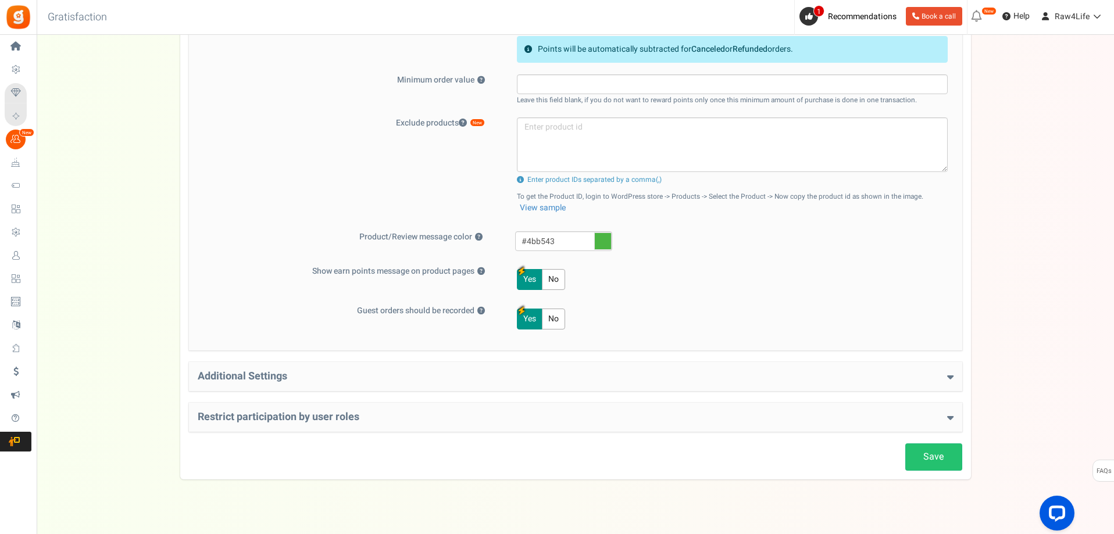
scroll to position [481, 0]
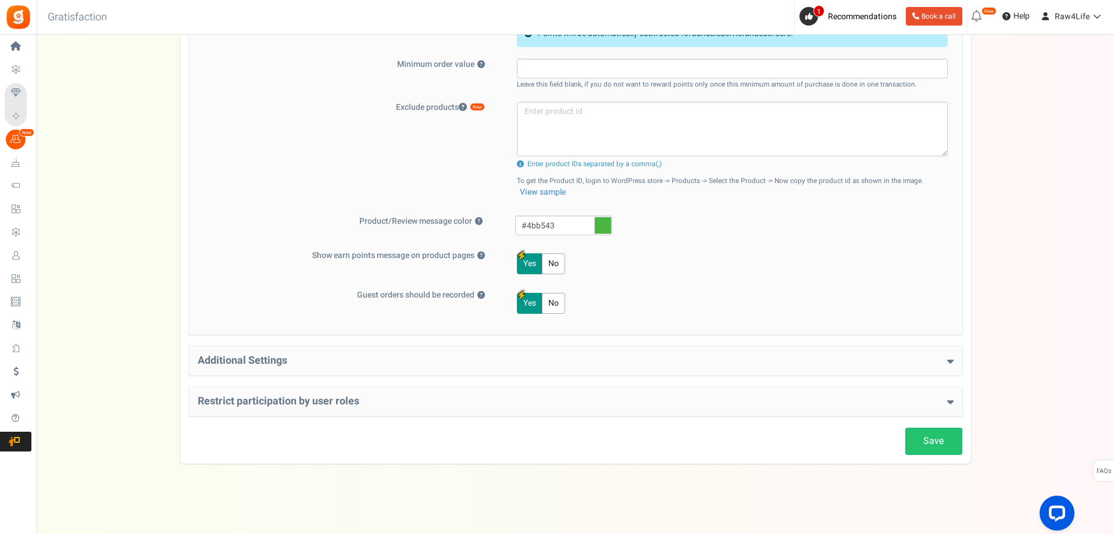
click at [949, 364] on icon at bounding box center [950, 361] width 6 height 10
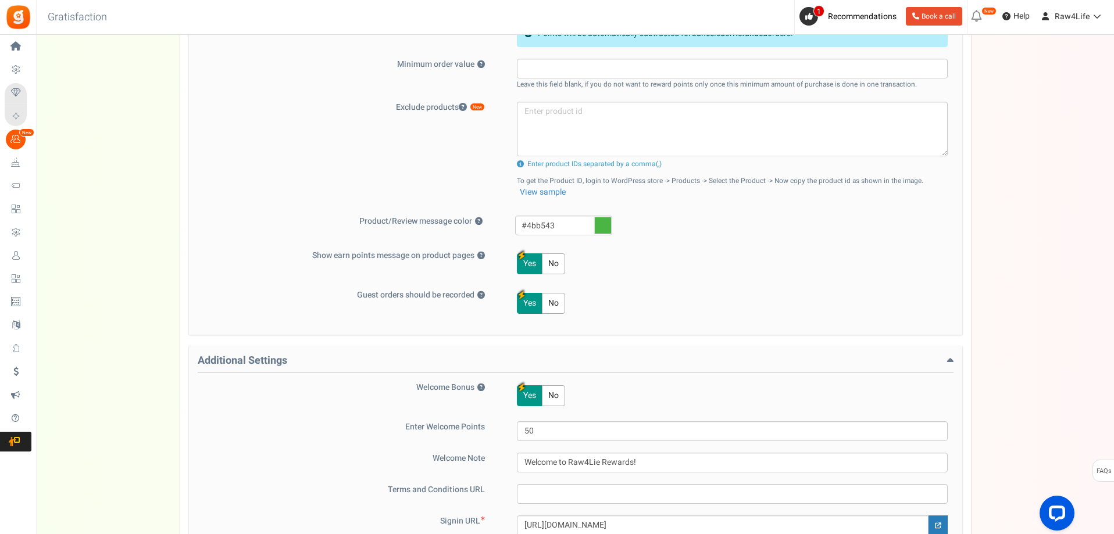
scroll to position [655, 0]
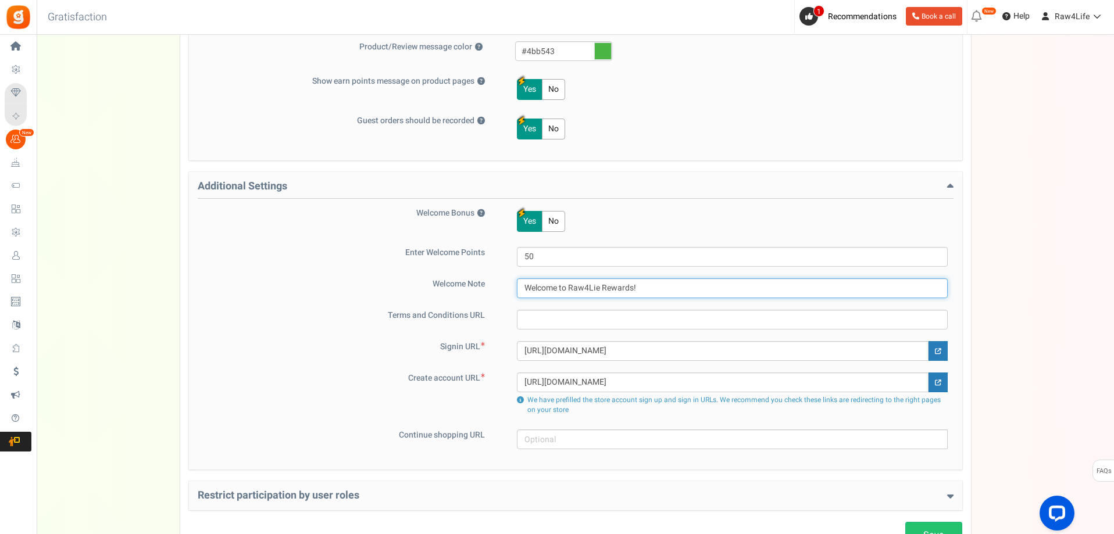
click at [595, 287] on input "Welcome to Raw4Lie Rewards!" at bounding box center [732, 288] width 431 height 20
click at [596, 287] on input "Welcome to Raw4Lie Rewards!" at bounding box center [732, 288] width 431 height 20
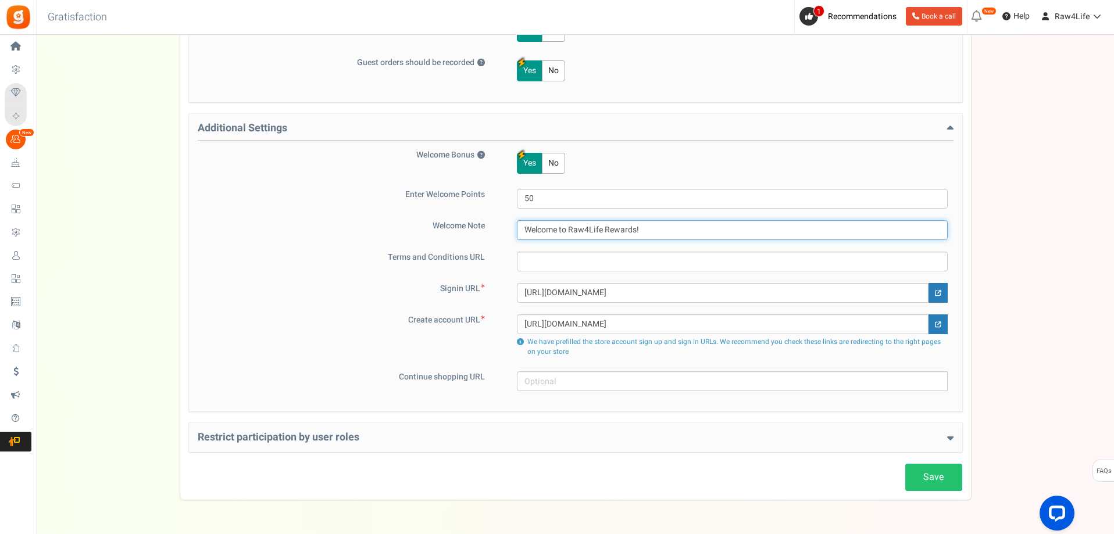
scroll to position [749, 0]
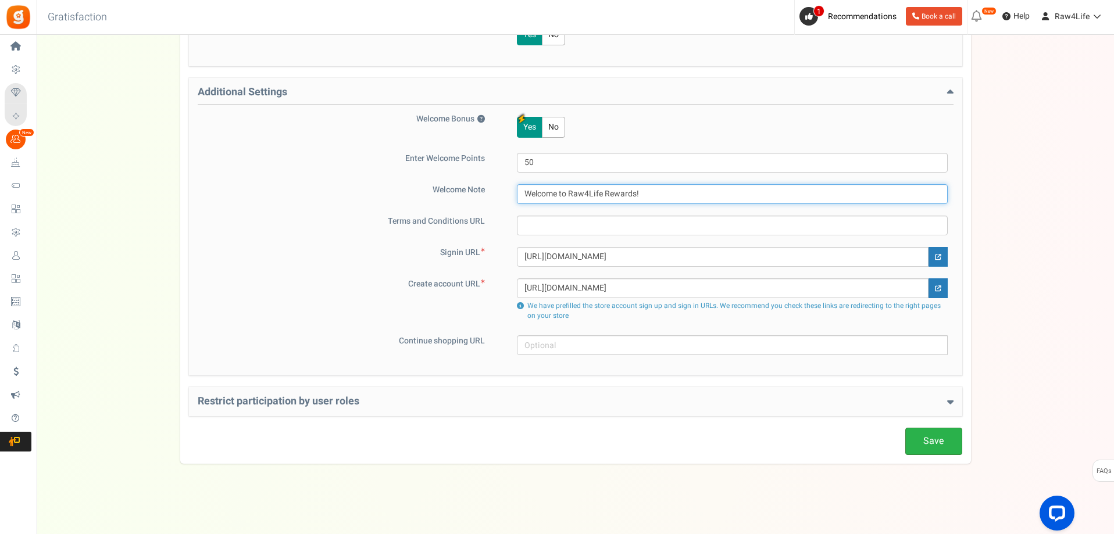
type input "Welcome to Raw4Life Rewards!"
click at [922, 438] on link "Save" at bounding box center [933, 441] width 57 height 27
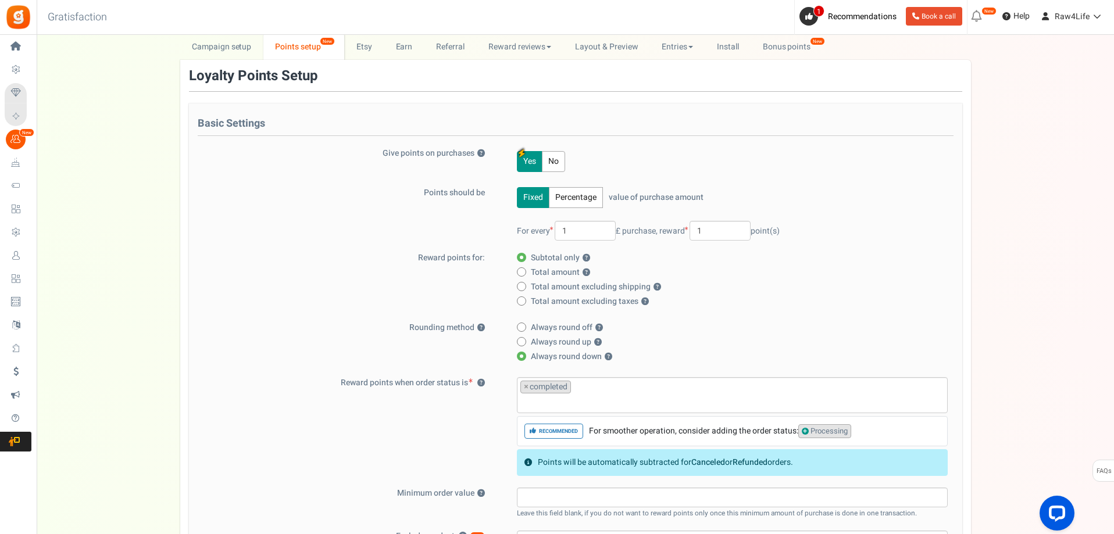
scroll to position [0, 0]
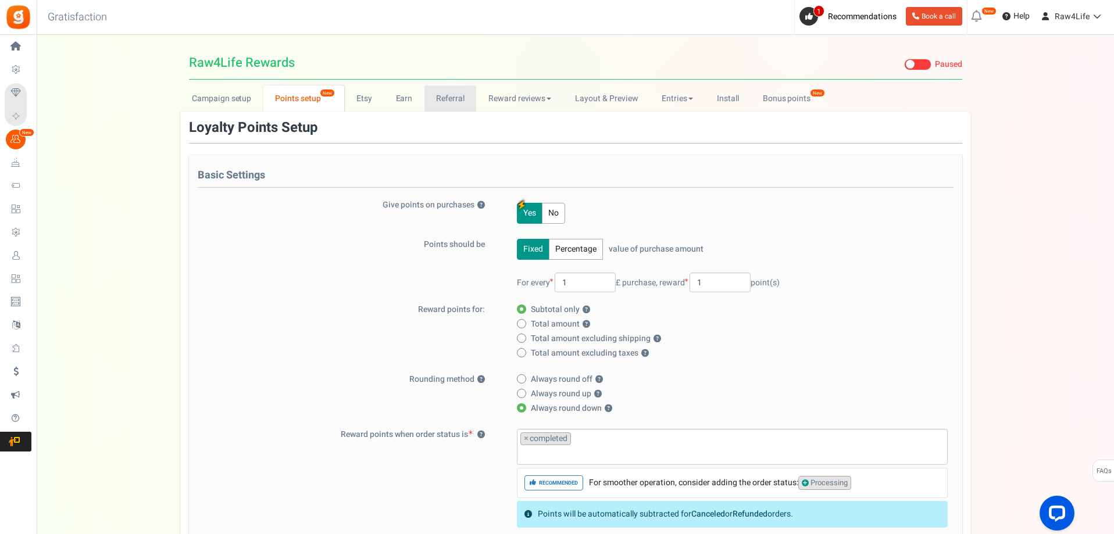
click at [464, 106] on link "Referral" at bounding box center [450, 98] width 52 height 26
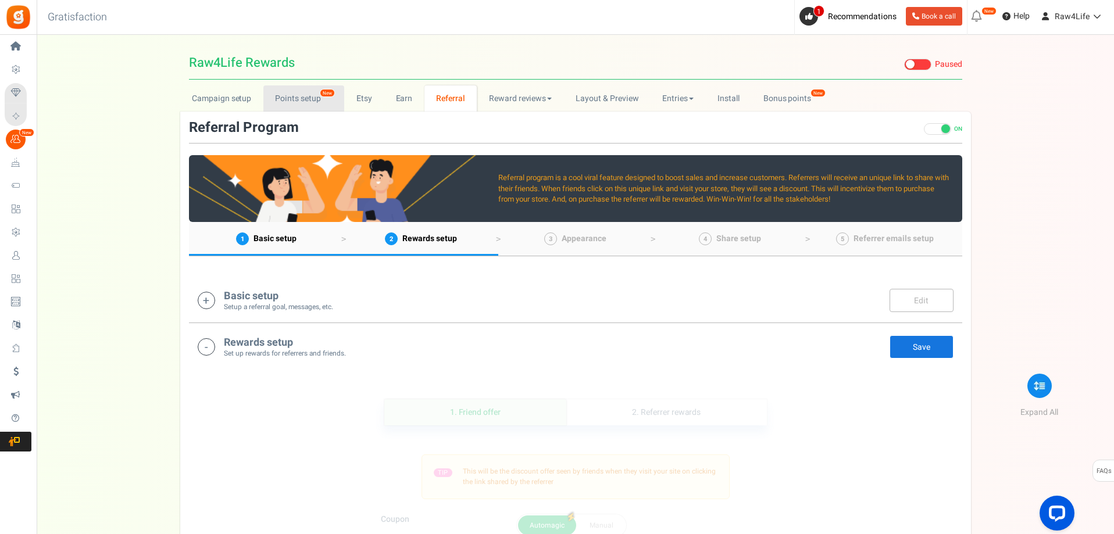
click at [289, 98] on link "Points setup New" at bounding box center [303, 98] width 81 height 26
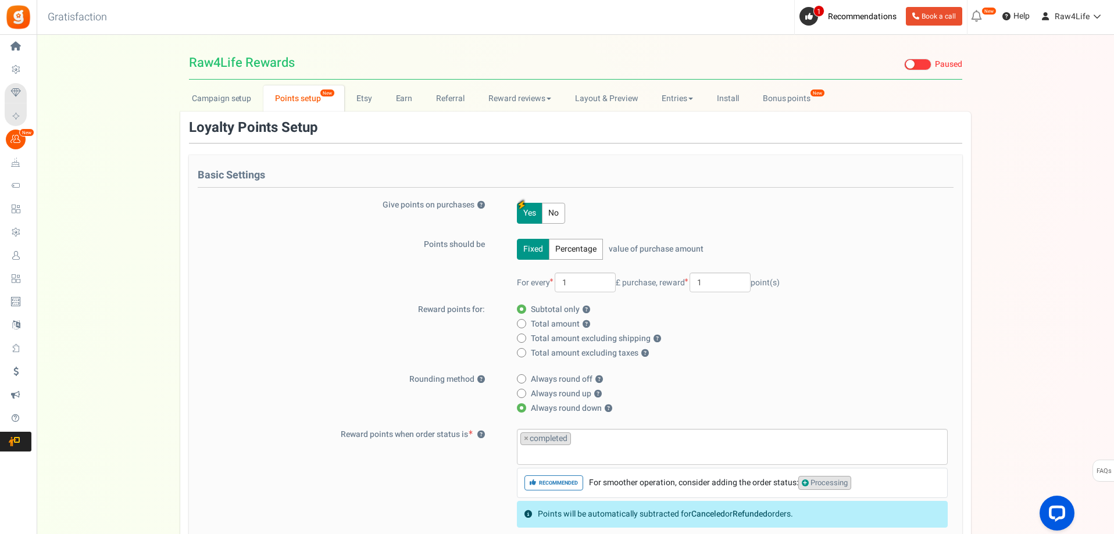
click at [406, 96] on link "Earn" at bounding box center [404, 98] width 41 height 26
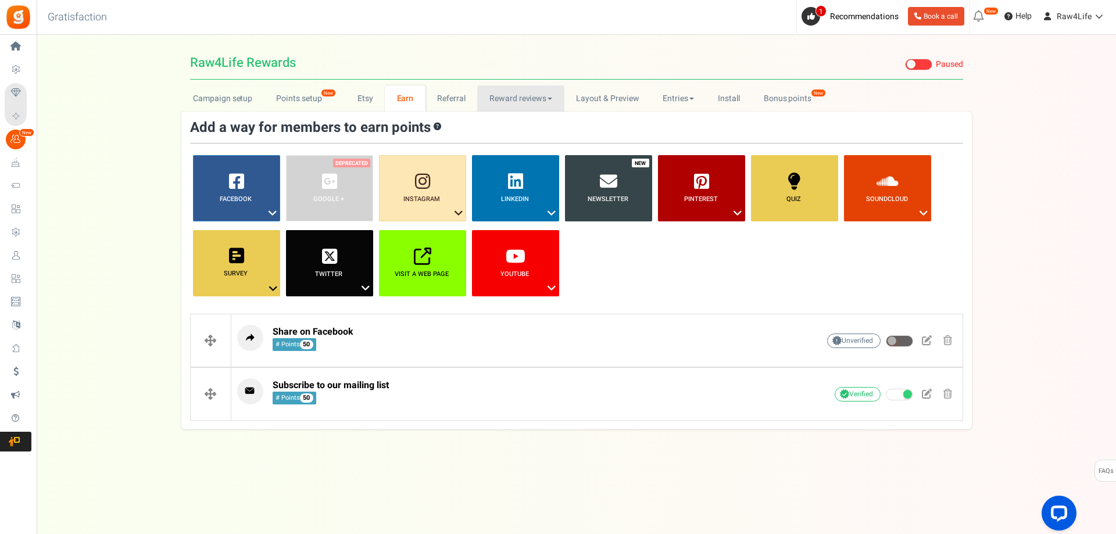
click at [549, 95] on link "Reward reviews" at bounding box center [520, 98] width 87 height 26
click at [517, 118] on link "WOO" at bounding box center [523, 124] width 93 height 17
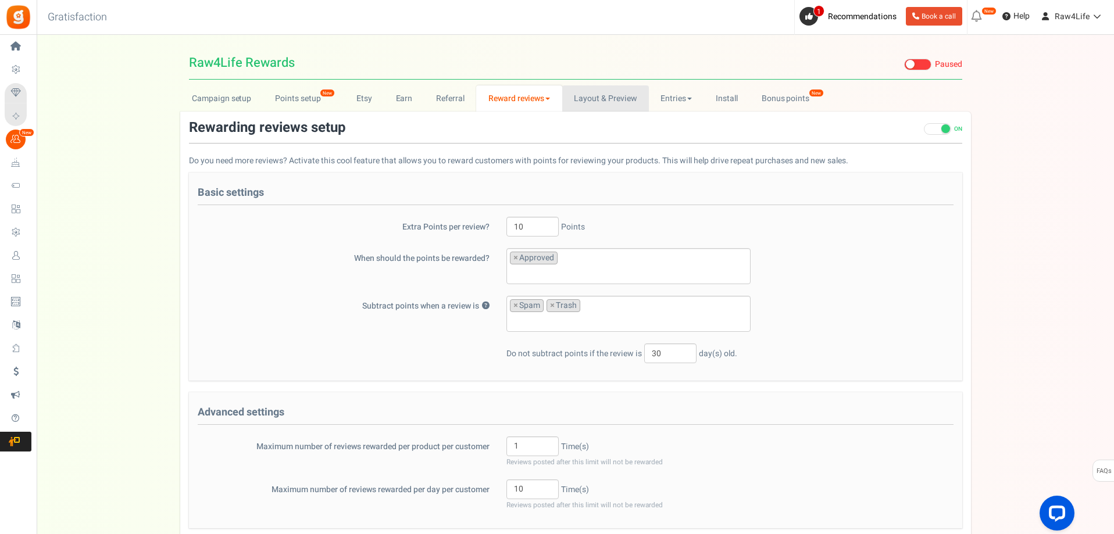
click at [593, 93] on link "Layout & Preview" at bounding box center [605, 98] width 87 height 26
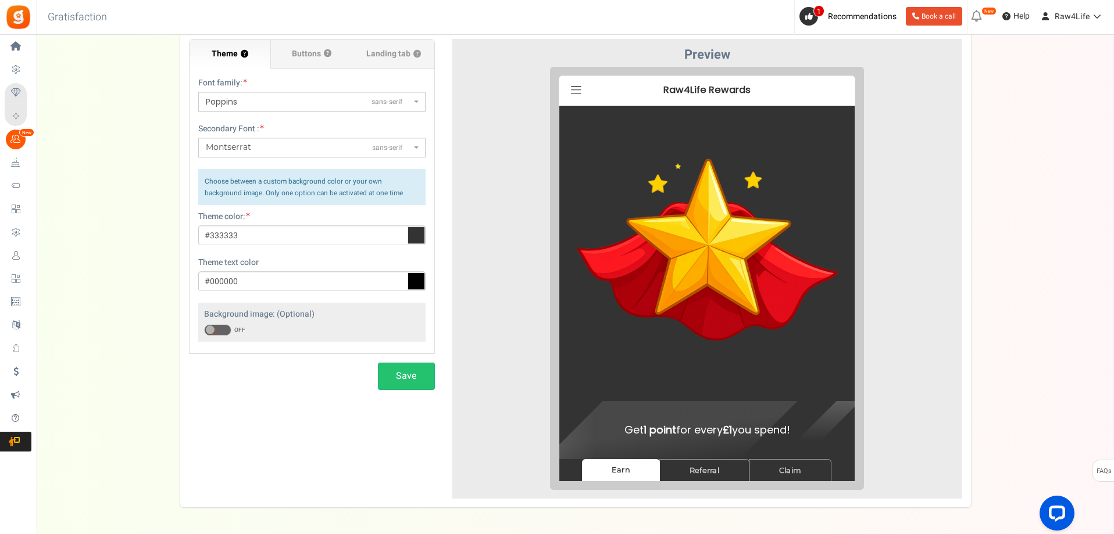
scroll to position [119, 0]
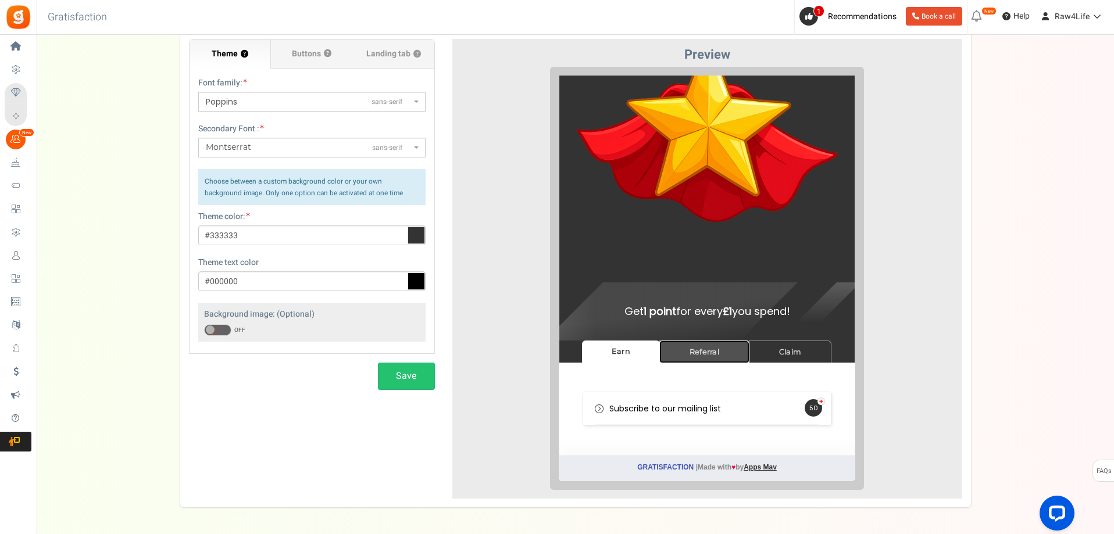
click at [682, 344] on link "Referral" at bounding box center [695, 342] width 90 height 23
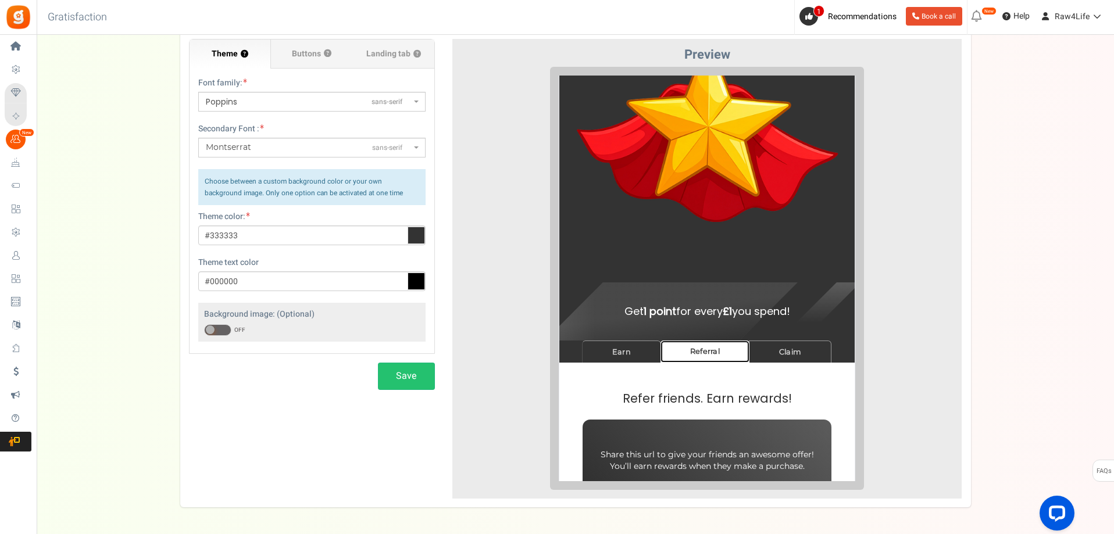
scroll to position [299, 0]
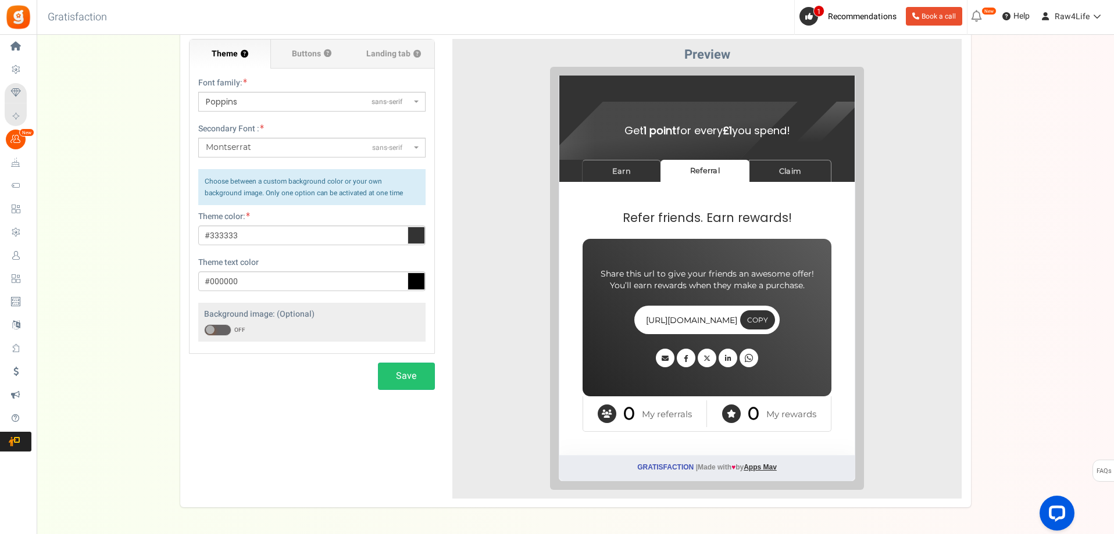
click at [776, 148] on div "Info ! New password has been sent to your email address. If you do not see the …" at bounding box center [697, 121] width 295 height 58
click at [779, 156] on link "Claim" at bounding box center [781, 162] width 83 height 23
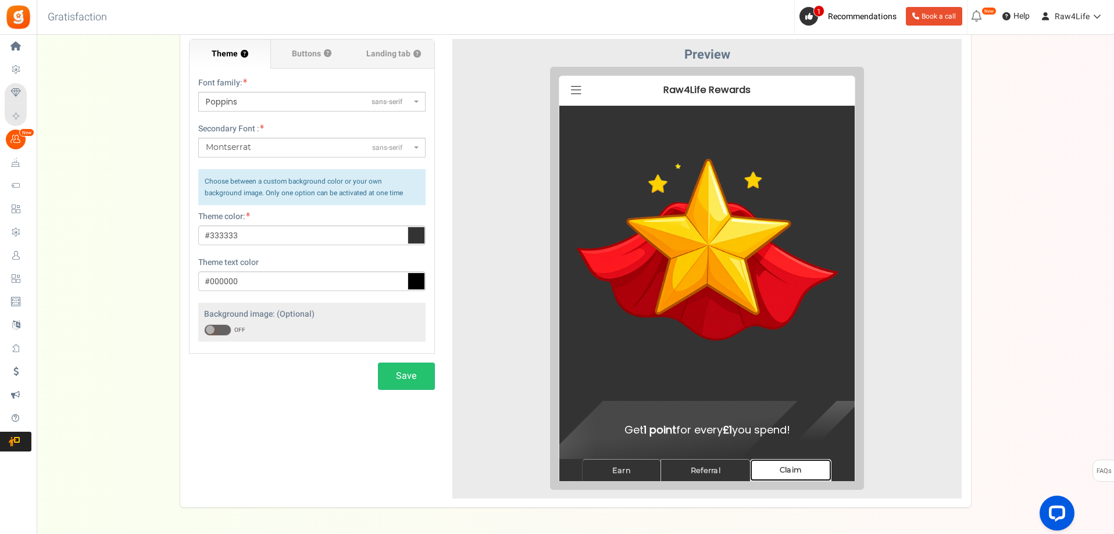
scroll to position [0, 0]
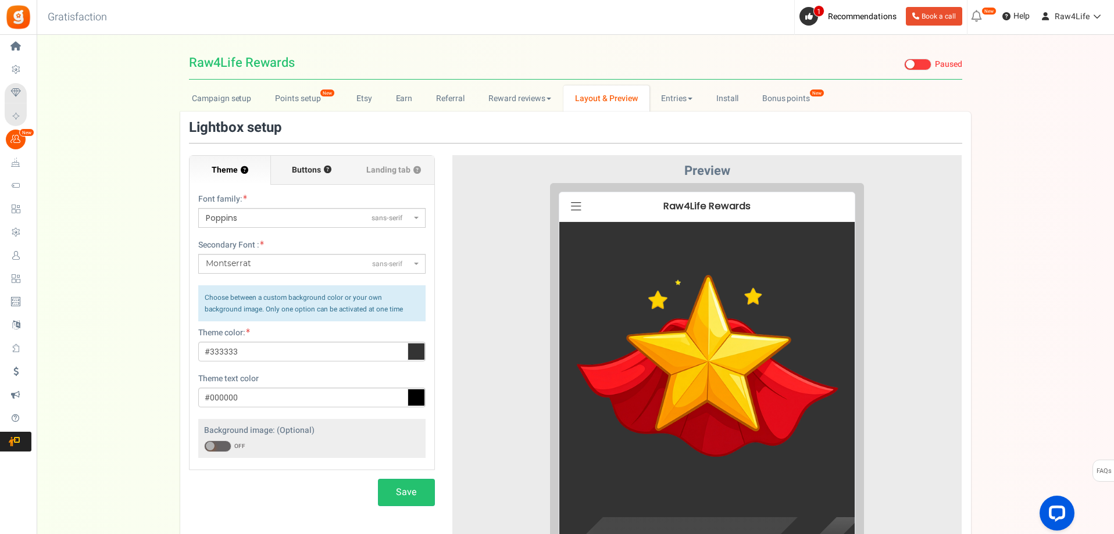
click at [309, 166] on span "Buttons" at bounding box center [306, 170] width 29 height 12
click at [0, 0] on input "Buttons ?" at bounding box center [0, 0] width 0 height 0
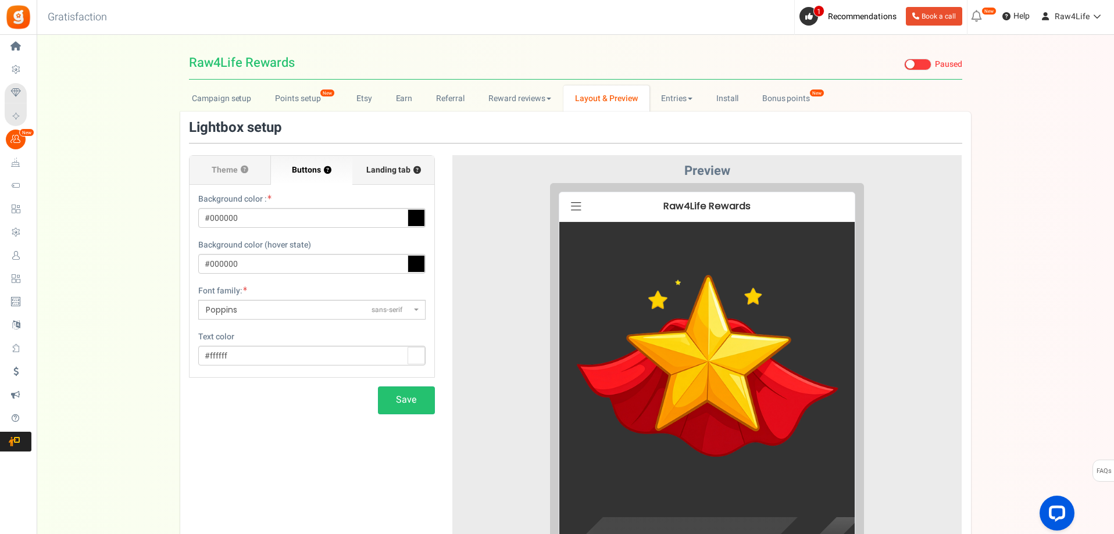
click at [381, 171] on span "Landing tab ?" at bounding box center [393, 170] width 55 height 12
click at [0, 0] on input "Landing tab ?" at bounding box center [0, 0] width 0 height 0
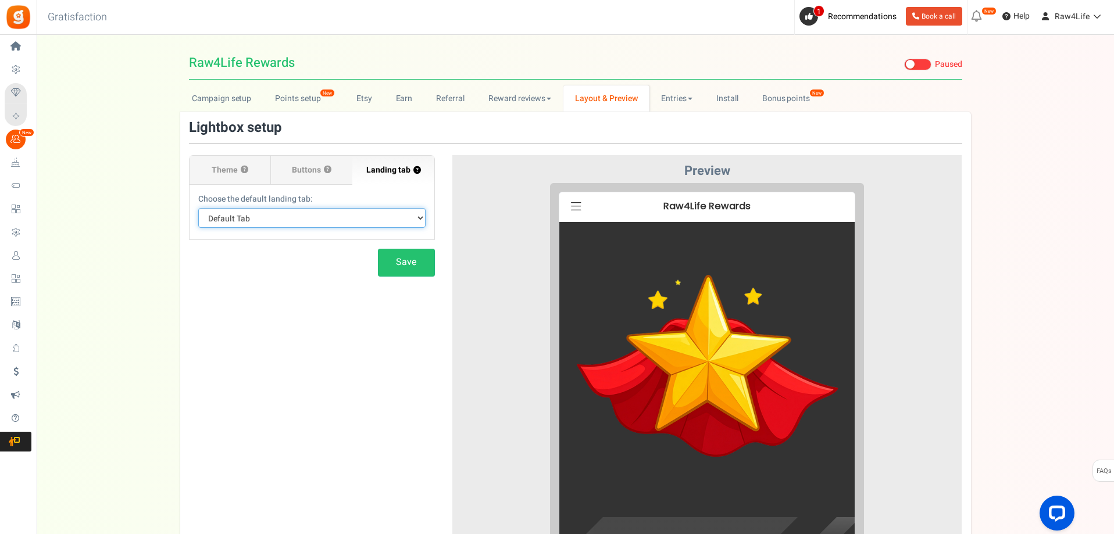
click at [420, 216] on select "Default Tab Earn Referral Claim" at bounding box center [311, 218] width 227 height 20
click at [664, 88] on link "Entries" at bounding box center [676, 98] width 55 height 26
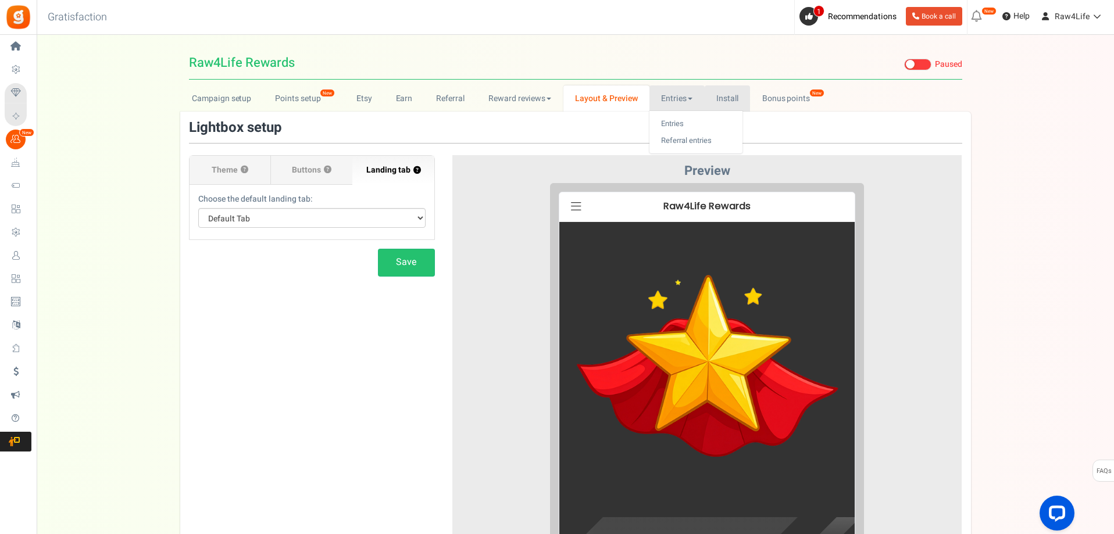
click at [738, 100] on link "Install" at bounding box center [727, 98] width 46 height 26
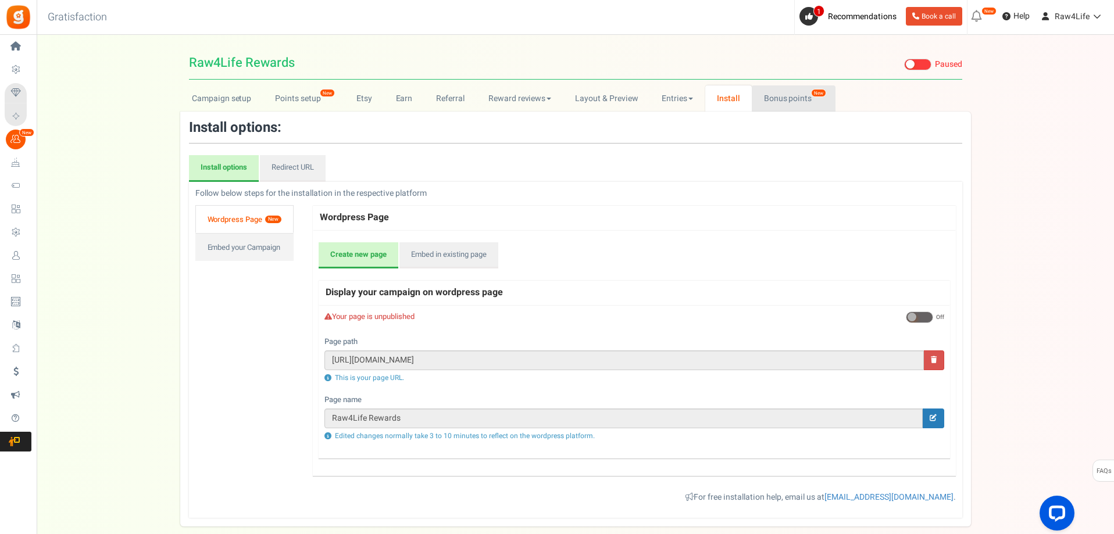
click at [771, 98] on link "Bonus points New" at bounding box center [792, 98] width 83 height 26
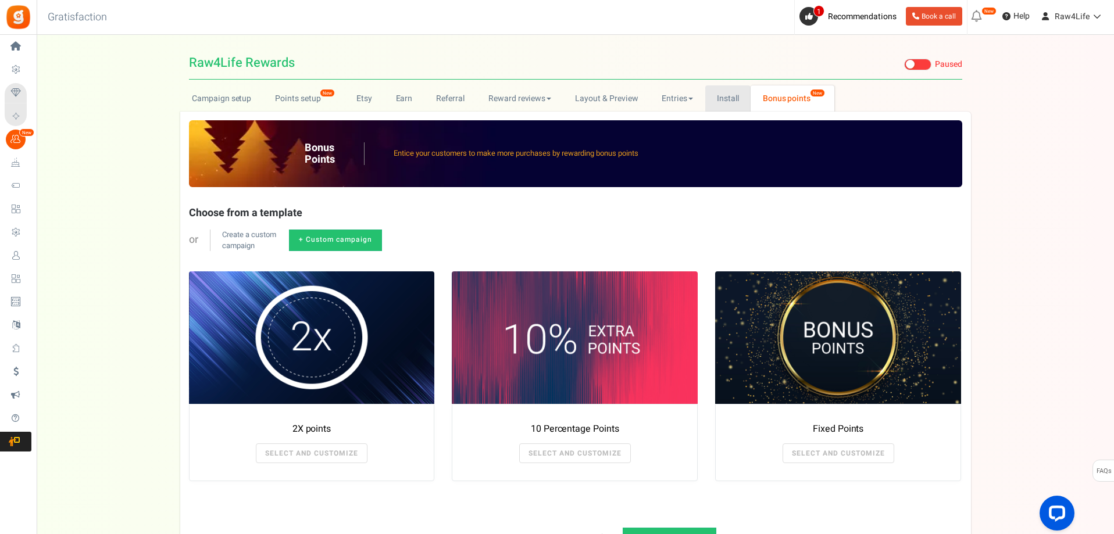
click at [718, 105] on link "Install" at bounding box center [728, 98] width 46 height 26
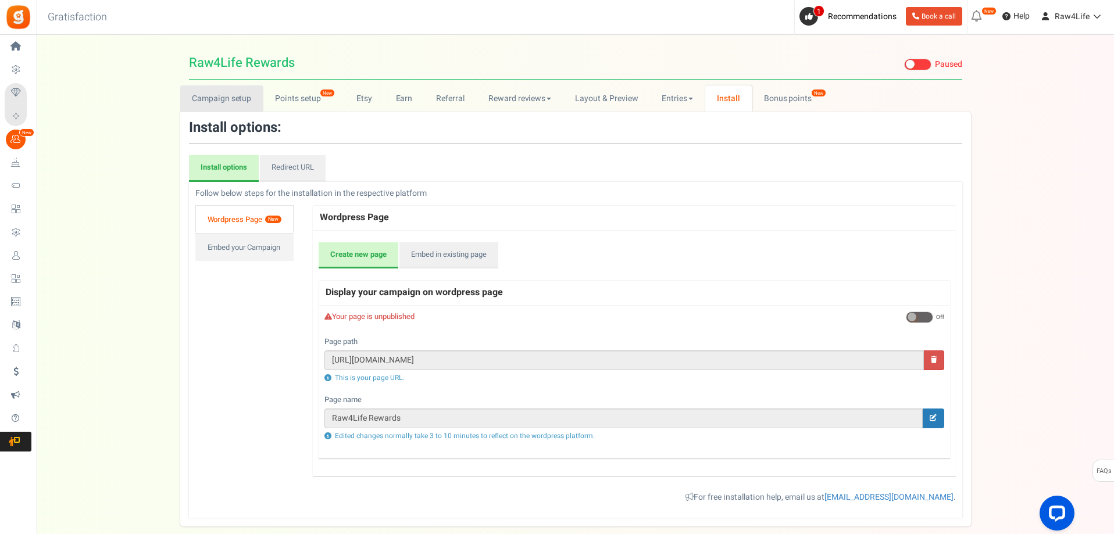
click at [216, 106] on link "Campaign setup" at bounding box center [221, 98] width 83 height 26
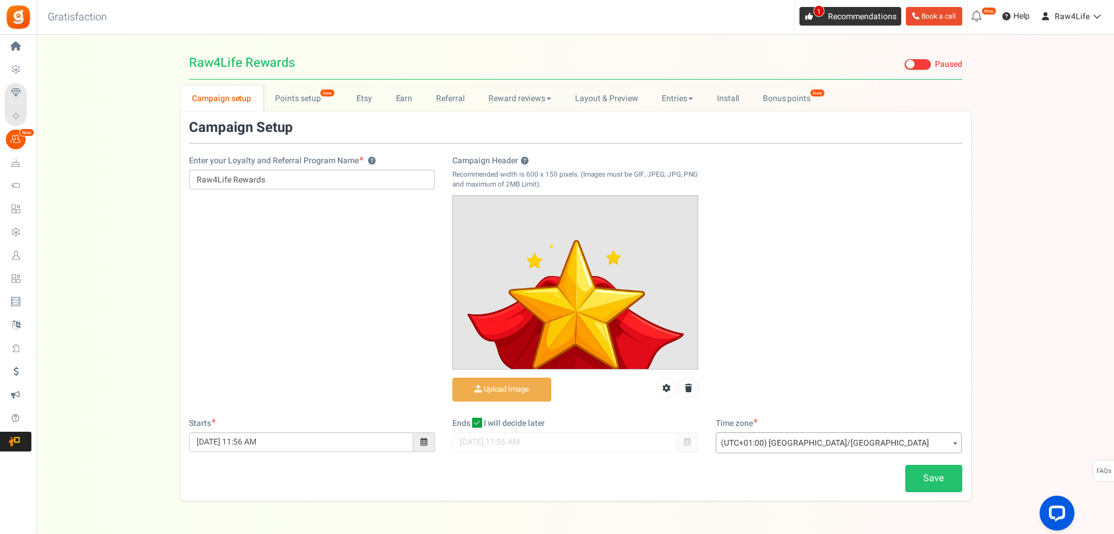
click at [807, 13] on icon at bounding box center [809, 17] width 8 height 8
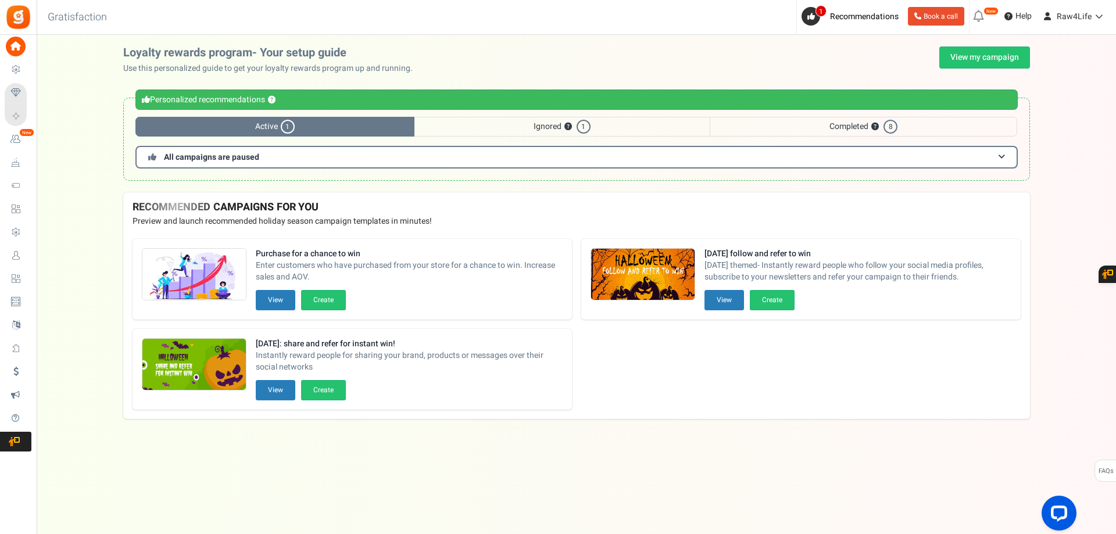
click at [286, 123] on span "1" at bounding box center [288, 127] width 14 height 14
click at [230, 153] on span "All campaigns are paused" at bounding box center [211, 157] width 95 height 12
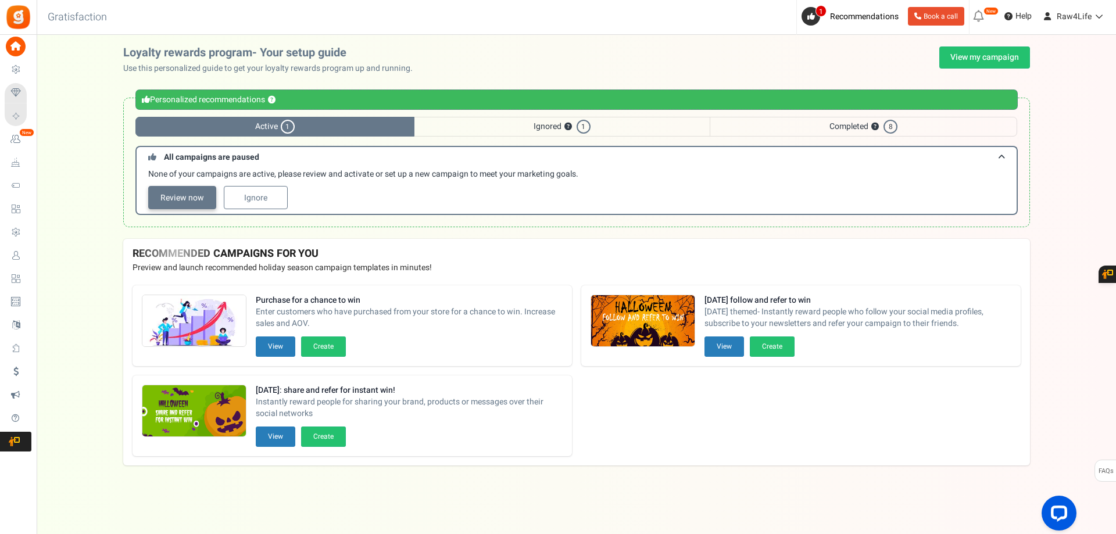
click at [196, 194] on link "Review now" at bounding box center [182, 197] width 68 height 23
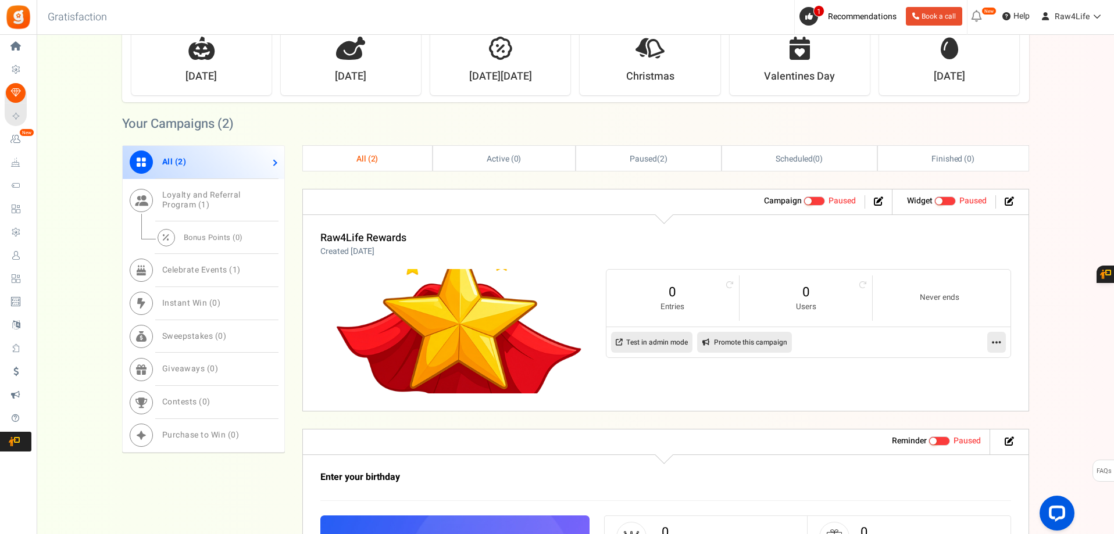
scroll to position [407, 0]
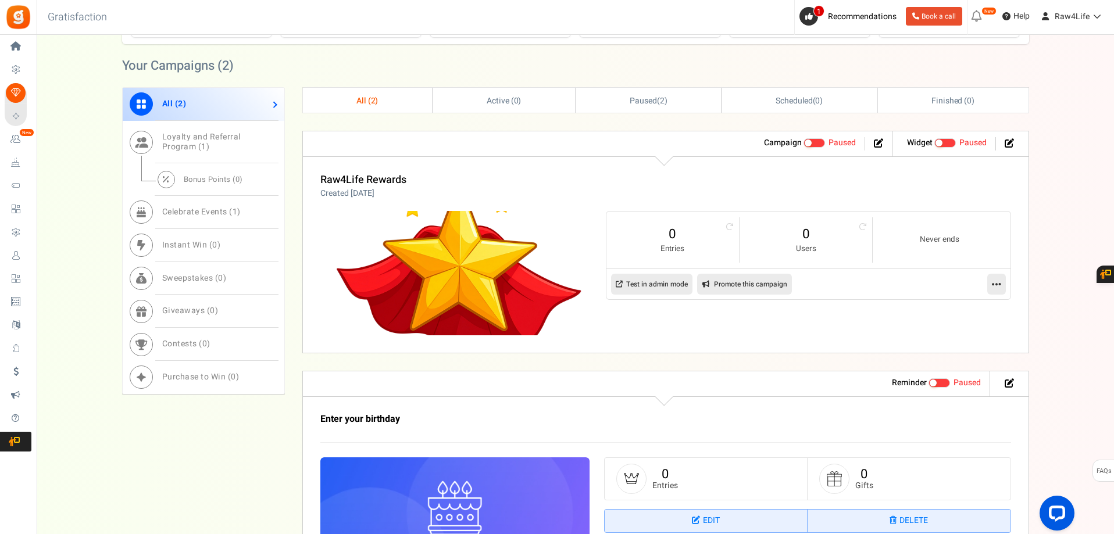
click at [810, 142] on span at bounding box center [807, 142] width 7 height 7
click at [803, 142] on input "Active Paused" at bounding box center [803, 143] width 0 height 8
click at [822, 142] on span at bounding box center [825, 142] width 7 height 7
click at [808, 142] on input "Active Paused" at bounding box center [808, 143] width 0 height 8
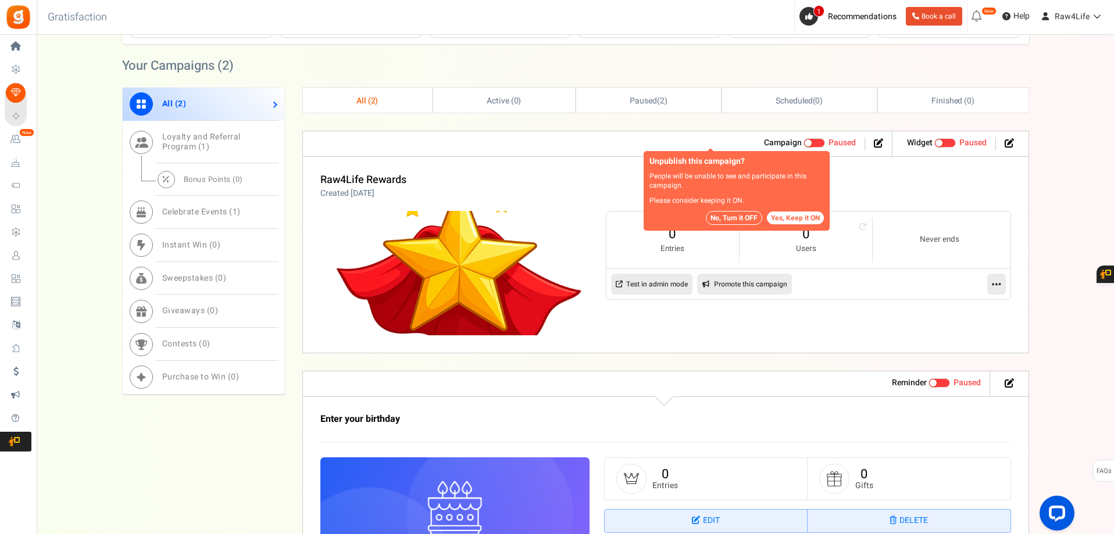
click at [725, 223] on button "No, Turn it OFF" at bounding box center [734, 218] width 56 height 14
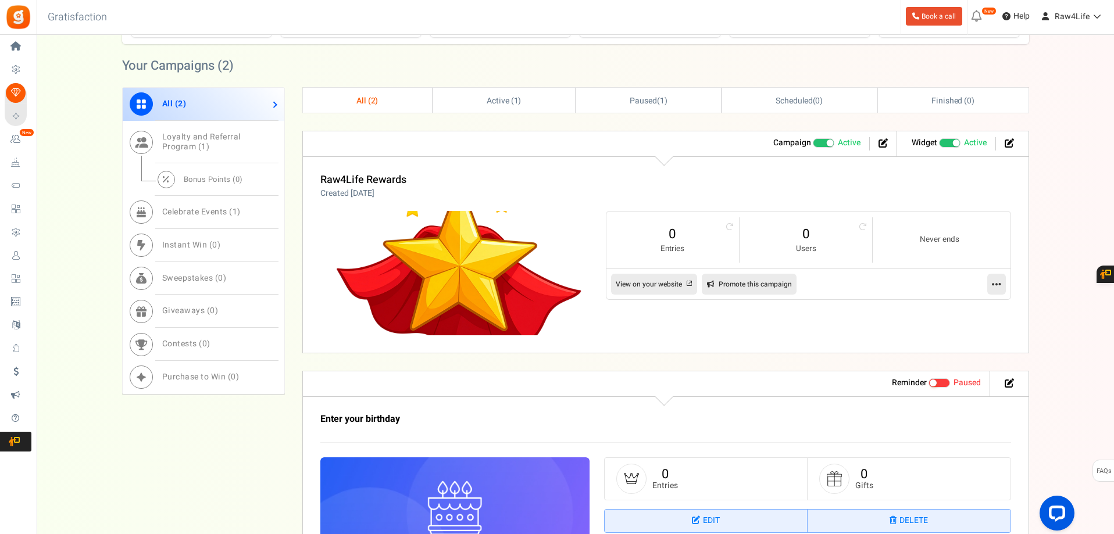
click at [826, 142] on span at bounding box center [829, 142] width 7 height 7
click at [813, 142] on input "Active Paused" at bounding box center [813, 143] width 0 height 8
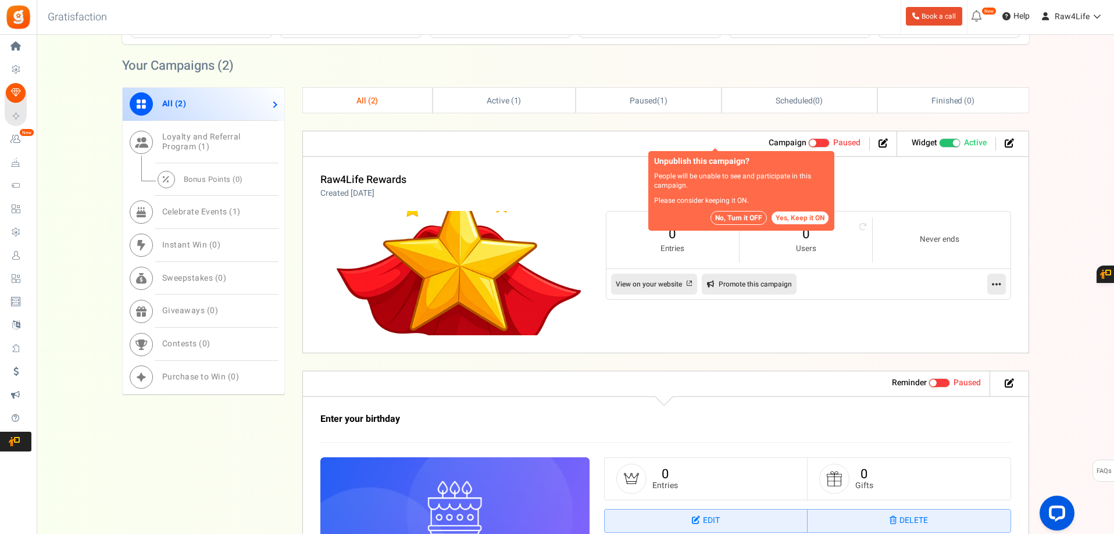
click at [951, 144] on span "Recommended: TURN ON" at bounding box center [950, 142] width 22 height 9
click at [939, 144] on input "Recommended: TURN ON Active Paused" at bounding box center [939, 143] width 0 height 8
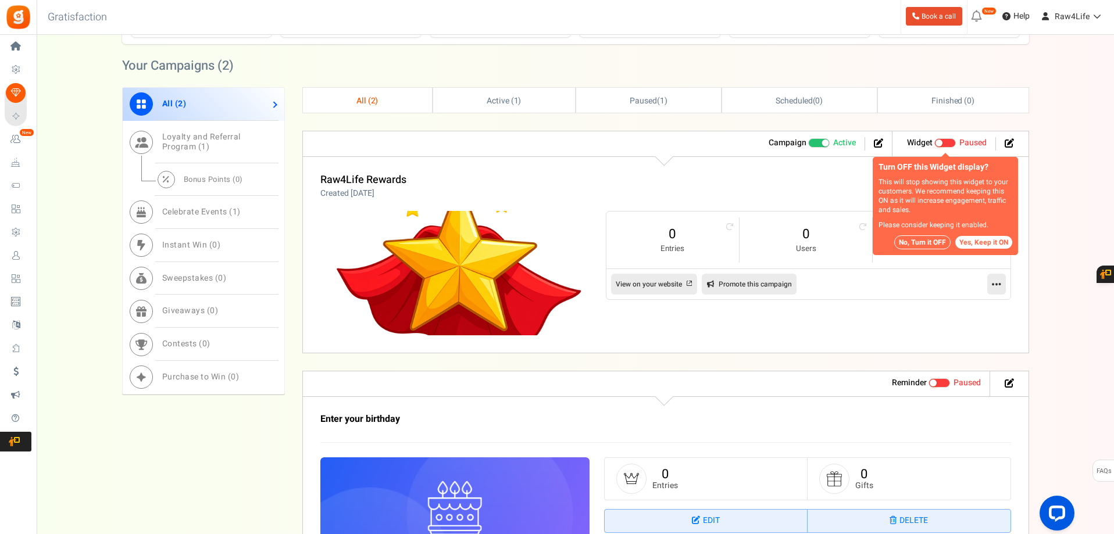
click at [824, 144] on span at bounding box center [825, 142] width 7 height 7
click at [808, 144] on input "Active Paused" at bounding box center [808, 143] width 0 height 8
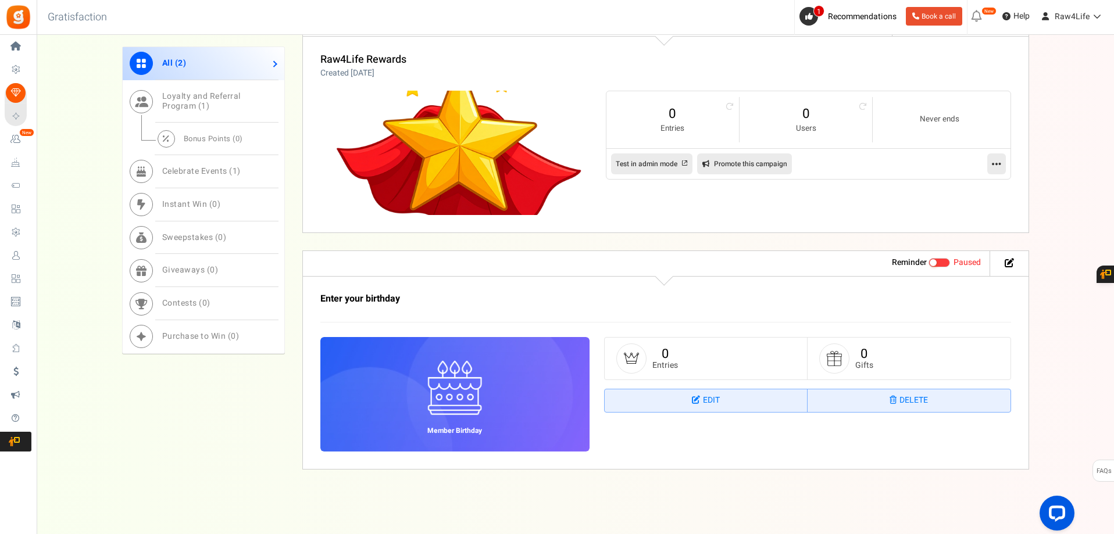
scroll to position [353, 0]
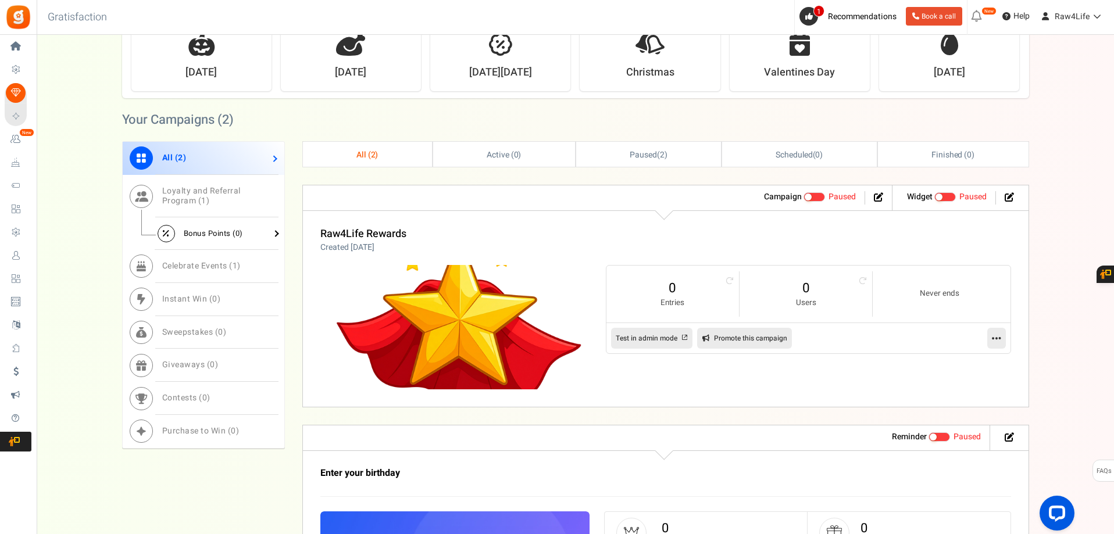
click at [232, 230] on span "Bonus Points ( 0 )" at bounding box center [213, 233] width 59 height 11
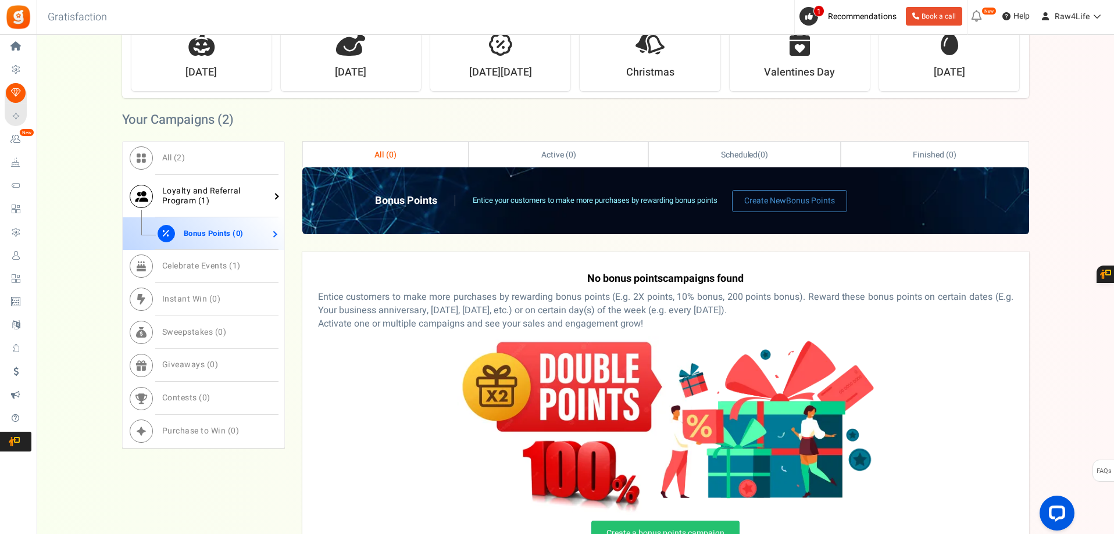
click at [224, 195] on span "Loyalty and Referral Program ( 1 )" at bounding box center [201, 196] width 78 height 22
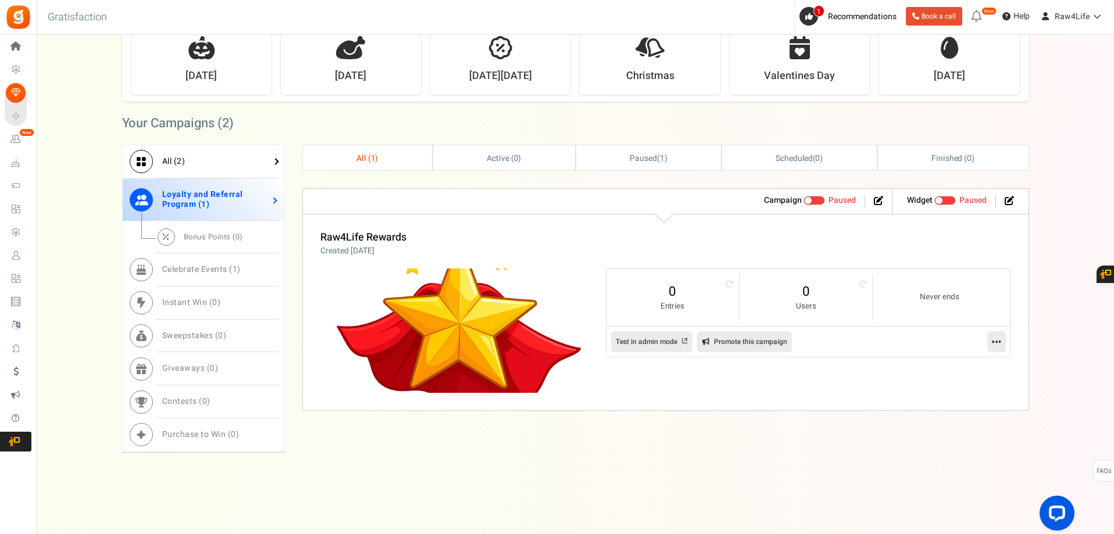
click at [202, 151] on link "All ( 2 )" at bounding box center [204, 161] width 162 height 33
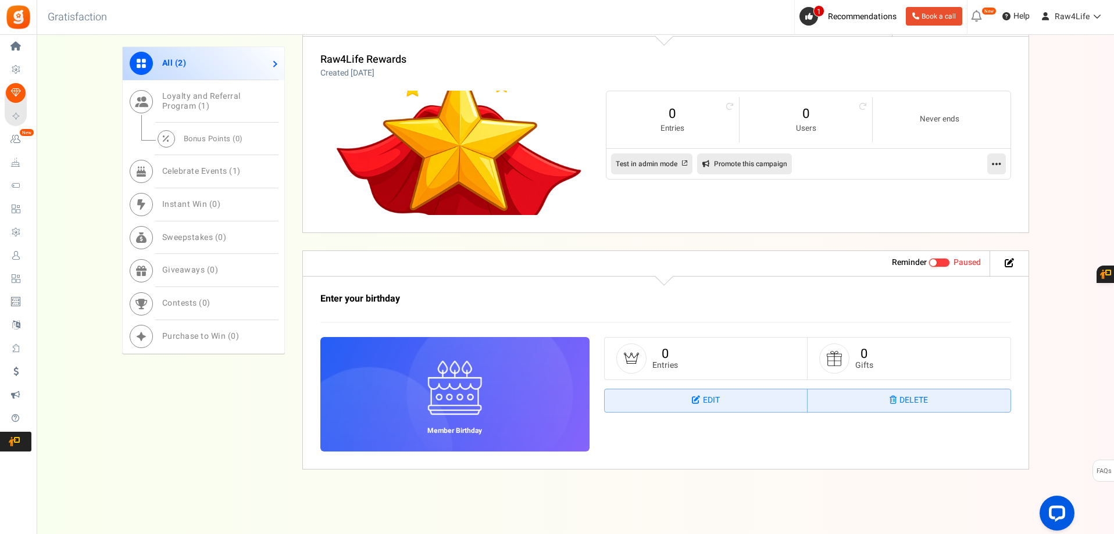
scroll to position [295, 0]
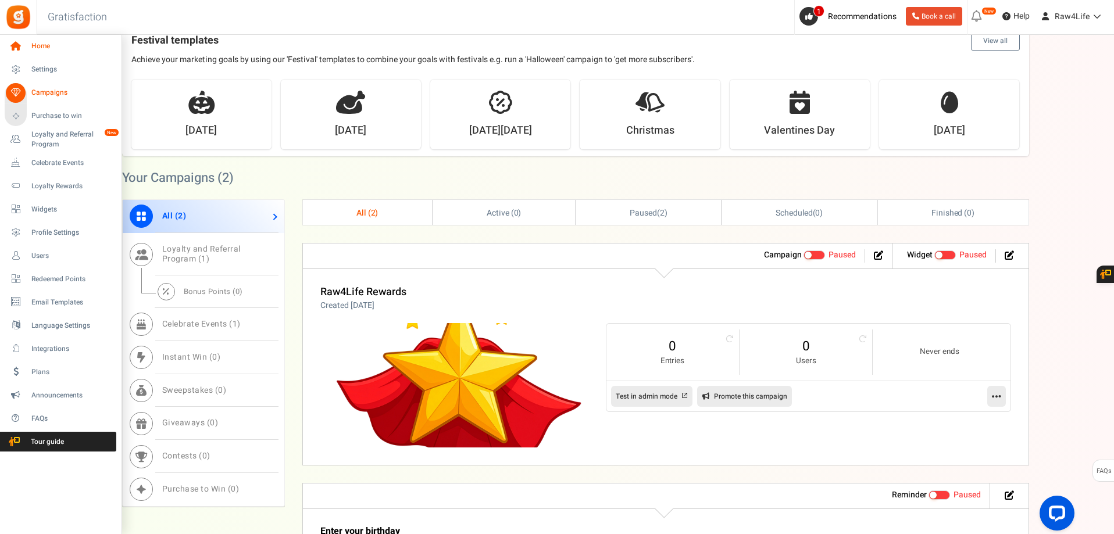
click at [27, 48] on link "Home" at bounding box center [61, 47] width 112 height 20
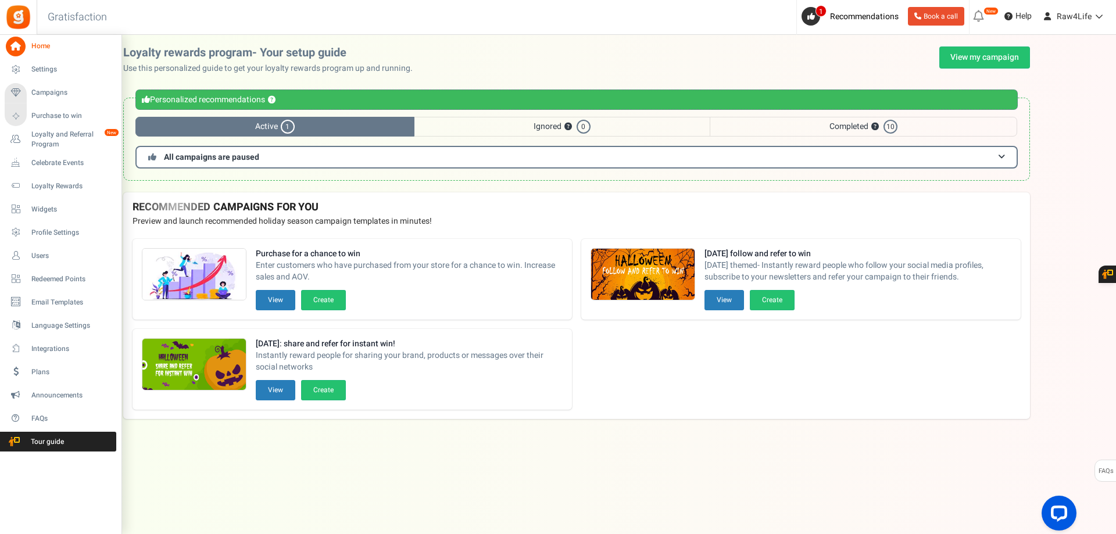
click at [40, 45] on span "Home" at bounding box center [71, 46] width 81 height 10
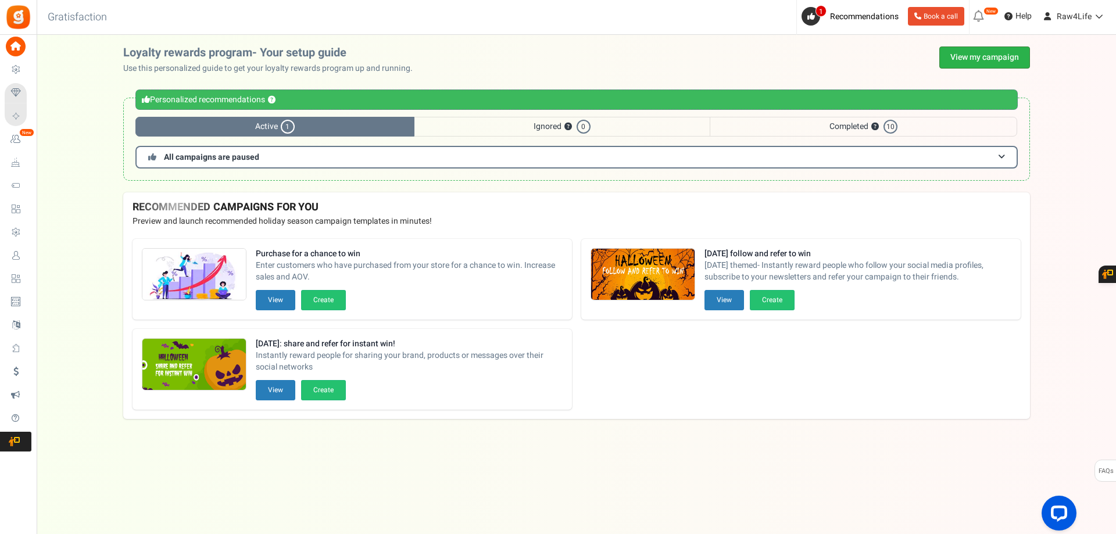
click at [972, 51] on link "View my campaign" at bounding box center [984, 57] width 91 height 22
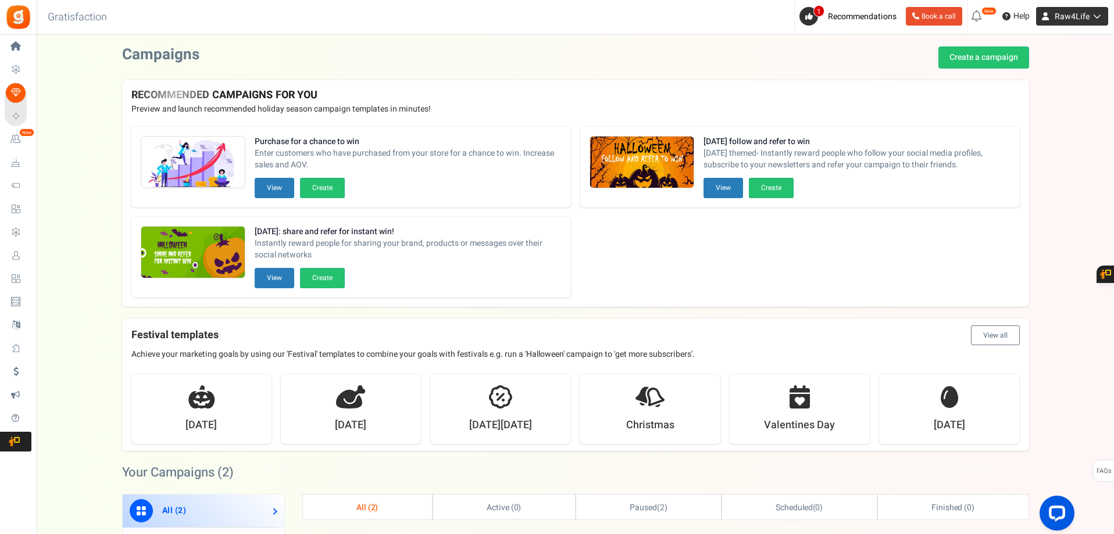
click at [1094, 16] on icon at bounding box center [1095, 16] width 12 height 8
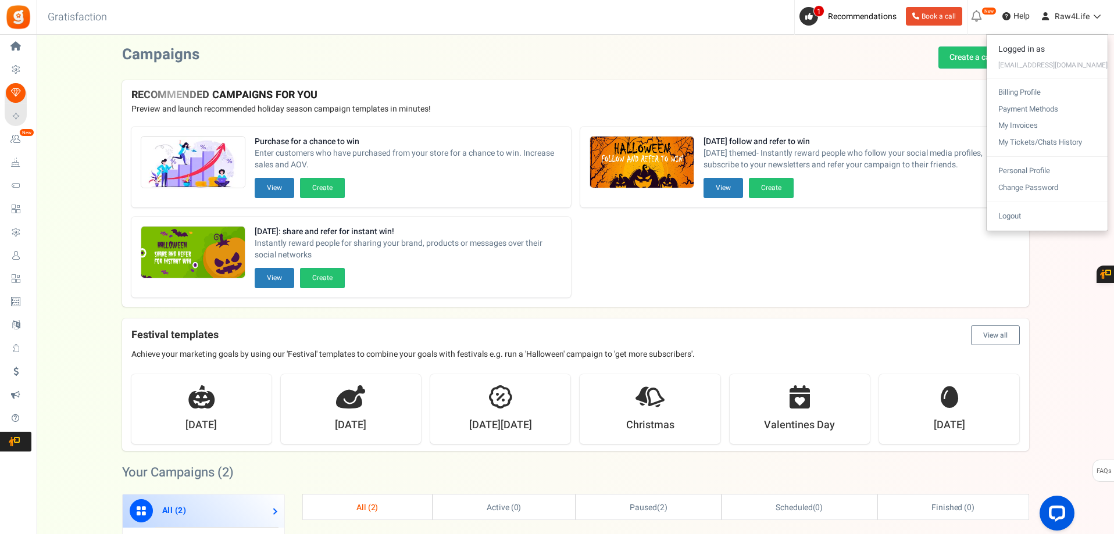
click at [1061, 266] on div "Want to run giveaways, contests and instant win campaigns? View templates Campa…" at bounding box center [575, 521] width 1077 height 950
